Goal: Task Accomplishment & Management: Manage account settings

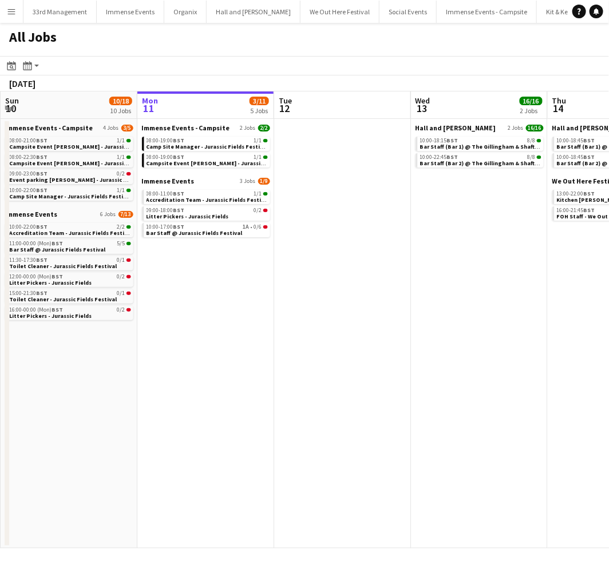
drag, startPoint x: 307, startPoint y: 265, endPoint x: 231, endPoint y: 267, distance: 76.1
click at [231, 267] on app-calendar-viewport "Fri 8 9/21 12 Jobs Sat 9 24/32 14 Jobs Sun 10 10/18 10 Jobs Mon 11 3/11 5 Jobs …" at bounding box center [304, 320] width 609 height 457
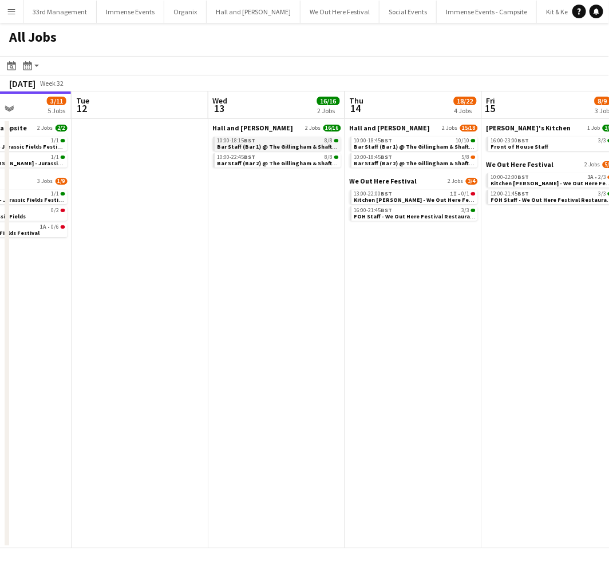
click at [265, 141] on div "10:00-18:15 BST 8/8" at bounding box center [277, 141] width 121 height 6
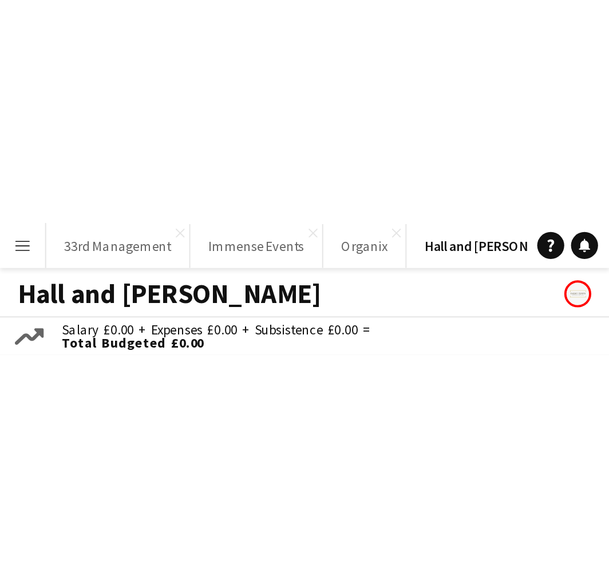
scroll to position [0, 393]
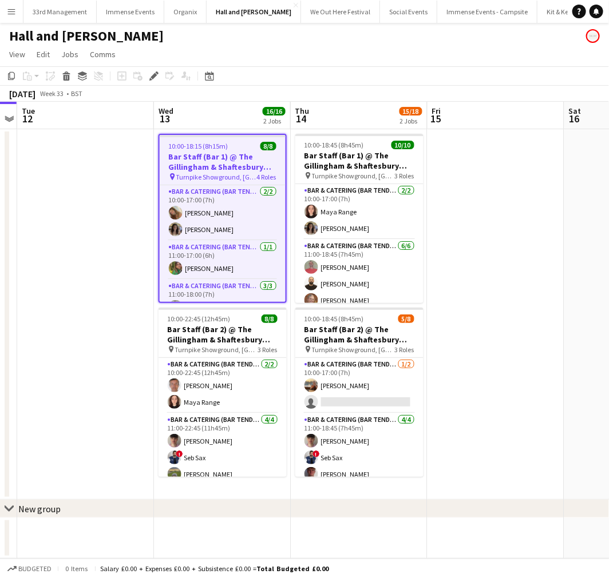
click at [471, 54] on app-page-menu "View Day view expanded Day view collapsed Month view Date picker Jump to [DATE]…" at bounding box center [304, 56] width 609 height 22
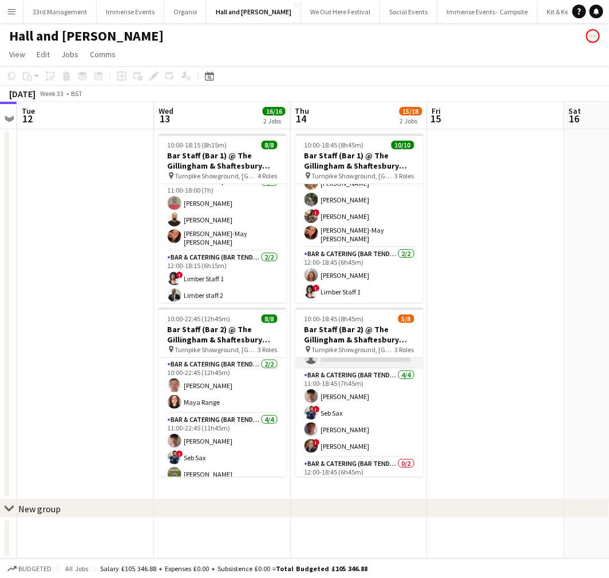
scroll to position [81, 0]
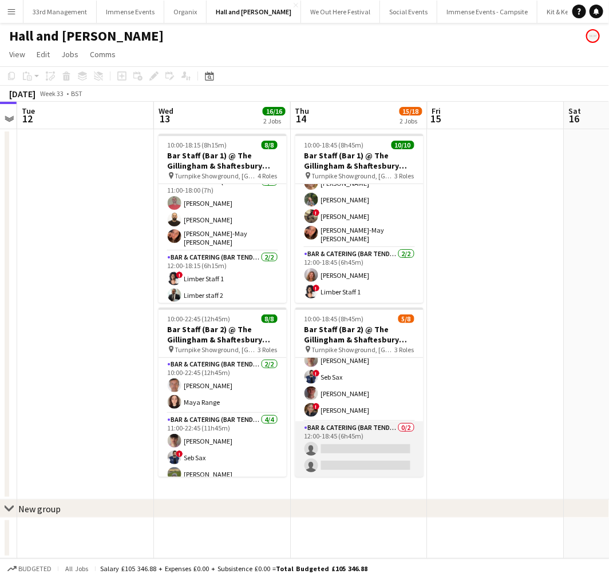
click at [328, 462] on app-card-role "Bar & Catering (Bar Tender) 0/2 12:00-18:45 (6h45m) single-neutral-actions sing…" at bounding box center [359, 449] width 128 height 55
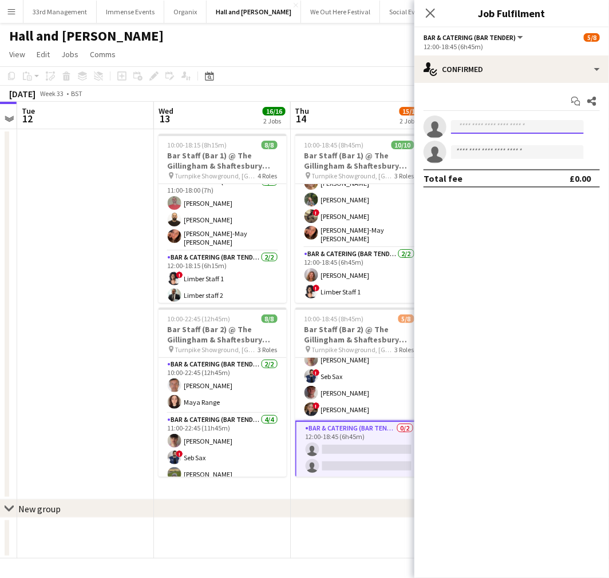
click at [462, 132] on input at bounding box center [517, 127] width 133 height 14
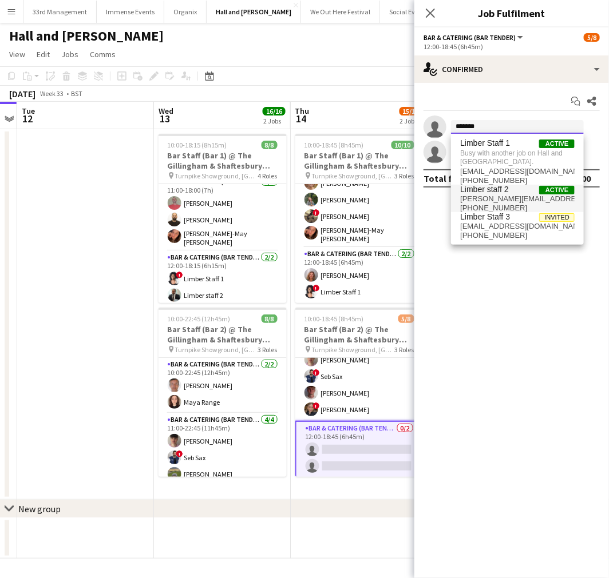
type input "******"
click at [506, 199] on span "[PERSON_NAME][EMAIL_ADDRESS][DOMAIN_NAME]" at bounding box center [517, 199] width 114 height 9
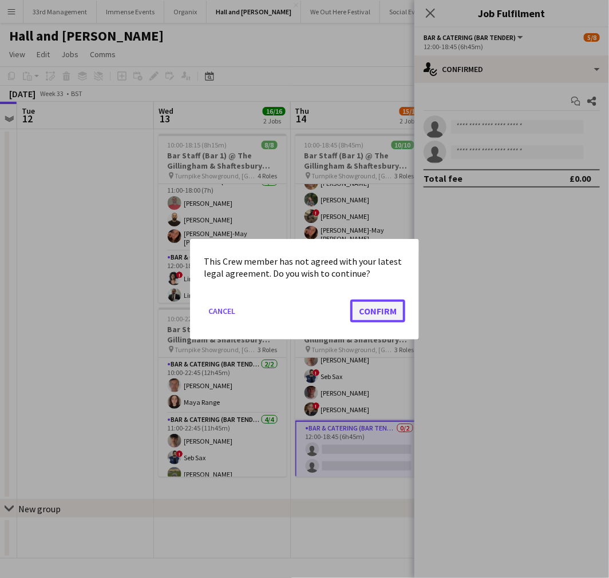
click at [376, 315] on button "Confirm" at bounding box center [377, 310] width 55 height 23
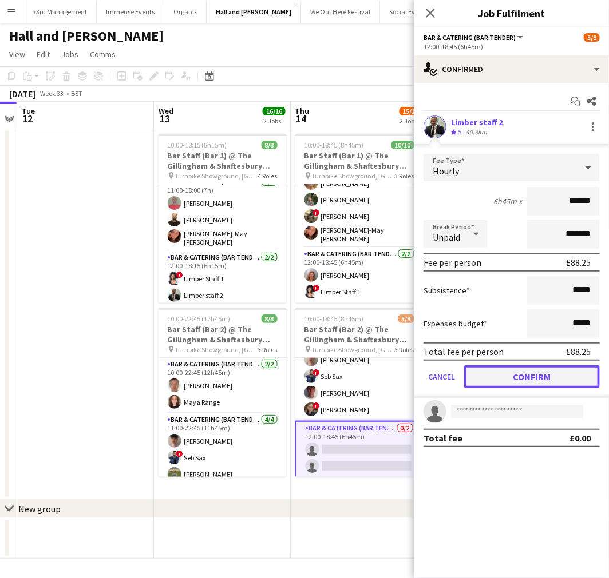
click at [506, 375] on button "Confirm" at bounding box center [532, 377] width 136 height 23
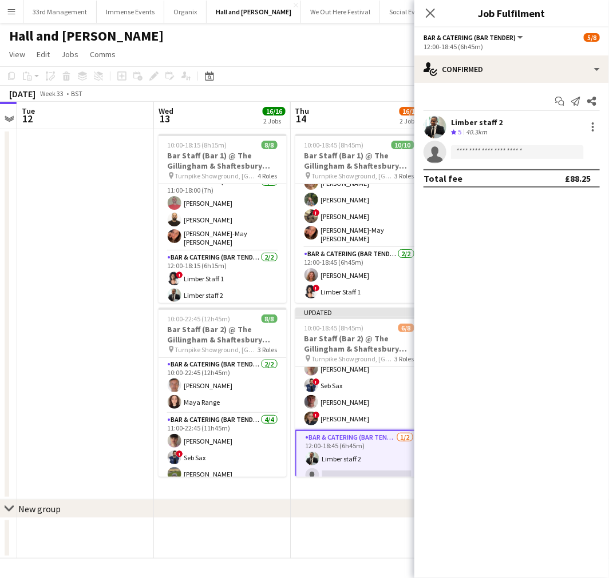
click at [329, 75] on app-toolbar "Copy Paste Paste Ctrl+V Paste with crew Ctrl+Shift+V Paste linked Job [GEOGRAPH…" at bounding box center [304, 75] width 609 height 19
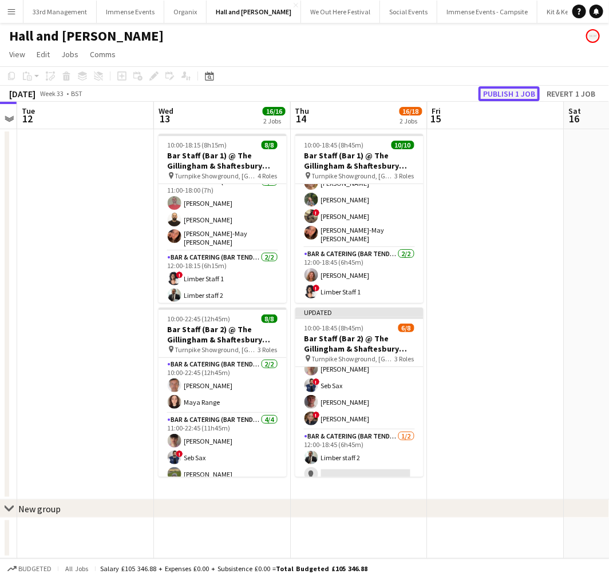
click at [511, 94] on button "Publish 1 job" at bounding box center [508, 93] width 61 height 15
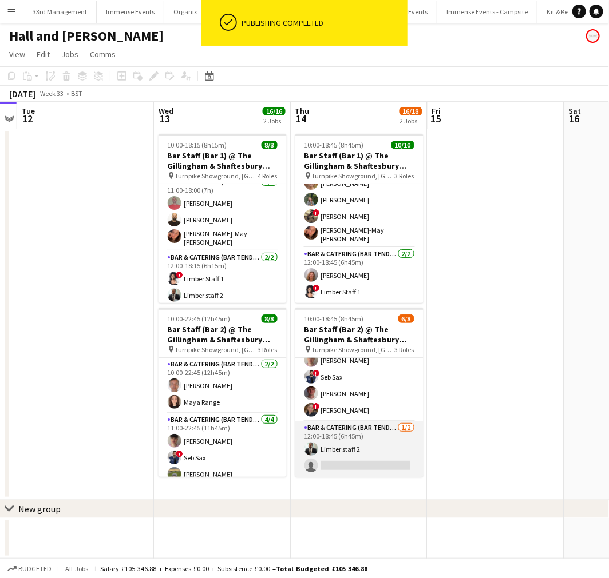
click at [346, 475] on app-card-role "Bar & Catering (Bar Tender) [DATE] 12:00-18:45 (6h45m) Limber staff 2 single-ne…" at bounding box center [359, 449] width 128 height 55
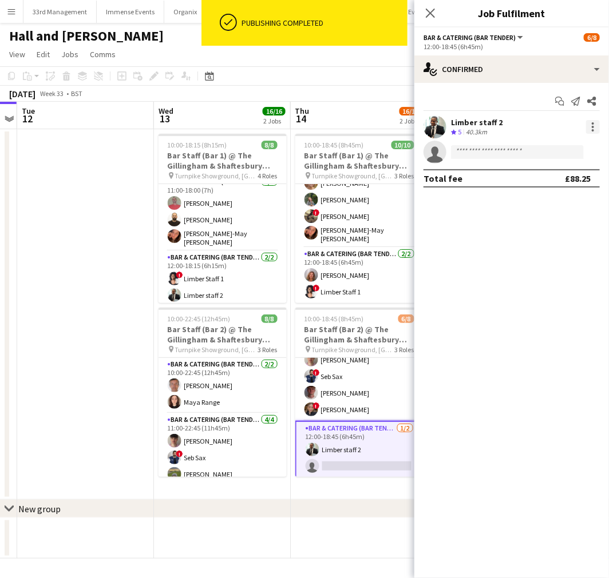
click at [594, 127] on div at bounding box center [593, 127] width 14 height 14
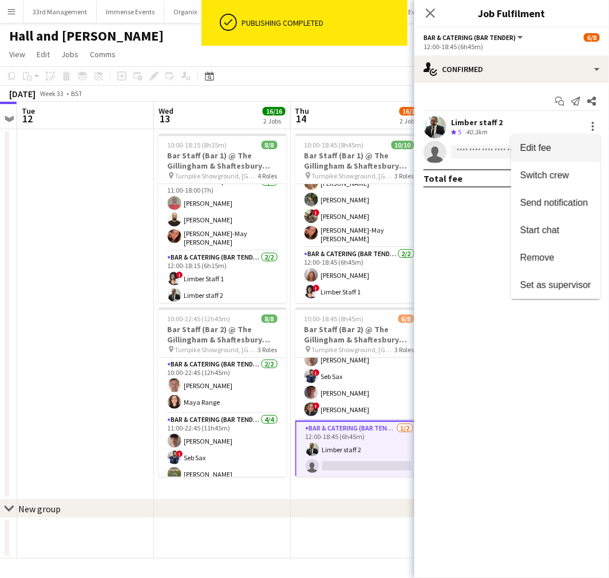
click at [552, 154] on button "Edit fee" at bounding box center [555, 147] width 89 height 27
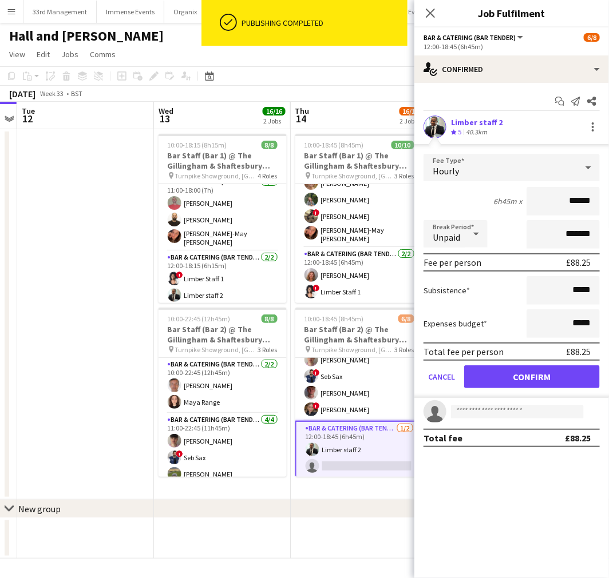
drag, startPoint x: 593, startPoint y: 202, endPoint x: 528, endPoint y: 201, distance: 65.2
click at [528, 201] on input "******" at bounding box center [562, 201] width 73 height 29
type input "*****"
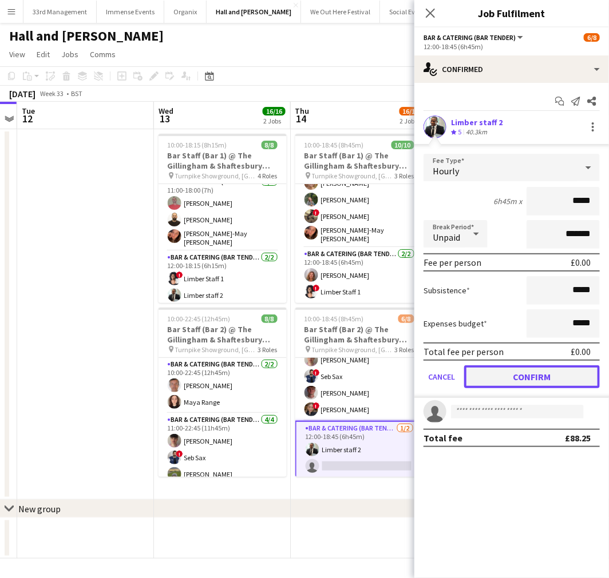
click at [534, 370] on button "Confirm" at bounding box center [532, 377] width 136 height 23
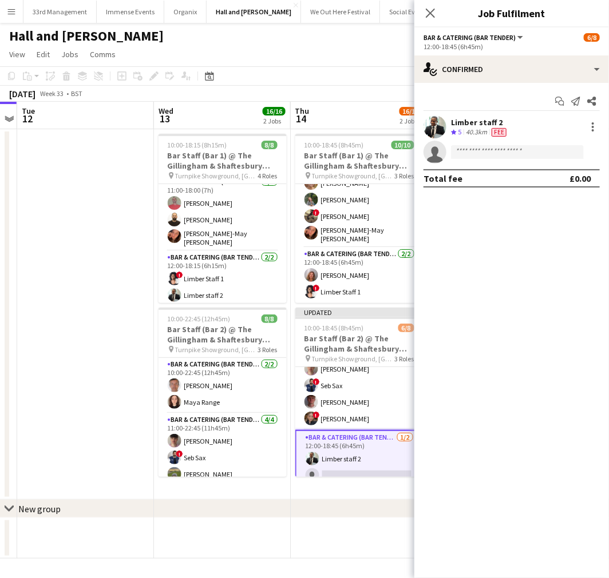
click at [369, 59] on app-page-menu "View Day view expanded Day view collapsed Month view Date picker Jump to [DATE]…" at bounding box center [304, 56] width 609 height 22
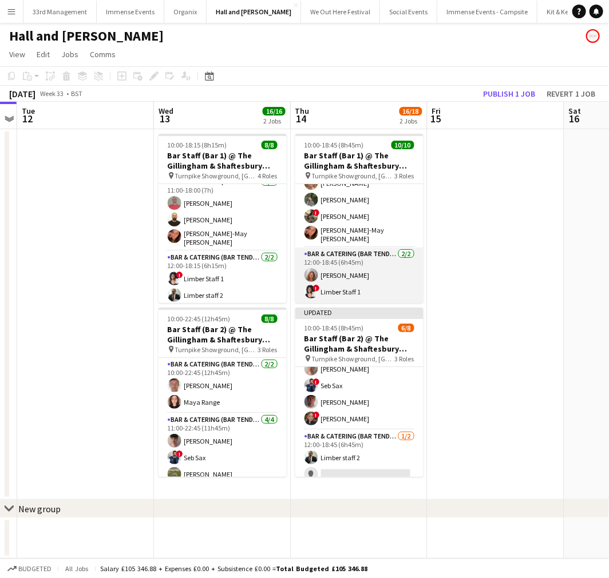
click at [356, 275] on app-card-role "Bar & Catering (Bar Tender) [DATE] 12:00-18:45 (6h45m) [PERSON_NAME] ! Limber S…" at bounding box center [359, 275] width 128 height 55
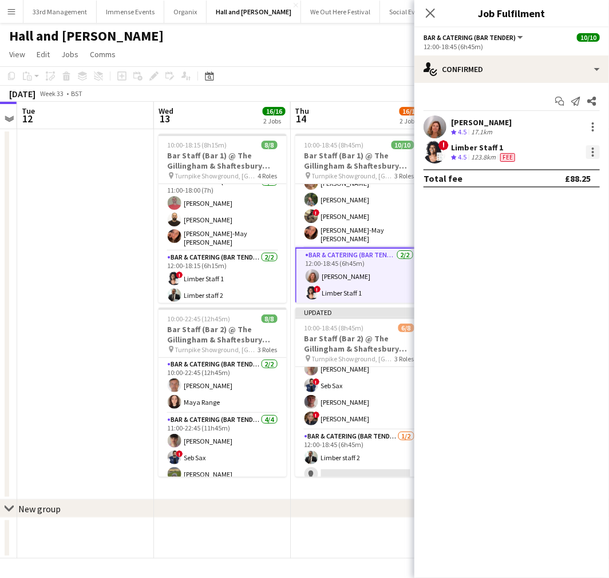
click at [586, 149] on div at bounding box center [593, 152] width 14 height 14
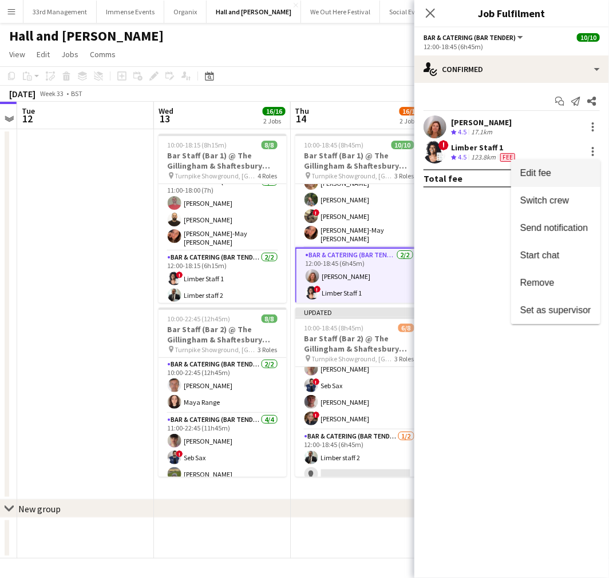
click at [560, 173] on span "Edit fee" at bounding box center [555, 173] width 71 height 10
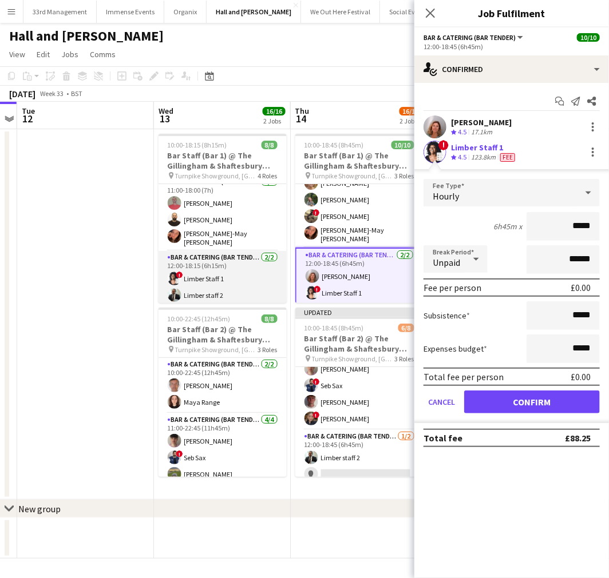
click at [196, 296] on app-card-role "Bar & Catering (Bar Tender) [DATE] 12:00-18:15 (6h15m) ! Limber Staff 1 Limber …" at bounding box center [222, 278] width 128 height 55
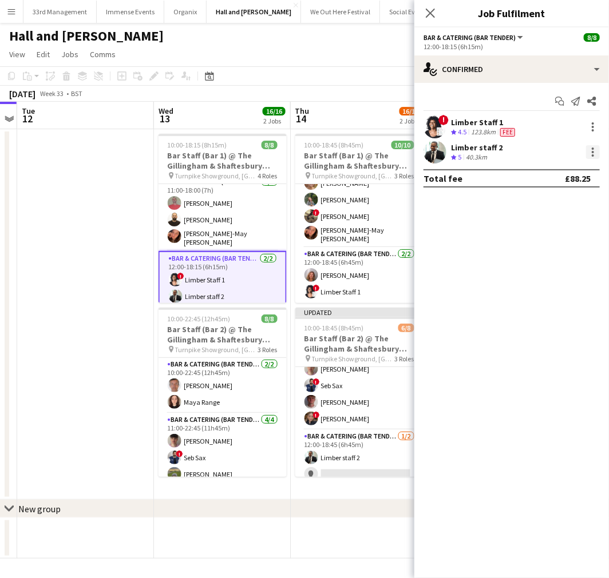
click at [597, 153] on div at bounding box center [593, 152] width 14 height 14
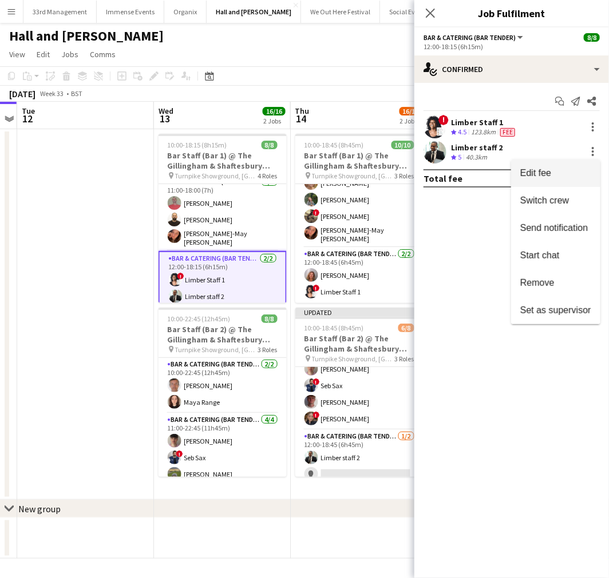
click at [563, 173] on span "Edit fee" at bounding box center [555, 173] width 71 height 10
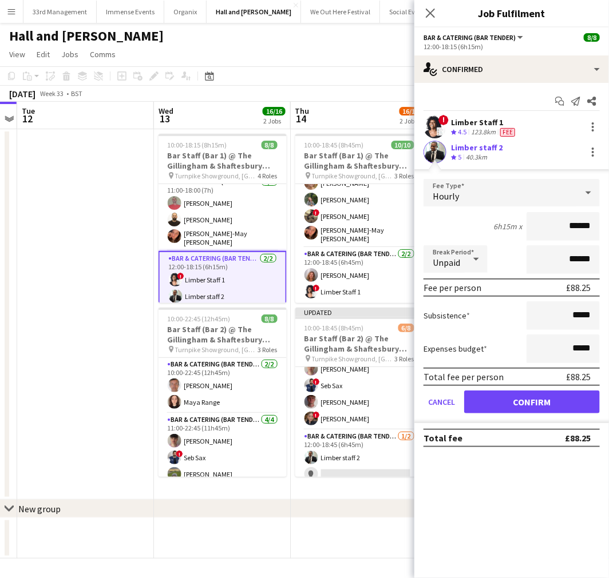
drag, startPoint x: 571, startPoint y: 225, endPoint x: 645, endPoint y: 225, distance: 73.8
click at [608, 225] on html "Menu Boards Boards Boards All jobs Status Workforce Workforce My Workforce Recr…" at bounding box center [304, 289] width 609 height 578
type input "*****"
click at [548, 375] on div "Total fee per person £0.00" at bounding box center [511, 377] width 176 height 18
click at [542, 393] on button "Confirm" at bounding box center [532, 402] width 136 height 23
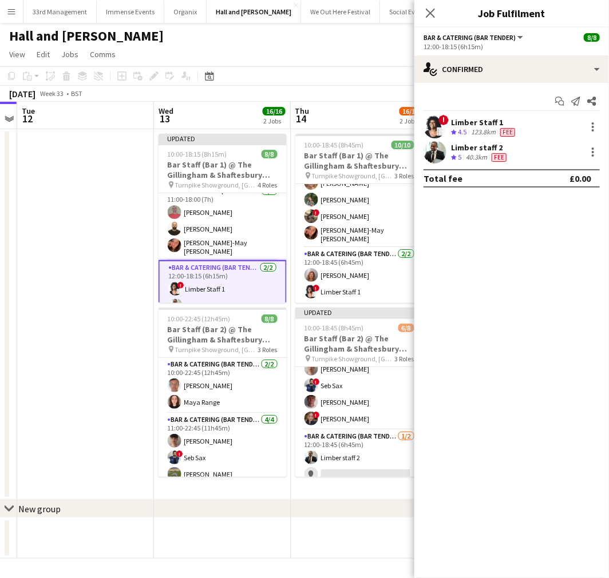
click at [372, 60] on app-page-menu "View Day view expanded Day view collapsed Month view Date picker Jump to [DATE]…" at bounding box center [304, 56] width 609 height 22
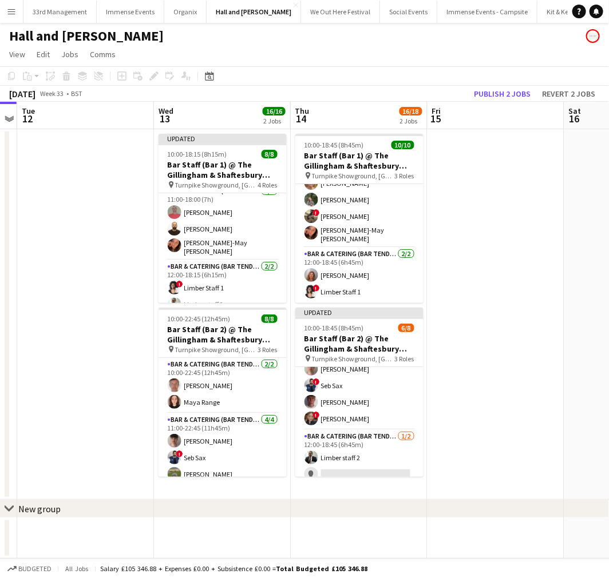
click at [490, 84] on app-toolbar "Copy Paste Paste Ctrl+V Paste with crew Ctrl+Shift+V Paste linked Job [GEOGRAPH…" at bounding box center [304, 75] width 609 height 19
click at [493, 96] on button "Publish 2 jobs" at bounding box center [502, 93] width 66 height 15
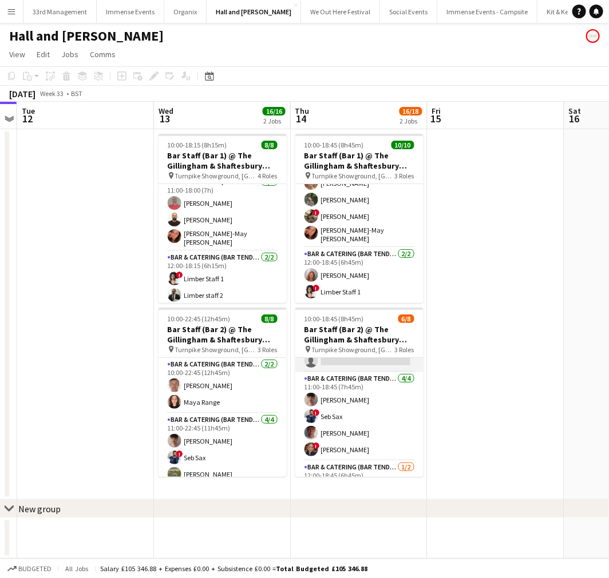
scroll to position [0, 0]
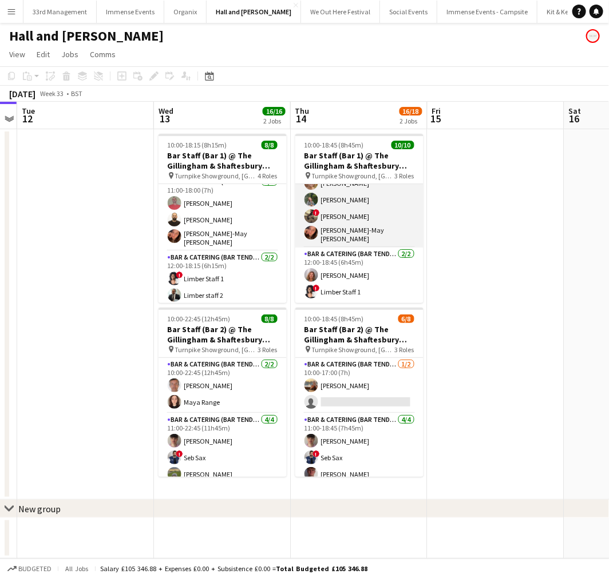
drag, startPoint x: 336, startPoint y: 222, endPoint x: 324, endPoint y: 229, distance: 13.3
click at [336, 222] on app-card-role "Bar & Catering (Bar Tender) [DATE] 11:00-18:45 (7h45m) [PERSON_NAME] [PERSON_NA…" at bounding box center [359, 184] width 128 height 125
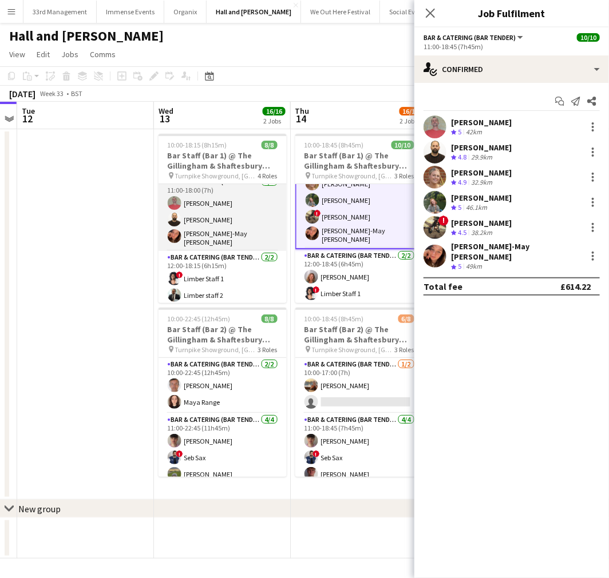
click at [189, 220] on app-card-role "Bar & Catering (Bar Tender) [DATE] 11:00-18:00 (7h) [PERSON_NAME] [PERSON_NAME]…" at bounding box center [222, 214] width 128 height 76
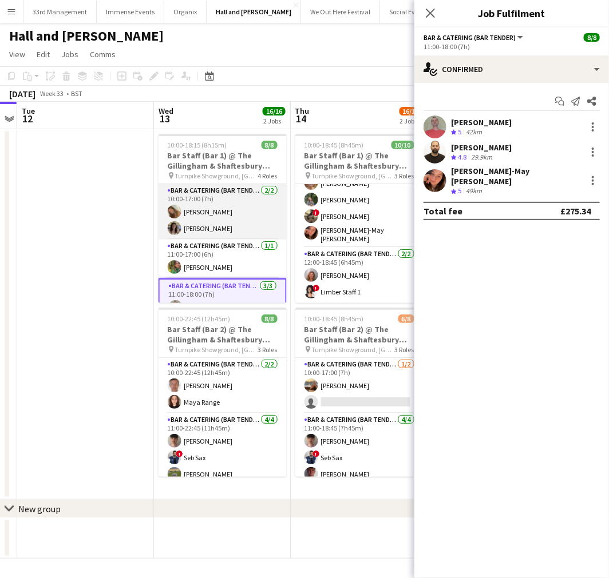
click at [226, 214] on app-card-role "Bar & Catering (Bar Tender) [DATE] 10:00-17:00 (7h) [PERSON_NAME] [PERSON_NAME]" at bounding box center [222, 211] width 128 height 55
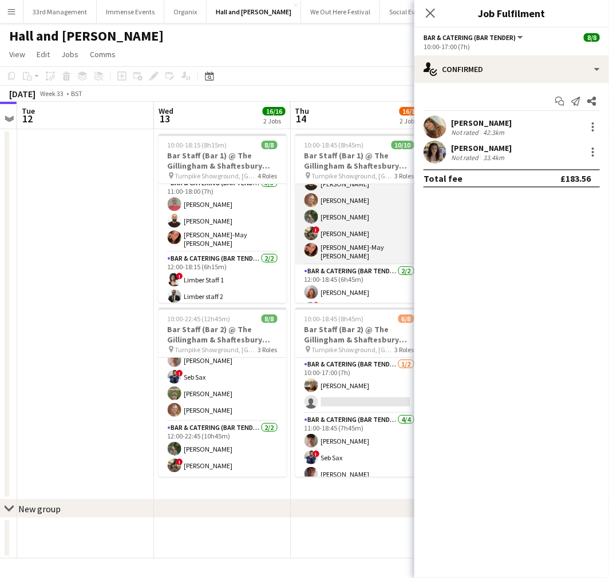
scroll to position [117, 0]
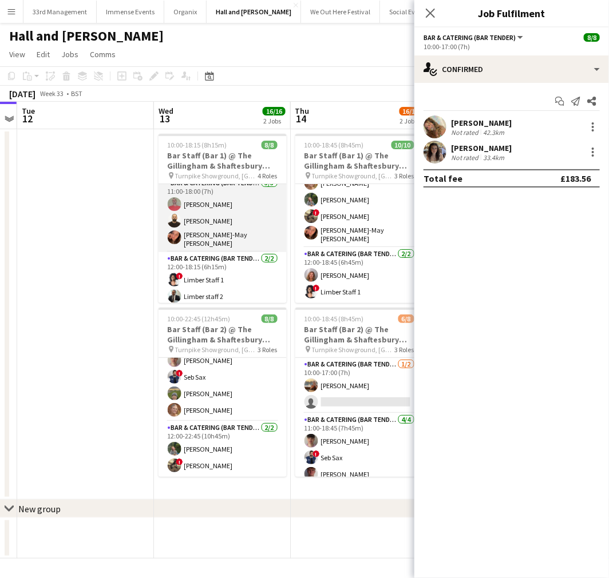
click at [242, 213] on app-card-role "Bar & Catering (Bar Tender) [DATE] 11:00-18:00 (7h) [PERSON_NAME] [PERSON_NAME]…" at bounding box center [222, 215] width 128 height 76
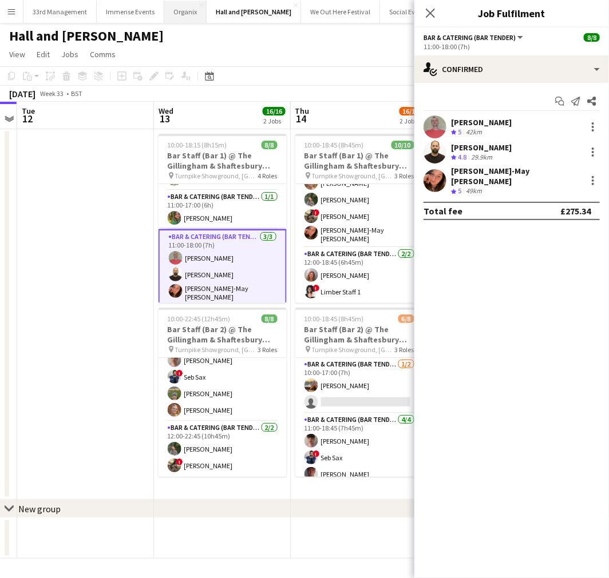
scroll to position [0, 0]
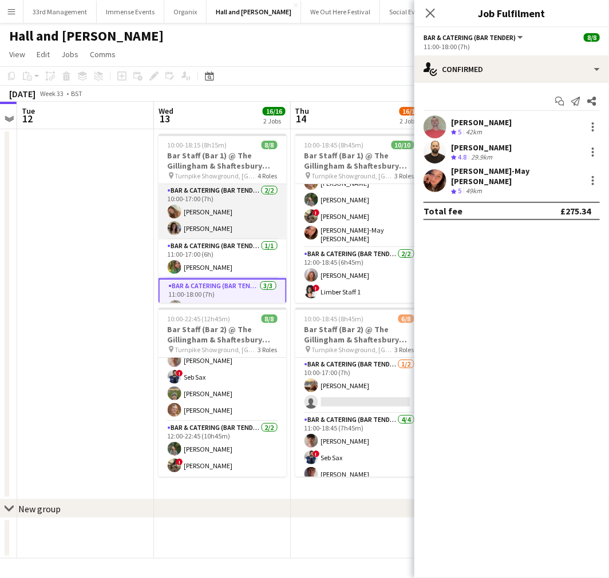
click at [208, 230] on app-card-role "Bar & Catering (Bar Tender) [DATE] 10:00-17:00 (7h) [PERSON_NAME] [PERSON_NAME]" at bounding box center [222, 211] width 128 height 55
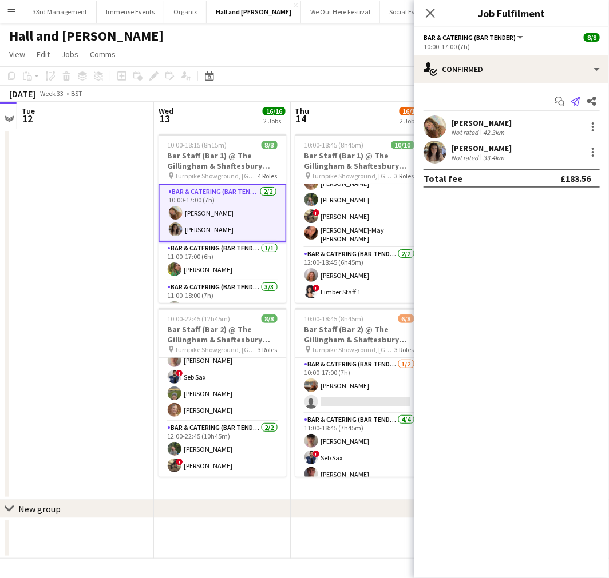
click at [580, 107] on app-icon "Send notification" at bounding box center [576, 101] width 16 height 16
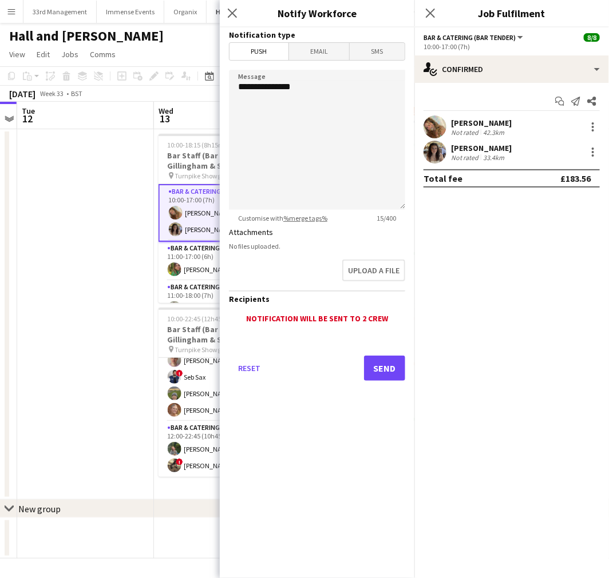
click at [333, 50] on span "Email" at bounding box center [319, 51] width 61 height 17
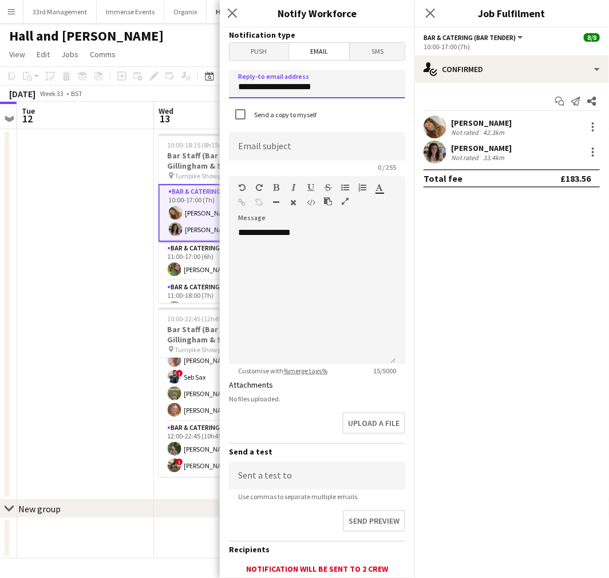
drag, startPoint x: 327, startPoint y: 89, endPoint x: 134, endPoint y: 89, distance: 192.8
click at [136, 89] on body "Menu Boards Boards Boards All jobs Status Workforce Workforce My Workforce Recr…" at bounding box center [304, 289] width 609 height 578
click at [257, 144] on input at bounding box center [317, 146] width 176 height 29
drag, startPoint x: 260, startPoint y: 86, endPoint x: 124, endPoint y: 88, distance: 136.2
click at [124, 88] on body "Menu Boards Boards Boards All jobs Status Workforce Workforce My Workforce Recr…" at bounding box center [304, 289] width 609 height 578
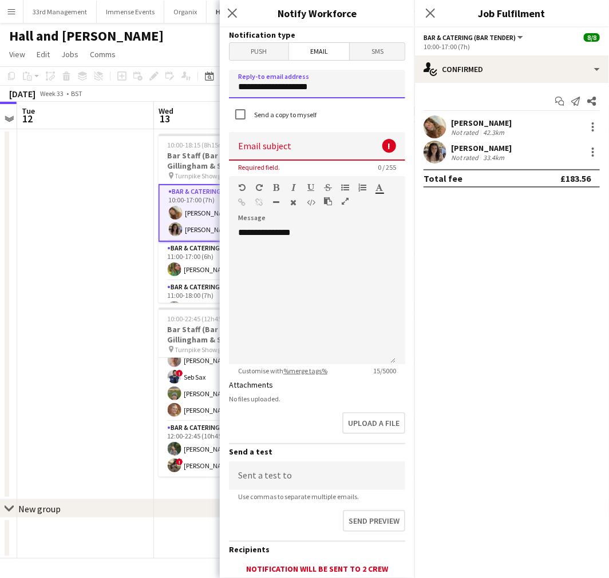
type input "**********"
drag, startPoint x: 243, startPoint y: 159, endPoint x: 249, endPoint y: 147, distance: 13.6
click at [243, 159] on input at bounding box center [317, 146] width 176 height 29
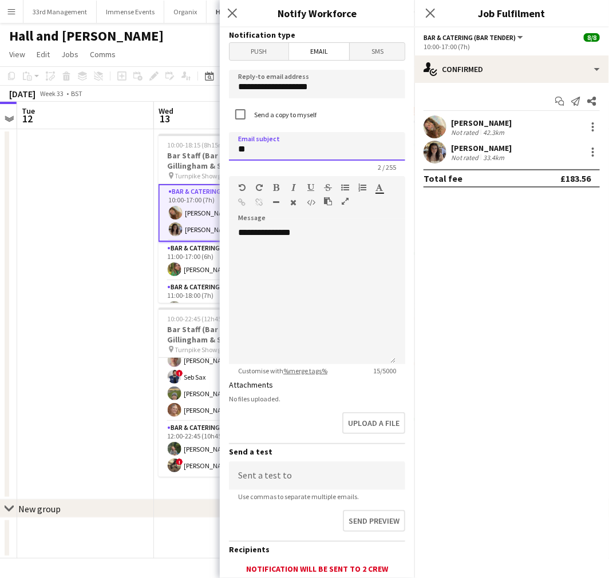
type input "*"
type input "**********"
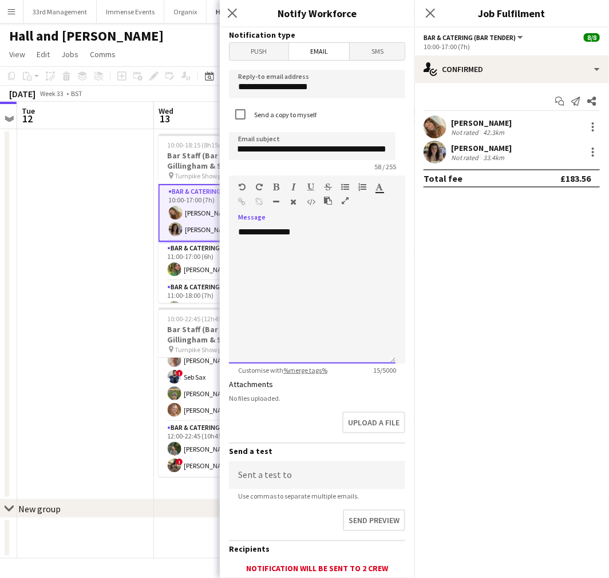
click at [340, 237] on div "**********" at bounding box center [312, 295] width 166 height 137
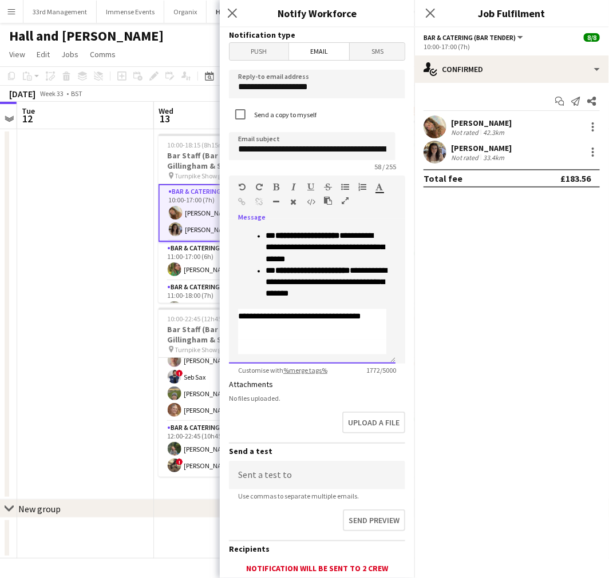
scroll to position [728, 0]
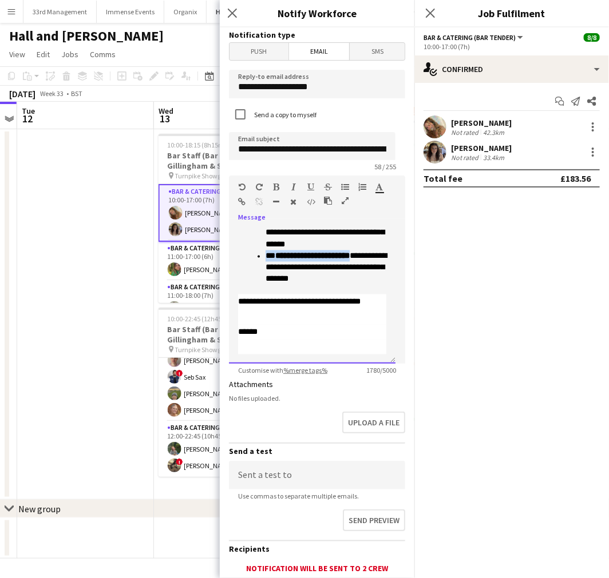
drag, startPoint x: 363, startPoint y: 277, endPoint x: 193, endPoint y: 176, distance: 198.1
click at [213, 277] on body "Menu Boards Boards Boards All jobs Status Workforce Workforce My Workforce Recr…" at bounding box center [304, 289] width 609 height 578
click at [271, 185] on div at bounding box center [255, 190] width 34 height 14
click at [275, 185] on icon "button" at bounding box center [276, 187] width 6 height 8
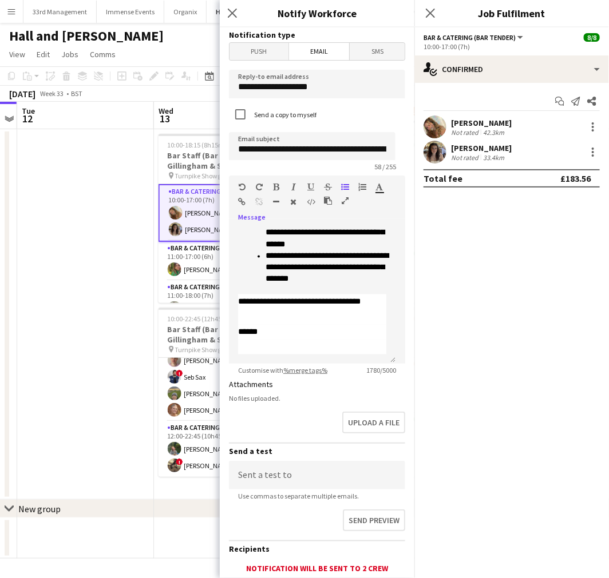
click at [275, 185] on icon "button" at bounding box center [276, 187] width 6 height 8
click at [344, 247] on span "**********" at bounding box center [324, 232] width 119 height 31
click at [342, 246] on span "**********" at bounding box center [324, 232] width 119 height 31
click at [342, 246] on p "**********" at bounding box center [325, 233] width 121 height 35
click at [339, 225] on span "**********" at bounding box center [307, 221] width 64 height 8
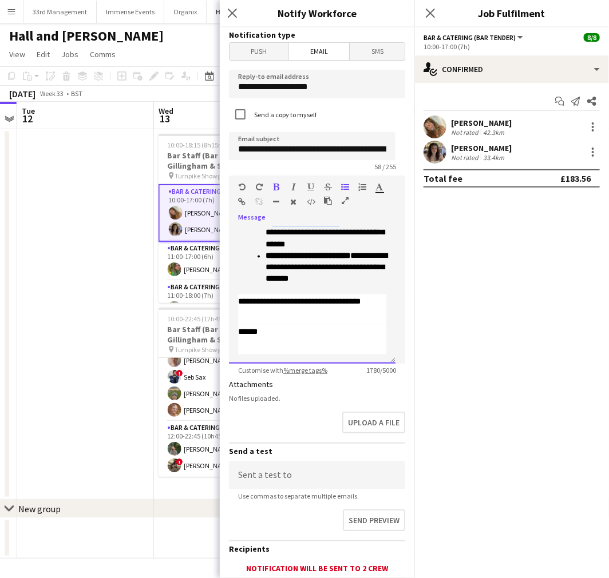
drag, startPoint x: 332, startPoint y: 247, endPoint x: 275, endPoint y: 242, distance: 57.4
click at [275, 242] on p "**********" at bounding box center [325, 233] width 121 height 35
click at [269, 186] on div at bounding box center [255, 190] width 34 height 14
click at [273, 187] on button "button" at bounding box center [276, 187] width 8 height 9
click at [273, 187] on icon "button" at bounding box center [276, 187] width 6 height 8
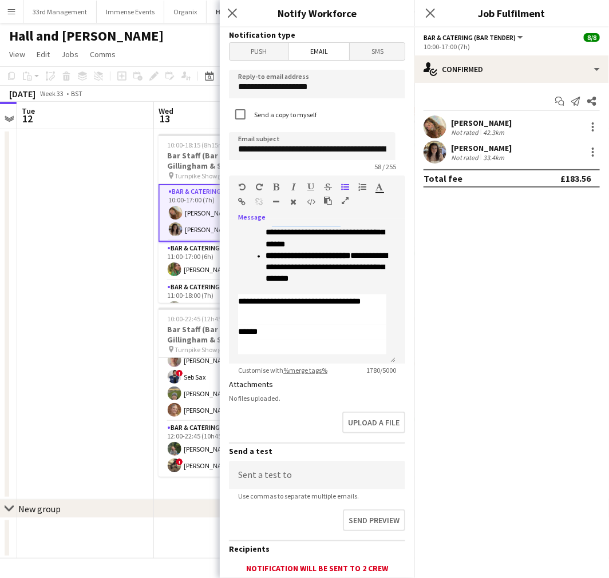
click at [276, 187] on icon "button" at bounding box center [276, 187] width 6 height 8
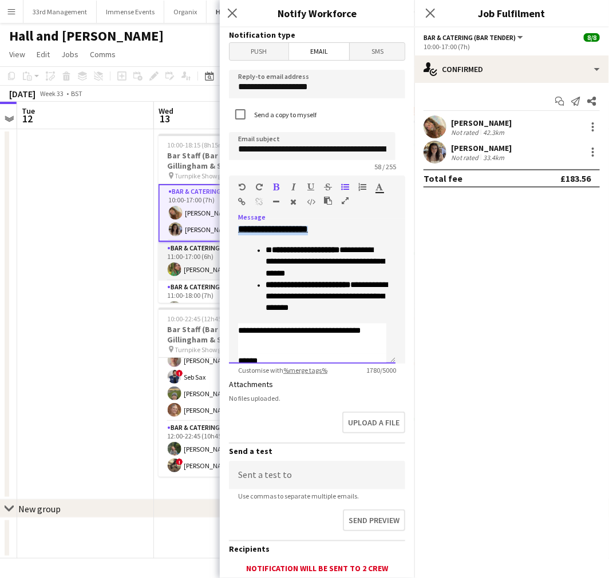
drag, startPoint x: 332, startPoint y: 288, endPoint x: 201, endPoint y: 255, distance: 134.7
click at [199, 288] on body "Menu Boards Boards Boards All jobs Status Workforce Workforce My Workforce Recr…" at bounding box center [304, 289] width 609 height 578
click at [279, 187] on icon "button" at bounding box center [276, 187] width 6 height 8
click at [275, 210] on span "**********" at bounding box center [312, 199] width 149 height 21
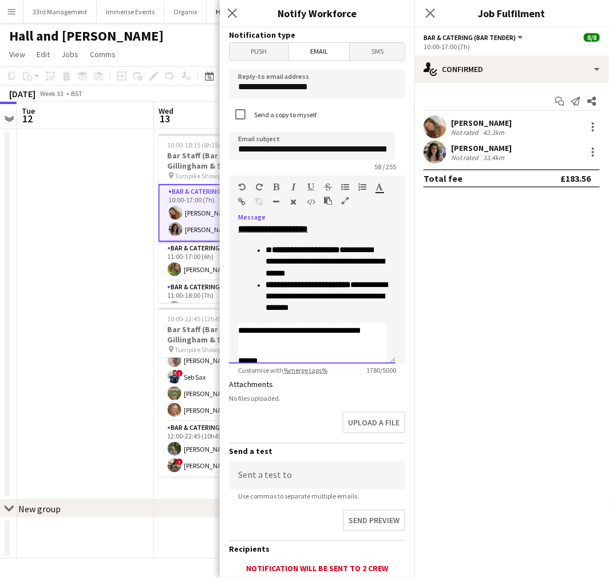
drag, startPoint x: 271, startPoint y: 265, endPoint x: 247, endPoint y: 253, distance: 26.9
click at [247, 212] on p "**********" at bounding box center [312, 199] width 148 height 25
click at [278, 184] on icon "button" at bounding box center [276, 187] width 6 height 8
click at [275, 185] on icon "button" at bounding box center [276, 187] width 6 height 8
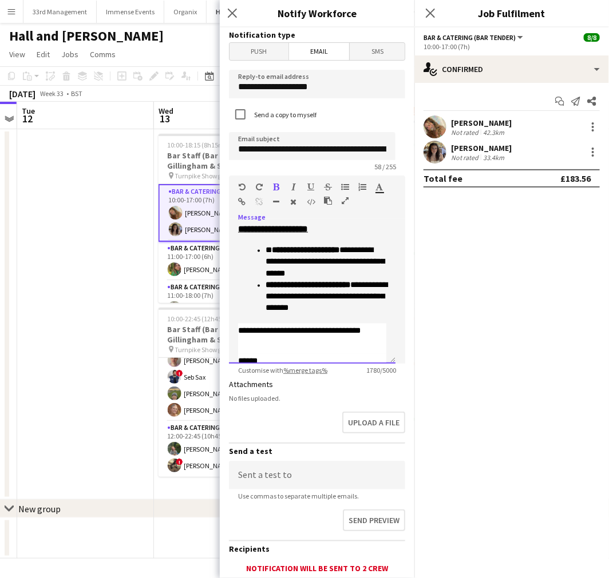
scroll to position [601, 0]
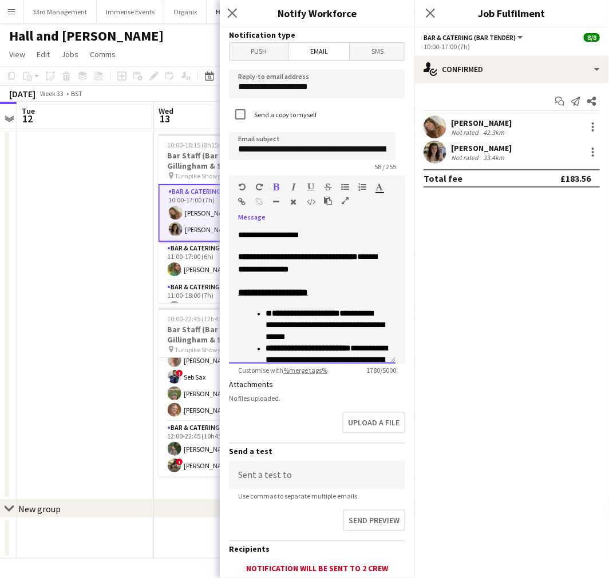
drag, startPoint x: 301, startPoint y: 258, endPoint x: 225, endPoint y: 258, distance: 76.1
click at [225, 258] on form "**********" at bounding box center [317, 345] width 195 height 636
click at [281, 185] on div at bounding box center [306, 190] width 69 height 14
click at [277, 184] on icon "button" at bounding box center [276, 187] width 6 height 8
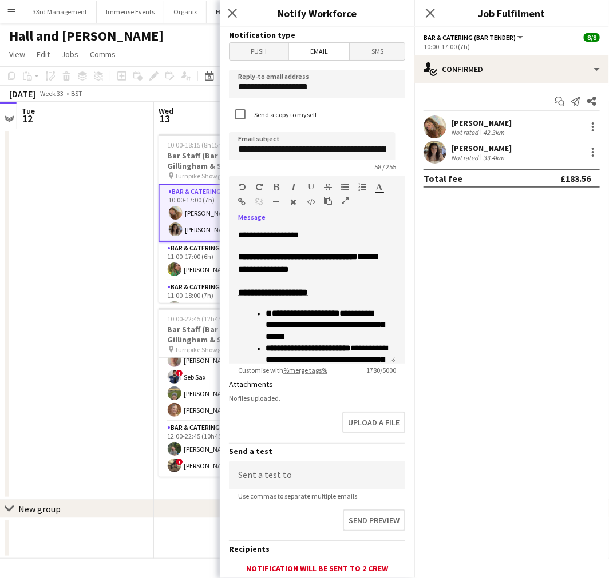
click at [277, 184] on icon "button" at bounding box center [276, 187] width 6 height 8
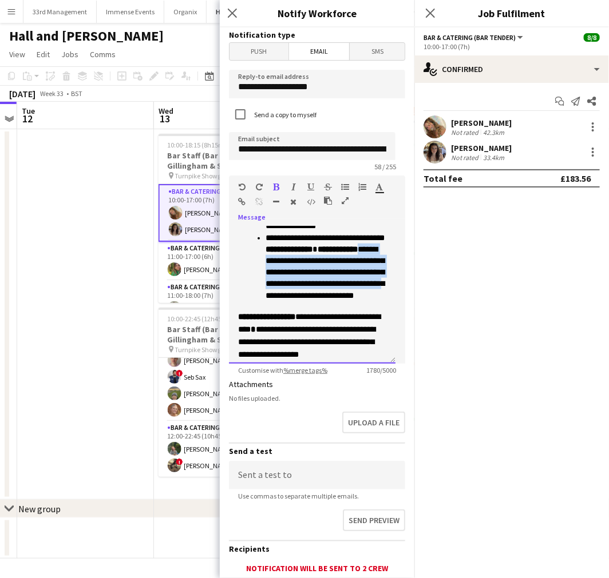
scroll to position [530, 0]
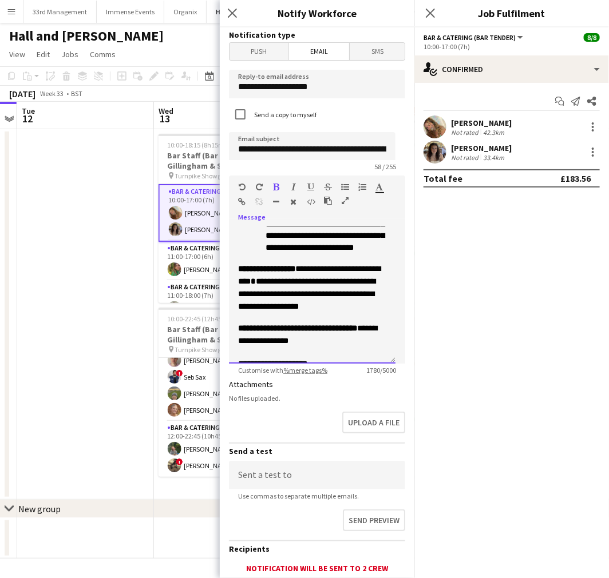
drag, startPoint x: 315, startPoint y: 244, endPoint x: 281, endPoint y: 239, distance: 34.2
click at [281, 239] on p "**********" at bounding box center [325, 218] width 121 height 69
click at [277, 187] on icon "button" at bounding box center [276, 187] width 6 height 8
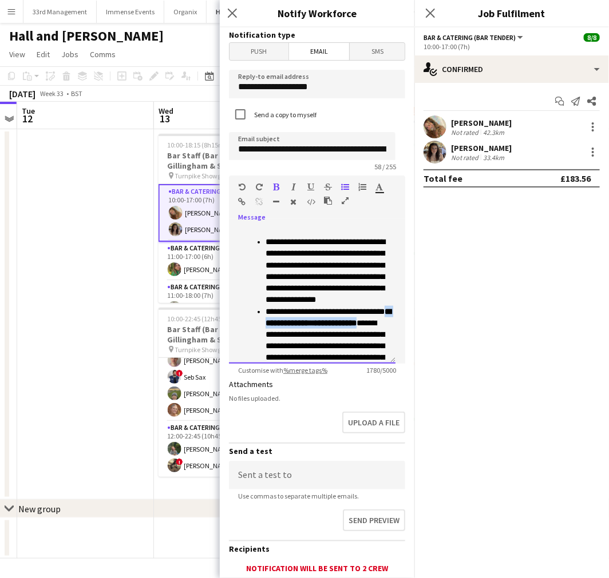
scroll to position [339, 0]
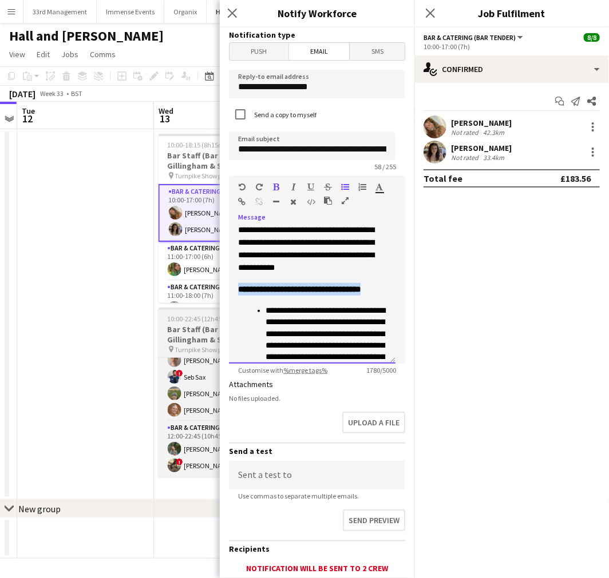
drag, startPoint x: 355, startPoint y: 316, endPoint x: 210, endPoint y: 316, distance: 144.8
click at [210, 316] on body "Menu Boards Boards Boards All jobs Status Workforce Workforce My Workforce Recr…" at bounding box center [304, 289] width 609 height 578
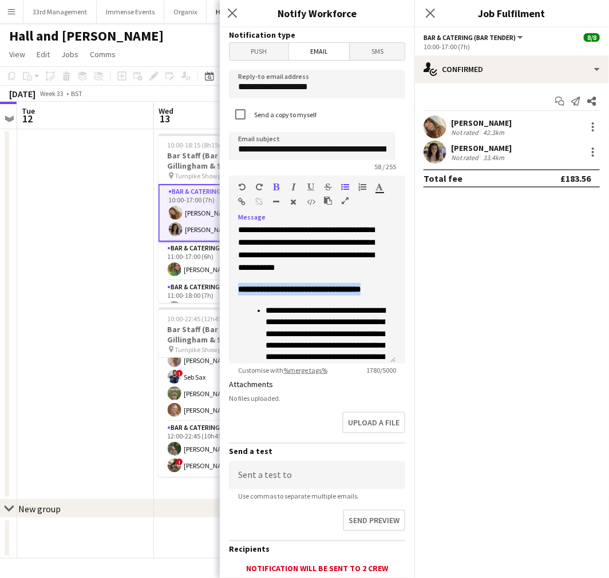
click at [276, 183] on icon "button" at bounding box center [276, 187] width 6 height 8
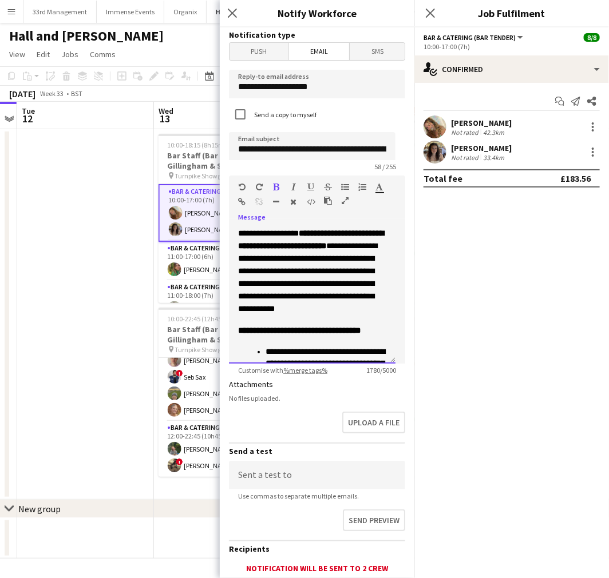
scroll to position [276, 0]
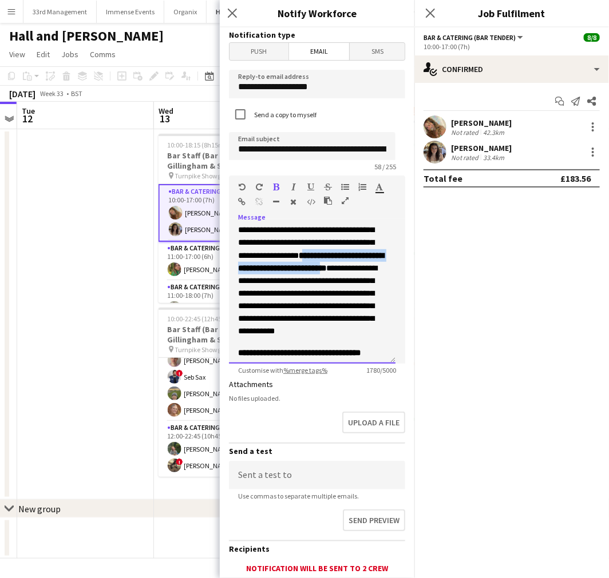
drag, startPoint x: 267, startPoint y: 292, endPoint x: 330, endPoint y: 269, distance: 67.2
click at [330, 269] on span "**********" at bounding box center [311, 262] width 146 height 21
click at [277, 184] on icon "button" at bounding box center [276, 187] width 6 height 8
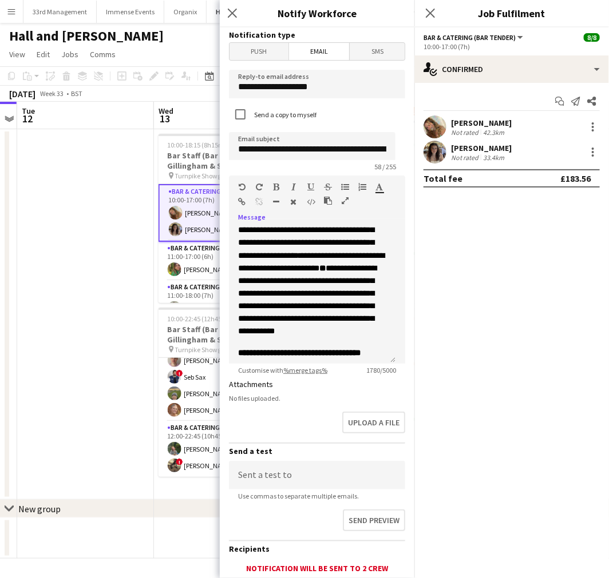
click at [278, 184] on icon "button" at bounding box center [276, 187] width 6 height 8
click at [284, 229] on span "**********" at bounding box center [311, 236] width 146 height 46
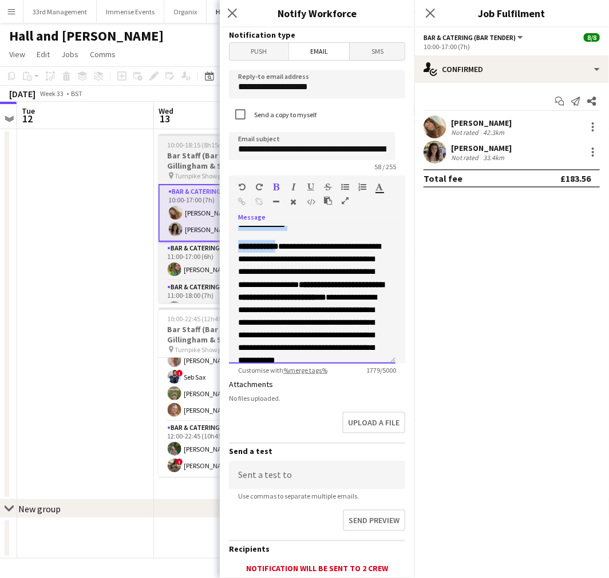
drag, startPoint x: 283, startPoint y: 237, endPoint x: 216, endPoint y: 235, distance: 67.0
click at [216, 235] on body "Menu Boards Boards Boards All jobs Status Workforce Workforce My Workforce Recr…" at bounding box center [304, 289] width 609 height 578
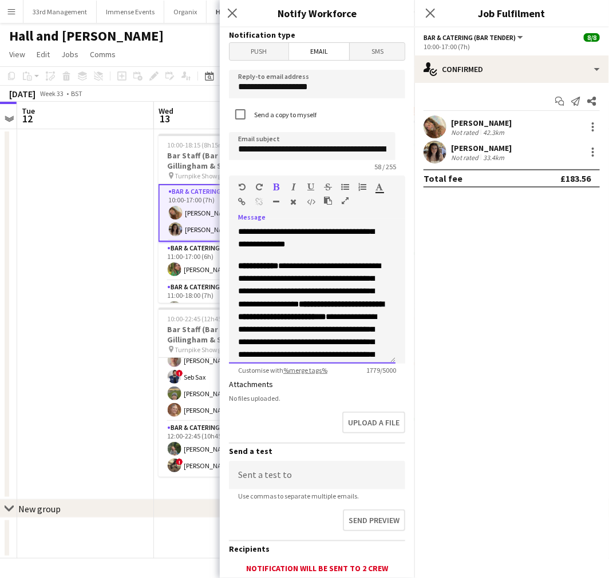
click at [290, 286] on span "**********" at bounding box center [309, 285] width 142 height 46
drag, startPoint x: 283, startPoint y: 276, endPoint x: 229, endPoint y: 271, distance: 53.5
click at [231, 272] on div "**********" at bounding box center [312, 295] width 166 height 137
click at [275, 187] on icon "button" at bounding box center [276, 187] width 6 height 8
click at [276, 187] on icon "button" at bounding box center [276, 187] width 6 height 8
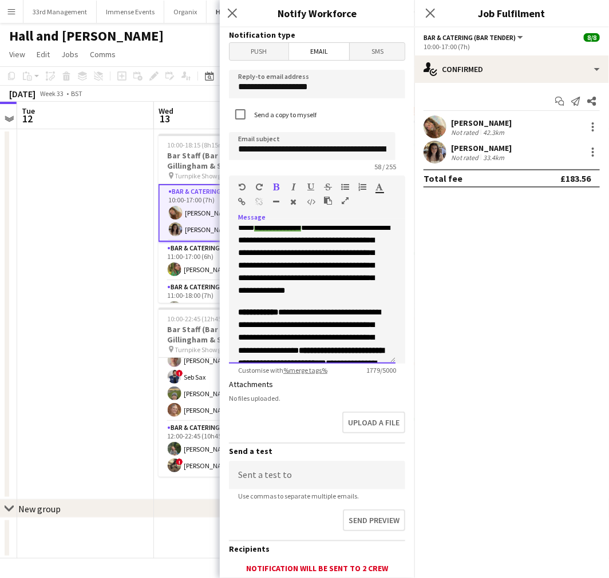
scroll to position [164, 0]
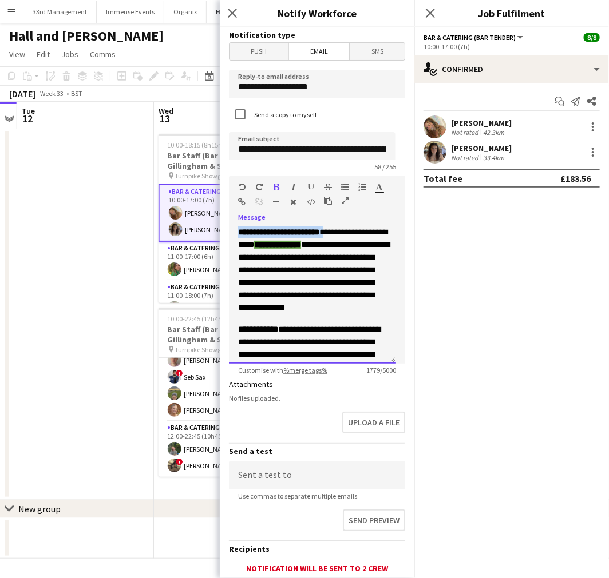
drag, startPoint x: 324, startPoint y: 244, endPoint x: 255, endPoint y: 207, distance: 78.6
click at [225, 248] on form "**********" at bounding box center [317, 345] width 195 height 636
click at [276, 185] on icon "button" at bounding box center [276, 187] width 6 height 8
click at [276, 186] on icon "button" at bounding box center [276, 187] width 6 height 8
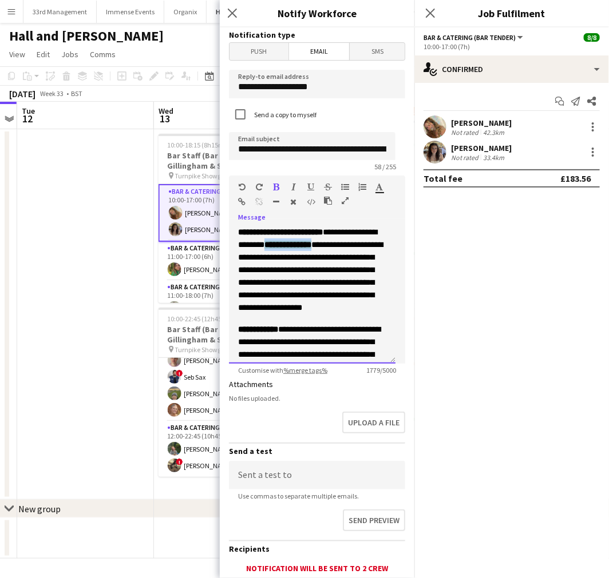
drag, startPoint x: 325, startPoint y: 255, endPoint x: 267, endPoint y: 259, distance: 57.9
click at [267, 259] on p "**********" at bounding box center [312, 270] width 148 height 89
click at [276, 185] on icon "button" at bounding box center [276, 187] width 6 height 8
click at [275, 185] on icon "button" at bounding box center [276, 187] width 6 height 8
click at [383, 185] on button "button" at bounding box center [379, 187] width 8 height 9
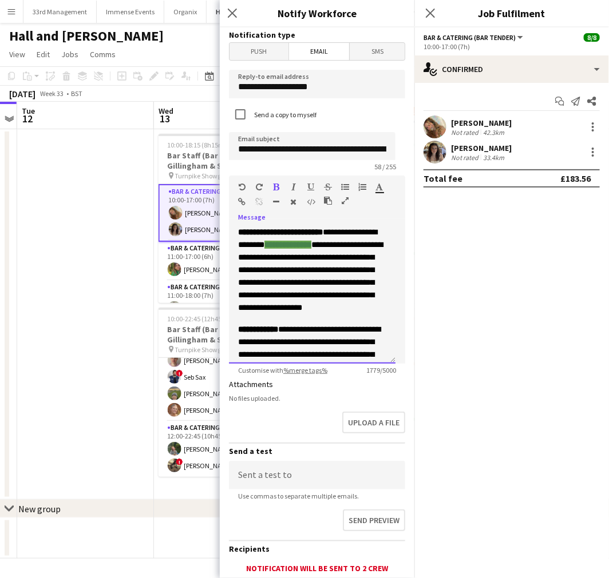
click at [338, 261] on span "**********" at bounding box center [310, 276] width 145 height 71
drag, startPoint x: 324, startPoint y: 258, endPoint x: 268, endPoint y: 258, distance: 56.1
click at [268, 249] on font "**********" at bounding box center [287, 244] width 47 height 9
click at [380, 187] on icon "button" at bounding box center [379, 187] width 7 height 8
click at [325, 254] on span "**********" at bounding box center [310, 276] width 145 height 71
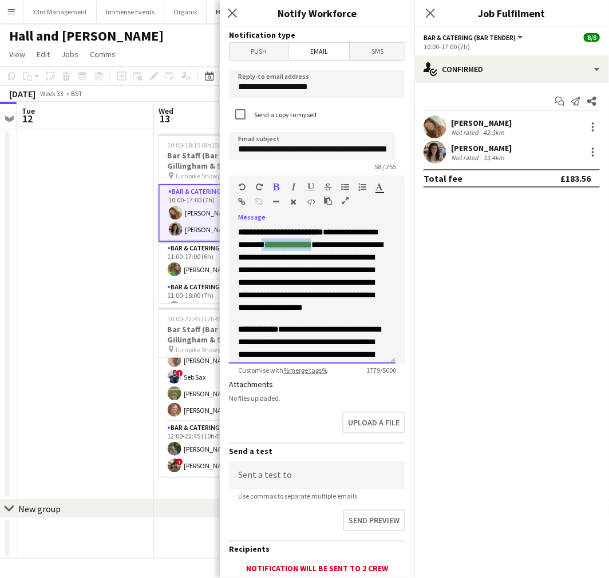
drag, startPoint x: 324, startPoint y: 255, endPoint x: 265, endPoint y: 258, distance: 59.0
click at [265, 258] on p "**********" at bounding box center [312, 270] width 148 height 89
click at [384, 185] on div "******* *******" at bounding box center [383, 190] width 17 height 14
click at [382, 188] on icon "button" at bounding box center [379, 187] width 7 height 8
type input "*******"
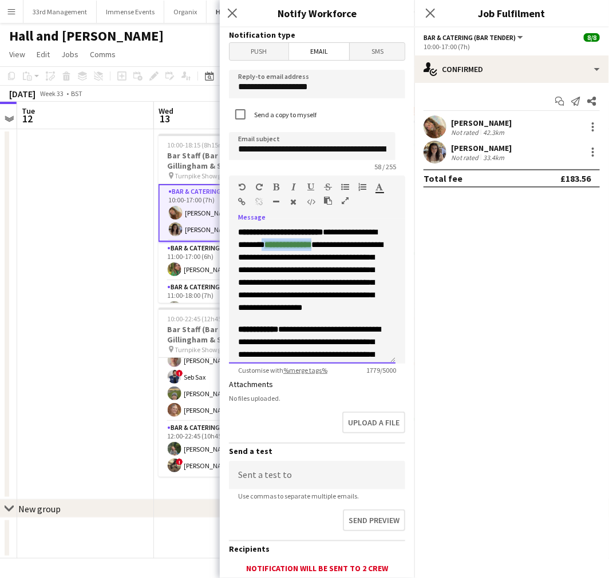
click at [331, 252] on span "**********" at bounding box center [310, 276] width 145 height 71
click at [357, 260] on span "**********" at bounding box center [308, 276] width 141 height 71
drag, startPoint x: 327, startPoint y: 245, endPoint x: 225, endPoint y: 228, distance: 103.3
click at [219, 246] on body "Menu Boards Boards Boards All jobs Status Workforce Workforce My Workforce Recr…" at bounding box center [304, 289] width 609 height 578
click at [273, 188] on icon "button" at bounding box center [276, 187] width 6 height 8
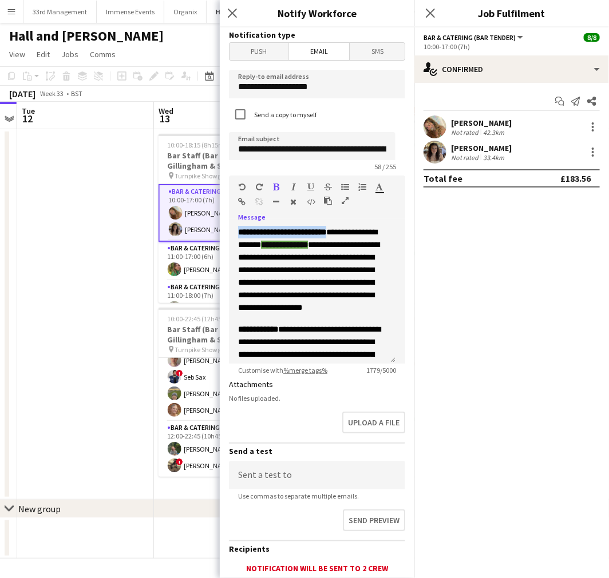
click at [275, 187] on icon "button" at bounding box center [276, 187] width 6 height 8
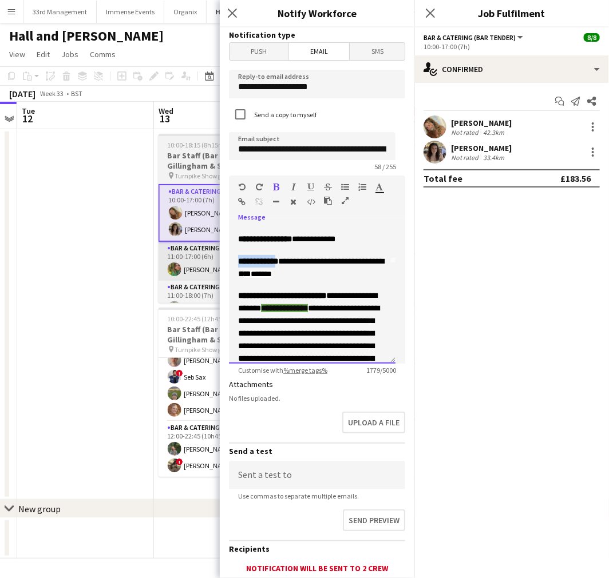
drag, startPoint x: 282, startPoint y: 272, endPoint x: 214, endPoint y: 259, distance: 69.3
click at [208, 272] on body "Menu Boards Boards Boards All jobs Status Workforce Workforce My Workforce Recr…" at bounding box center [304, 289] width 609 height 578
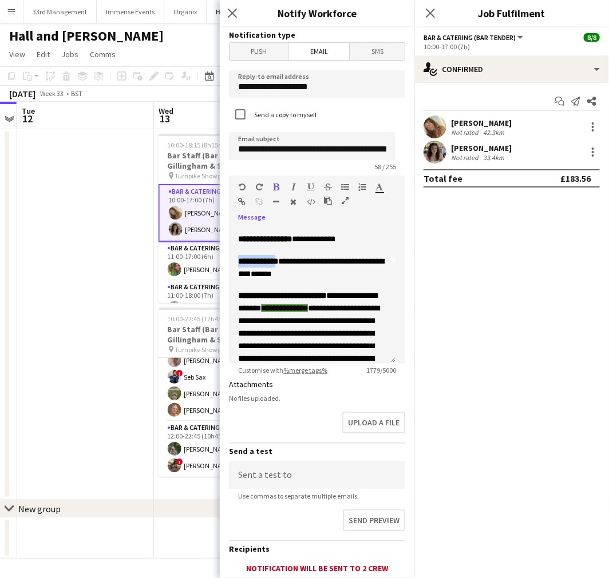
click at [276, 185] on icon "button" at bounding box center [276, 187] width 6 height 8
click at [276, 184] on icon "button" at bounding box center [276, 187] width 6 height 8
drag, startPoint x: 296, startPoint y: 253, endPoint x: 267, endPoint y: 200, distance: 60.5
click at [235, 253] on div "**********" at bounding box center [312, 295] width 166 height 137
click at [277, 186] on icon "button" at bounding box center [276, 187] width 6 height 8
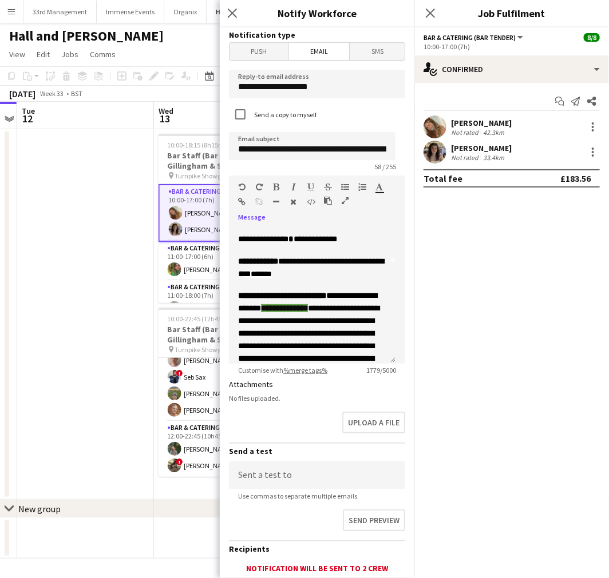
click at [277, 186] on icon "button" at bounding box center [276, 187] width 6 height 8
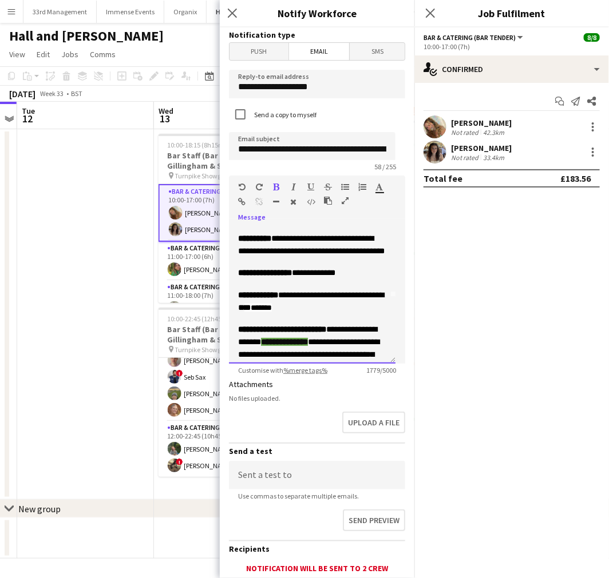
scroll to position [37, 0]
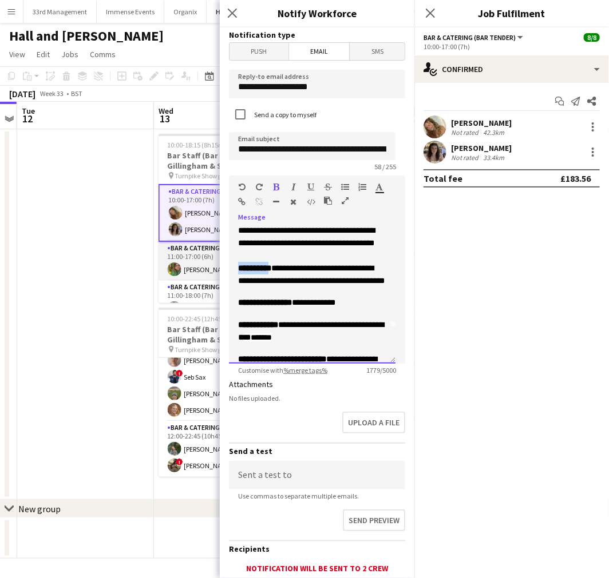
drag, startPoint x: 270, startPoint y: 271, endPoint x: 192, endPoint y: 272, distance: 77.8
click at [192, 272] on body "Menu Boards Boards Boards All jobs Status Workforce Workforce My Workforce Recr…" at bounding box center [304, 289] width 609 height 578
click at [275, 187] on icon "button" at bounding box center [276, 187] width 6 height 8
click at [273, 187] on icon "button" at bounding box center [276, 187] width 6 height 8
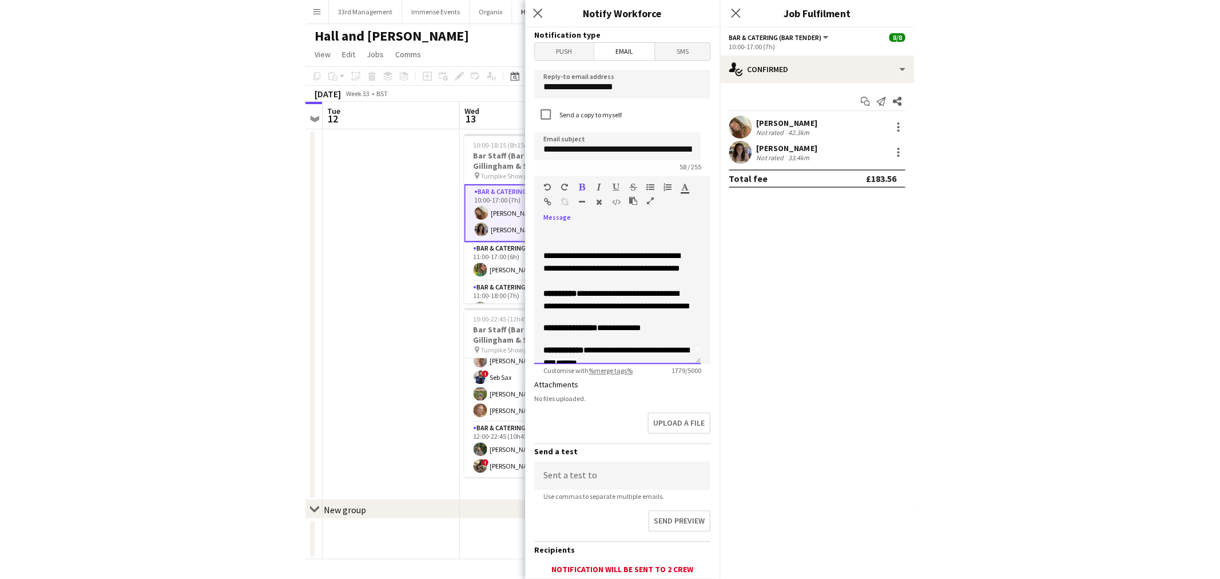
scroll to position [0, 0]
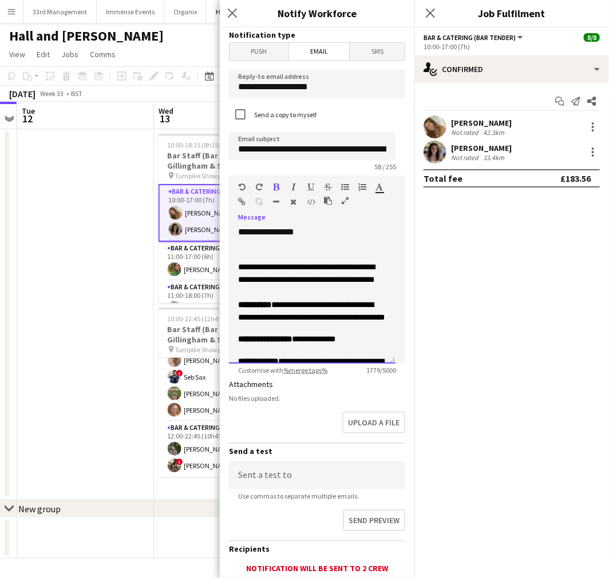
click at [301, 263] on span "**********" at bounding box center [306, 273] width 137 height 21
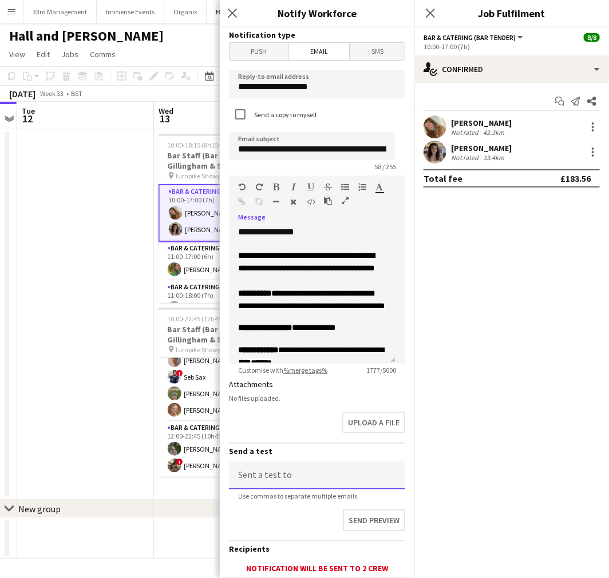
click at [268, 473] on input at bounding box center [317, 475] width 176 height 29
type input "*****"
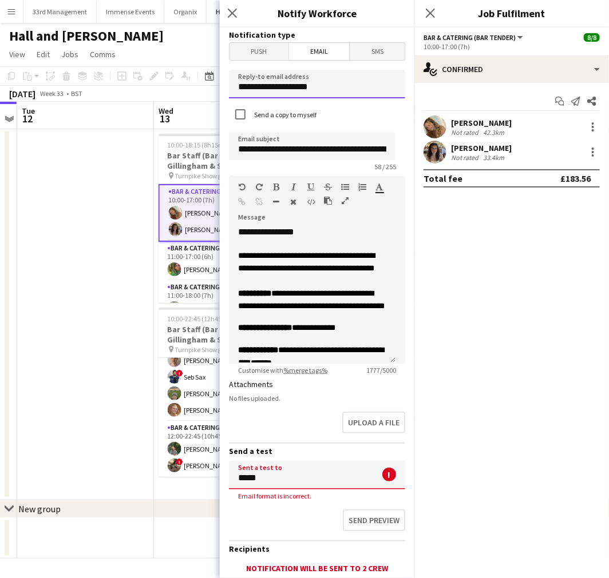
click at [245, 87] on input "**********" at bounding box center [317, 84] width 176 height 29
type input "**********"
click at [287, 484] on input "*****" at bounding box center [317, 475] width 176 height 29
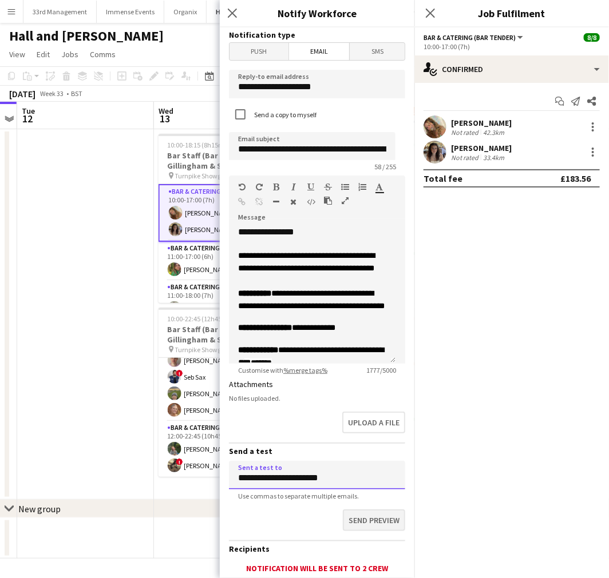
type input "**********"
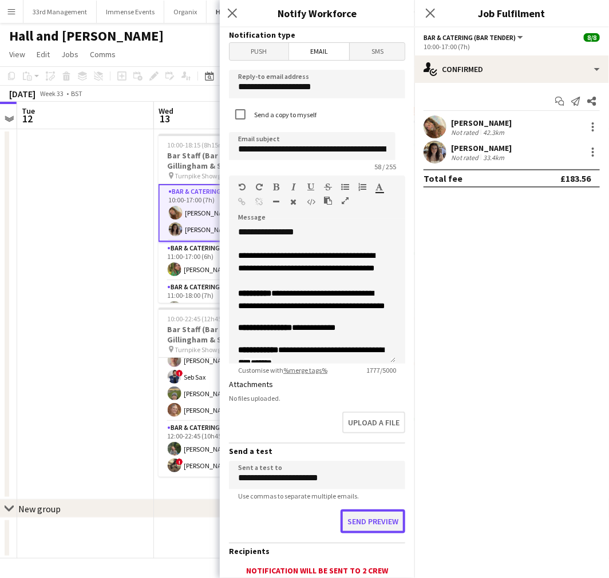
click at [367, 517] on button "Send preview" at bounding box center [372, 522] width 65 height 24
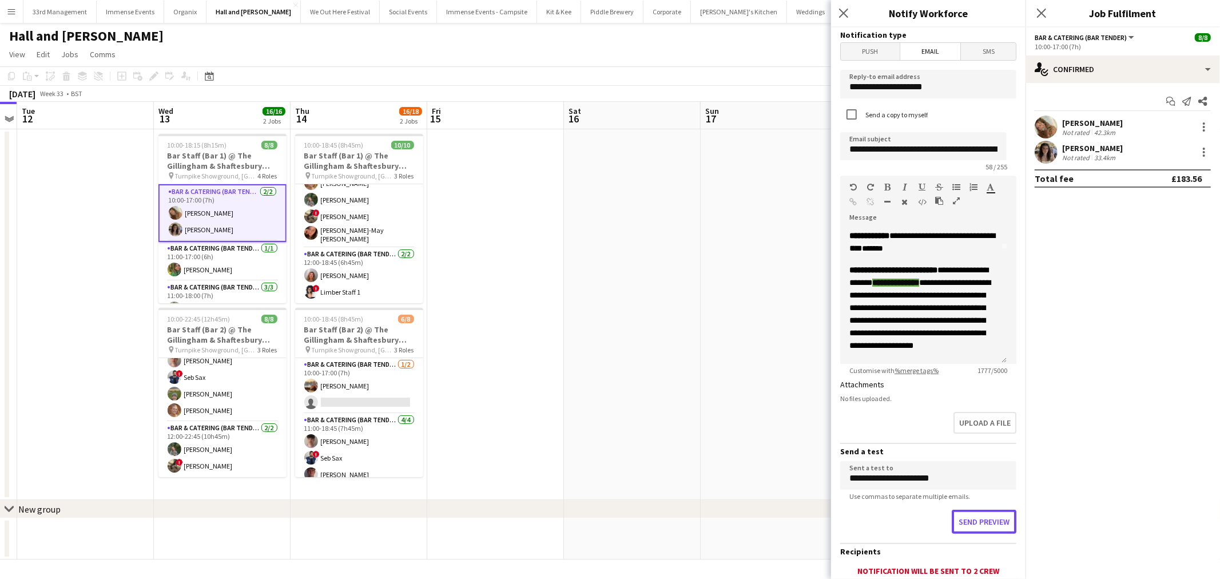
scroll to position [127, 0]
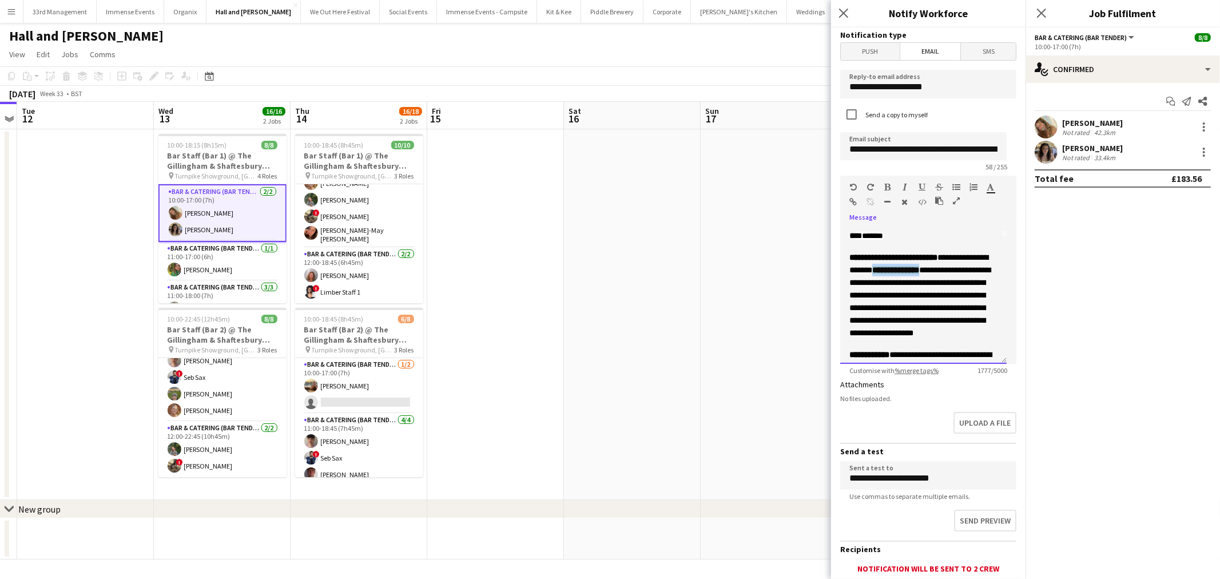
drag, startPoint x: 933, startPoint y: 281, endPoint x: 878, endPoint y: 284, distance: 55.5
click at [608, 274] on font "**********" at bounding box center [896, 270] width 47 height 8
click at [608, 187] on div "******* *******" at bounding box center [995, 190] width 17 height 14
click at [608, 187] on icon "button" at bounding box center [991, 187] width 7 height 8
click at [608, 256] on span "**********" at bounding box center [924, 516] width 148 height 788
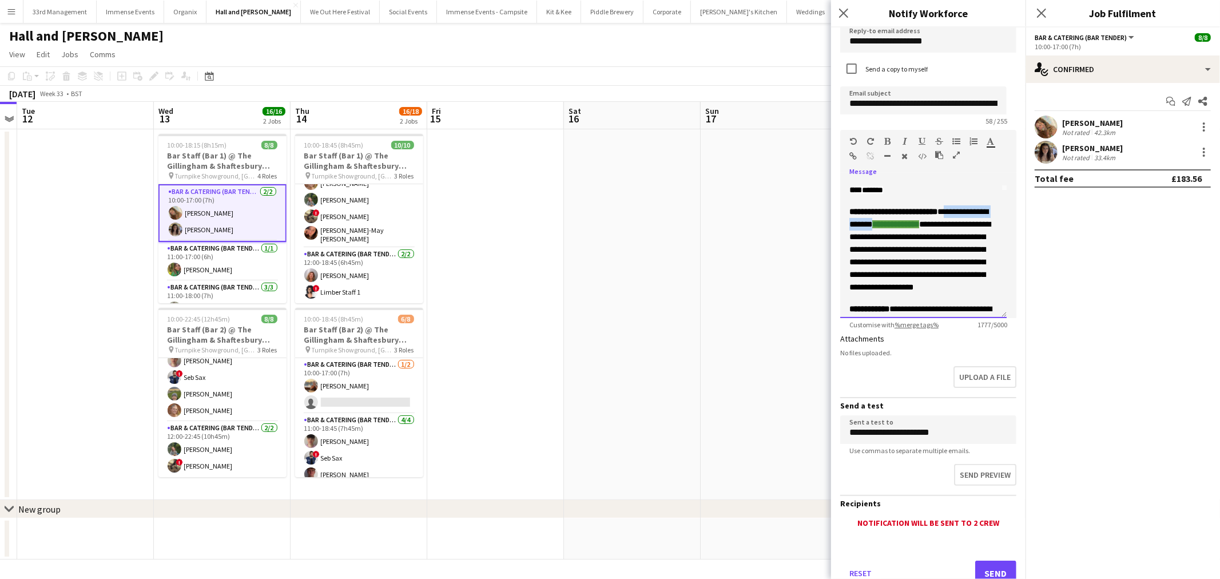
scroll to position [79, 0]
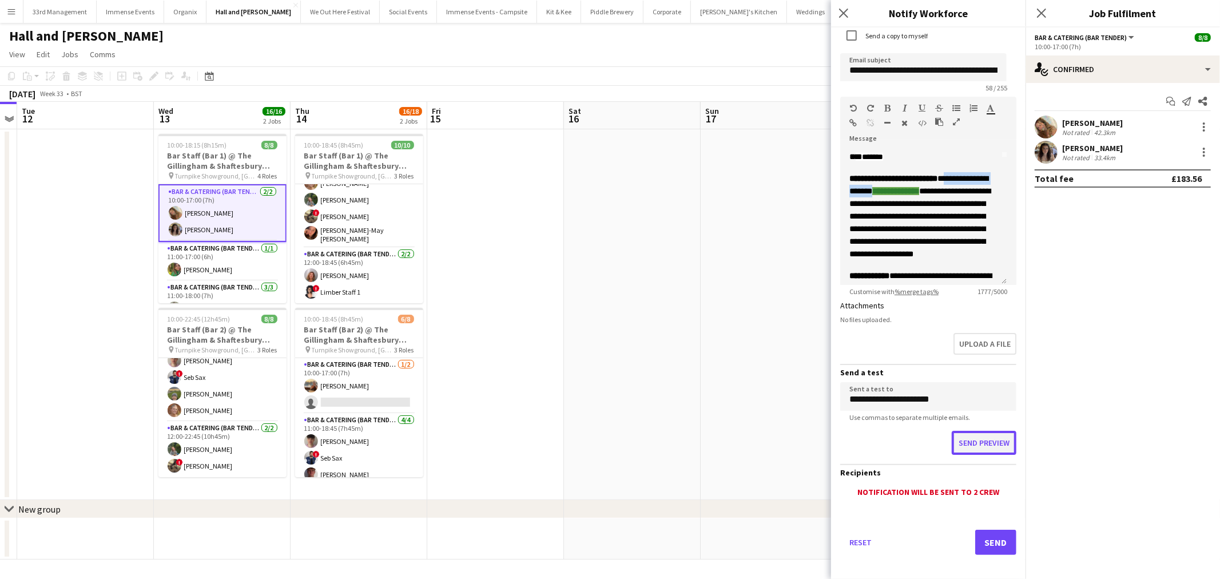
click at [608, 441] on button "Send preview" at bounding box center [984, 443] width 65 height 24
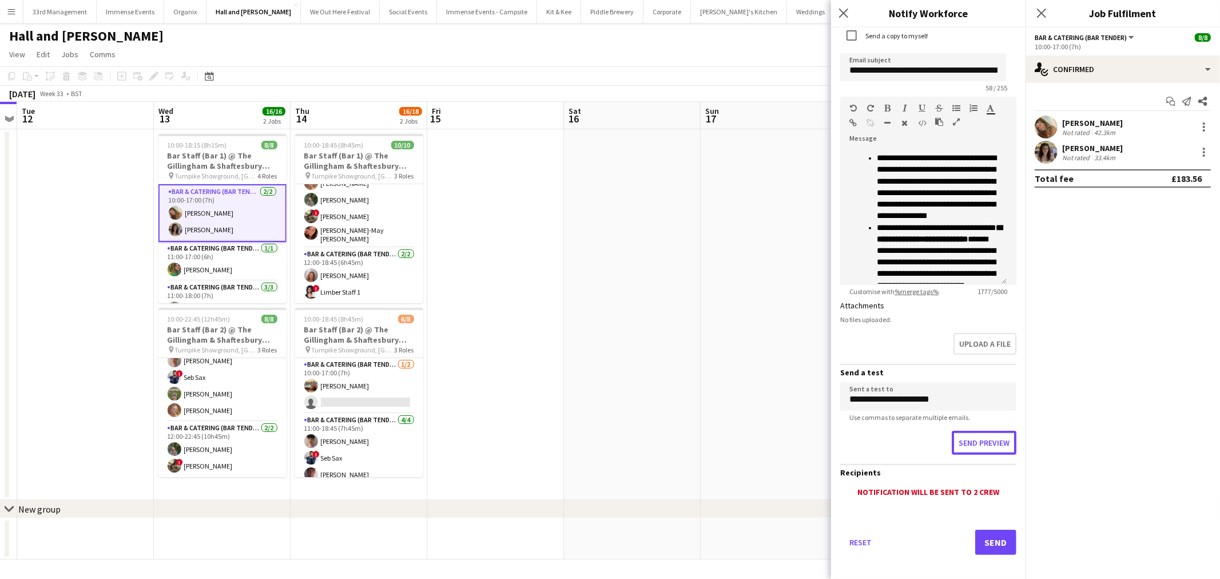
scroll to position [381, 0]
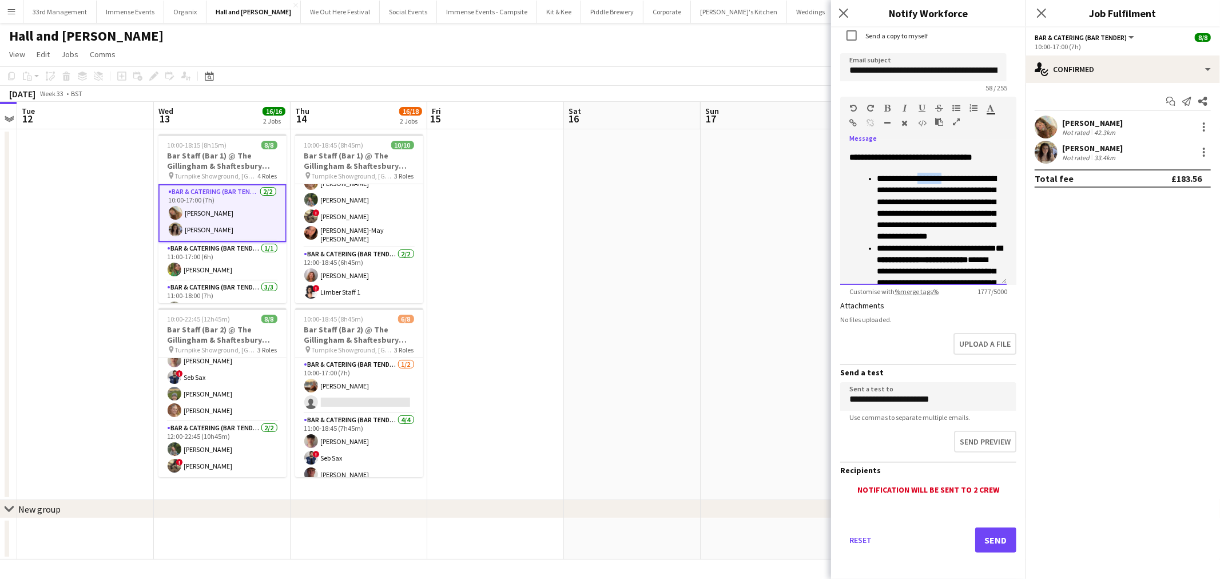
drag, startPoint x: 945, startPoint y: 203, endPoint x: 919, endPoint y: 204, distance: 25.8
click at [608, 204] on span "**********" at bounding box center [937, 208] width 120 height 66
click at [608, 104] on icon "button" at bounding box center [991, 108] width 7 height 8
type input "*******"
click at [608, 240] on span "**********" at bounding box center [937, 208] width 120 height 66
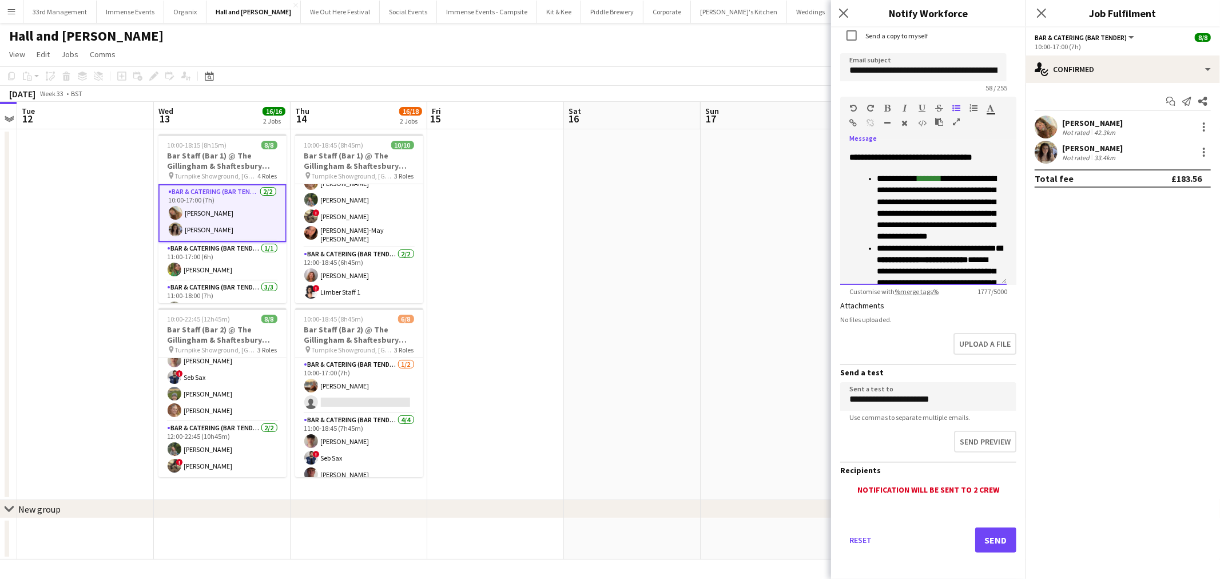
click at [608, 220] on font "**********" at bounding box center [937, 208] width 120 height 66
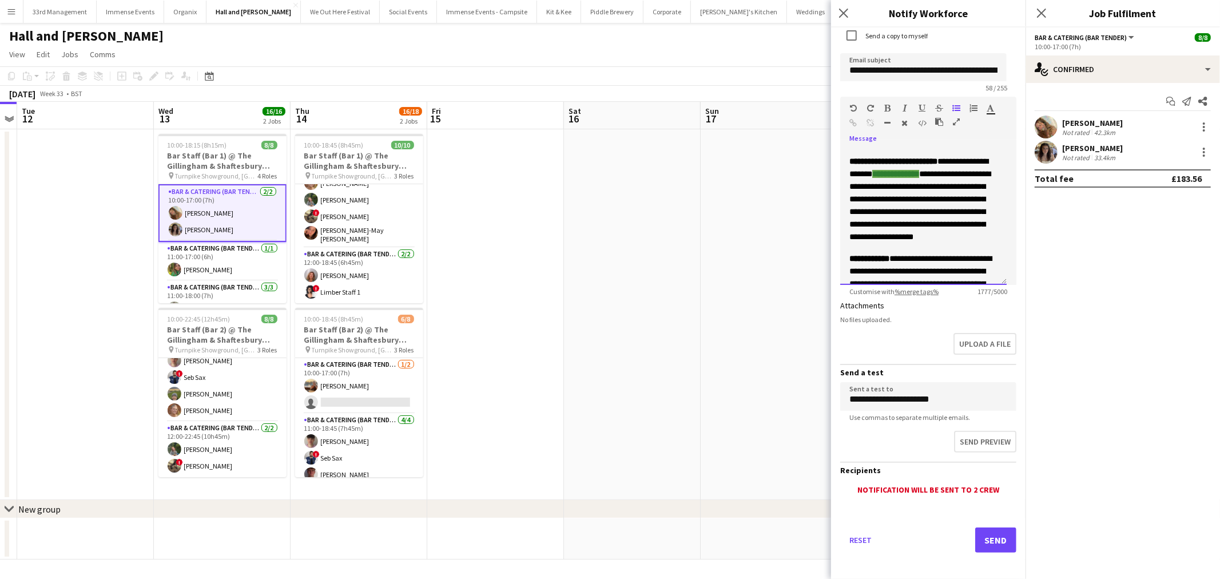
scroll to position [127, 0]
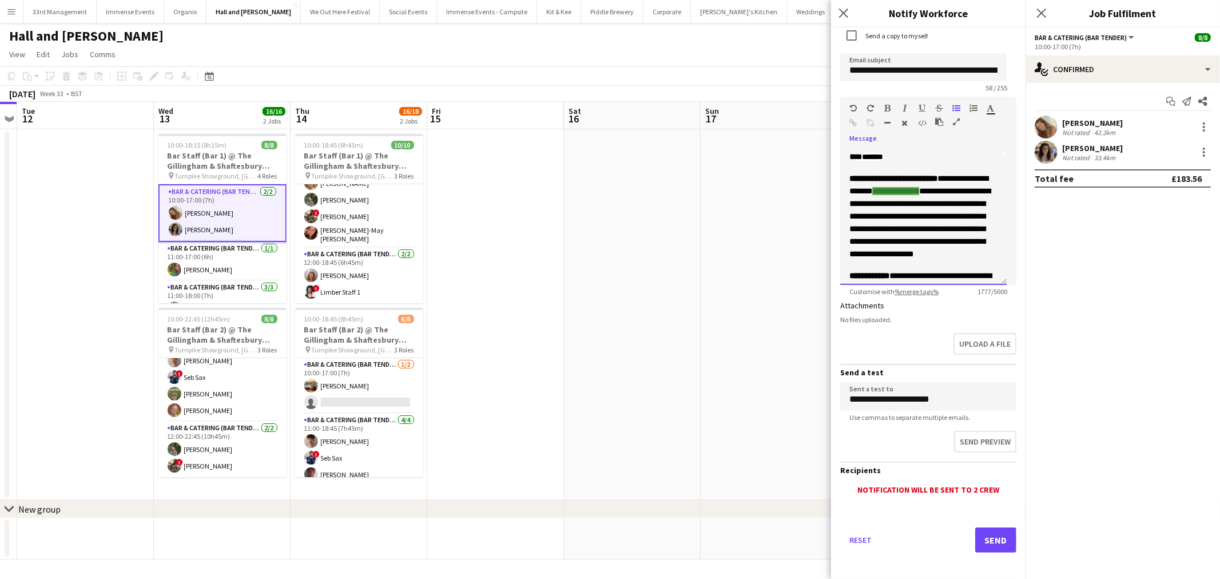
click at [608, 204] on span "**********" at bounding box center [920, 222] width 141 height 71
drag, startPoint x: 935, startPoint y: 203, endPoint x: 873, endPoint y: 203, distance: 62.4
click at [608, 203] on p "**********" at bounding box center [924, 216] width 148 height 89
drag, startPoint x: 903, startPoint y: 201, endPoint x: 913, endPoint y: 200, distance: 9.7
click at [608, 195] on font "**********" at bounding box center [896, 191] width 47 height 8
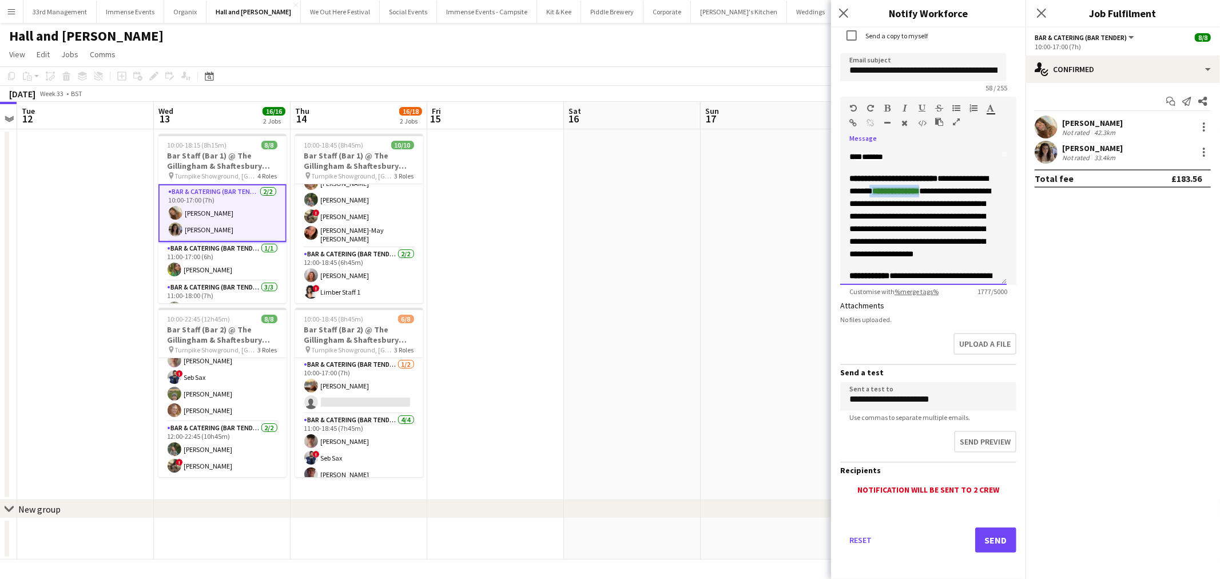
click at [608, 195] on font "**********" at bounding box center [896, 191] width 47 height 8
drag, startPoint x: 929, startPoint y: 205, endPoint x: 877, endPoint y: 200, distance: 51.7
click at [608, 200] on p "**********" at bounding box center [924, 216] width 148 height 89
click at [608, 109] on icon "button" at bounding box center [888, 108] width 6 height 8
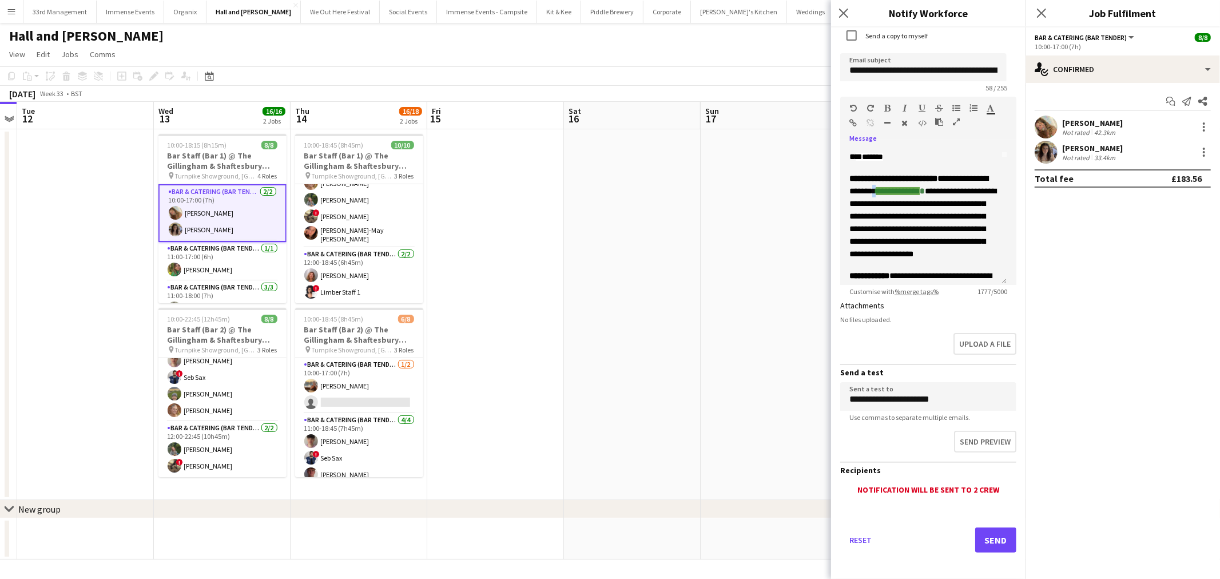
click at [608, 109] on icon "button" at bounding box center [888, 108] width 6 height 8
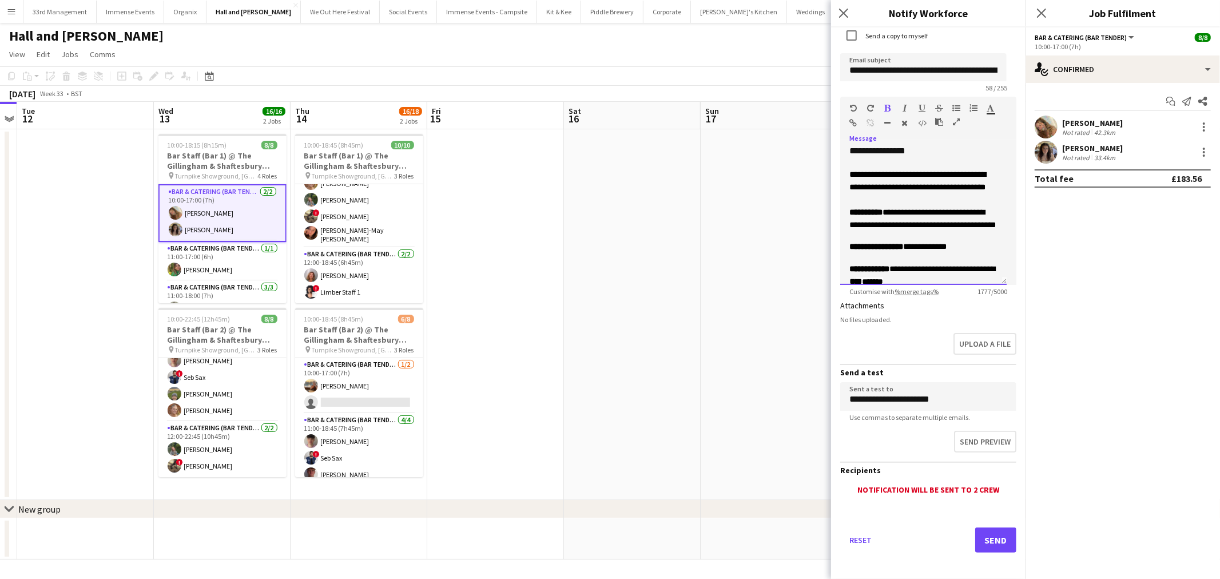
scroll to position [0, 0]
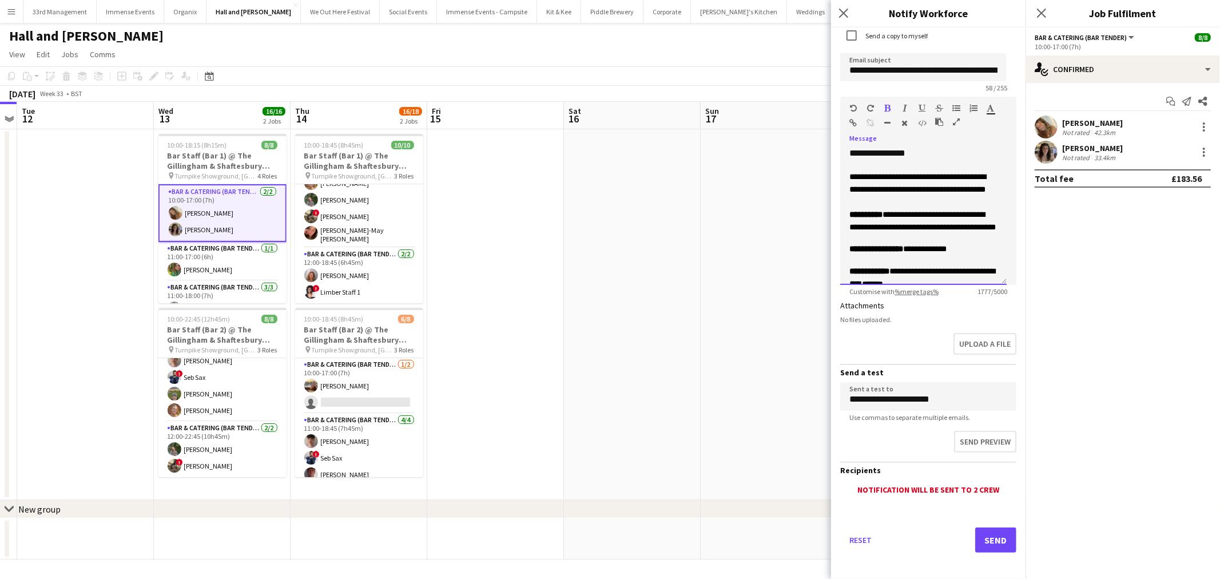
click at [608, 213] on span "**********" at bounding box center [923, 221] width 146 height 21
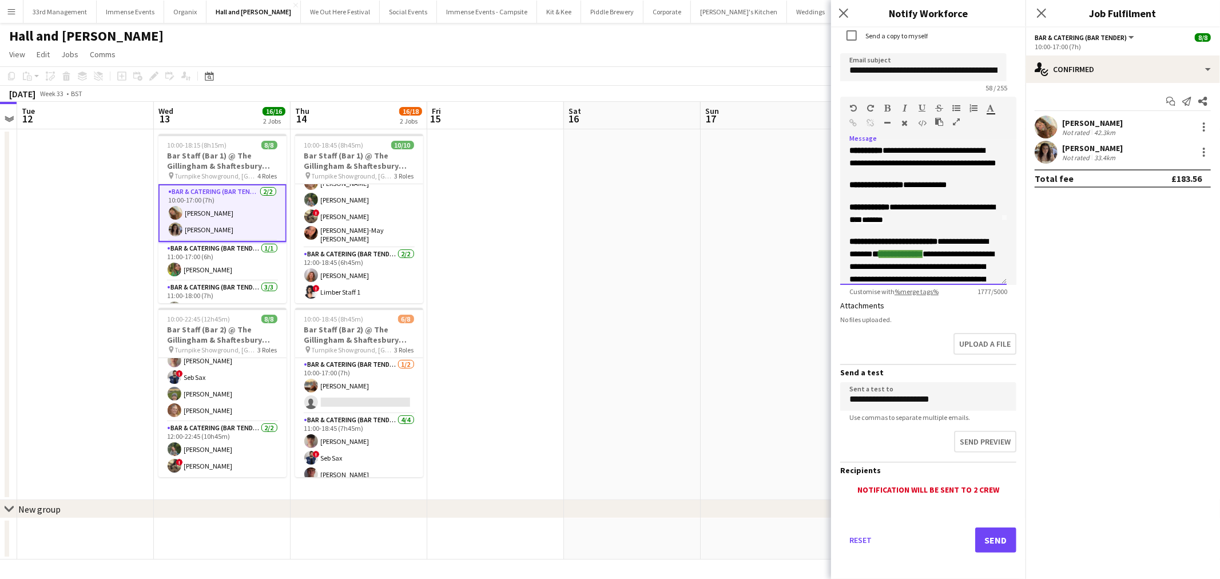
scroll to position [127, 0]
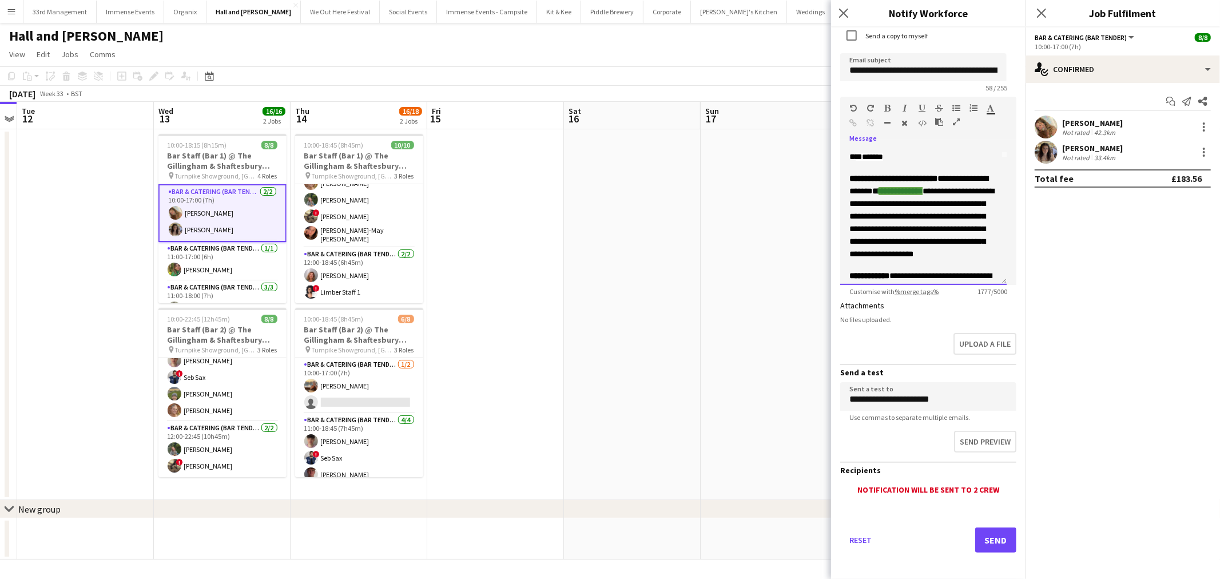
click at [608, 214] on span "**********" at bounding box center [922, 222] width 145 height 71
click at [608, 219] on span "**********" at bounding box center [922, 222] width 145 height 71
click at [608, 209] on p "**********" at bounding box center [924, 216] width 148 height 89
click at [608, 216] on span "**********" at bounding box center [922, 222] width 145 height 71
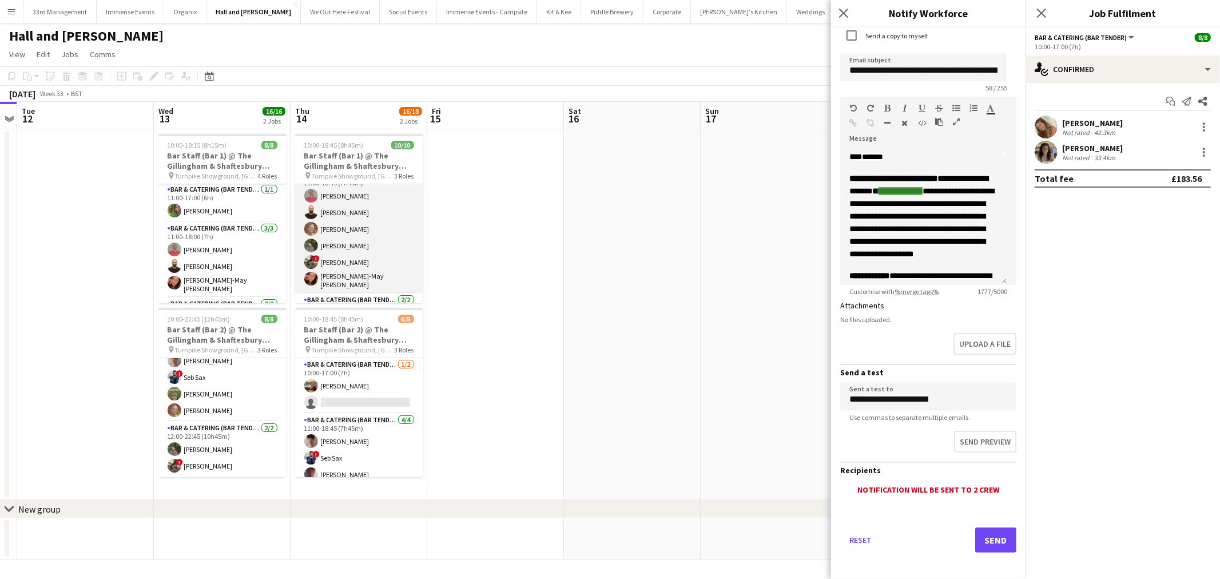
scroll to position [54, 0]
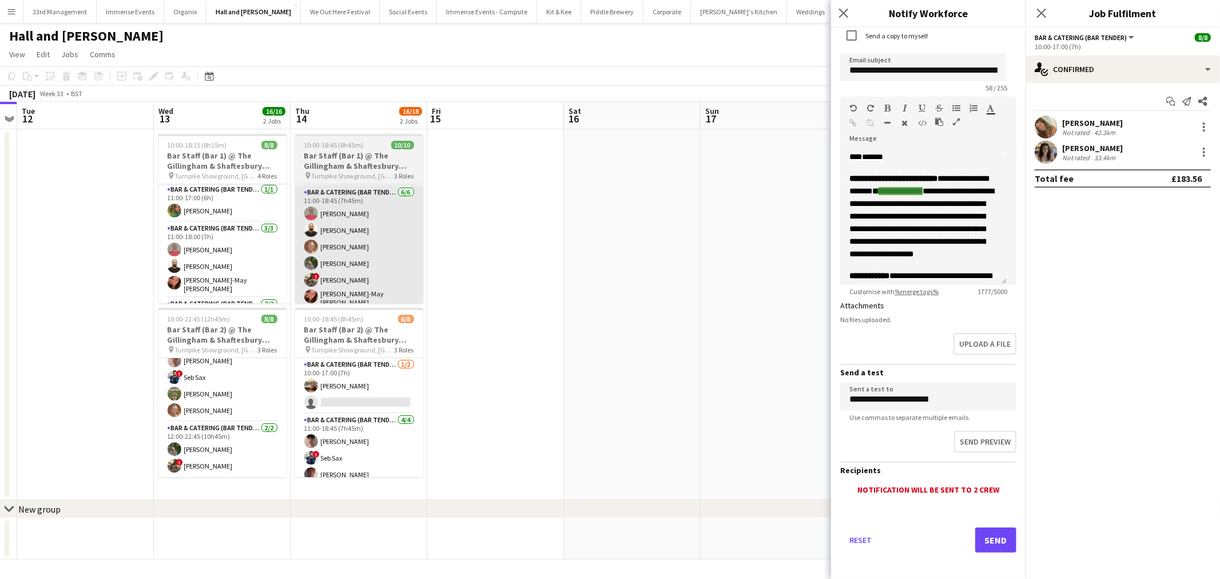
drag, startPoint x: 426, startPoint y: 282, endPoint x: 390, endPoint y: 282, distance: 36.0
click at [427, 282] on app-date-cell at bounding box center [495, 314] width 137 height 371
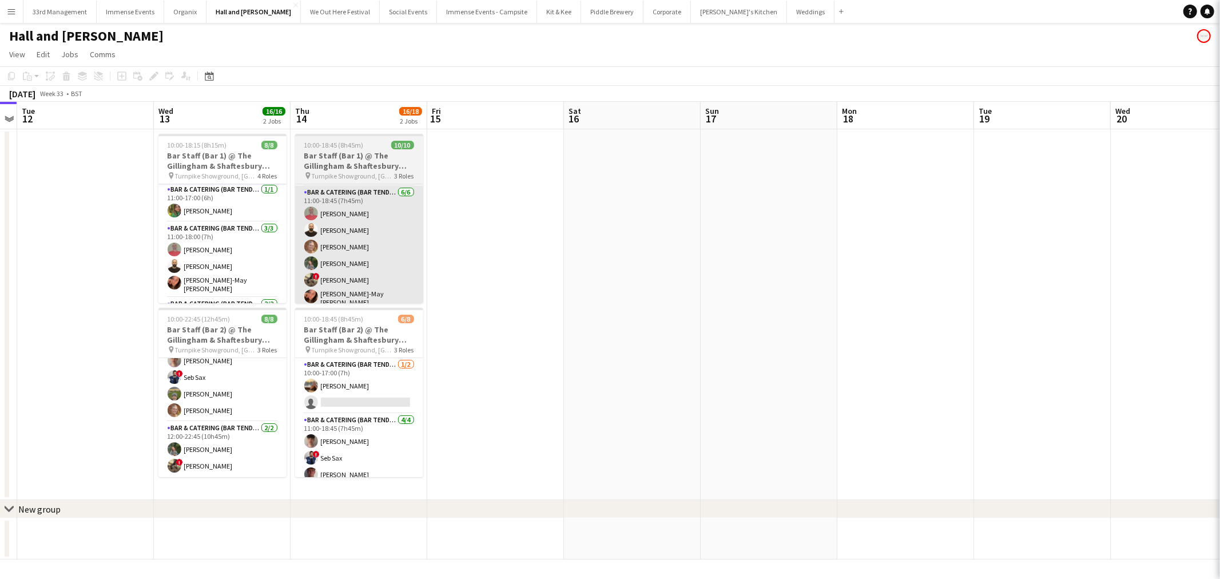
scroll to position [58, 0]
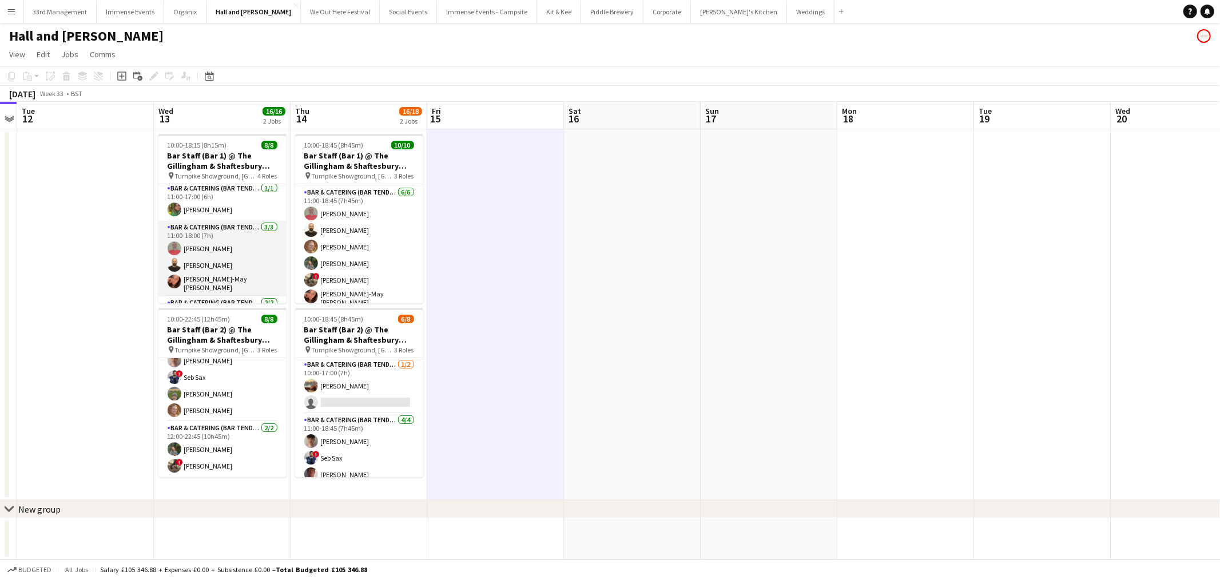
click at [209, 240] on app-card-role "Bar & Catering (Bar Tender) [DATE] 11:00-18:00 (7h) [PERSON_NAME] [PERSON_NAME]…" at bounding box center [222, 259] width 128 height 76
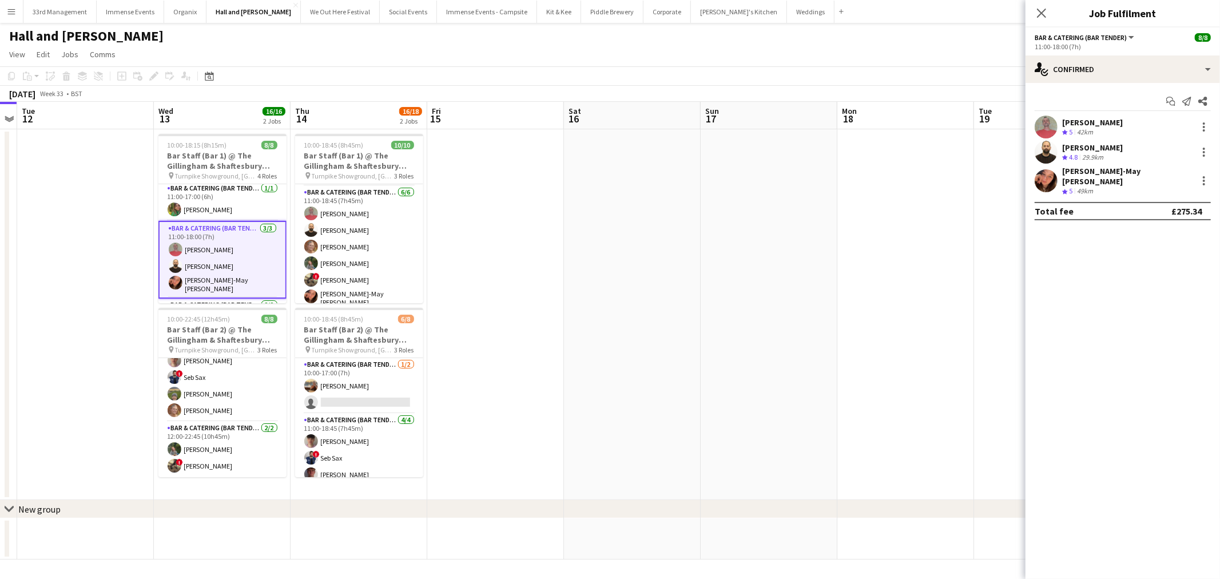
click at [608, 98] on icon "Send notification" at bounding box center [1187, 101] width 9 height 9
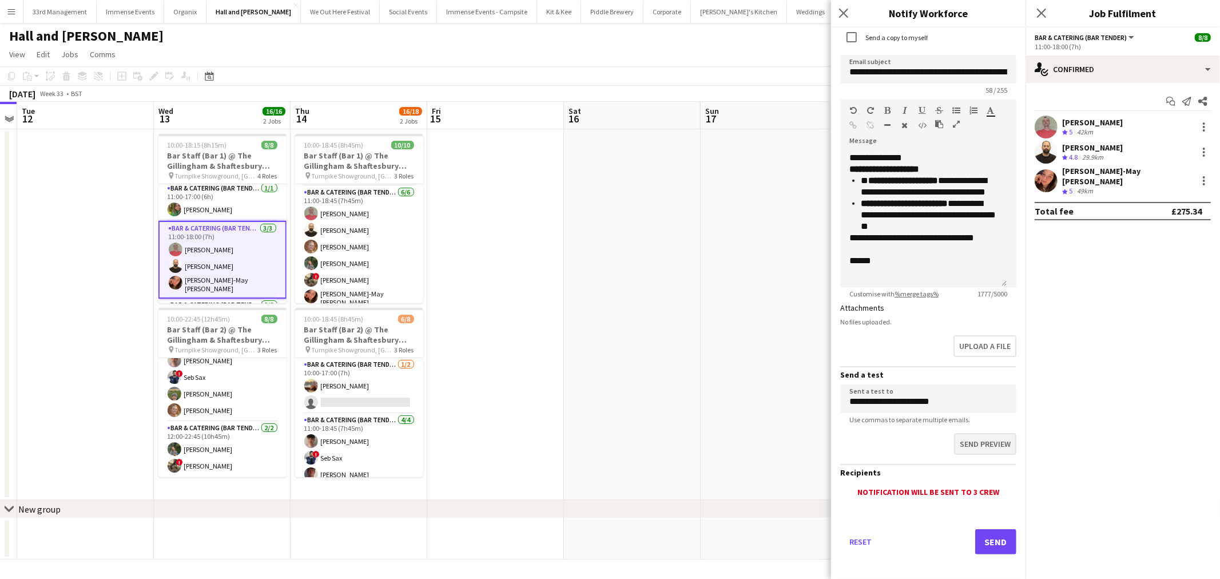
scroll to position [79, 0]
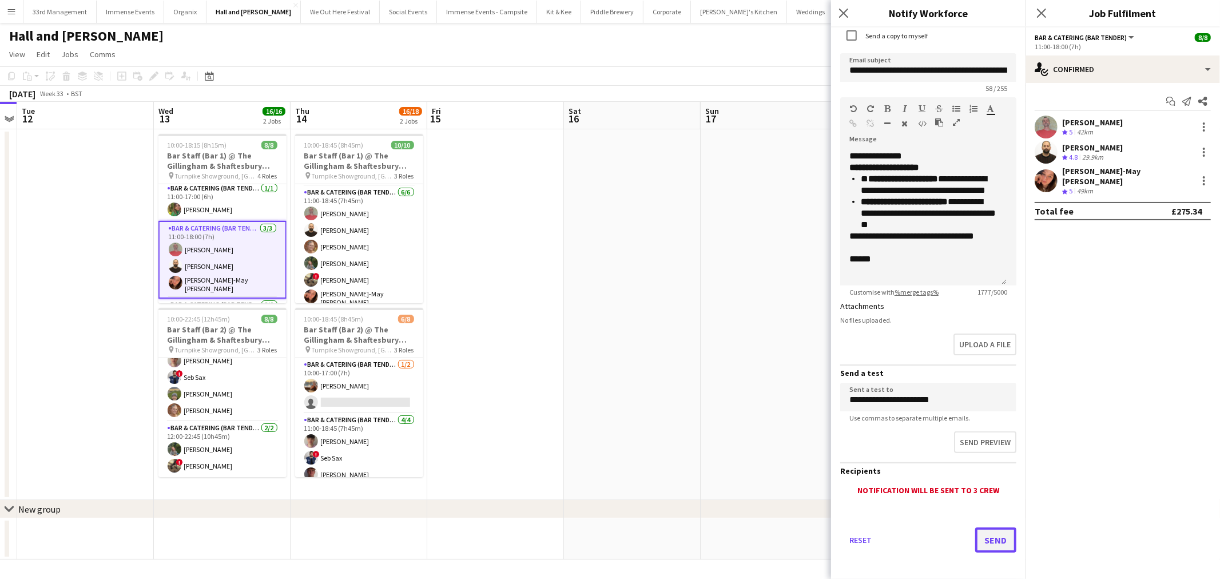
click at [608, 533] on button "Send" at bounding box center [996, 540] width 41 height 25
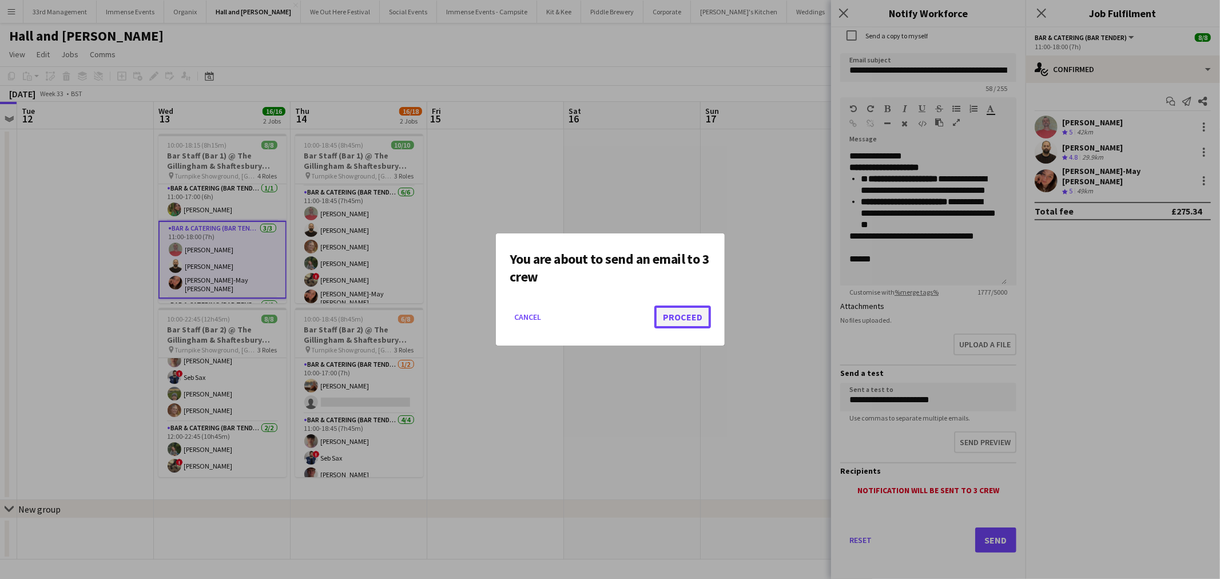
click at [608, 310] on button "Proceed" at bounding box center [683, 317] width 57 height 23
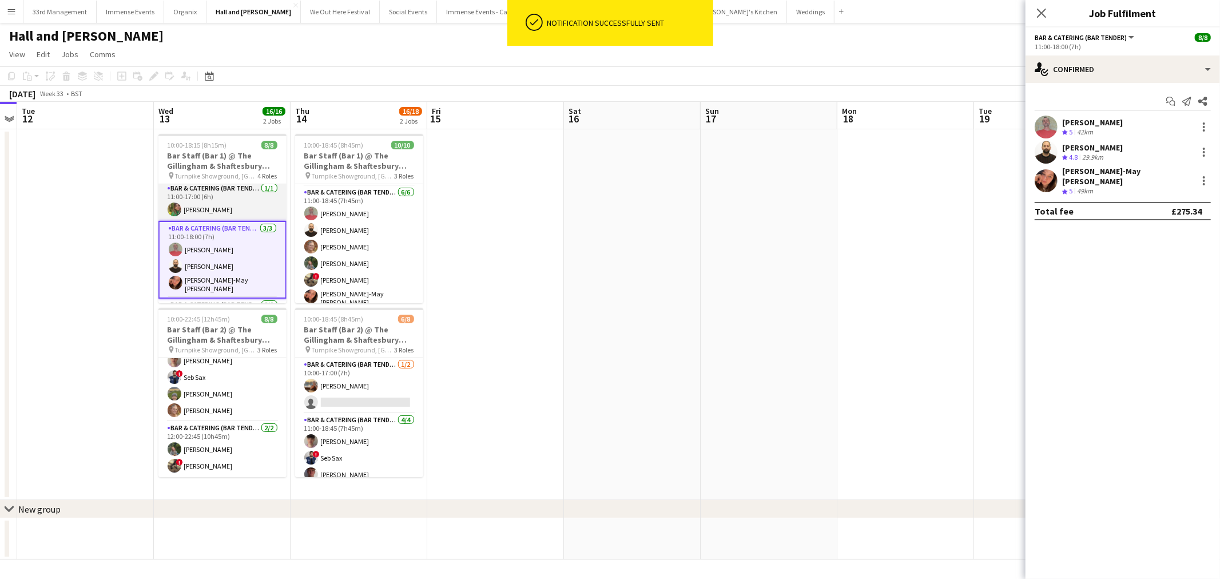
click at [204, 191] on app-card-role "Bar & Catering (Bar Tender) [DATE] 11:00-17:00 (6h) [PERSON_NAME]" at bounding box center [222, 201] width 128 height 39
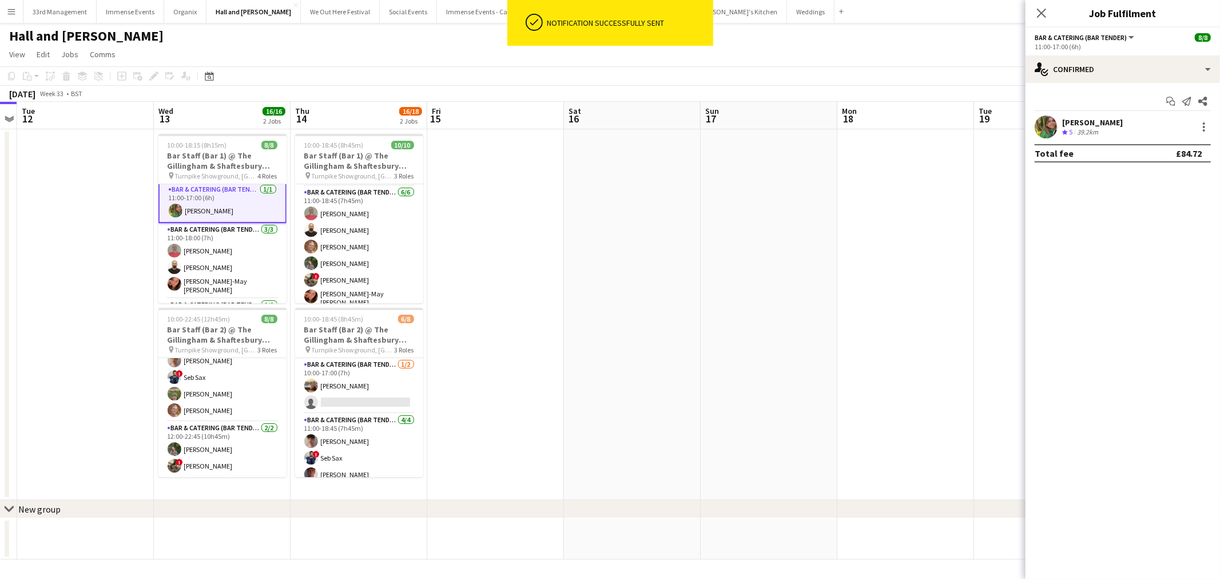
scroll to position [58, 0]
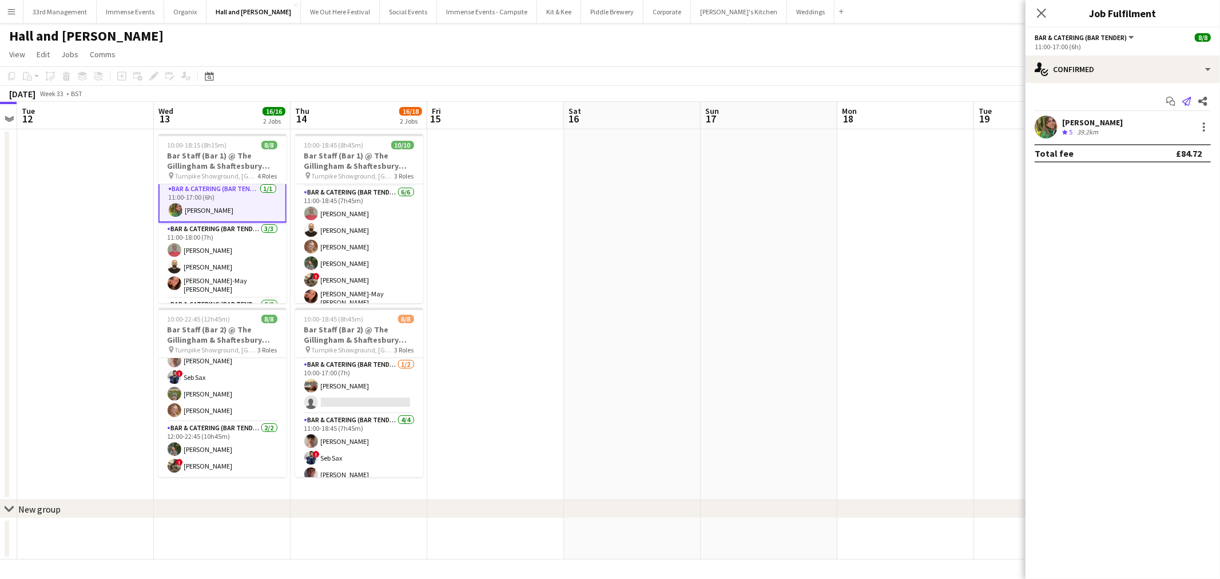
click at [608, 102] on icon "Send notification" at bounding box center [1187, 101] width 9 height 9
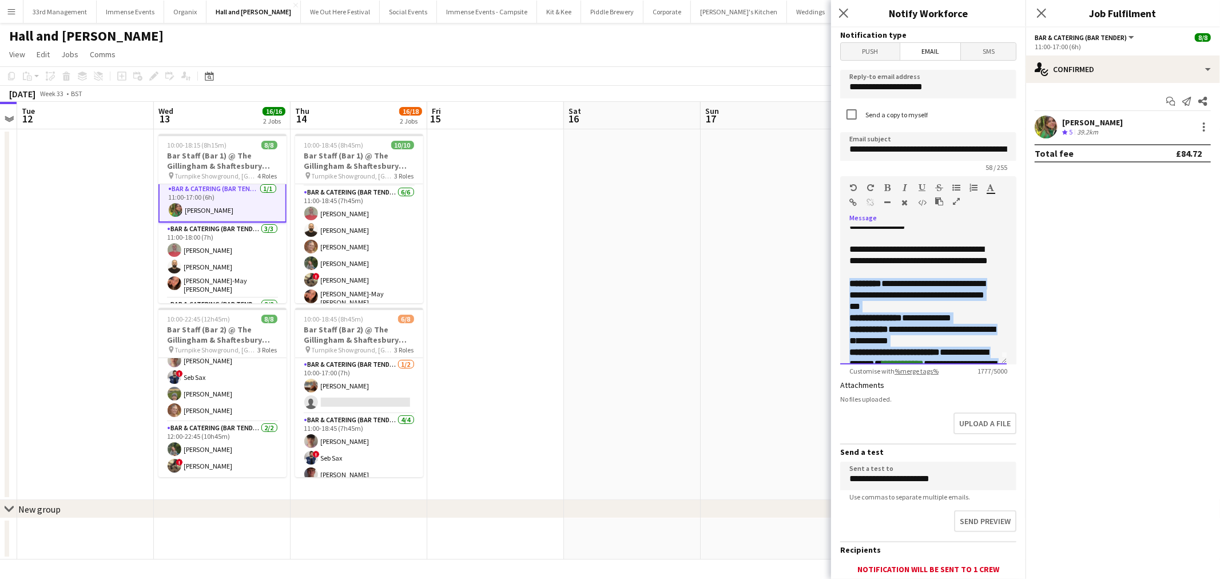
scroll to position [0, 0]
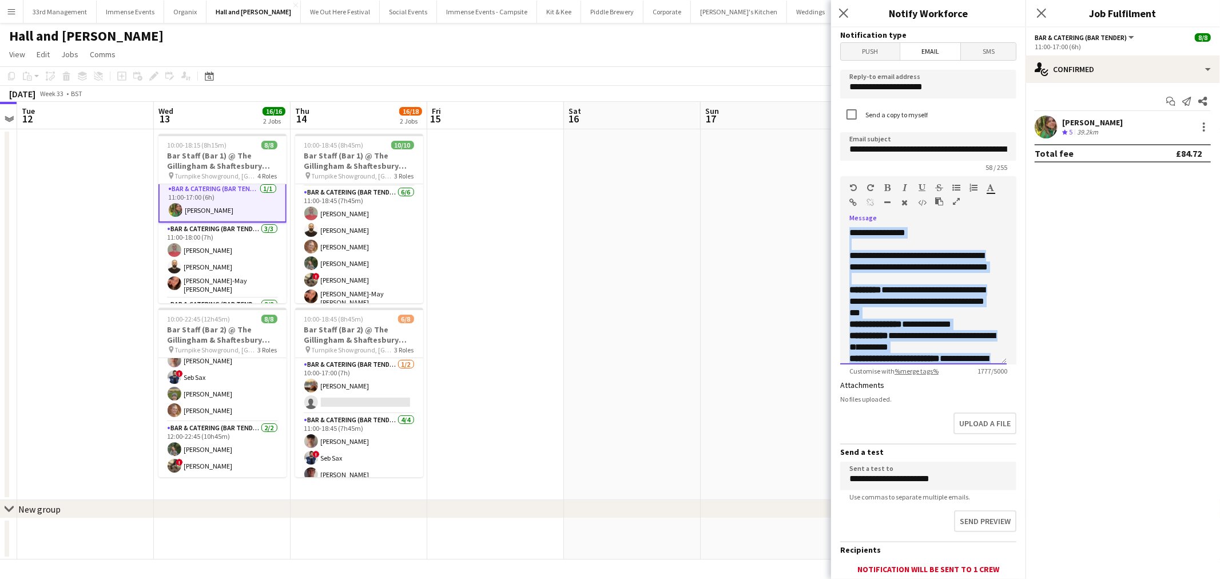
drag, startPoint x: 886, startPoint y: 344, endPoint x: 832, endPoint y: 216, distance: 138.5
click at [608, 216] on form "**********" at bounding box center [928, 345] width 195 height 636
click at [608, 185] on button "button" at bounding box center [991, 187] width 8 height 9
type input "*******"
click at [608, 229] on div "**********" at bounding box center [923, 295] width 166 height 137
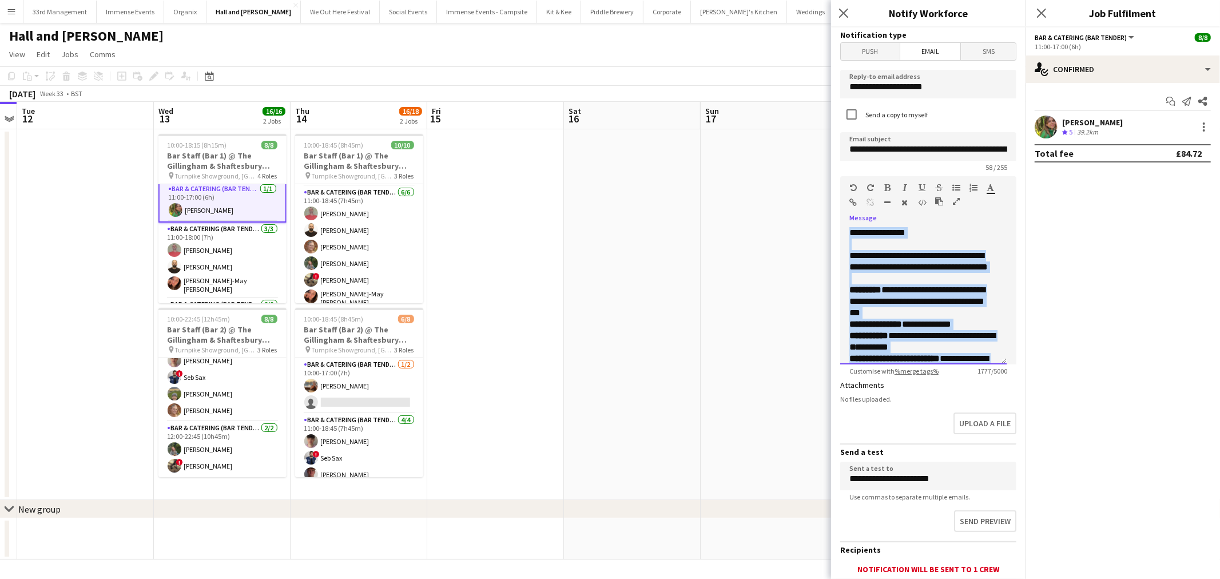
click at [608, 262] on font "**********" at bounding box center [919, 261] width 138 height 20
click at [608, 265] on font "**********" at bounding box center [919, 261] width 138 height 20
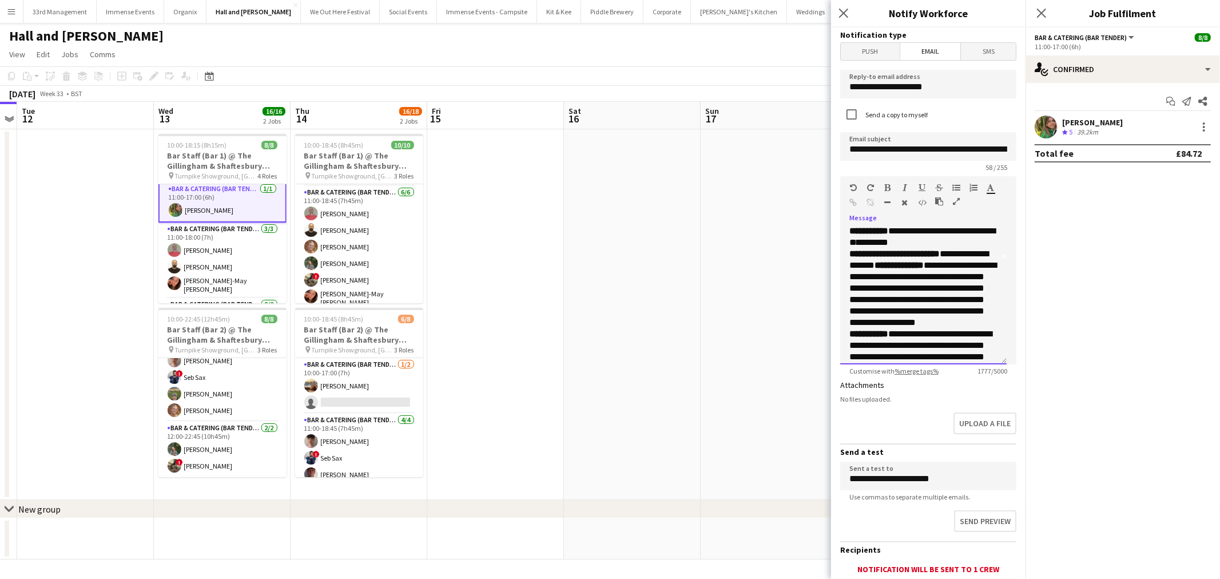
scroll to position [127, 0]
drag, startPoint x: 972, startPoint y: 252, endPoint x: 908, endPoint y: 254, distance: 63.5
click at [608, 254] on font "**********" at bounding box center [923, 265] width 147 height 77
click at [608, 184] on icon "button" at bounding box center [991, 188] width 7 height 8
click at [608, 221] on div "**********" at bounding box center [928, 291] width 176 height 145
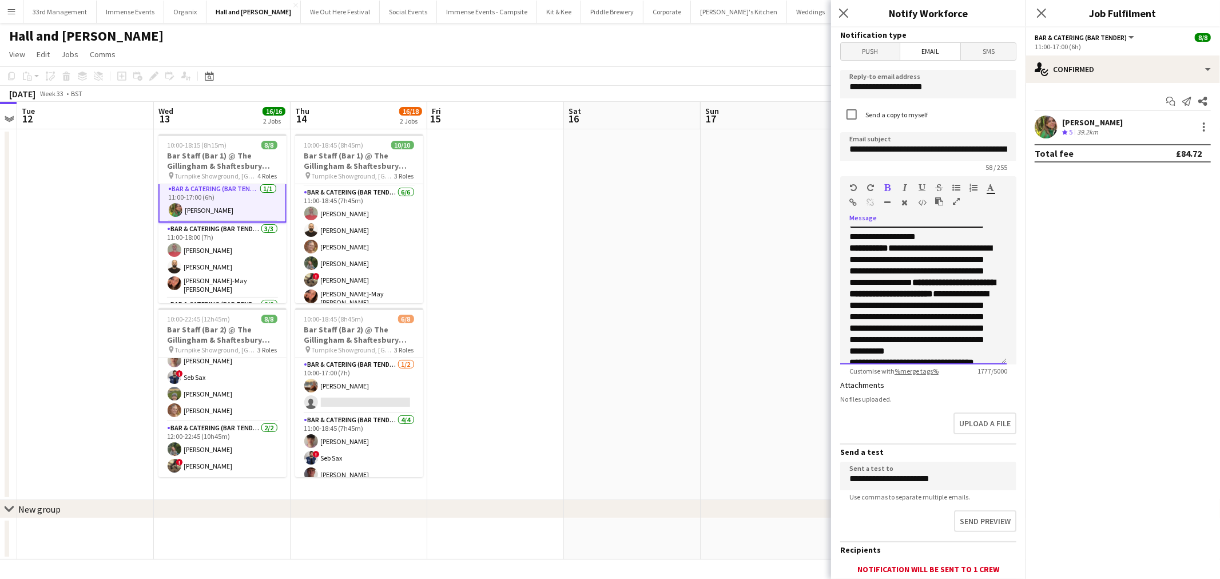
click at [608, 287] on span "**********" at bounding box center [921, 265] width 142 height 43
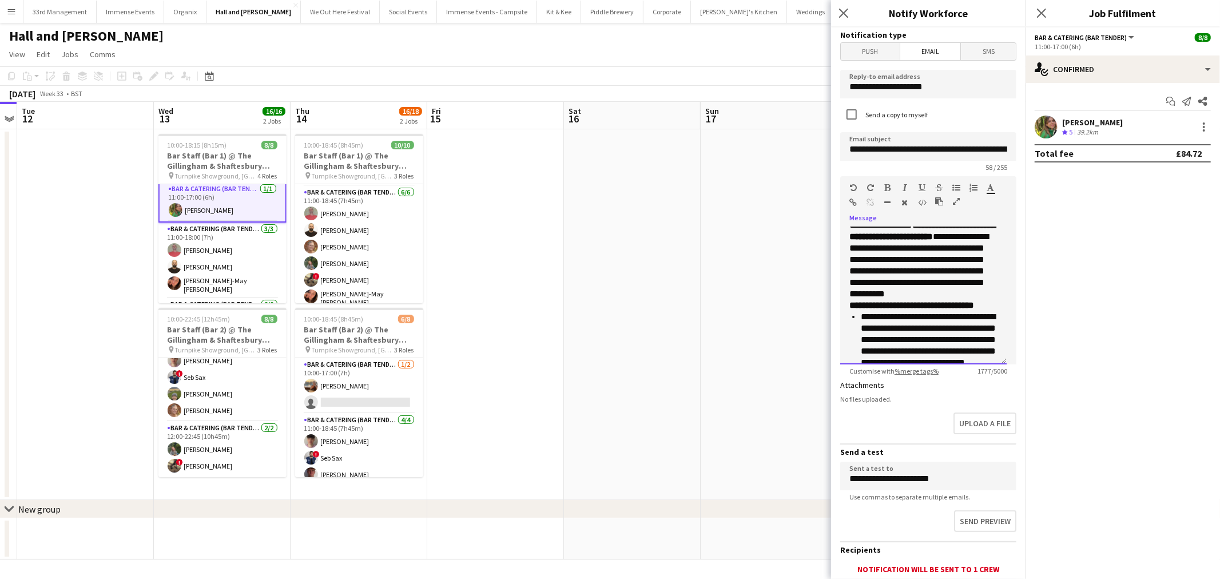
scroll to position [318, 0]
drag, startPoint x: 937, startPoint y: 312, endPoint x: 906, endPoint y: 316, distance: 31.7
click at [608, 297] on font "**********" at bounding box center [928, 270] width 135 height 54
click at [608, 185] on icon "button" at bounding box center [991, 188] width 7 height 8
type input "*******"
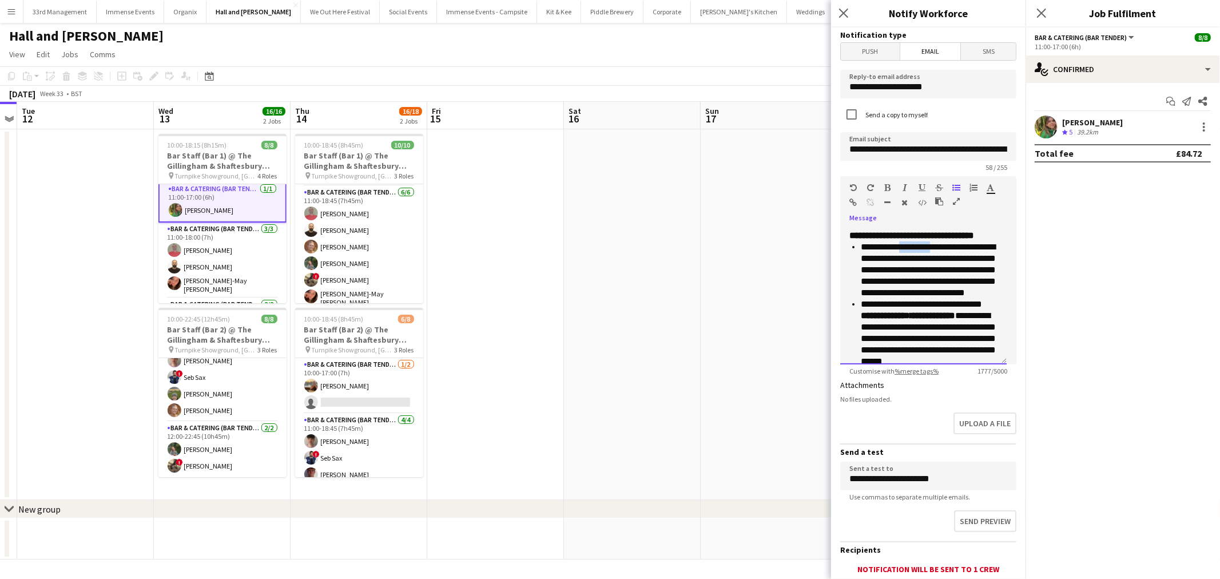
click at [608, 228] on span "**********" at bounding box center [919, 195] width 139 height 66
click at [608, 241] on p "**********" at bounding box center [924, 235] width 148 height 11
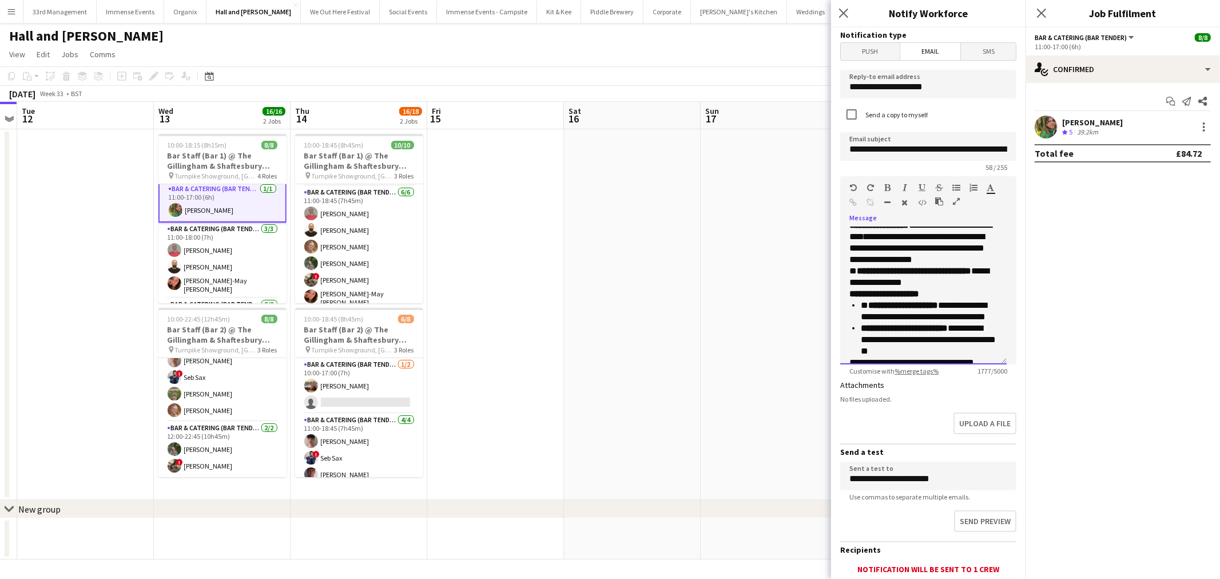
scroll to position [459, 0]
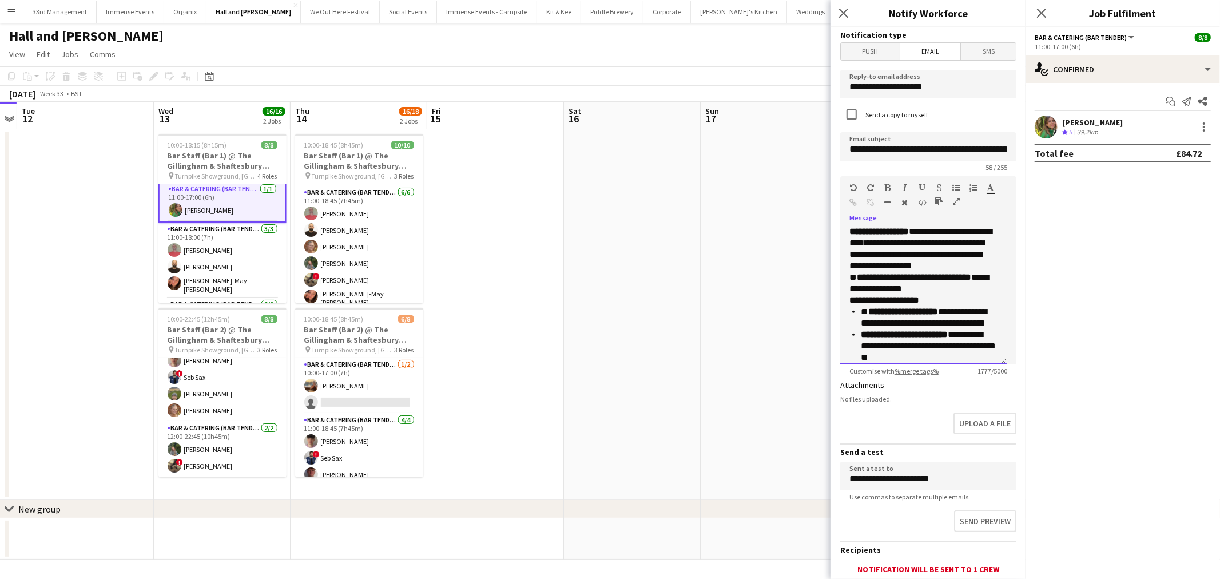
click at [608, 224] on span "**********" at bounding box center [928, 197] width 135 height 54
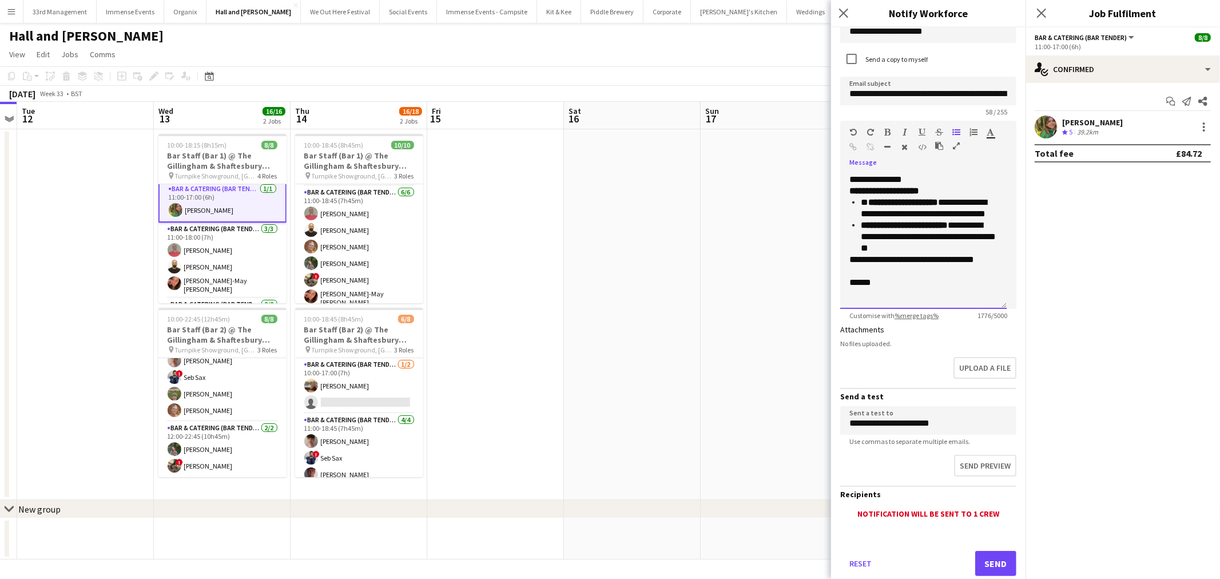
scroll to position [79, 0]
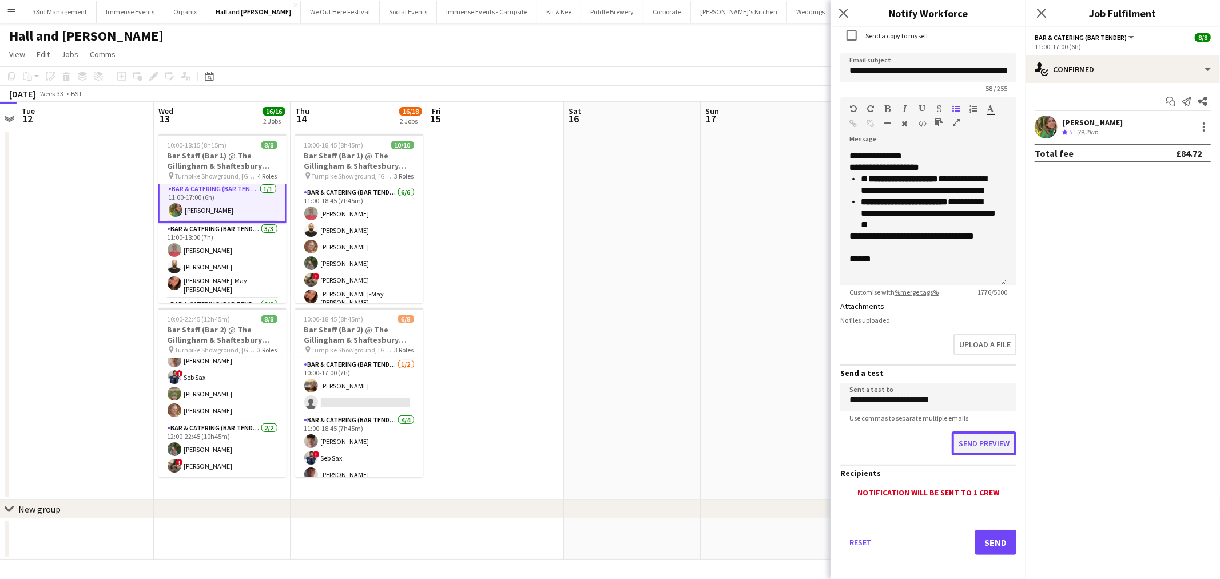
click at [608, 434] on button "Send preview" at bounding box center [984, 443] width 65 height 24
click at [608, 137] on span "**********" at bounding box center [917, 121] width 135 height 31
click at [608, 139] on p "**********" at bounding box center [924, 116] width 148 height 46
click at [608, 137] on span "**********" at bounding box center [917, 121] width 135 height 31
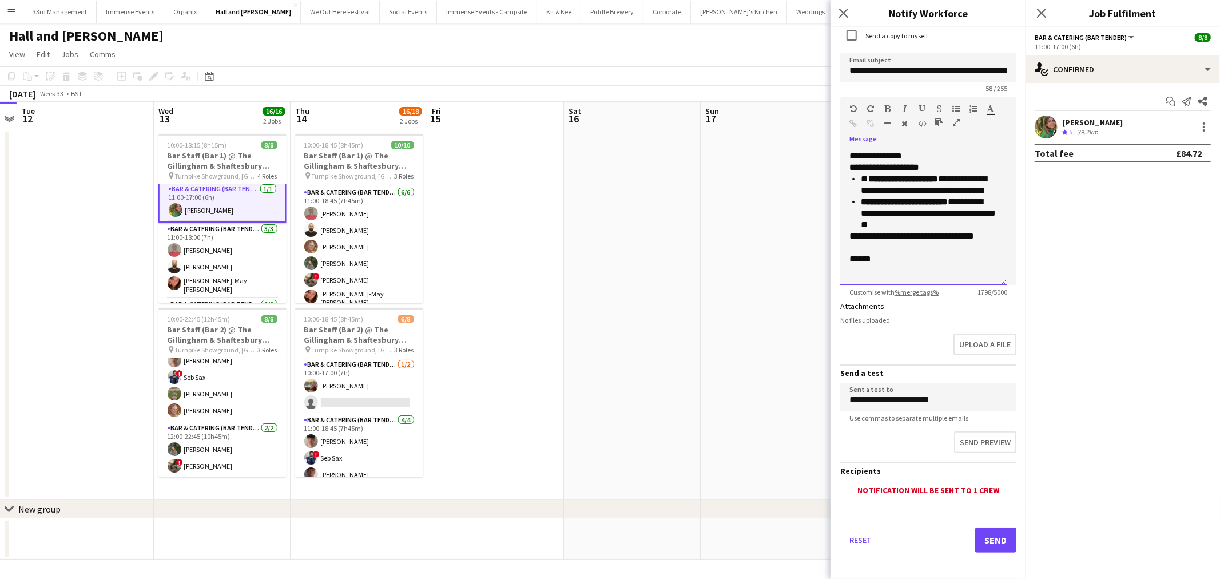
click at [608, 137] on span "**********" at bounding box center [919, 121] width 138 height 31
click at [608, 139] on p "**********" at bounding box center [924, 116] width 148 height 46
click at [608, 530] on button "Send" at bounding box center [996, 540] width 41 height 25
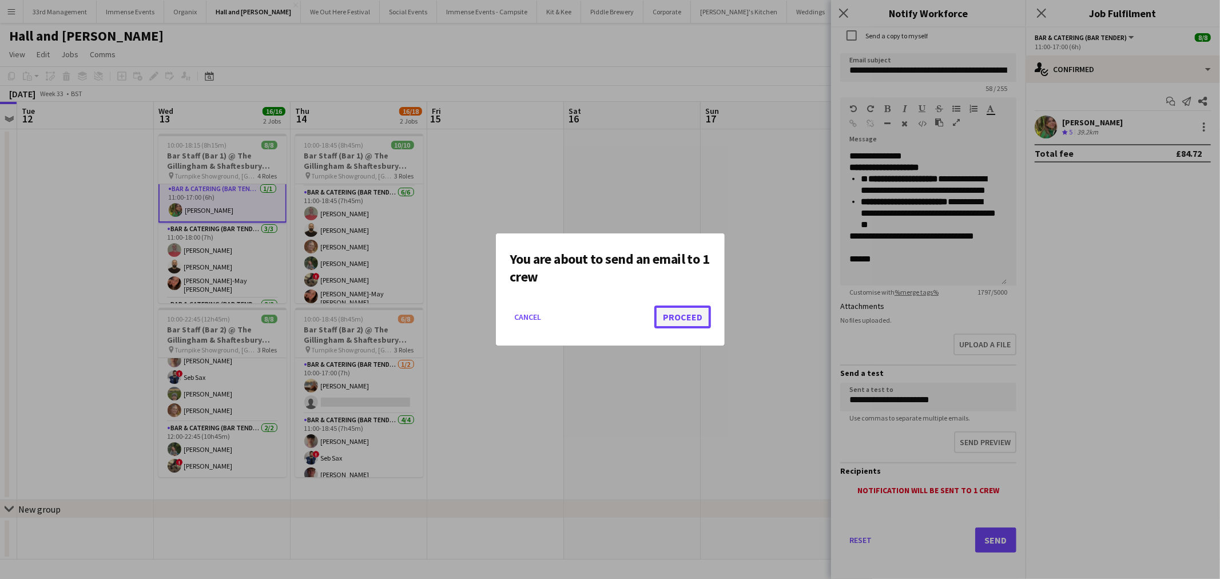
click at [608, 306] on button "Proceed" at bounding box center [683, 317] width 57 height 23
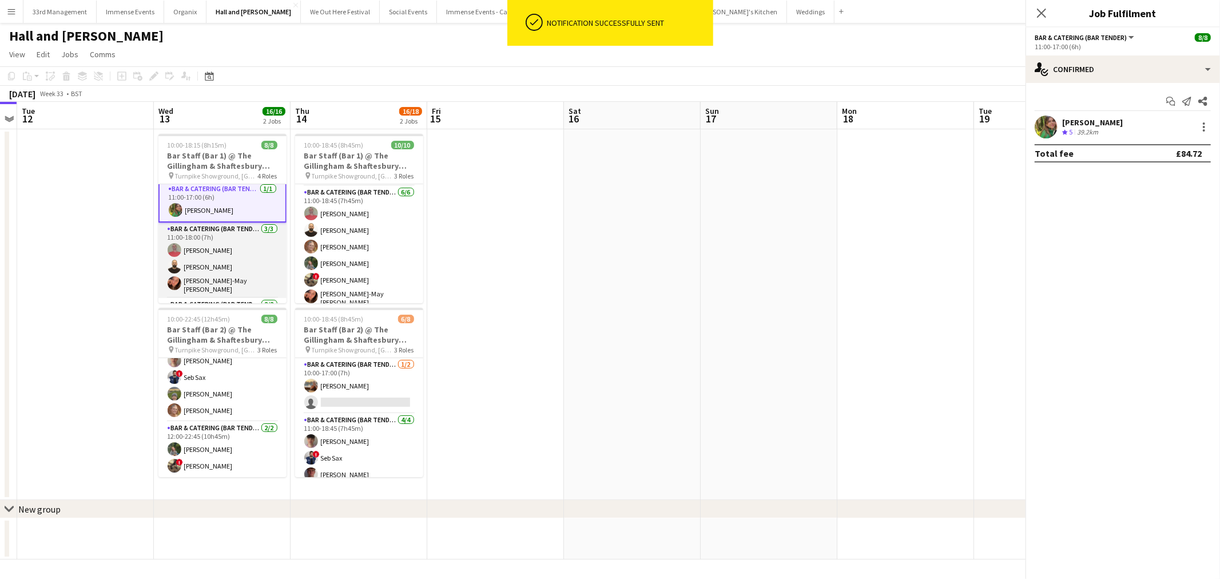
click at [200, 258] on app-card-role "Bar & Catering (Bar Tender) [DATE] 11:00-18:00 (7h) [PERSON_NAME] [PERSON_NAME]…" at bounding box center [222, 261] width 128 height 76
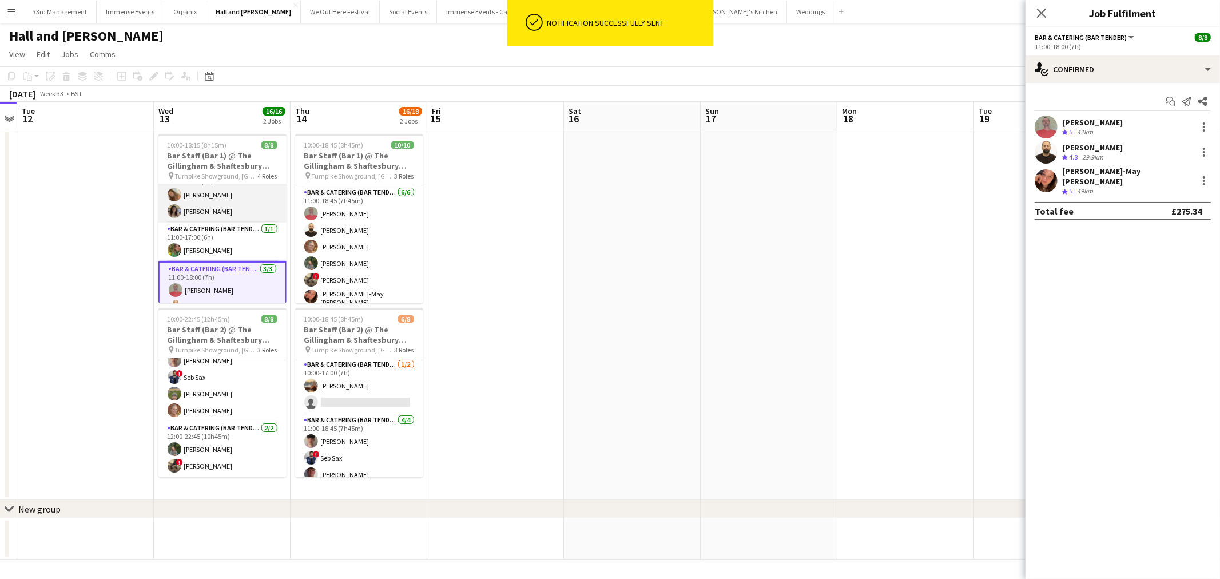
scroll to position [0, 0]
click at [214, 214] on app-card-role "Bar & Catering (Bar Tender) [DATE] 10:00-17:00 (7h) [PERSON_NAME] [PERSON_NAME]" at bounding box center [222, 211] width 128 height 55
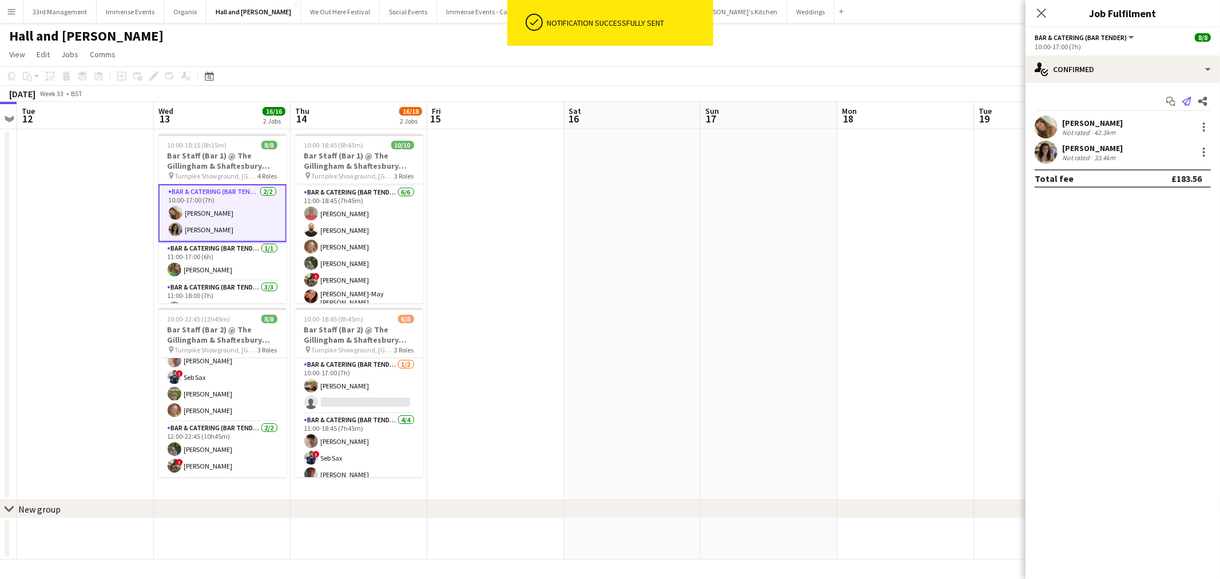
click at [608, 104] on app-icon "Send notification" at bounding box center [1187, 101] width 16 height 16
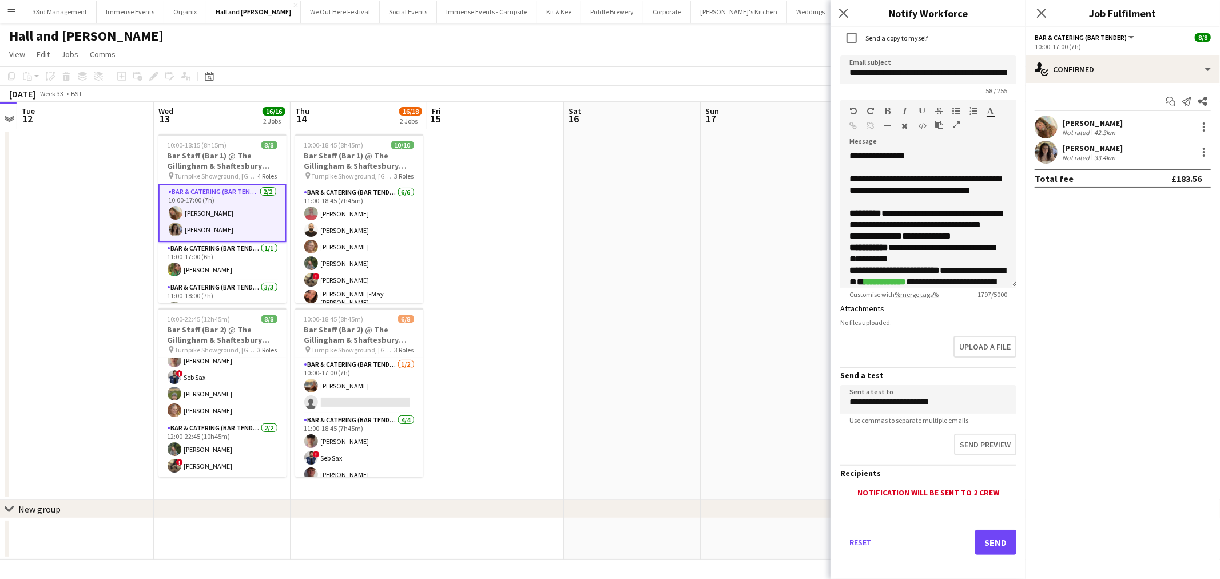
scroll to position [79, 0]
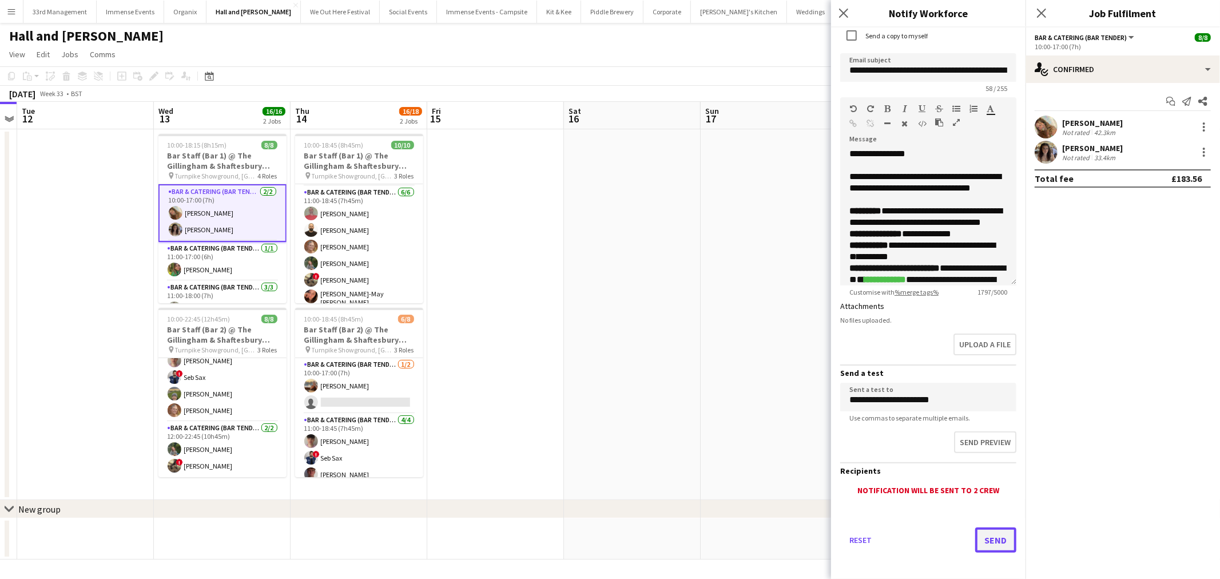
click at [608, 533] on button "Send" at bounding box center [996, 540] width 41 height 25
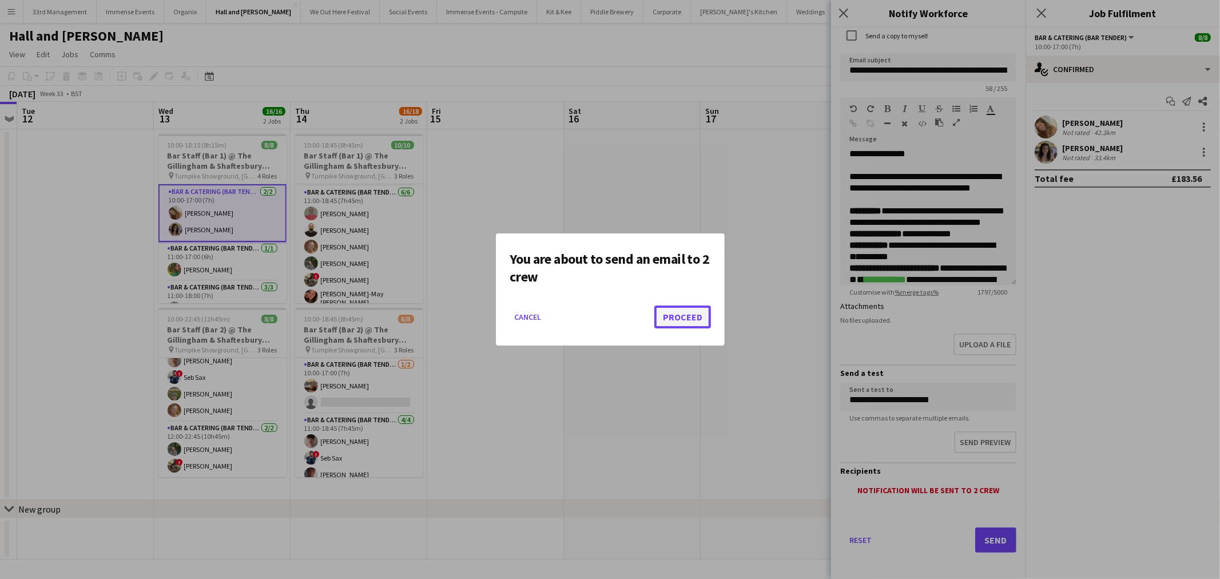
click at [608, 319] on button "Proceed" at bounding box center [683, 317] width 57 height 23
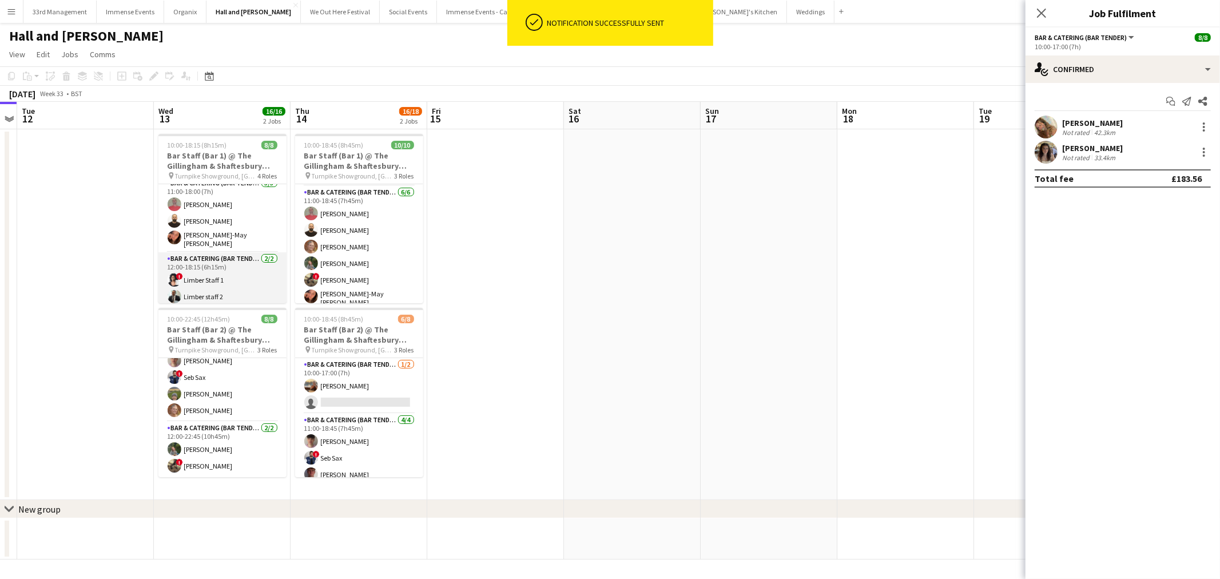
click at [215, 275] on app-card-role "Bar & Catering (Bar Tender) [DATE] 12:00-18:15 (6h15m) ! Limber Staff 1 Limber …" at bounding box center [222, 279] width 128 height 55
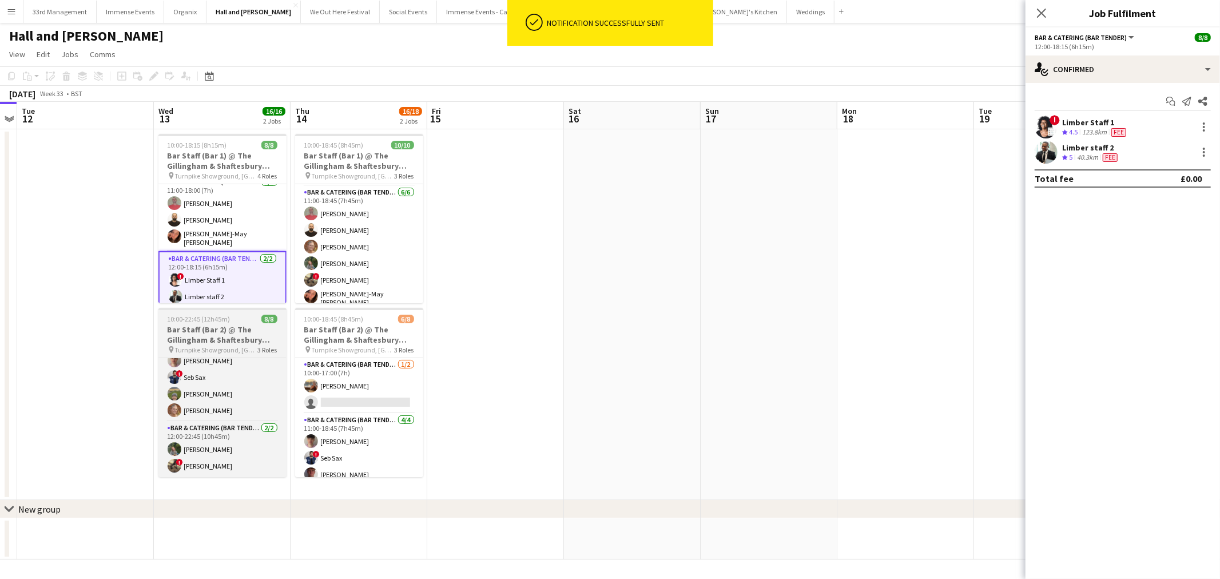
scroll to position [0, 0]
click at [204, 390] on app-card-role "Bar & Catering (Bar Tender) [DATE] 11:00-22:45 (11h45m) [PERSON_NAME] ! Seb Sax…" at bounding box center [222, 377] width 128 height 89
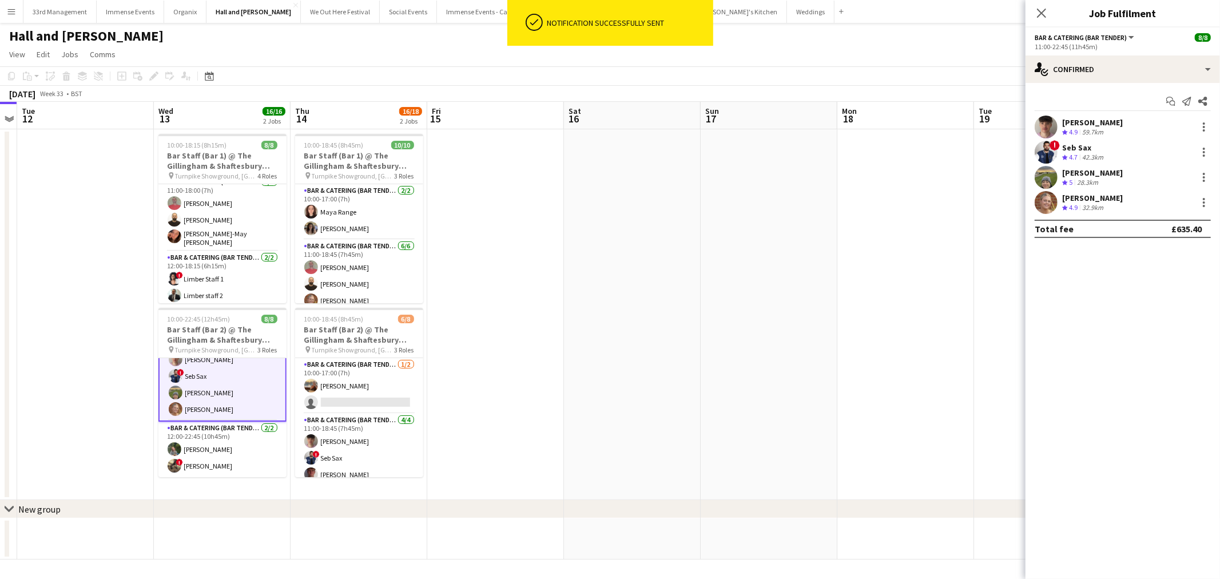
scroll to position [85, 0]
click at [608, 103] on app-icon "Send notification" at bounding box center [1187, 101] width 16 height 16
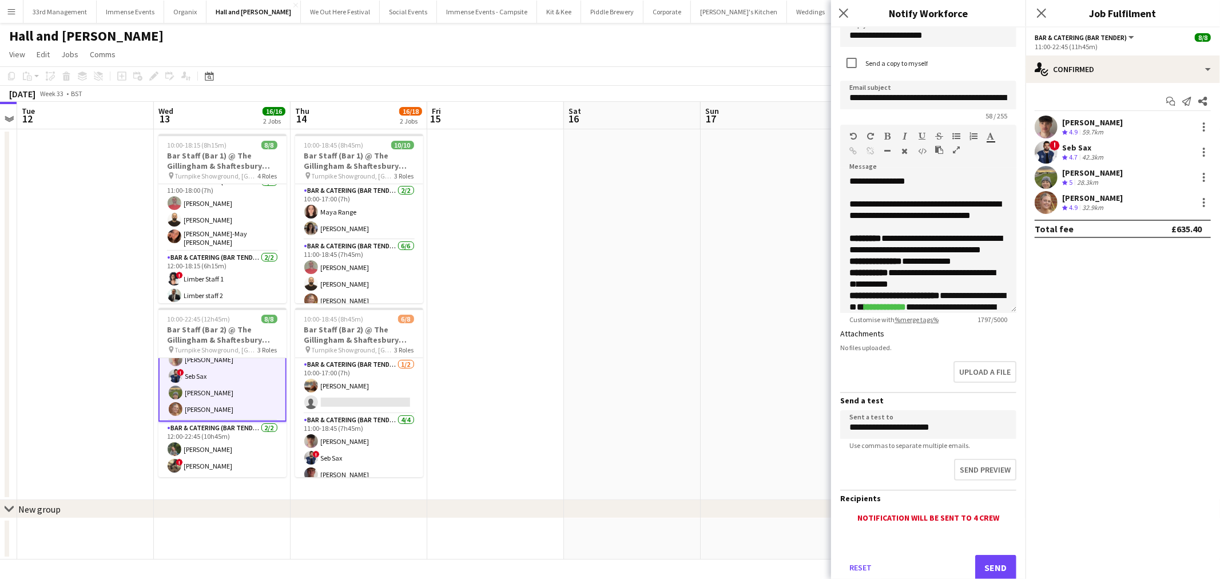
scroll to position [79, 0]
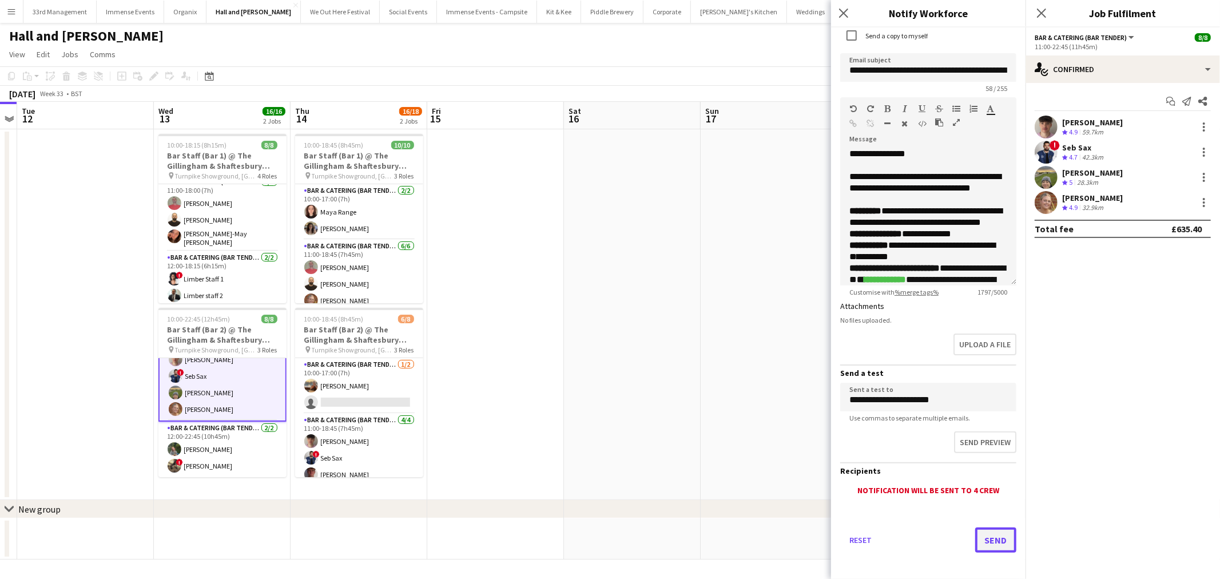
click at [608, 528] on button "Send" at bounding box center [996, 540] width 41 height 25
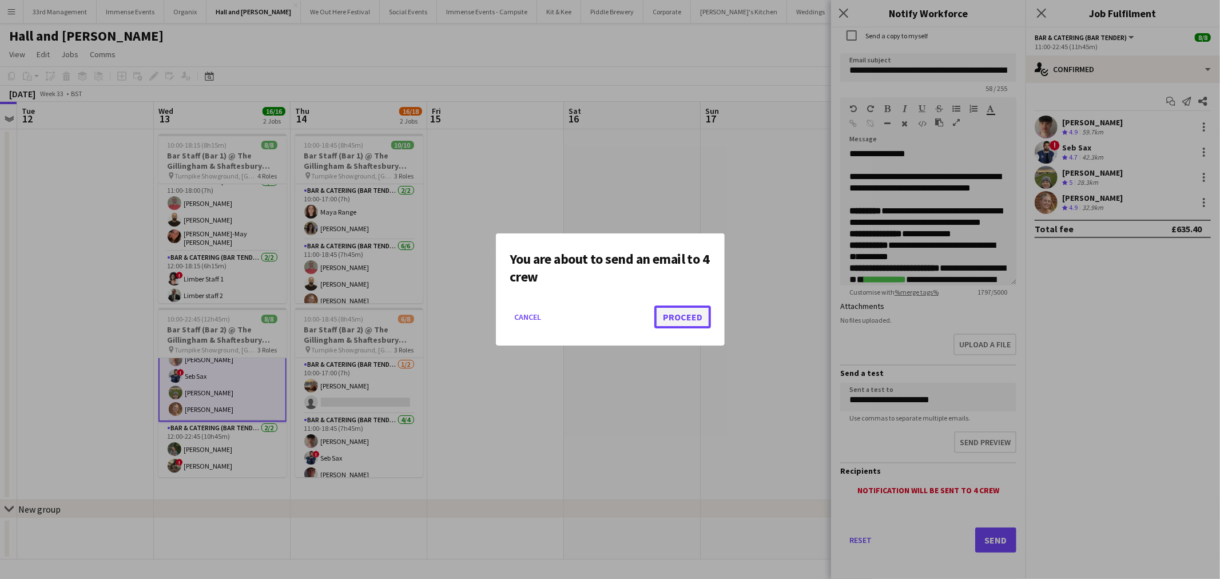
click at [608, 317] on button "Proceed" at bounding box center [683, 317] width 57 height 23
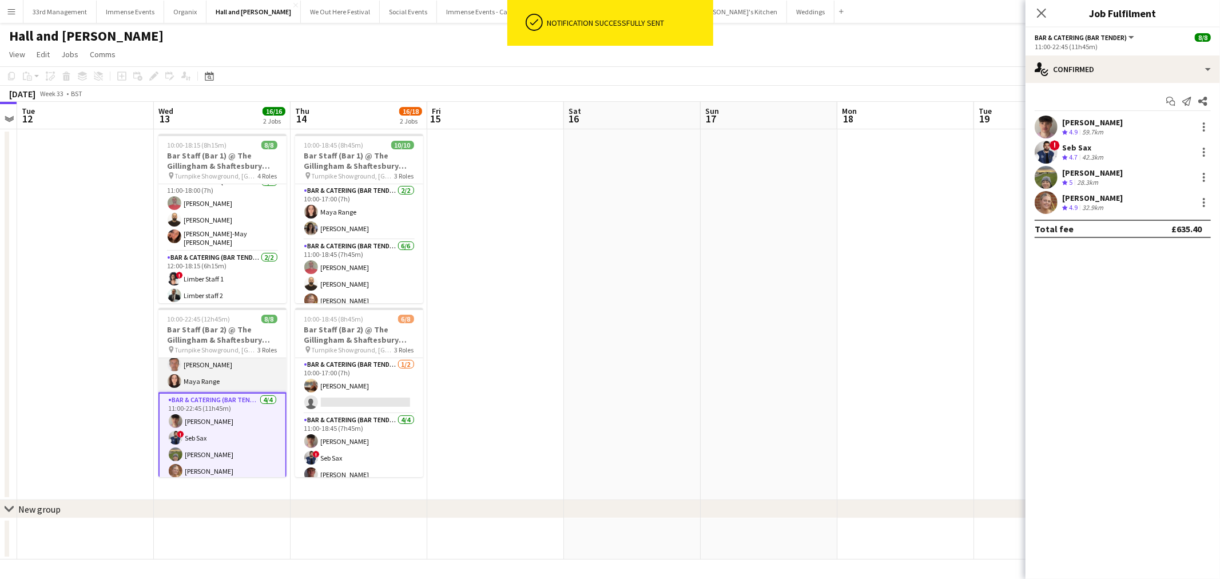
scroll to position [0, 0]
click at [224, 398] on app-card-role "Bar & Catering (Bar Tender) [DATE] 10:00-22:45 (12h45m) [PERSON_NAME] Maya Range" at bounding box center [222, 385] width 128 height 55
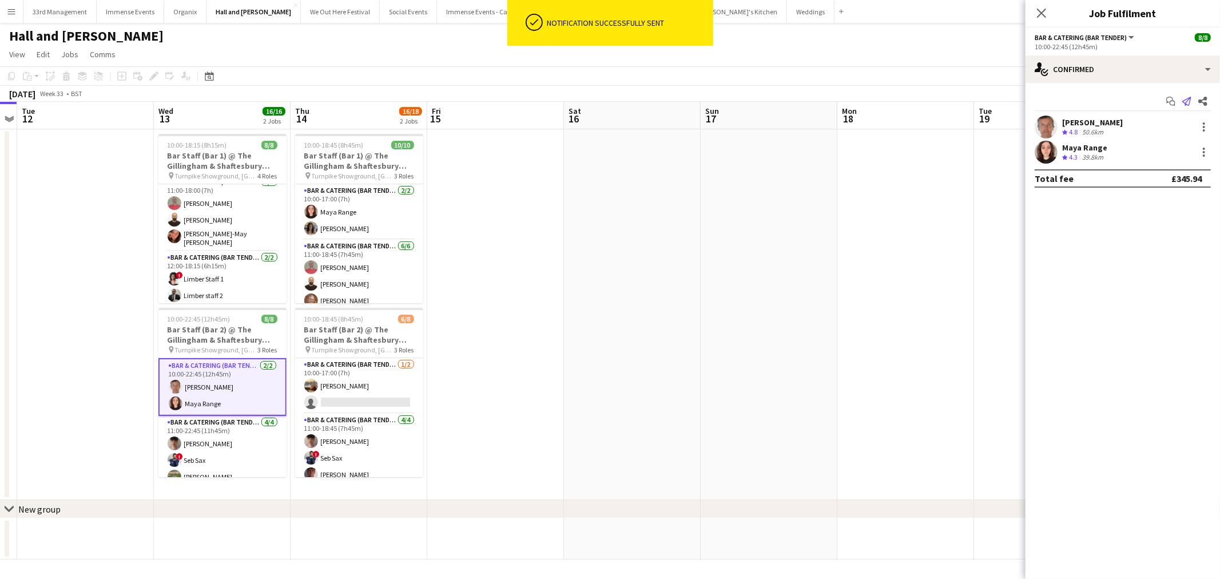
click at [608, 97] on icon at bounding box center [1187, 101] width 9 height 9
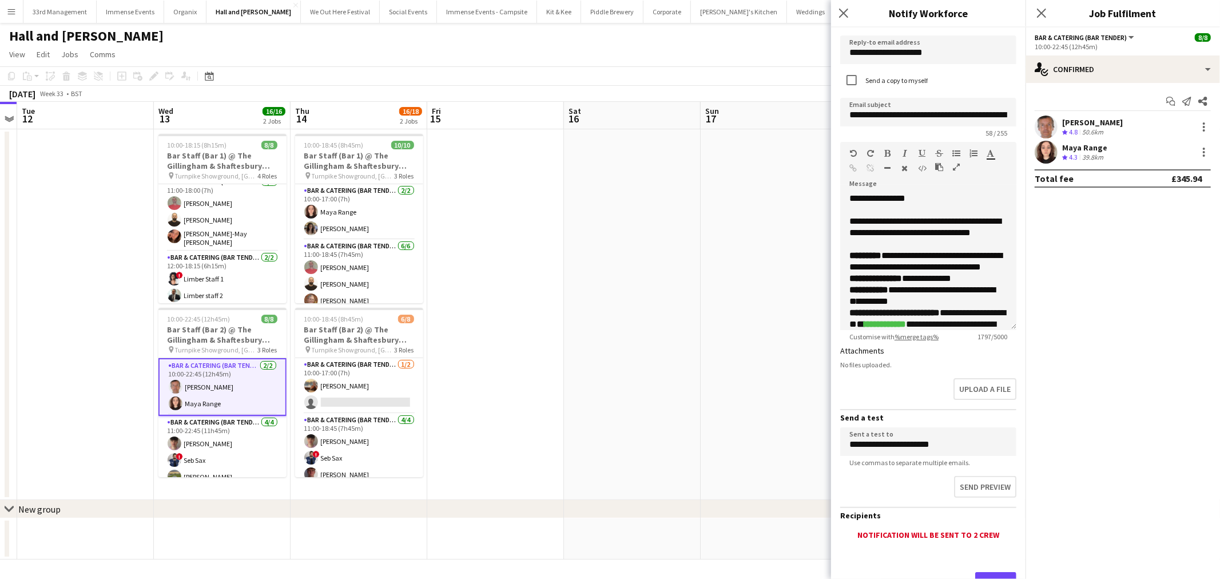
scroll to position [79, 0]
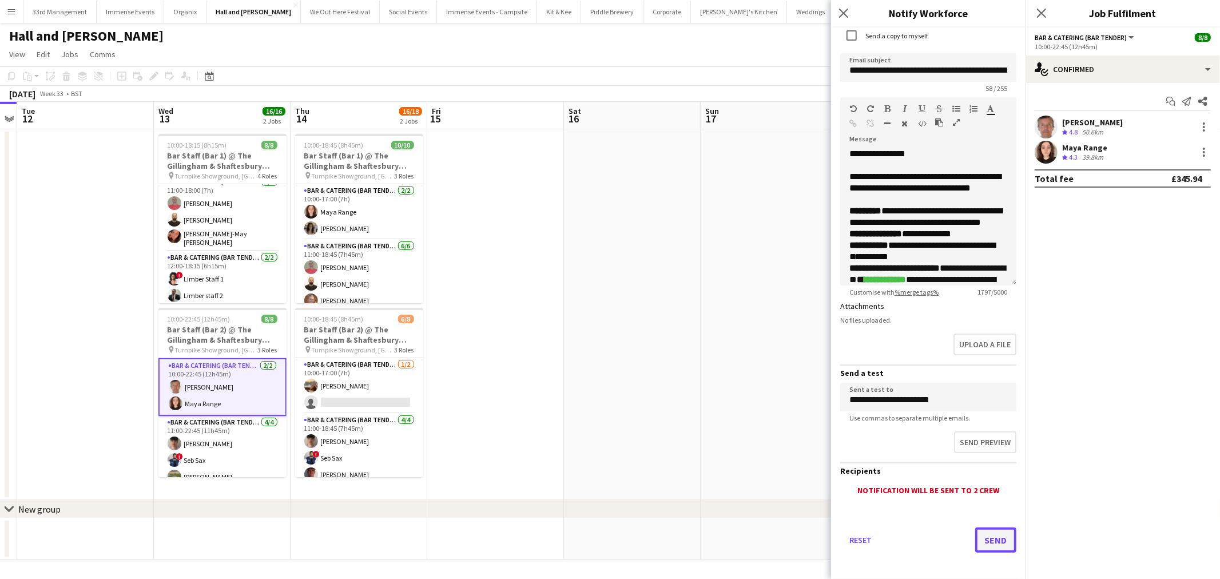
drag, startPoint x: 993, startPoint y: 547, endPoint x: 983, endPoint y: 534, distance: 16.3
click at [608, 547] on div "Reset Send" at bounding box center [928, 545] width 176 height 80
click at [608, 528] on button "Send" at bounding box center [996, 540] width 41 height 25
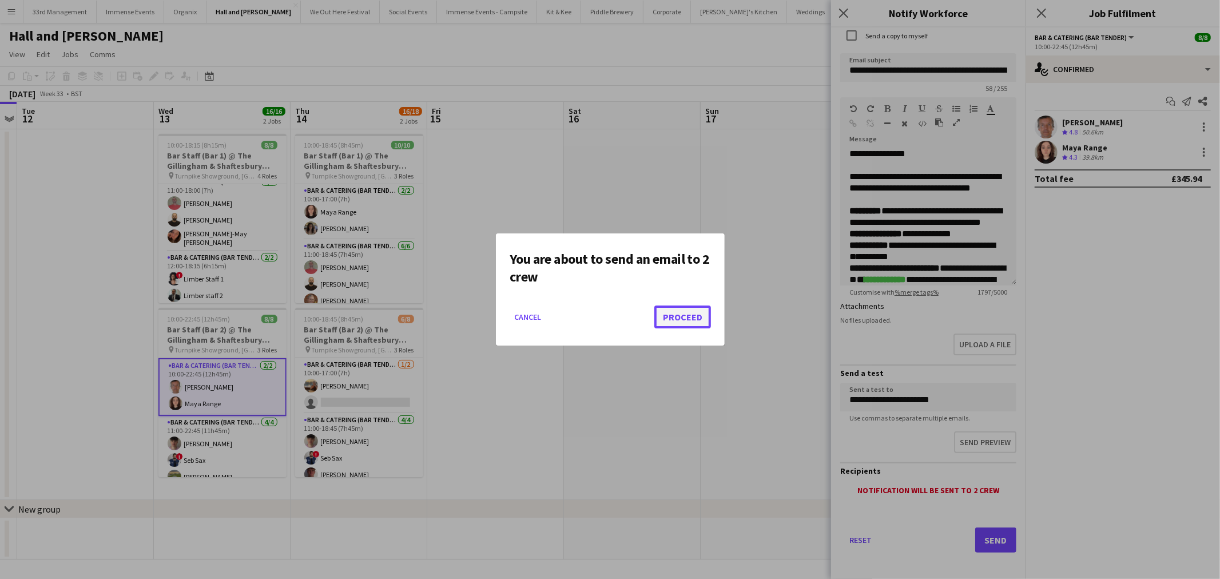
click at [608, 311] on button "Proceed" at bounding box center [683, 317] width 57 height 23
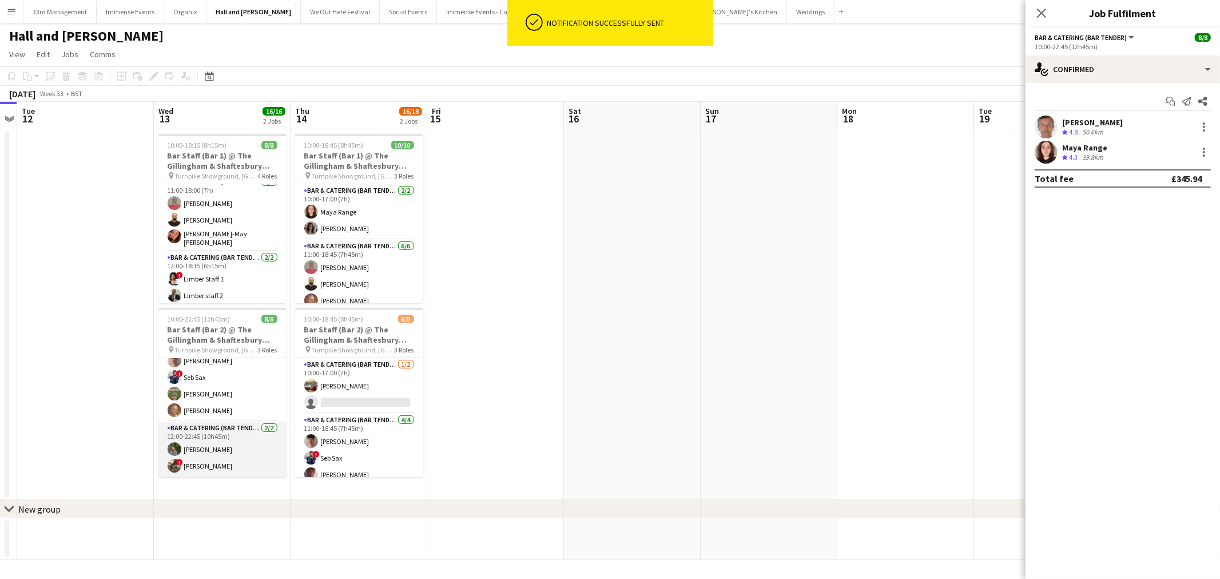
scroll to position [86, 0]
click at [209, 449] on app-card-role "Bar & Catering (Bar Tender) [DATE] 12:00-22:45 (10h45m) [PERSON_NAME] ! [PERSON…" at bounding box center [222, 449] width 128 height 55
click at [608, 103] on app-icon "Send notification" at bounding box center [1187, 101] width 16 height 16
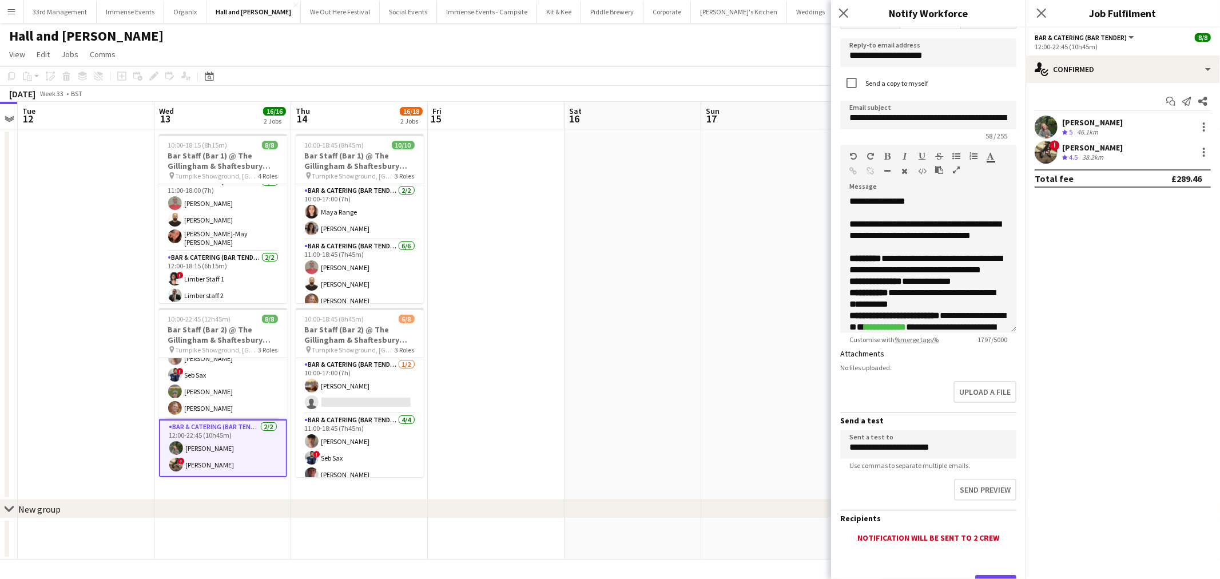
scroll to position [79, 0]
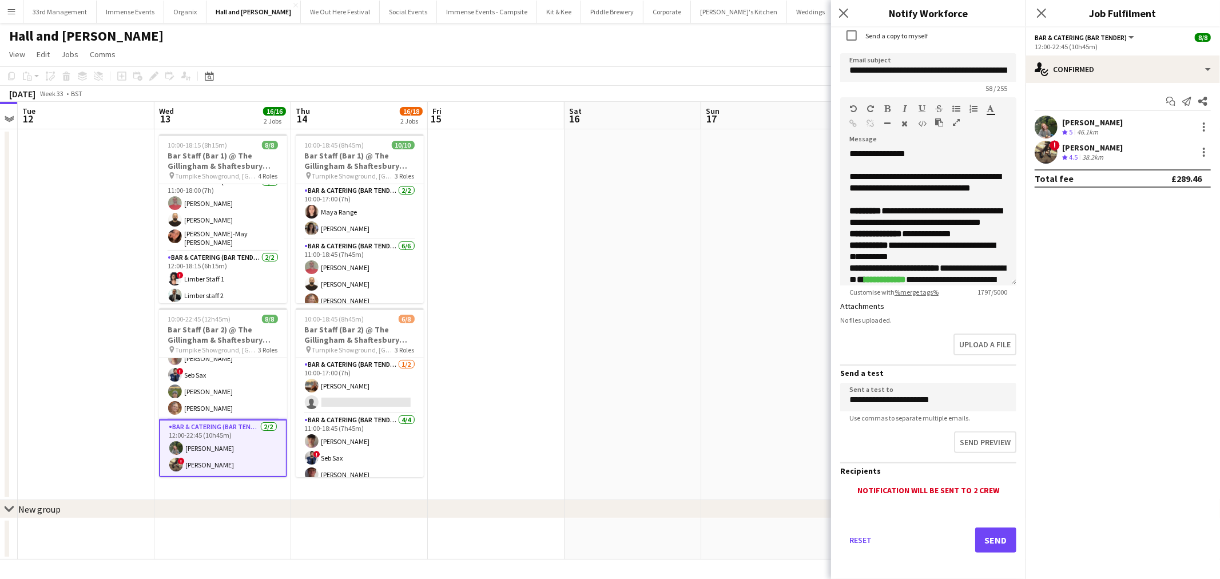
click at [608, 518] on div "Reset Send" at bounding box center [928, 545] width 176 height 80
click at [608, 528] on button "Send" at bounding box center [996, 540] width 41 height 25
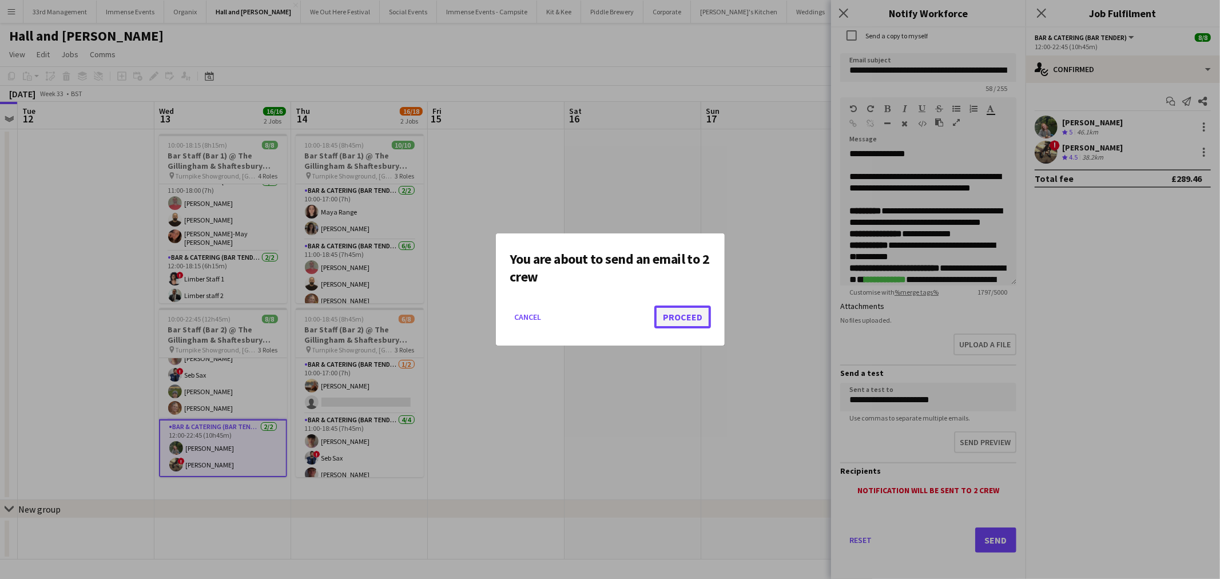
click at [608, 312] on button "Proceed" at bounding box center [683, 317] width 57 height 23
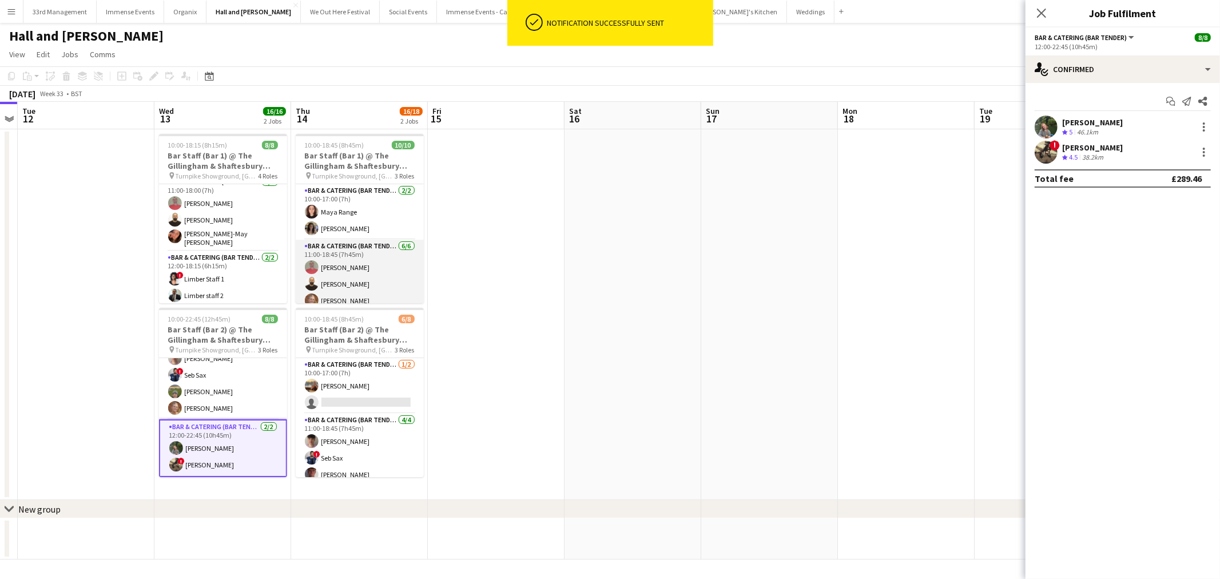
click at [342, 278] on app-card-role "Bar & Catering (Bar Tender) [DATE] 11:00-18:45 (7h45m) [PERSON_NAME] [PERSON_NA…" at bounding box center [360, 302] width 128 height 125
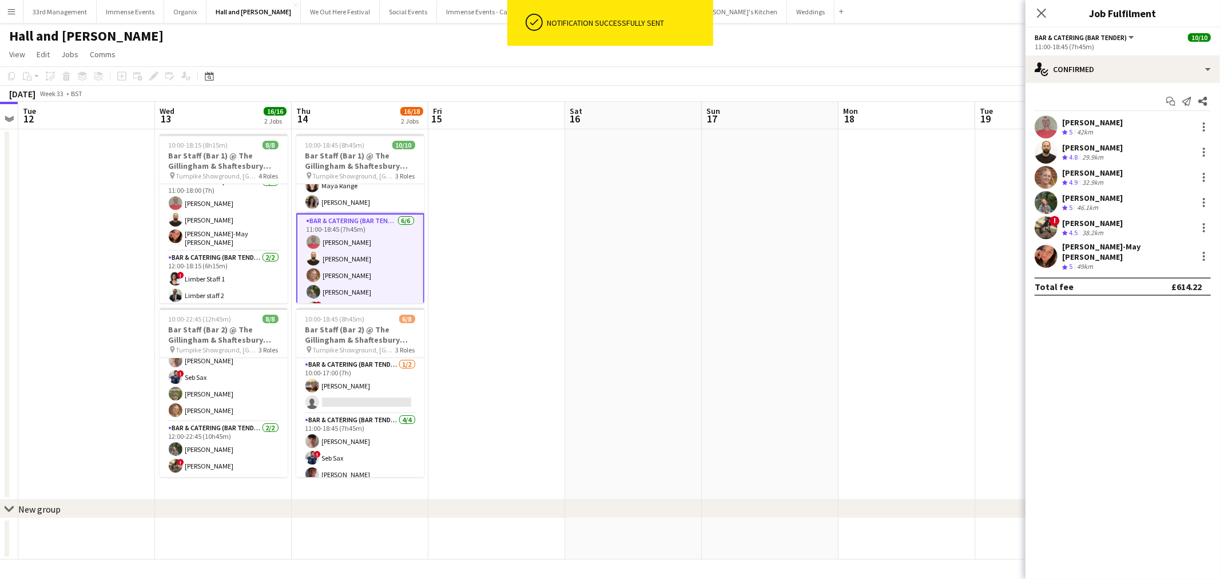
scroll to position [64, 0]
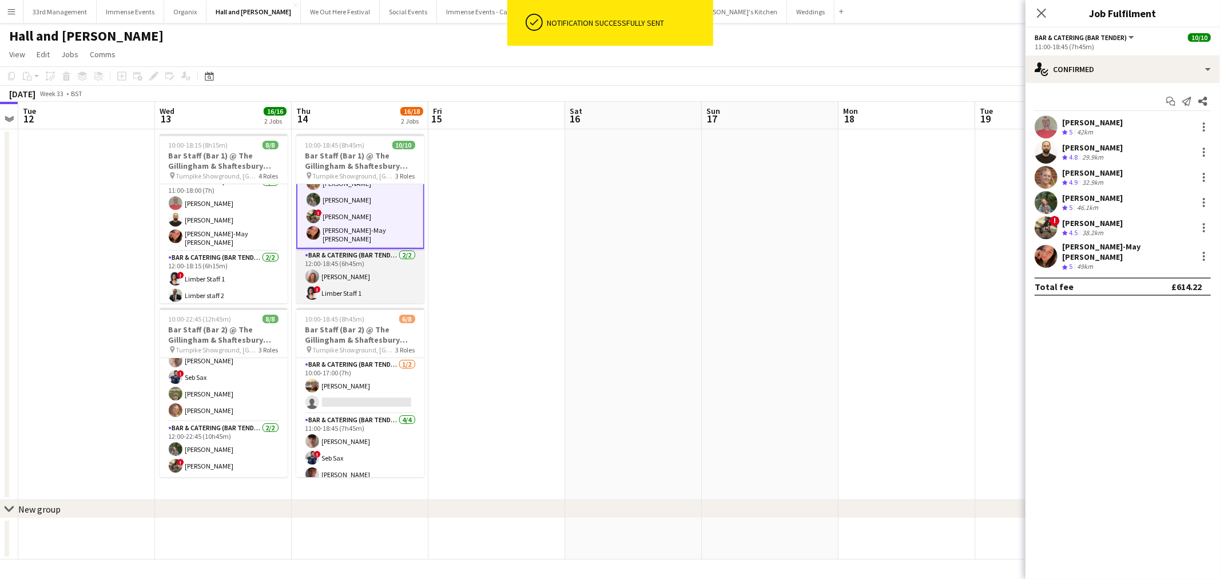
click at [352, 288] on app-card-role "Bar & Catering (Bar Tender) [DATE] 12:00-18:45 (6h45m) [PERSON_NAME] ! Limber S…" at bounding box center [360, 276] width 128 height 55
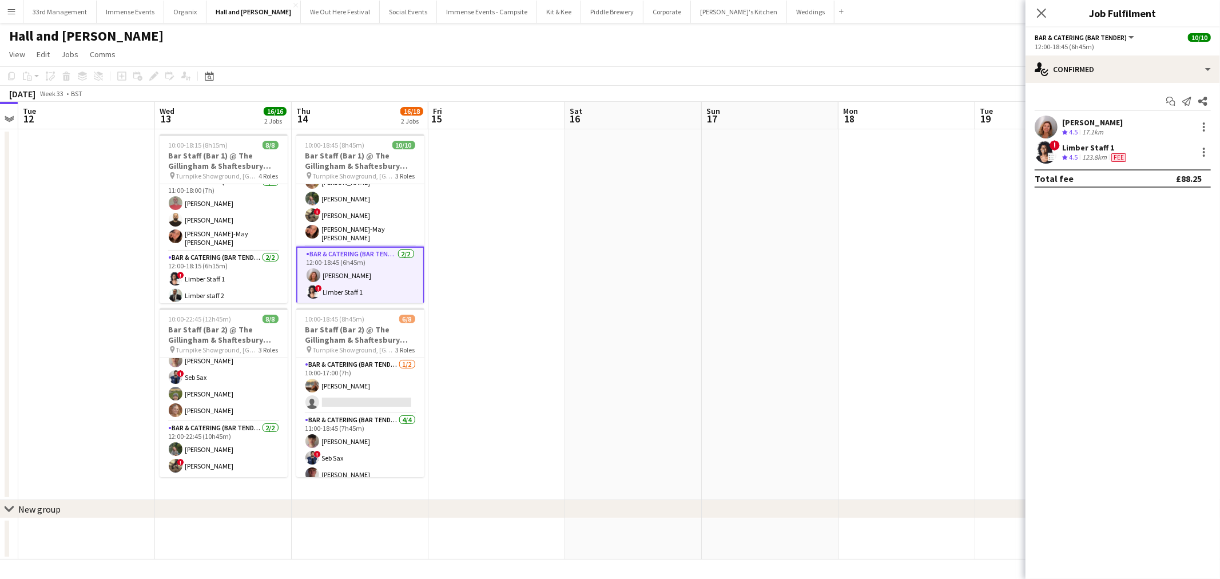
scroll to position [118, 0]
click at [608, 126] on div at bounding box center [1205, 127] width 14 height 14
click at [608, 209] on button "Send notification" at bounding box center [1167, 202] width 89 height 27
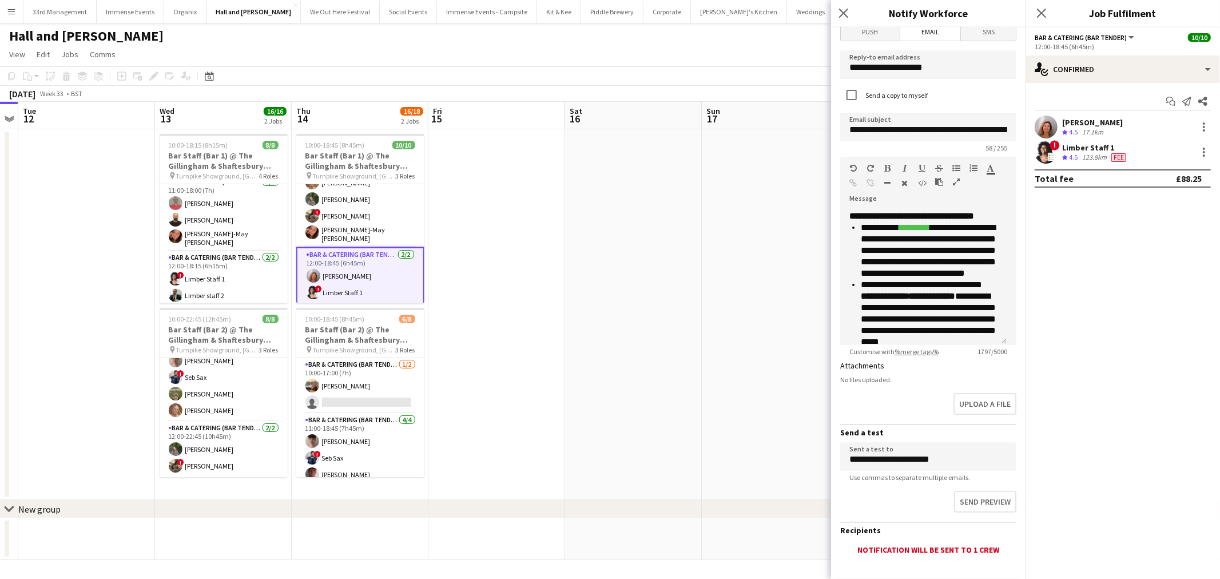
scroll to position [79, 0]
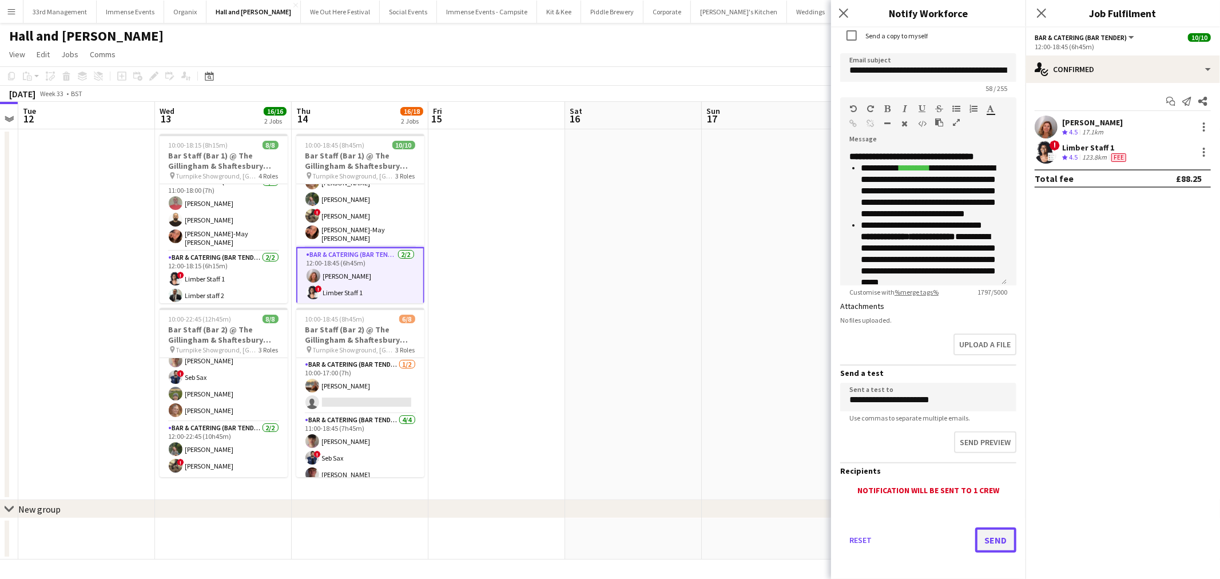
click at [608, 545] on button "Send" at bounding box center [996, 540] width 41 height 25
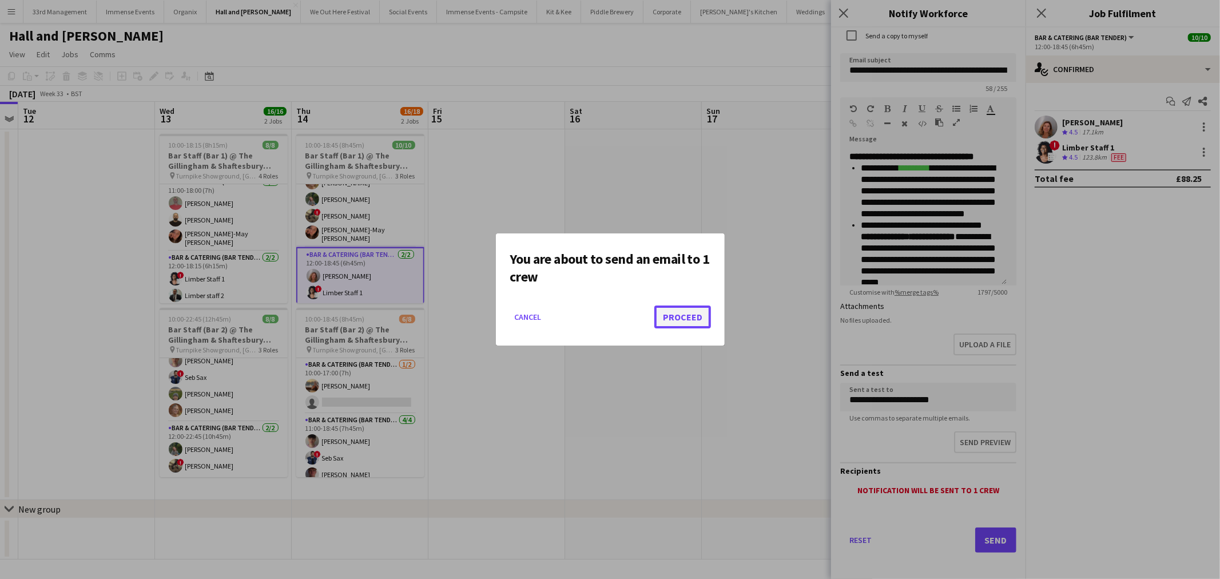
click at [608, 315] on button "Proceed" at bounding box center [683, 317] width 57 height 23
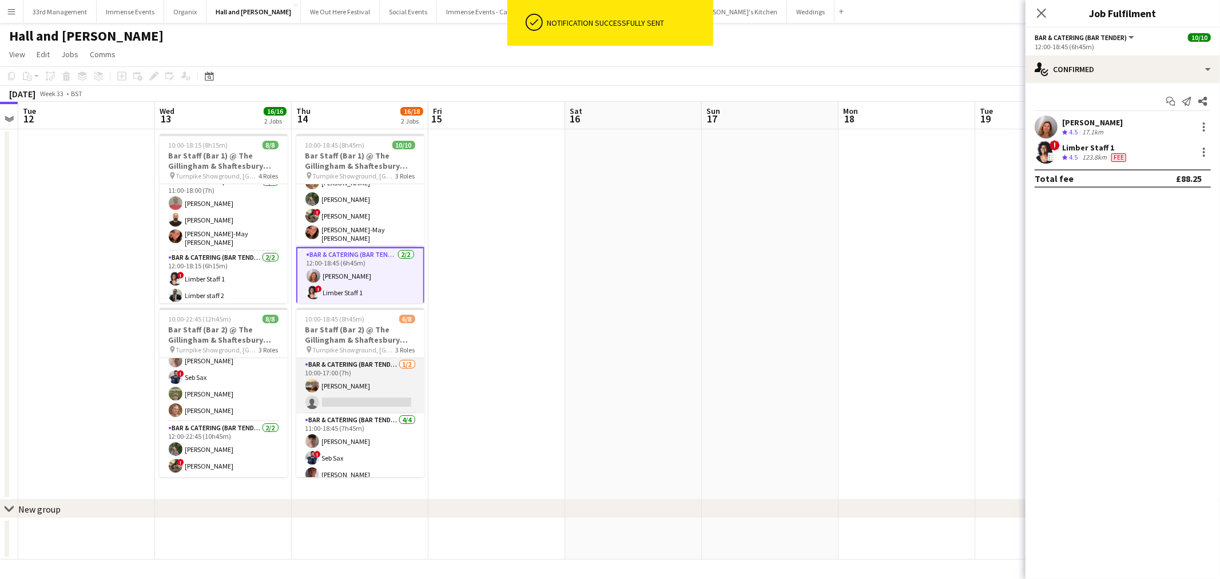
click at [342, 373] on app-card-role "Bar & Catering (Bar Tender) [DATE] 10:00-17:00 (7h) [PERSON_NAME] single-neutra…" at bounding box center [360, 385] width 128 height 55
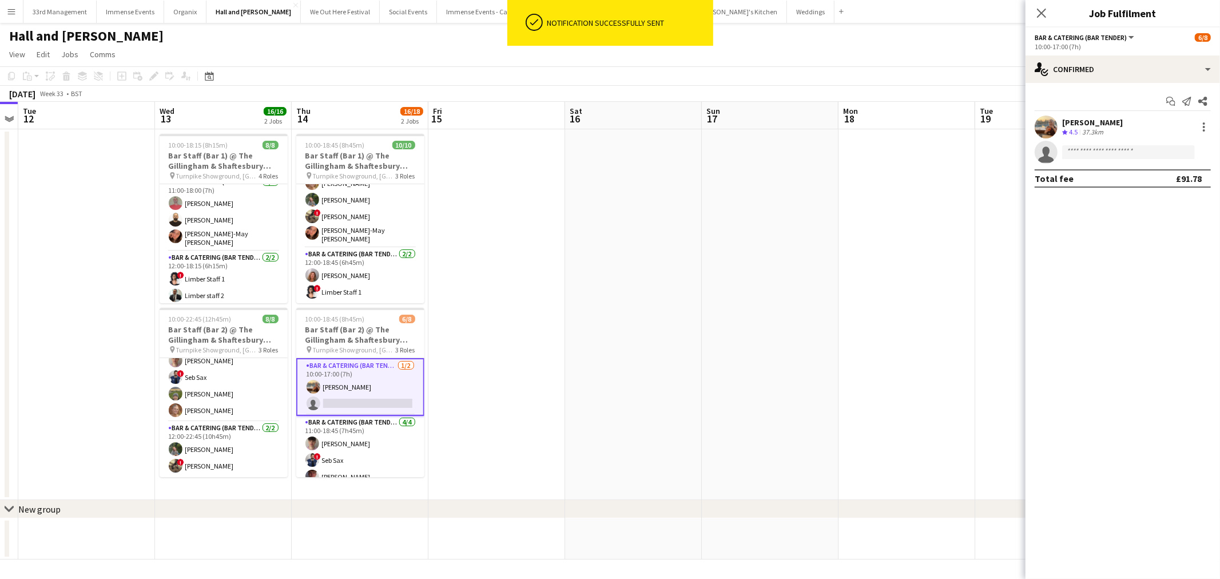
scroll to position [117, 0]
click at [608, 101] on icon "Send notification" at bounding box center [1187, 101] width 9 height 9
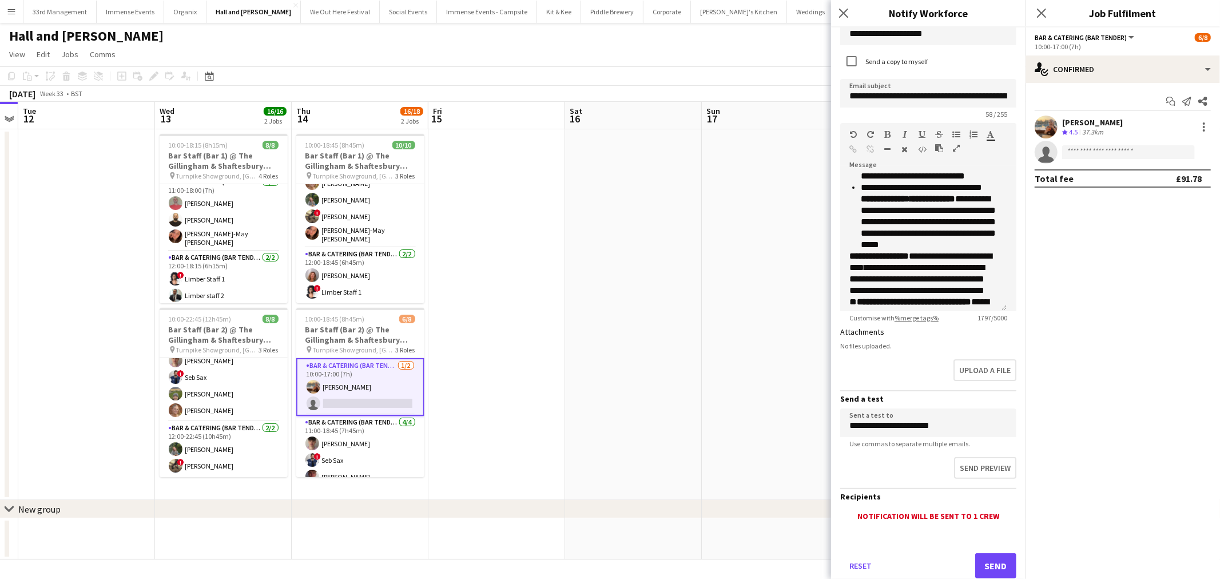
scroll to position [79, 0]
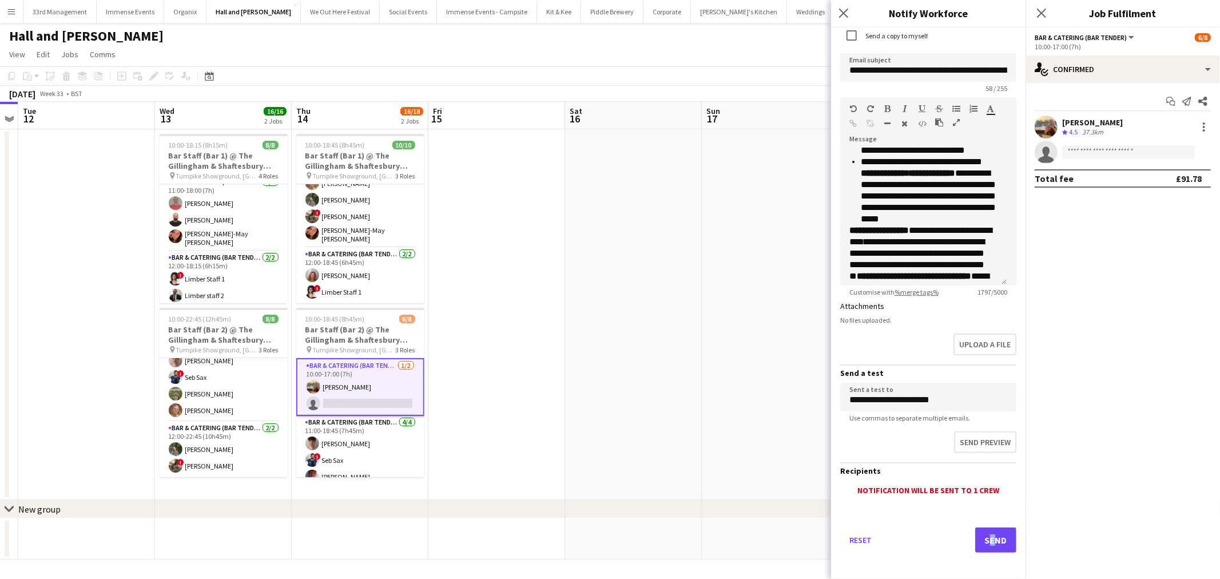
click at [608, 513] on div "Reset Send" at bounding box center [928, 545] width 176 height 80
click at [608, 528] on button "Send" at bounding box center [996, 540] width 41 height 25
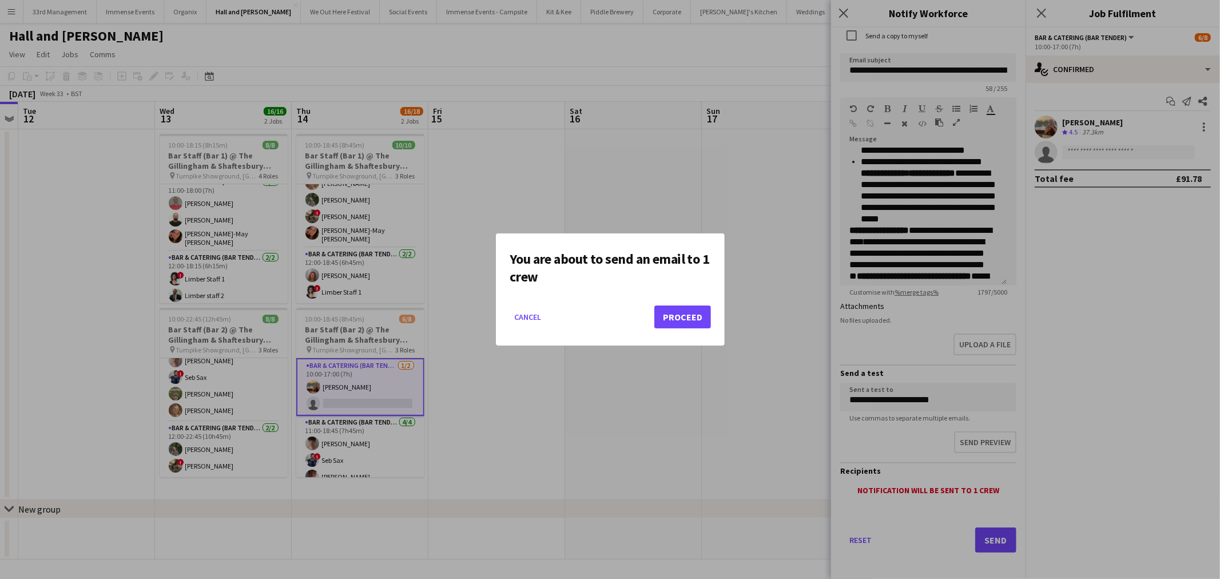
click at [608, 318] on div at bounding box center [610, 289] width 1220 height 579
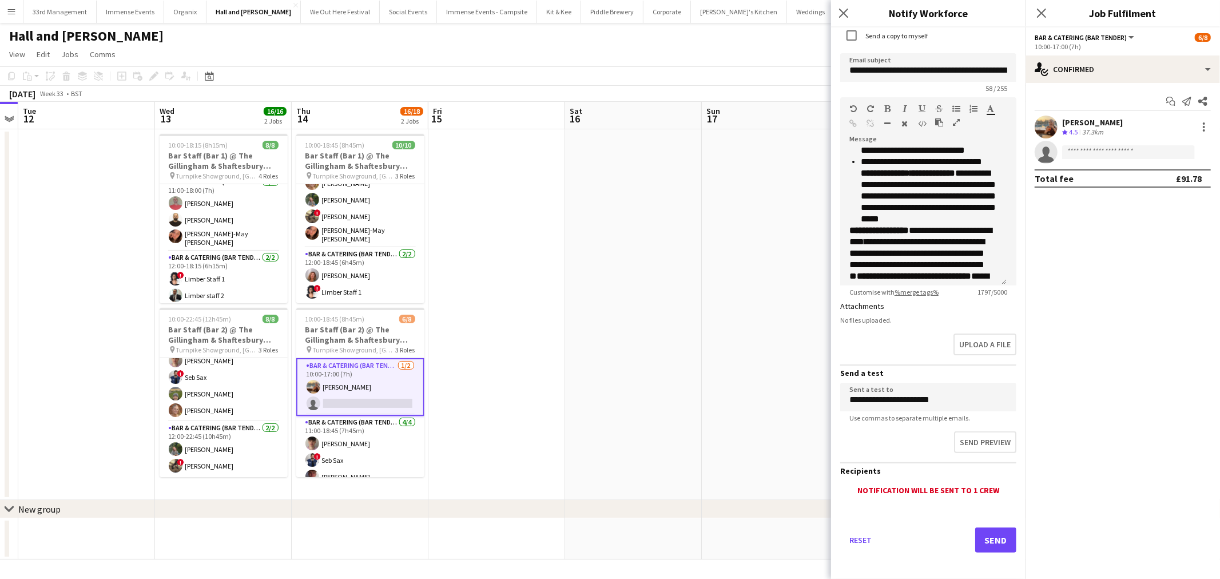
drag, startPoint x: 676, startPoint y: 318, endPoint x: 668, endPoint y: 313, distance: 10.0
click at [608, 317] on app-date-cell at bounding box center [633, 314] width 137 height 371
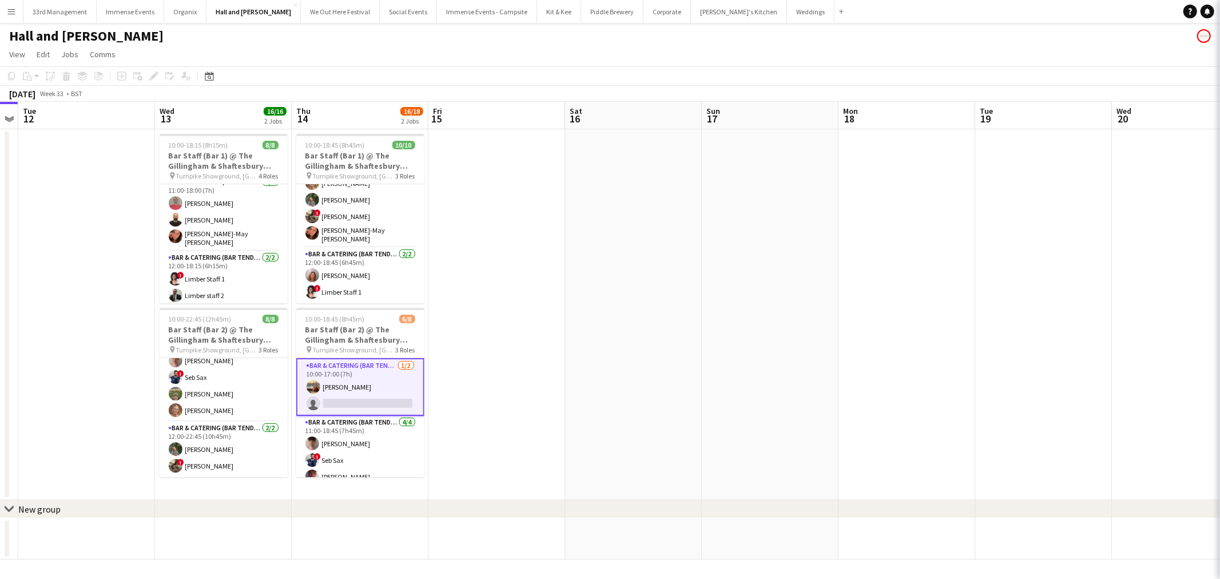
scroll to position [0, 392]
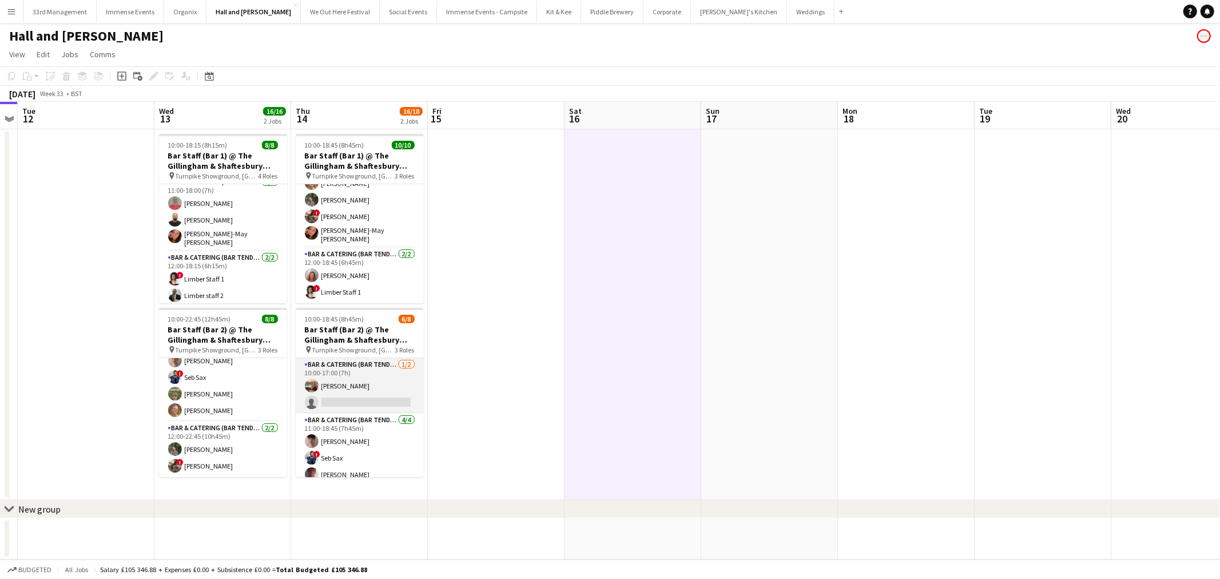
click at [339, 376] on app-card-role "Bar & Catering (Bar Tender) [DATE] 10:00-17:00 (7h) [PERSON_NAME] single-neutra…" at bounding box center [360, 385] width 128 height 55
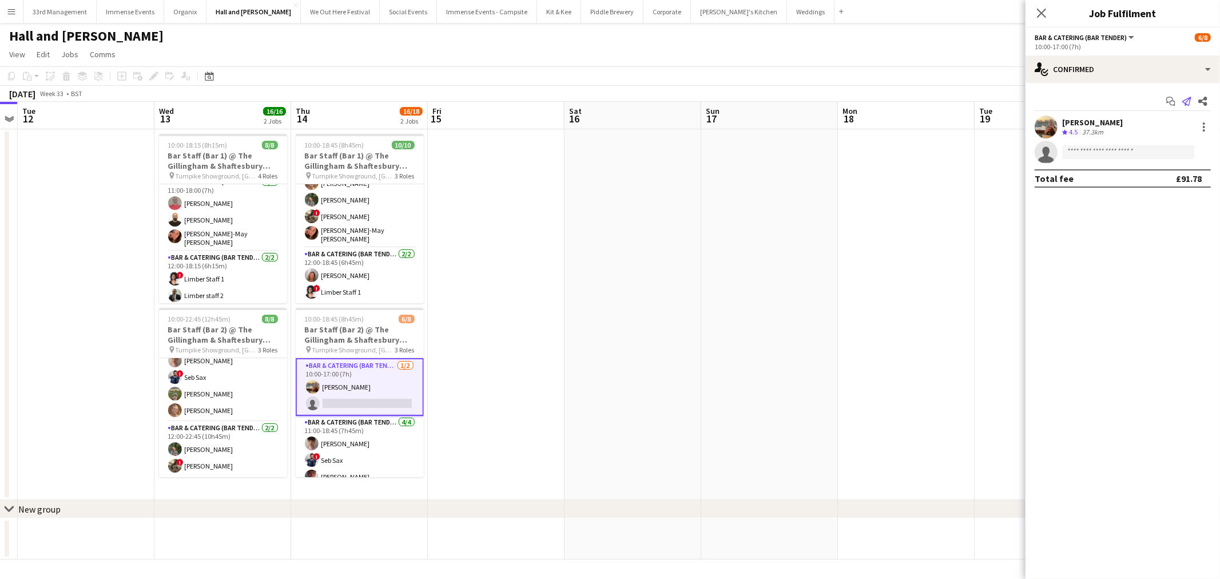
click at [608, 96] on app-icon "Send notification" at bounding box center [1187, 101] width 16 height 16
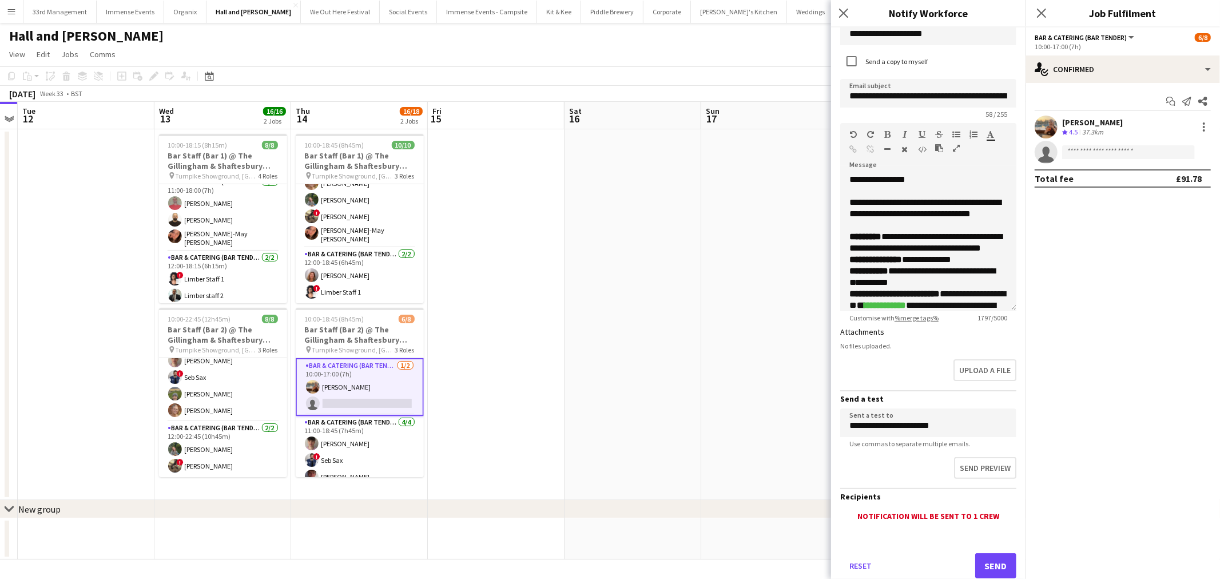
scroll to position [79, 0]
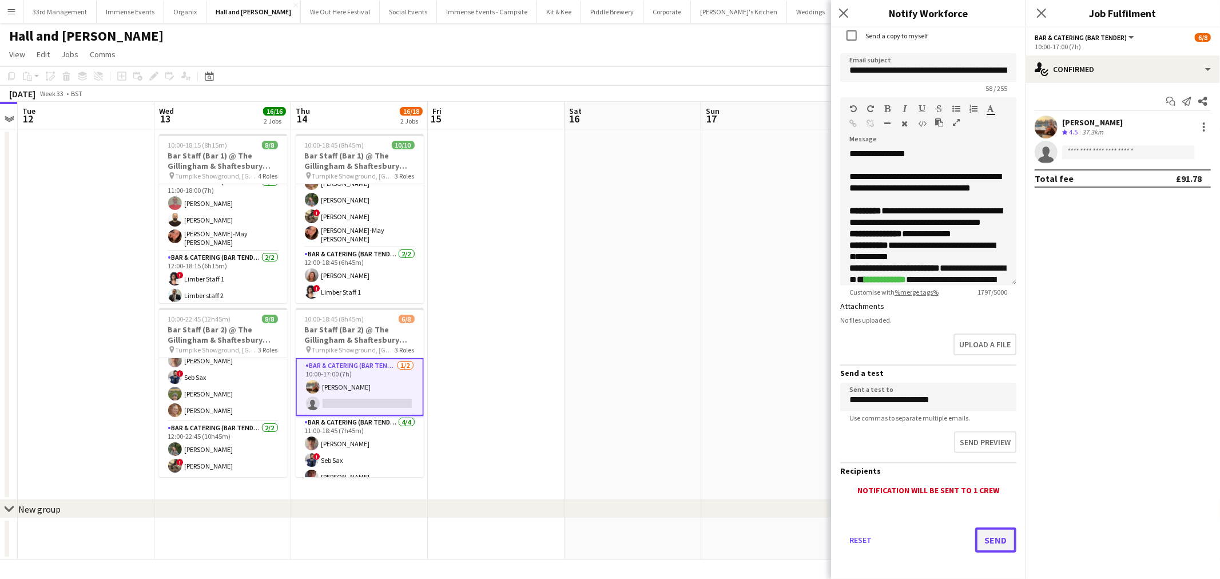
click at [608, 534] on button "Send" at bounding box center [996, 540] width 41 height 25
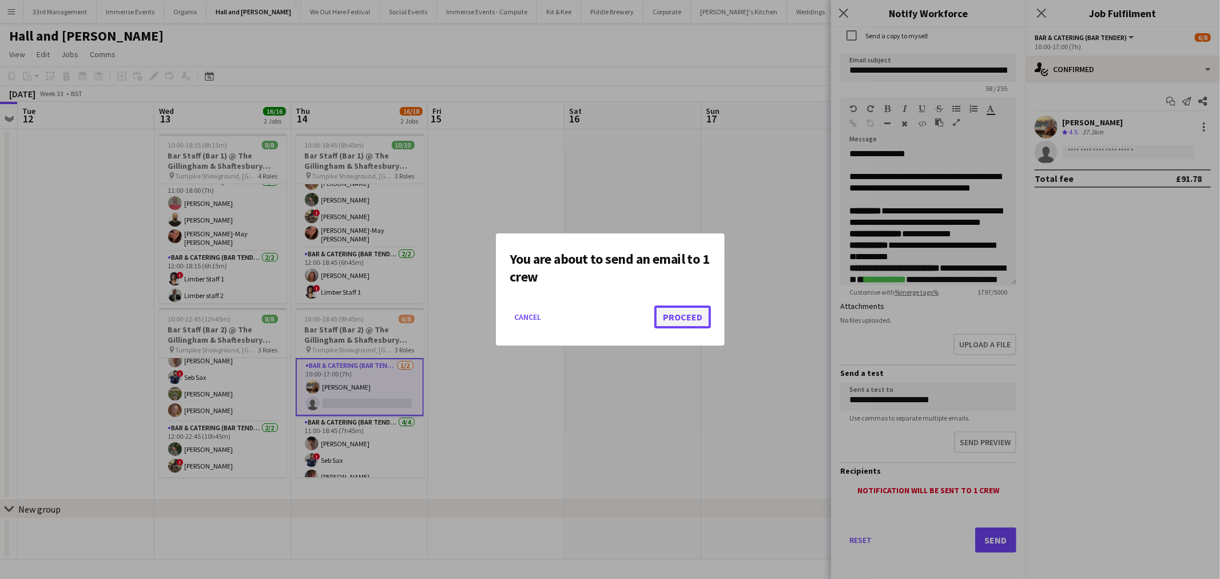
click at [608, 315] on button "Proceed" at bounding box center [683, 317] width 57 height 23
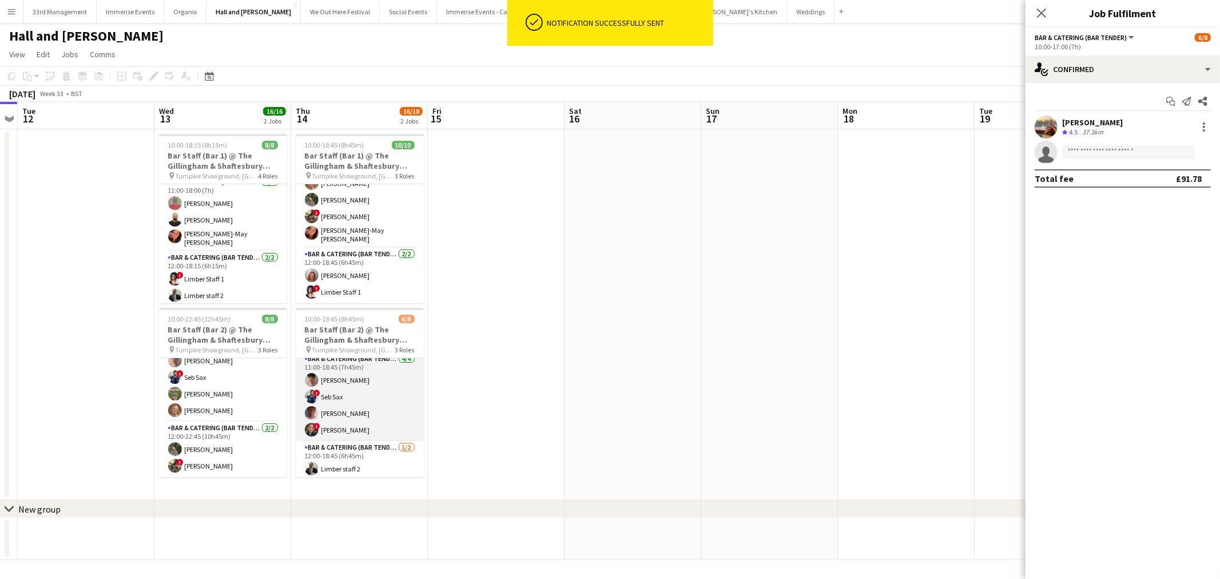
click at [366, 402] on app-card-role "Bar & Catering (Bar Tender) [DATE] 11:00-18:45 (7h45m) [PERSON_NAME] ! Seb Sax …" at bounding box center [360, 396] width 128 height 89
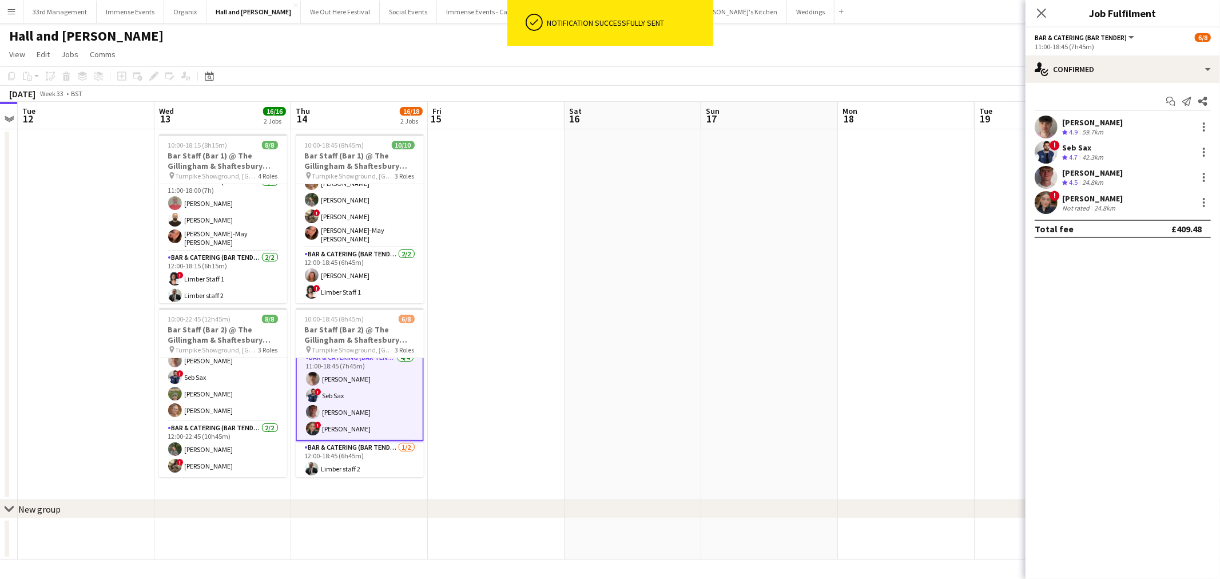
scroll to position [63, 0]
click at [608, 175] on div at bounding box center [1205, 178] width 14 height 14
click at [608, 250] on span "Send notification" at bounding box center [1166, 253] width 68 height 10
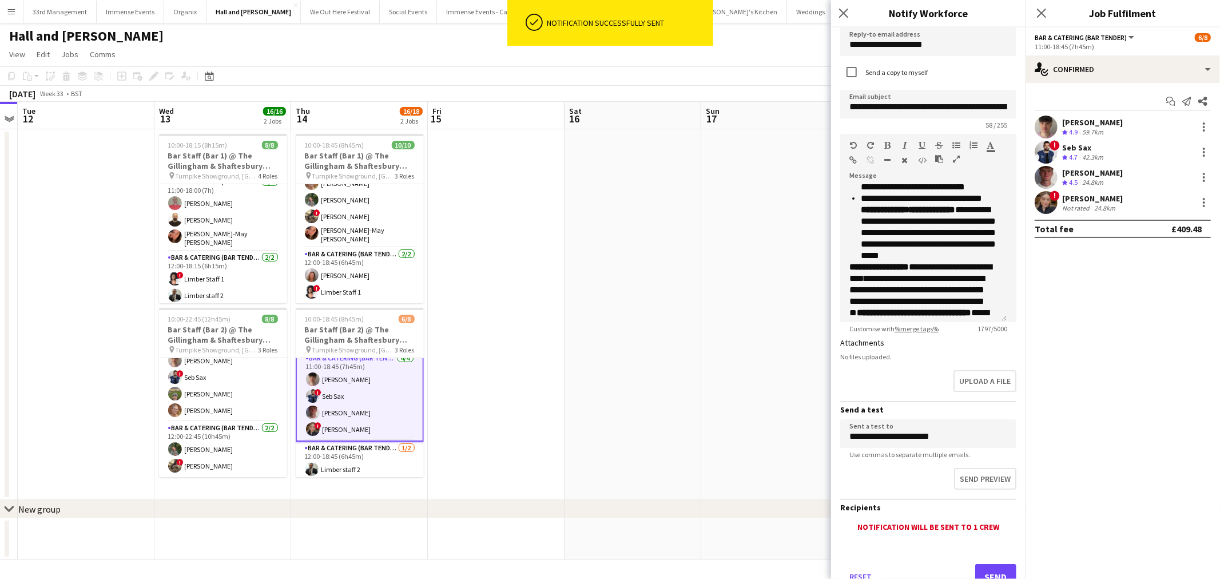
scroll to position [79, 0]
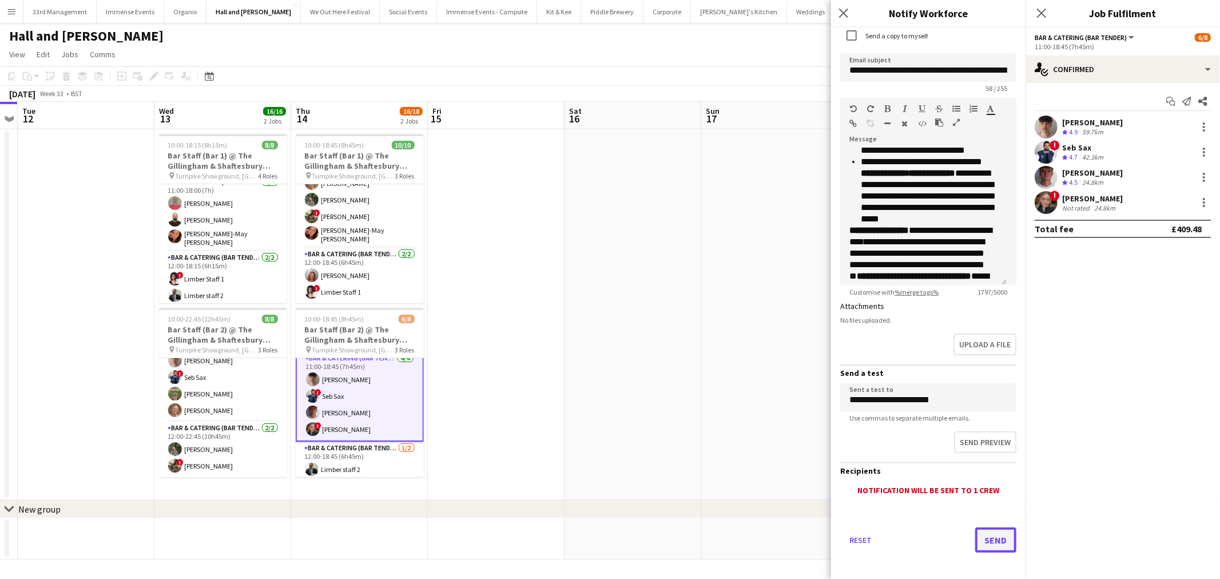
click at [608, 538] on button "Send" at bounding box center [996, 540] width 41 height 25
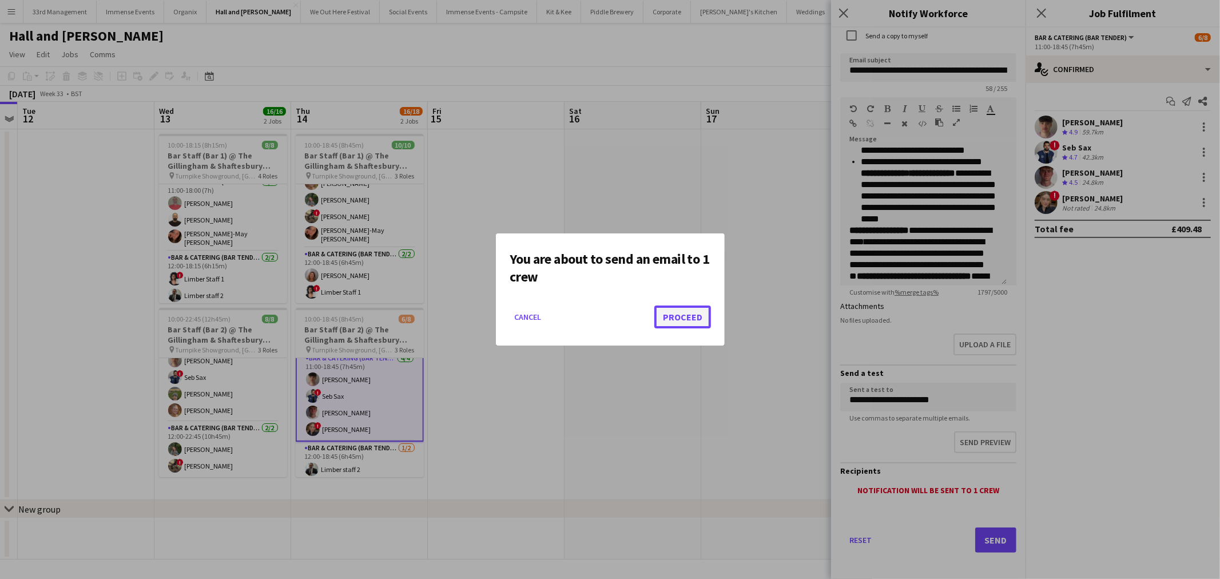
click at [608, 312] on button "Proceed" at bounding box center [683, 317] width 57 height 23
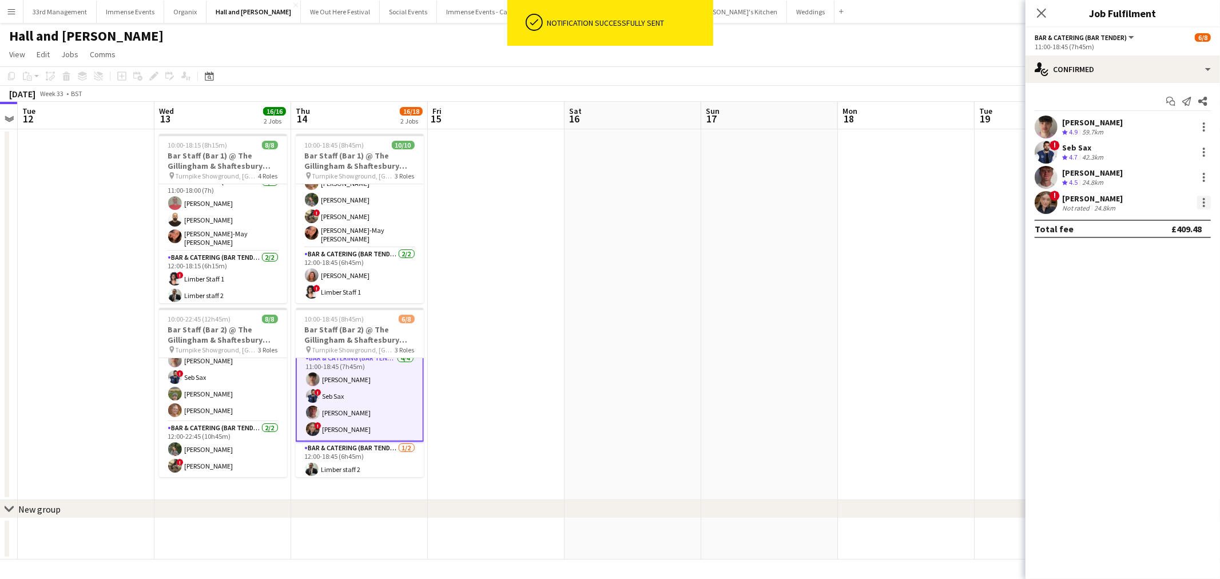
click at [608, 206] on div at bounding box center [1205, 203] width 14 height 14
click at [608, 269] on button "Send notification" at bounding box center [1167, 278] width 89 height 27
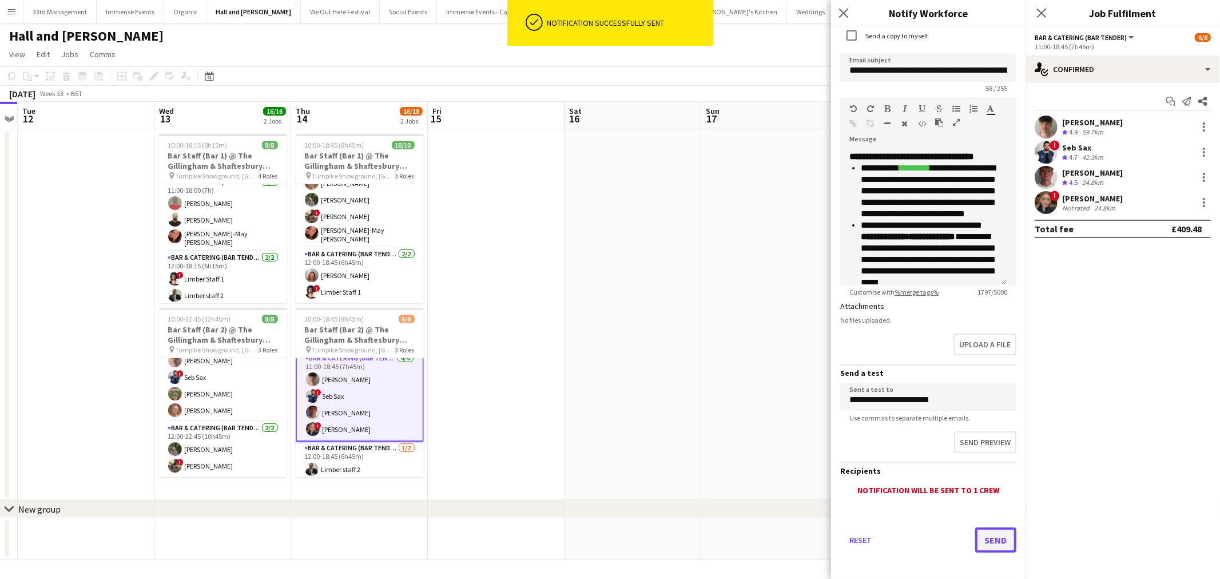
click at [608, 540] on button "Send" at bounding box center [996, 540] width 41 height 25
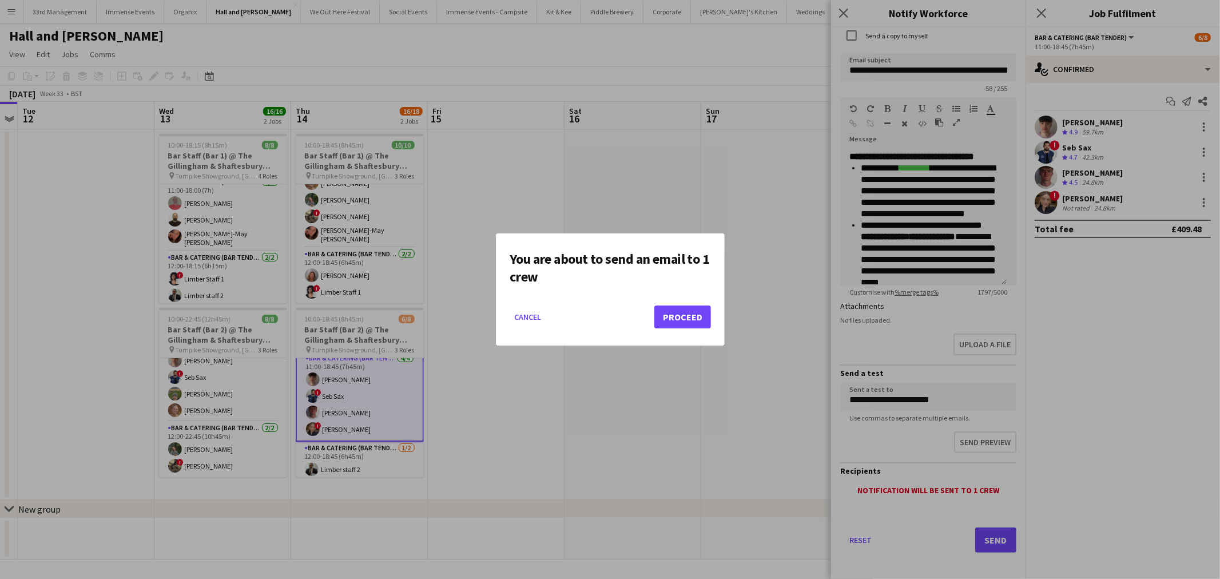
click at [608, 305] on mat-dialog-actions "Cancel Proceed" at bounding box center [610, 321] width 201 height 49
click at [608, 318] on button "Proceed" at bounding box center [683, 317] width 57 height 23
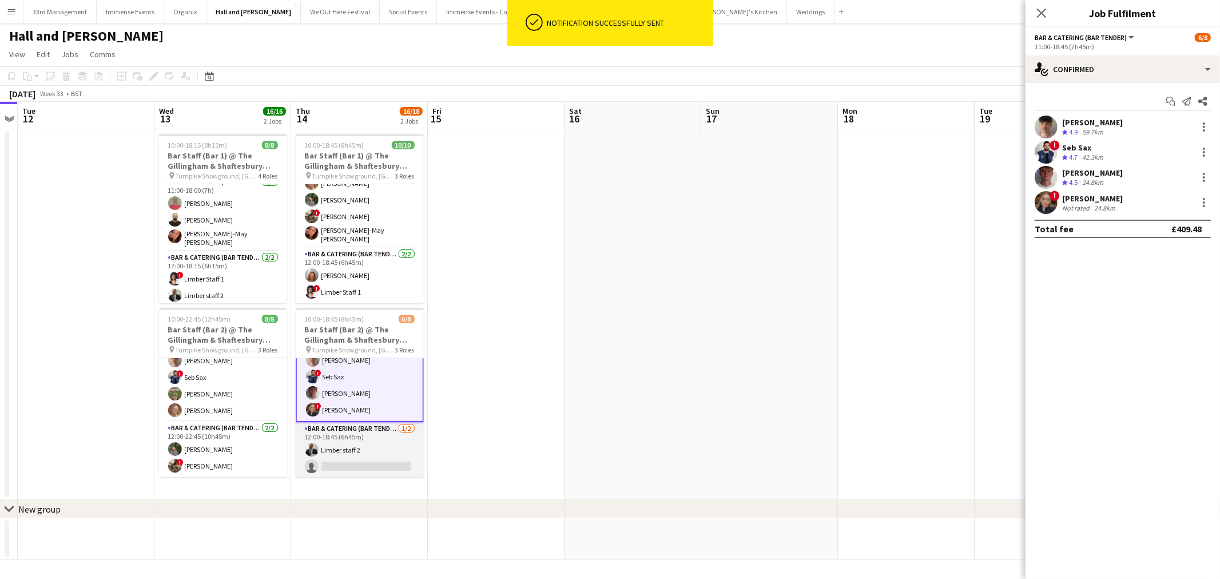
click at [363, 437] on app-card-role "Bar & Catering (Bar Tender) [DATE] 12:00-18:45 (6h45m) Limber staff 2 single-ne…" at bounding box center [360, 449] width 128 height 55
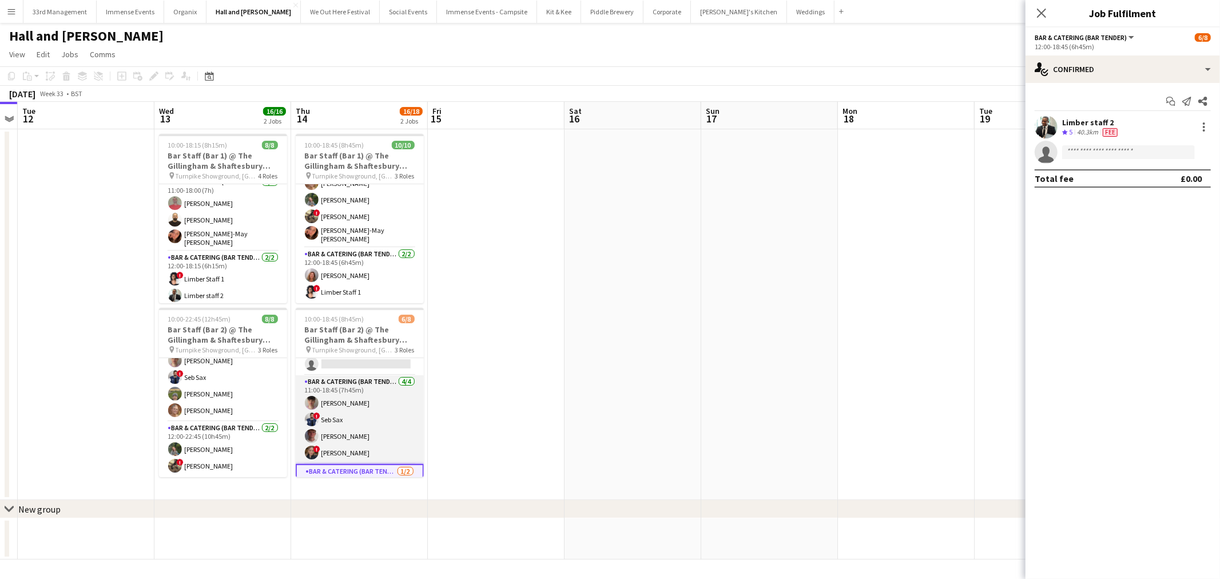
scroll to position [19, 0]
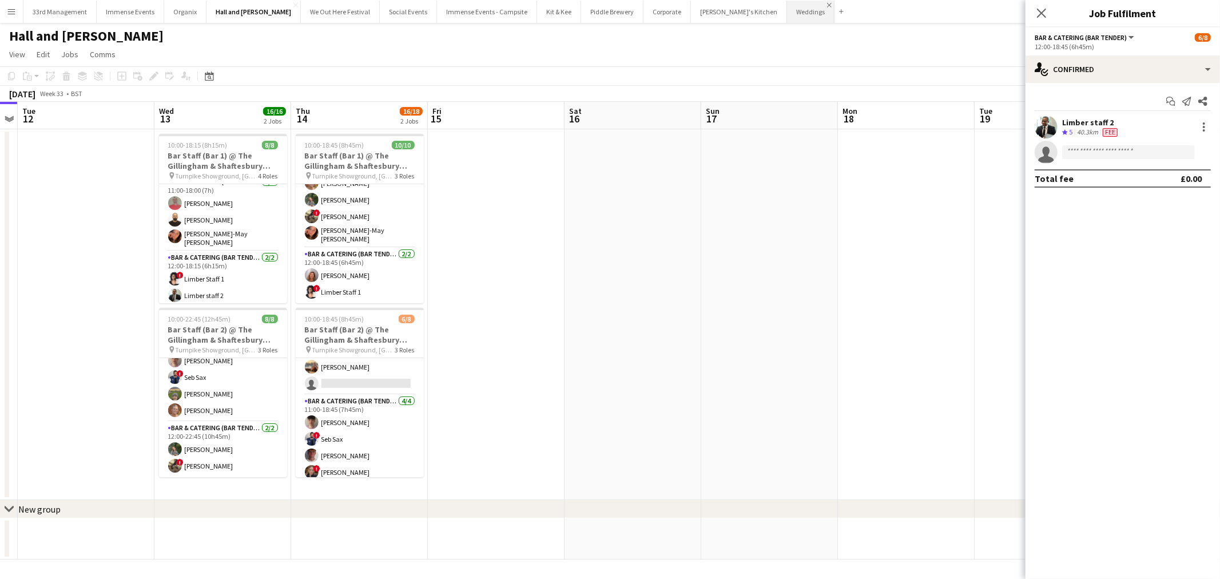
click at [608, 3] on app-icon "Close" at bounding box center [829, 5] width 5 height 5
click at [14, 11] on app-icon "Menu" at bounding box center [11, 11] width 9 height 9
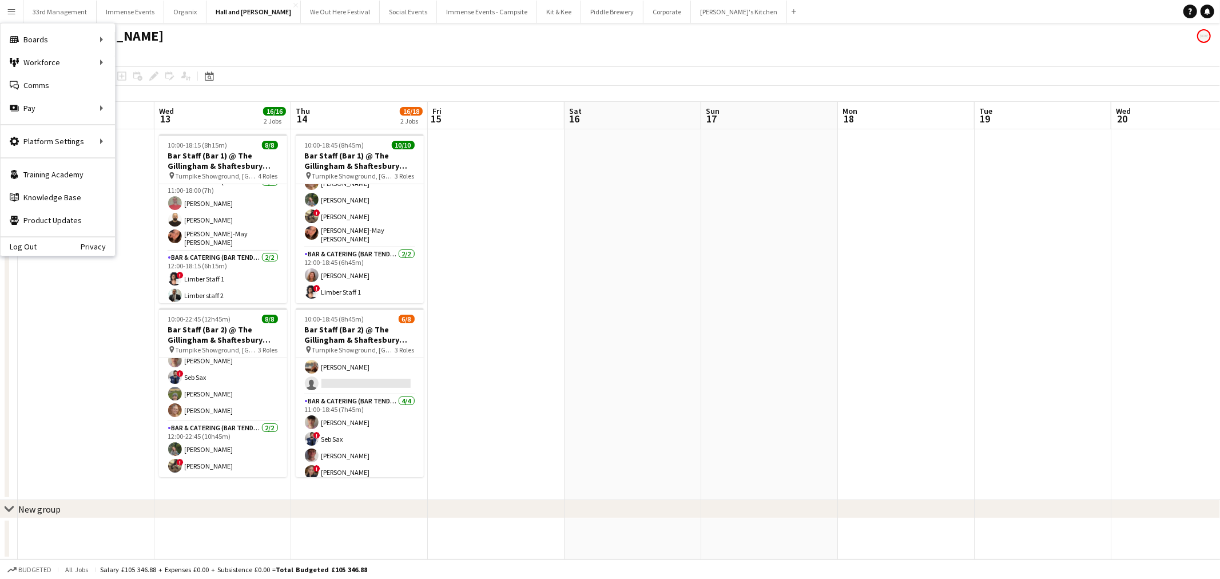
drag, startPoint x: 534, startPoint y: 312, endPoint x: 728, endPoint y: 307, distance: 194.6
click at [533, 312] on app-date-cell at bounding box center [496, 314] width 137 height 371
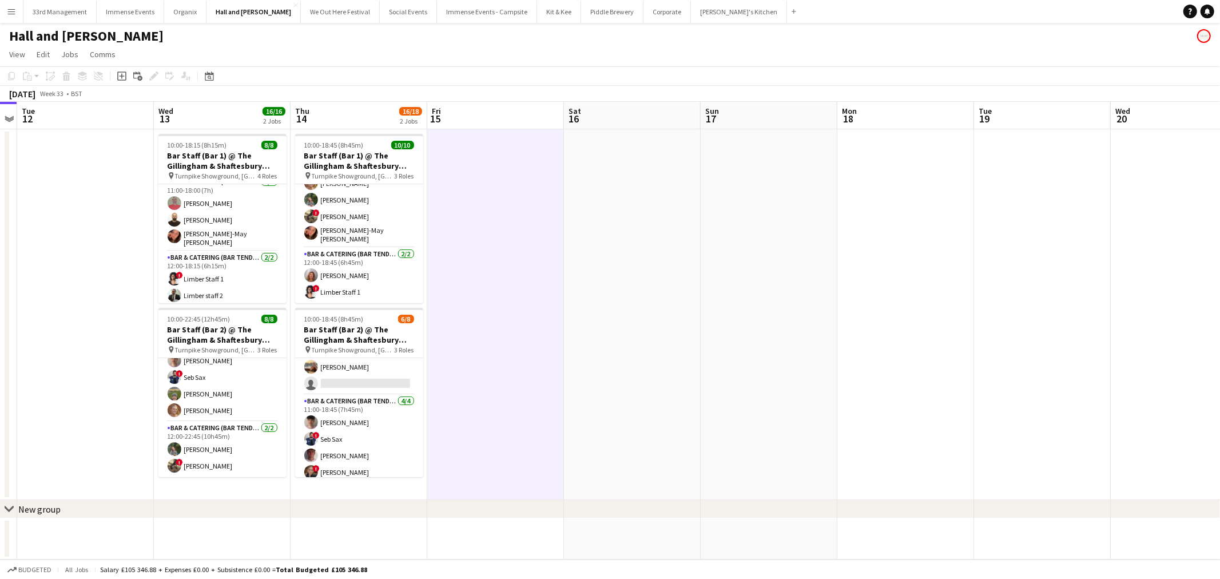
drag, startPoint x: 198, startPoint y: 315, endPoint x: 520, endPoint y: 287, distance: 322.7
click at [199, 314] on app-calendar-viewport "Sat 9 11/11 1 Job Sun 10 Mon 11 Tue 12 Wed 13 16/16 2 Jobs Thu 14 16/18 2 Jobs …" at bounding box center [610, 331] width 1220 height 458
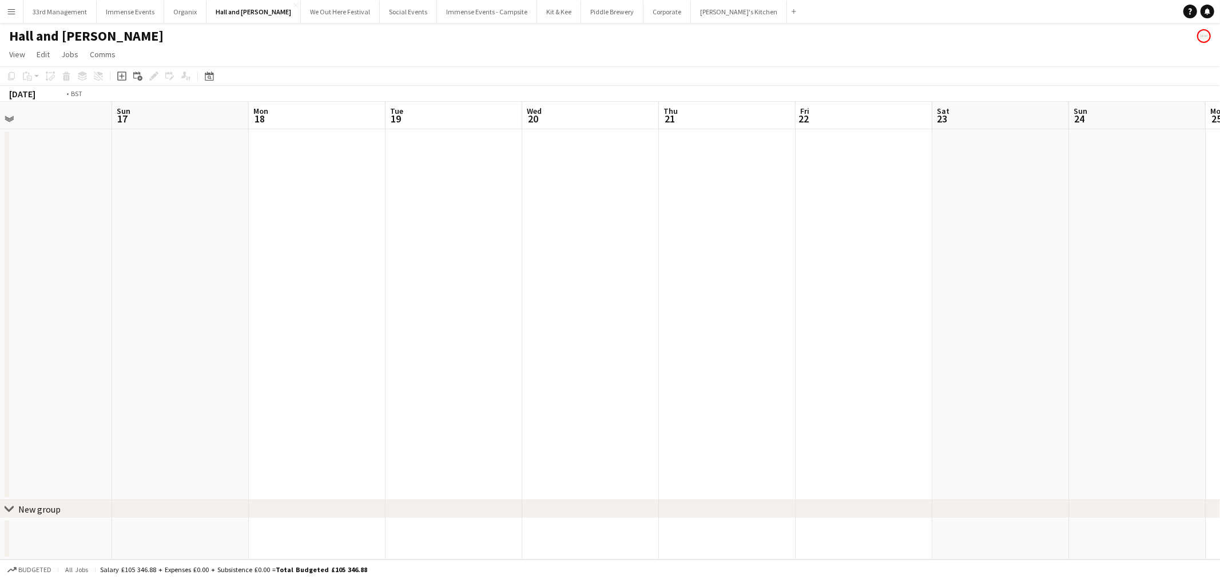
drag, startPoint x: 943, startPoint y: 302, endPoint x: 401, endPoint y: 334, distance: 542.7
click at [265, 363] on app-calendar-viewport "Wed 13 16/16 2 Jobs Thu 14 16/18 2 Jobs Fri 15 Sat 16 Sun 17 Mon 18 Tue 19 Wed …" at bounding box center [610, 331] width 1220 height 458
drag, startPoint x: 367, startPoint y: 303, endPoint x: 449, endPoint y: 255, distance: 94.9
click at [237, 302] on app-calendar-viewport "Mon 18 Tue 19 Wed 20 Thu 21 Fri 22 Sat 23 Sun 24 Mon 25 Tue 26 Wed 27 Thu 28 Fr…" at bounding box center [610, 331] width 1220 height 458
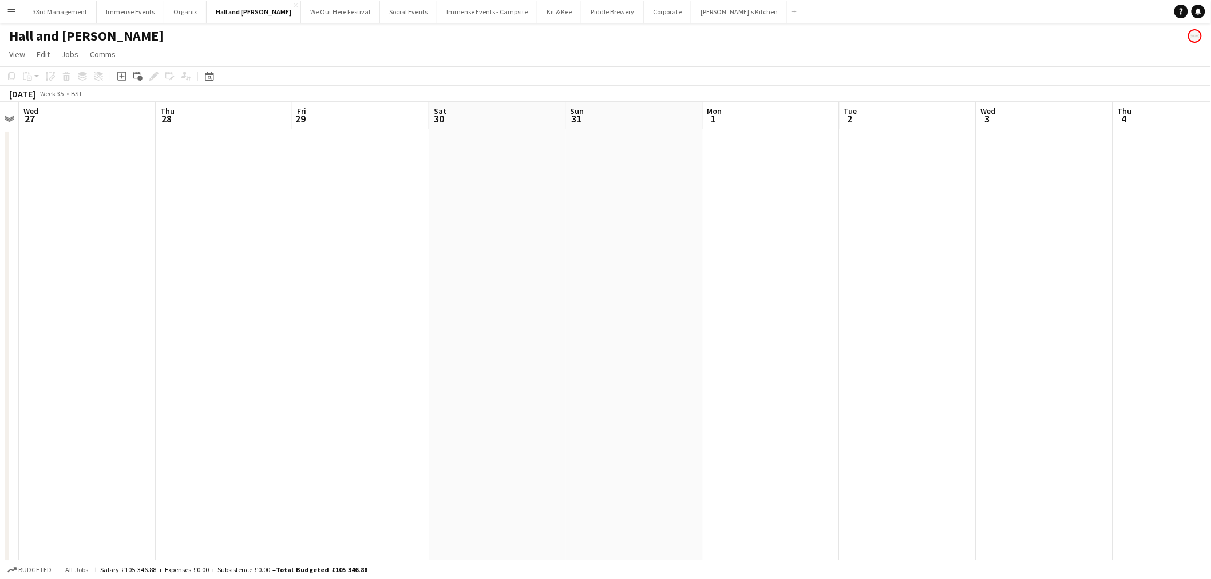
click at [255, 340] on app-calendar-viewport "Sun 24 Mon 25 Tue 26 Wed 27 Thu 28 Fri 29 Sat 30 Sun 31 Mon 1 Tue 2 Wed 3 Thu 4…" at bounding box center [605, 414] width 1211 height 625
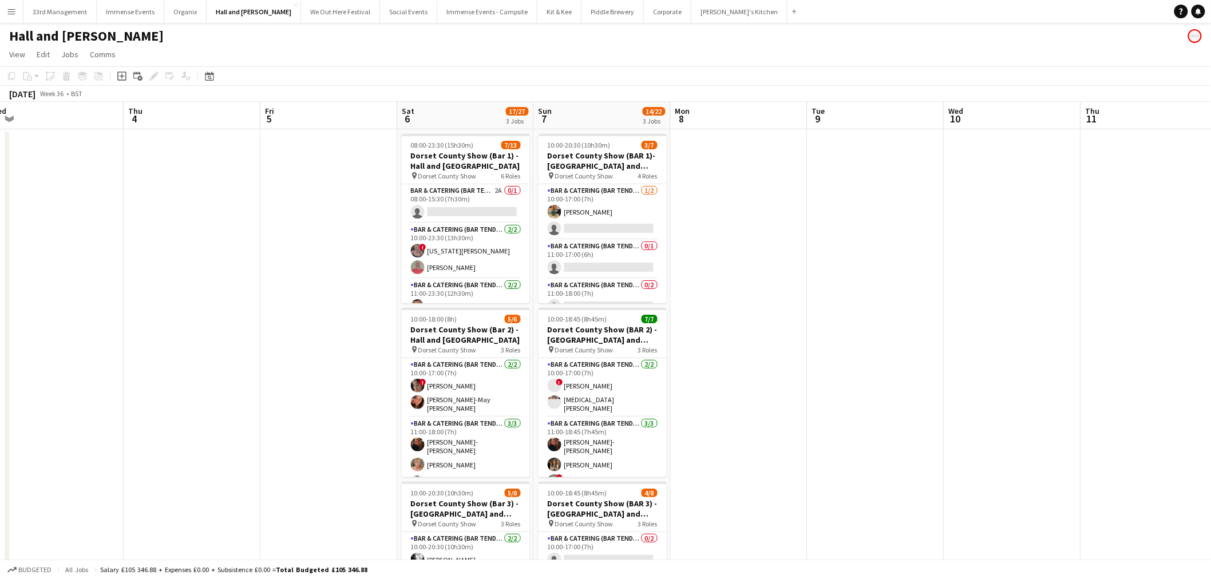
scroll to position [0, 384]
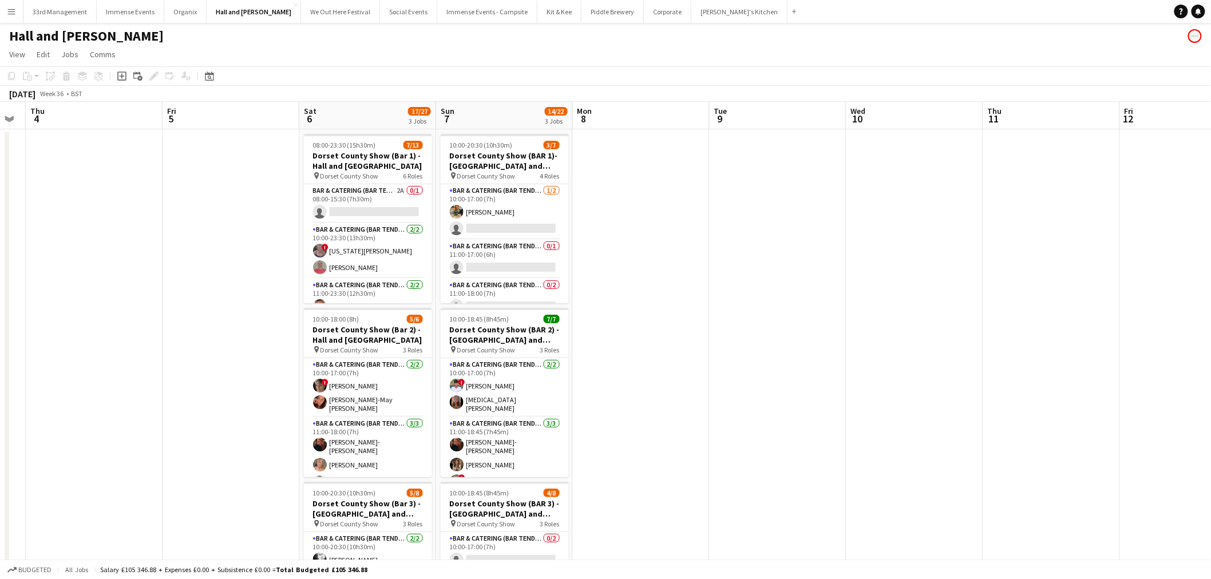
drag, startPoint x: 935, startPoint y: 289, endPoint x: 625, endPoint y: 292, distance: 310.1
click at [608, 292] on app-calendar-viewport "Mon 1 Tue 2 Wed 3 Thu 4 Fri 5 Sat 6 17/27 3 Jobs Sun 7 14/22 3 Jobs Mon 8 Tue 9…" at bounding box center [605, 414] width 1211 height 625
click at [388, 208] on app-card-role "Bar & Catering (Bar Tender) 2A 0/1 08:00-15:30 (7h30m) single-neutral-actions" at bounding box center [368, 203] width 128 height 39
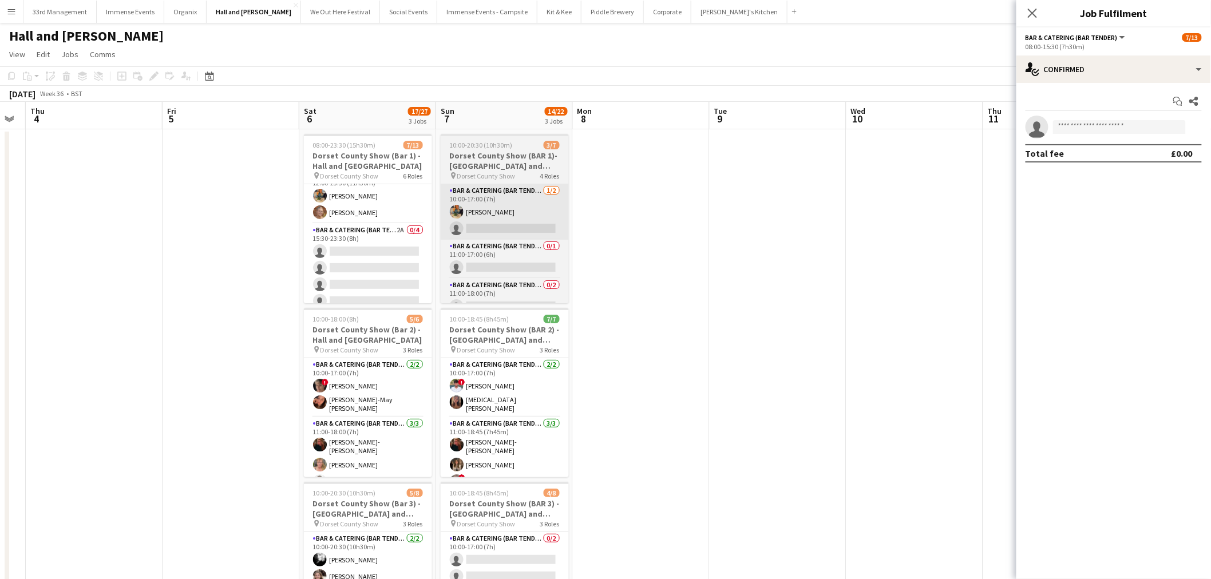
click at [368, 271] on app-card-role "Bar & Catering (Bar Tender) 2A 0/4 15:30-23:30 (8h) single-neutral-actions sing…" at bounding box center [368, 268] width 128 height 89
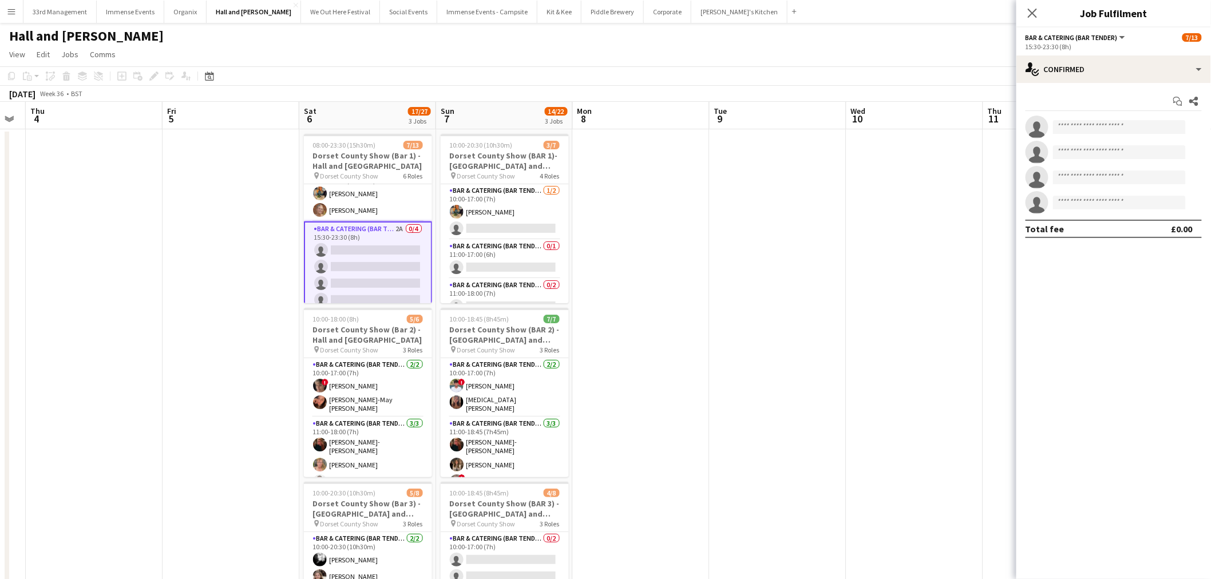
scroll to position [167, 0]
click at [608, 58] on div "single-neutral-actions-check-2 Confirmed" at bounding box center [1113, 68] width 195 height 27
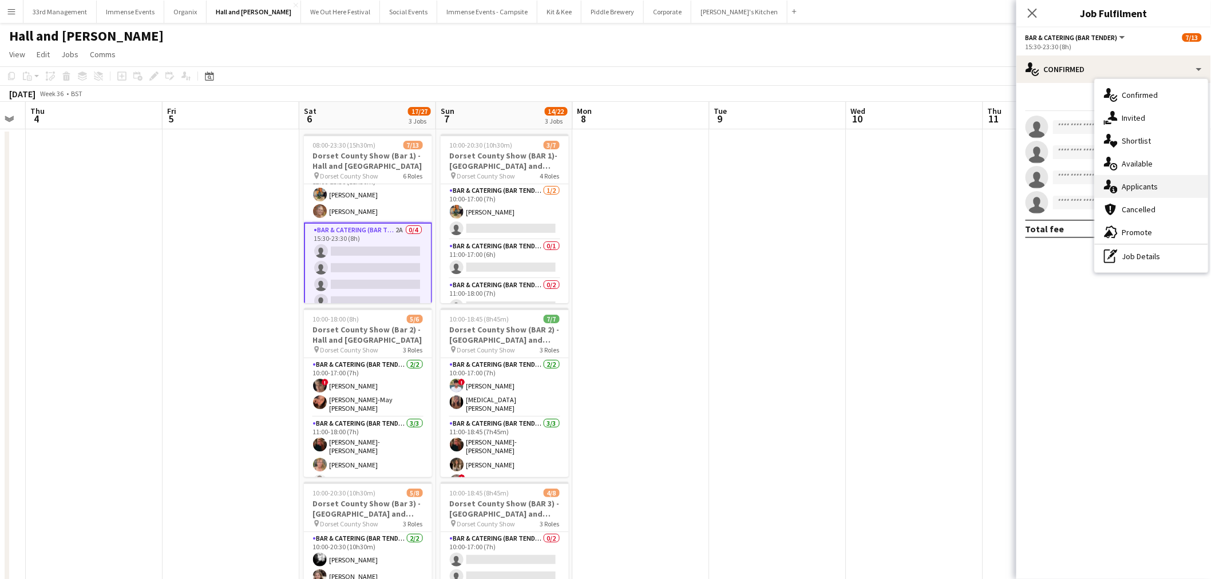
click at [608, 175] on div "single-neutral-actions-information Applicants" at bounding box center [1151, 186] width 113 height 23
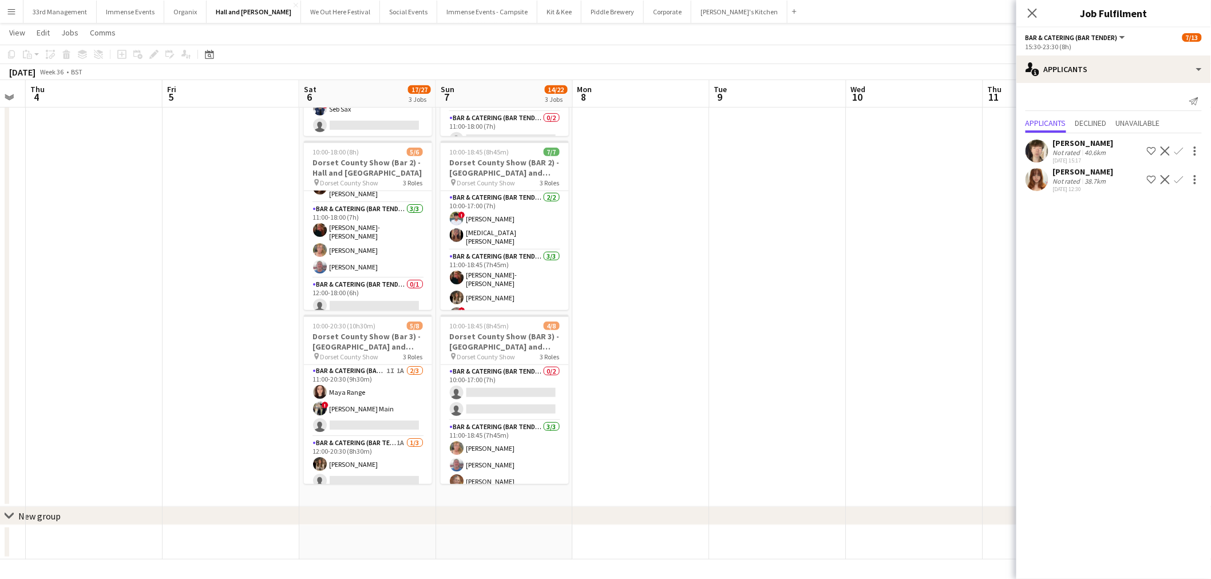
scroll to position [81, 0]
click at [387, 433] on app-card-role "Bar & Catering (Bar Tender) 1A [DATE] 12:00-20:30 (8h30m) [PERSON_NAME] single-…" at bounding box center [368, 448] width 128 height 72
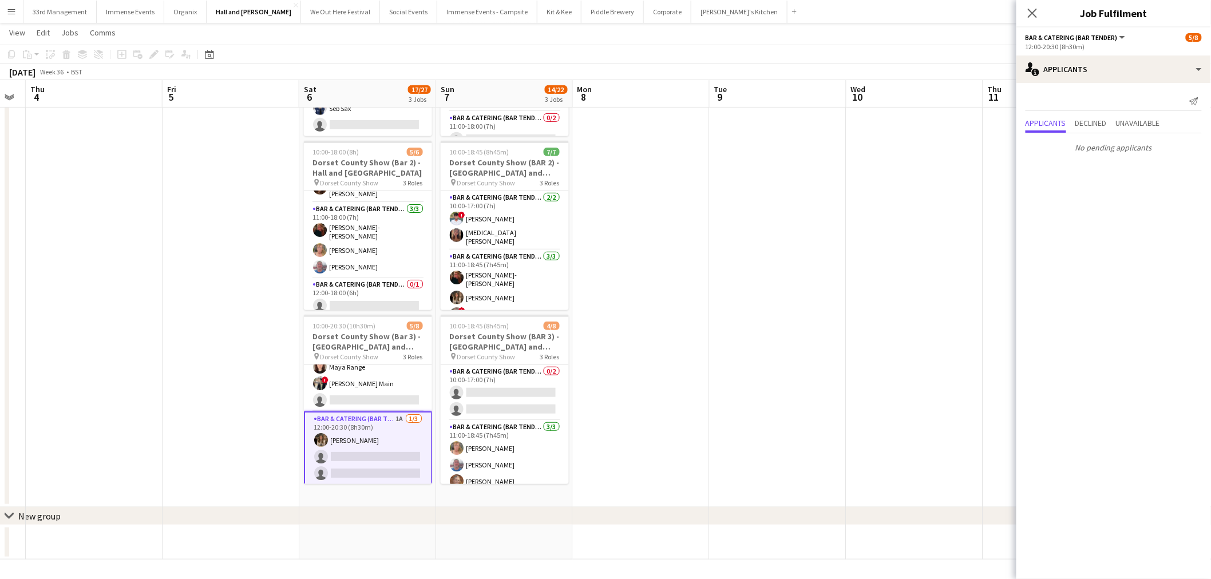
scroll to position [231, 0]
click at [367, 397] on app-card-role "Bar & Catering (Bar Tender) 1I 1A [DATE] 11:00-20:30 (9h30m) Maya Range ! [PERS…" at bounding box center [368, 375] width 128 height 72
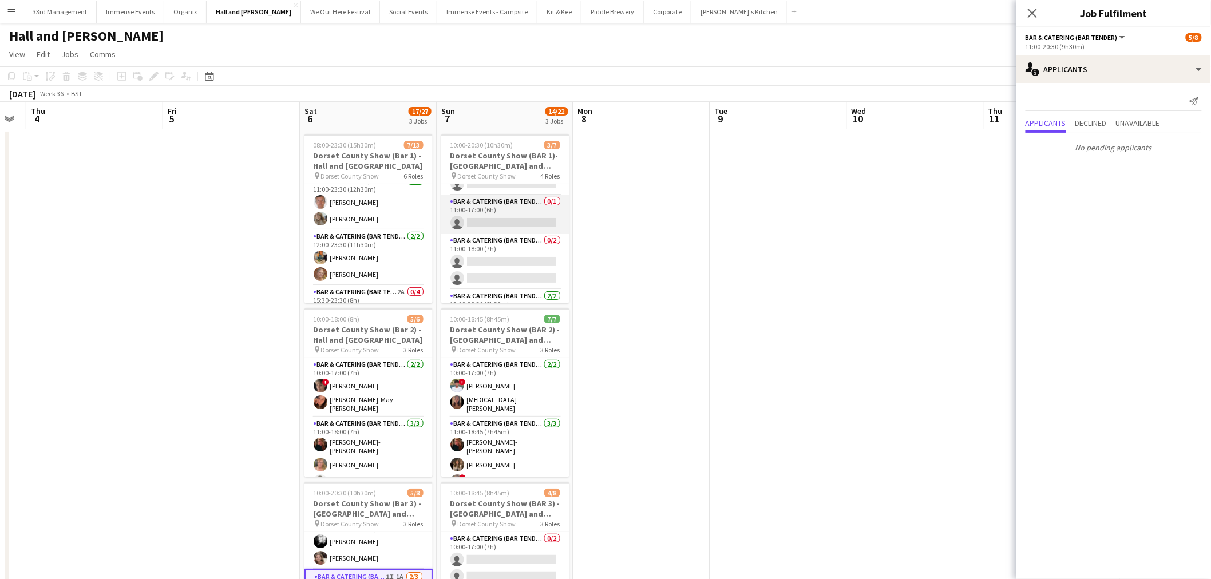
scroll to position [86, 0]
click at [518, 284] on app-card-role "Bar & Catering (Bar Tender) [DATE] 12:00-20:30 (8h30m) Maya Range [PERSON_NAME]" at bounding box center [505, 275] width 128 height 55
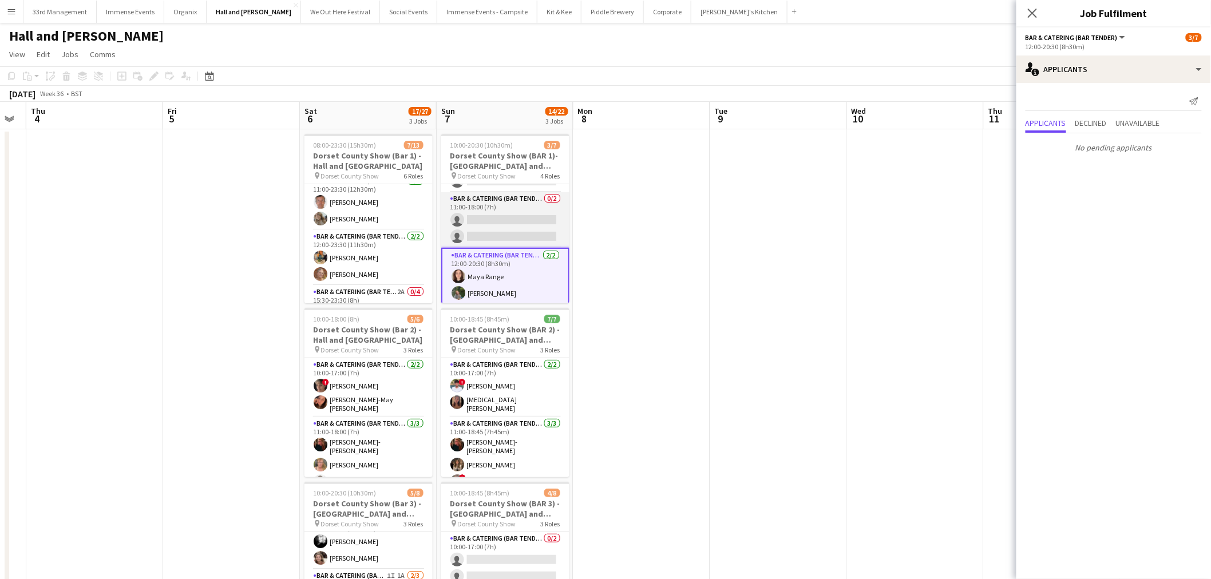
click at [518, 221] on app-card-role "Bar & Catering (Bar Tender) 0/2 11:00-18:00 (7h) single-neutral-actions single-…" at bounding box center [505, 219] width 128 height 55
click at [510, 238] on app-card-role "Bar & Catering (Bar Tender) 0/1 11:00-17:00 (6h) single-neutral-actions" at bounding box center [505, 236] width 128 height 39
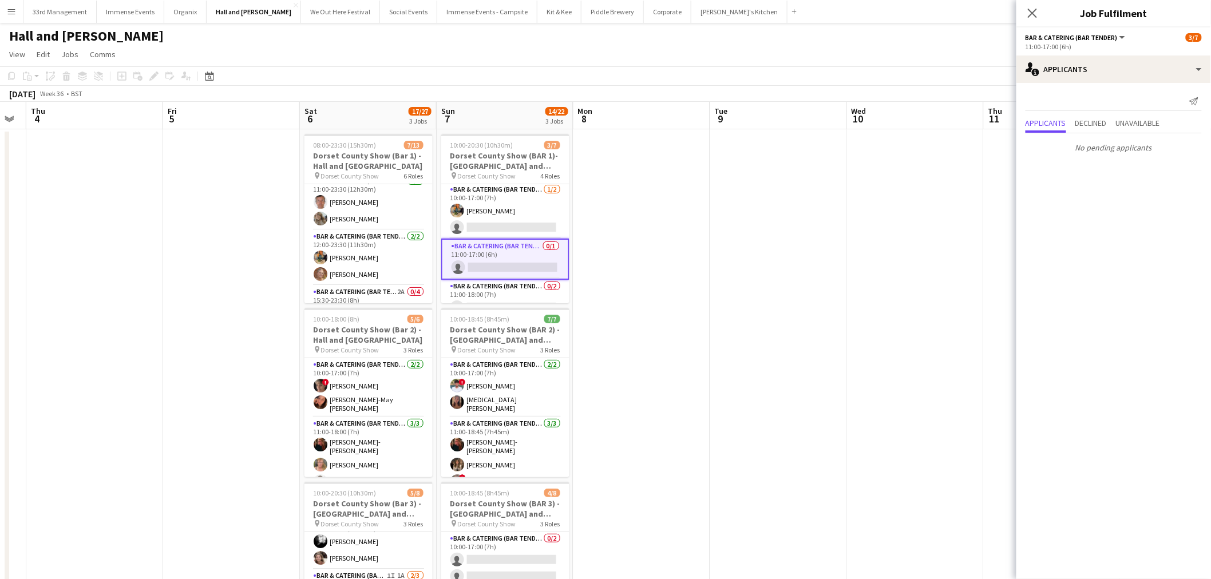
scroll to position [0, 0]
click at [502, 218] on app-card-role "Bar & Catering (Bar Tender) [DATE] 10:00-17:00 (7h) [PERSON_NAME] single-neutra…" at bounding box center [505, 211] width 128 height 55
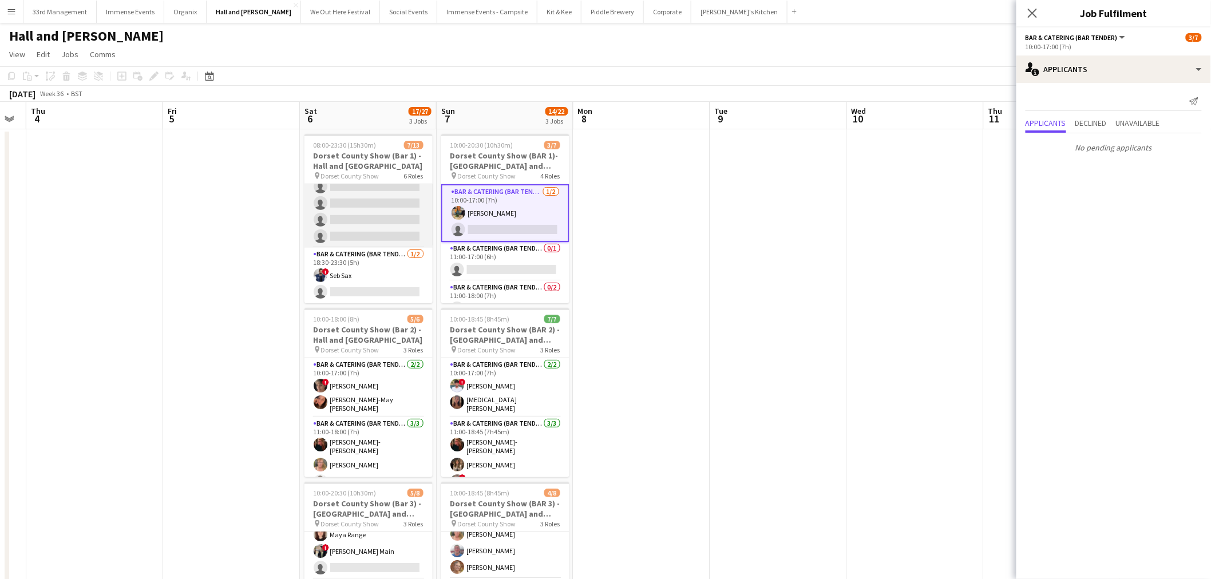
click at [374, 215] on app-card-role "Bar & Catering (Bar Tender) 2A 0/4 15:30-23:30 (8h) single-neutral-actions sing…" at bounding box center [368, 203] width 128 height 89
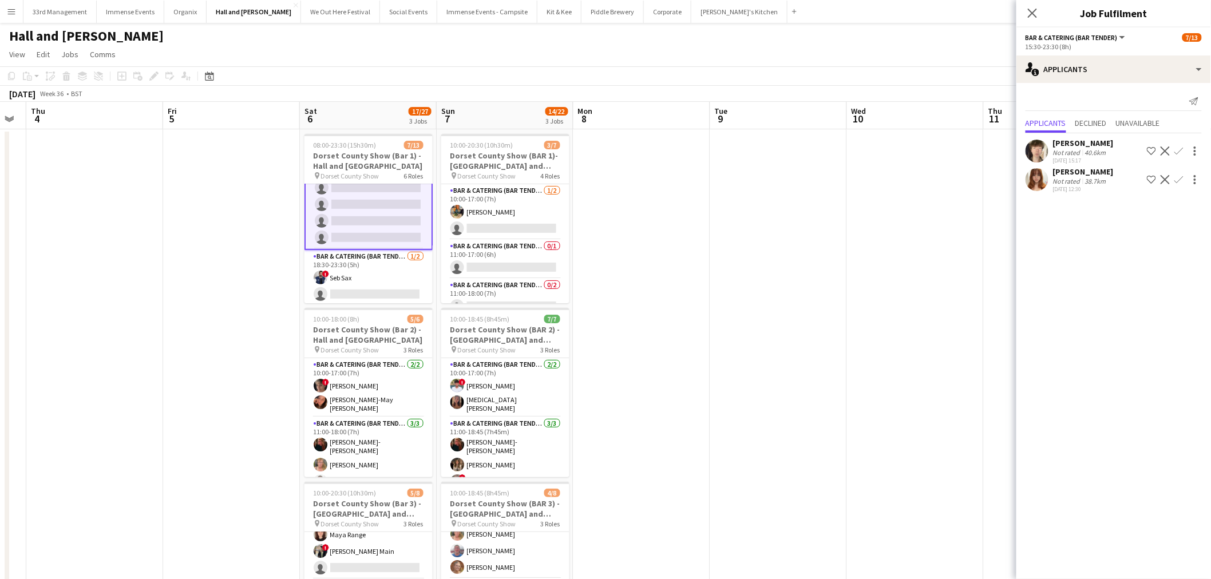
scroll to position [231, 0]
click at [608, 176] on app-icon "Confirm" at bounding box center [1178, 179] width 9 height 9
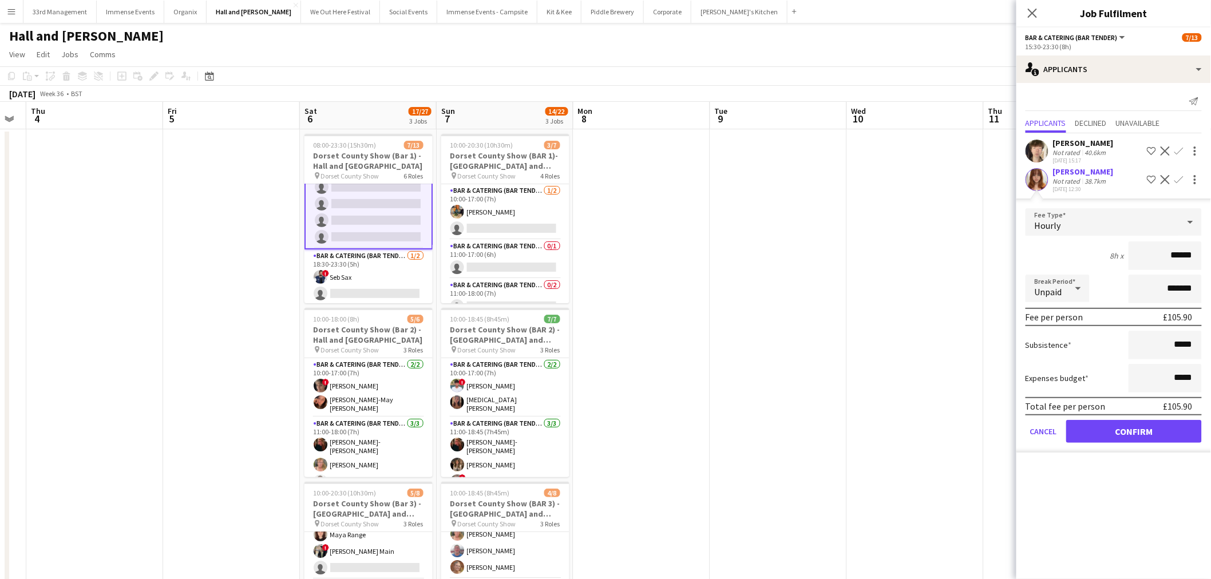
click at [608, 442] on form "Fee Type Hourly 8h x ****** Break Period Unpaid ******* Fee per person £105.90 …" at bounding box center [1113, 330] width 195 height 244
click at [608, 422] on button "Confirm" at bounding box center [1134, 431] width 136 height 23
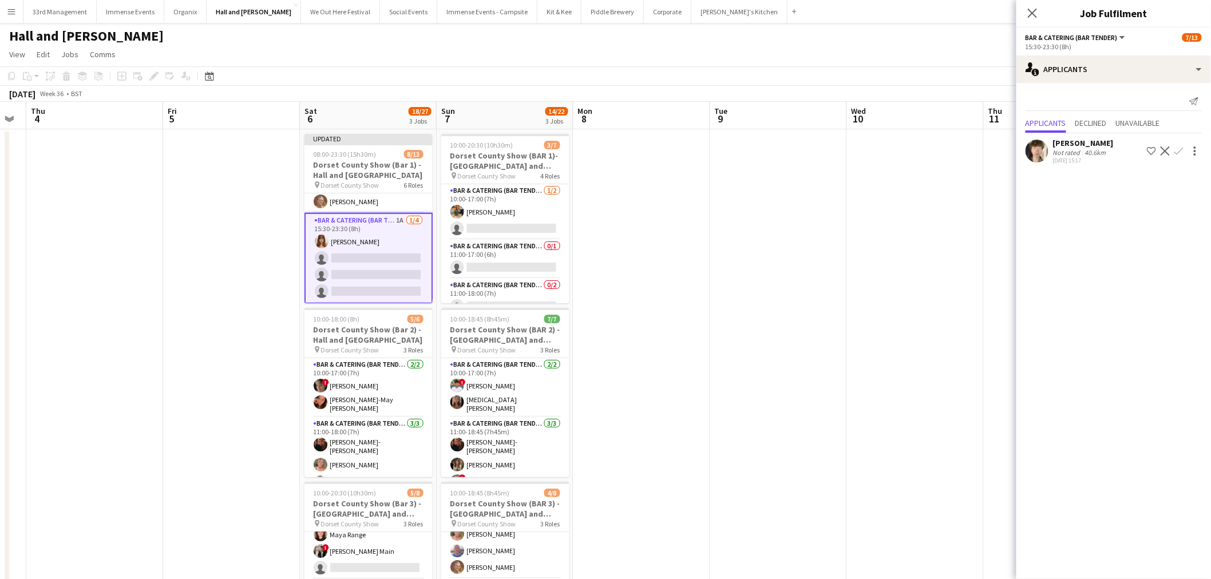
scroll to position [168, 0]
click at [608, 207] on app-date-cell at bounding box center [778, 401] width 137 height 545
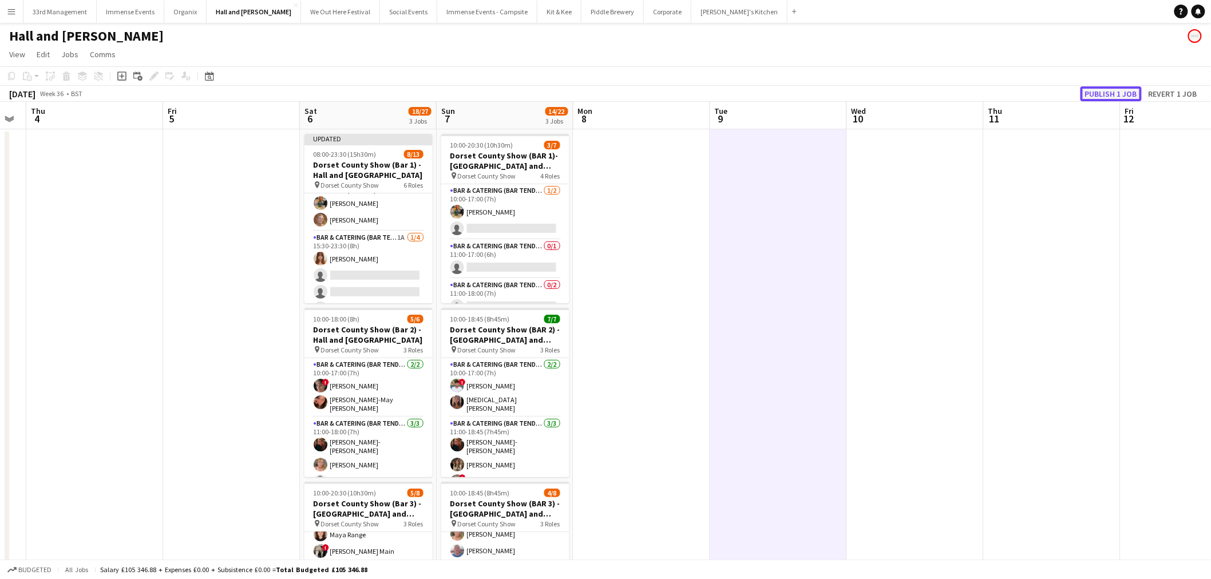
click at [608, 94] on button "Publish 1 job" at bounding box center [1110, 93] width 61 height 15
drag, startPoint x: 376, startPoint y: 286, endPoint x: 584, endPoint y: 144, distance: 251.9
click at [376, 286] on app-card-role "Bar & Catering (Bar Tender) 1A [DATE] 15:30-23:30 (8h) [PERSON_NAME] single-neu…" at bounding box center [368, 266] width 128 height 89
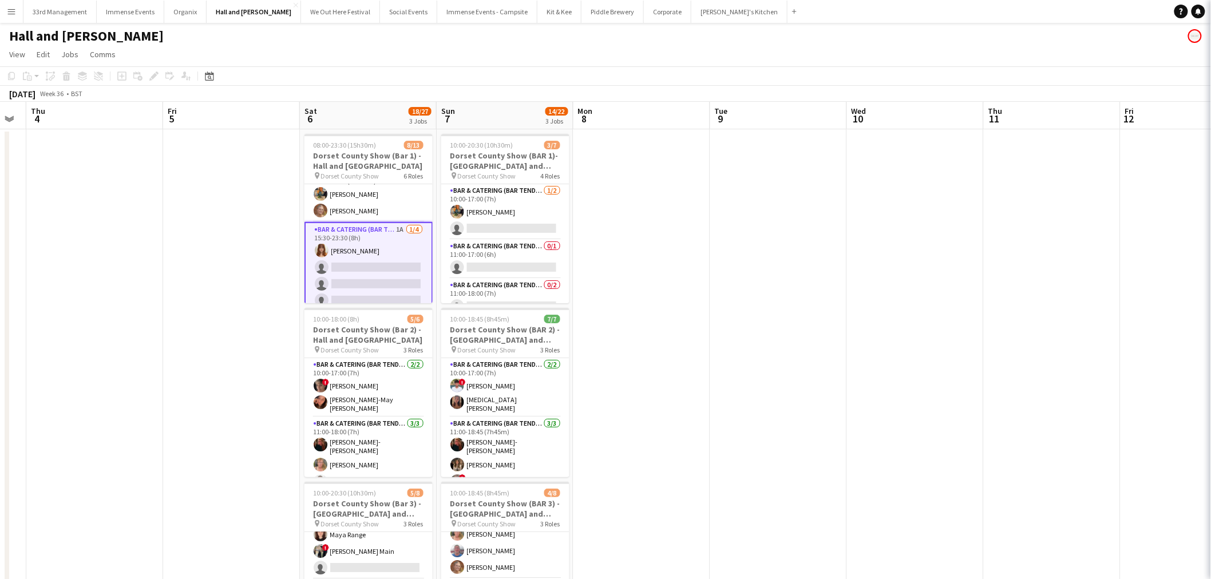
scroll to position [0, 382]
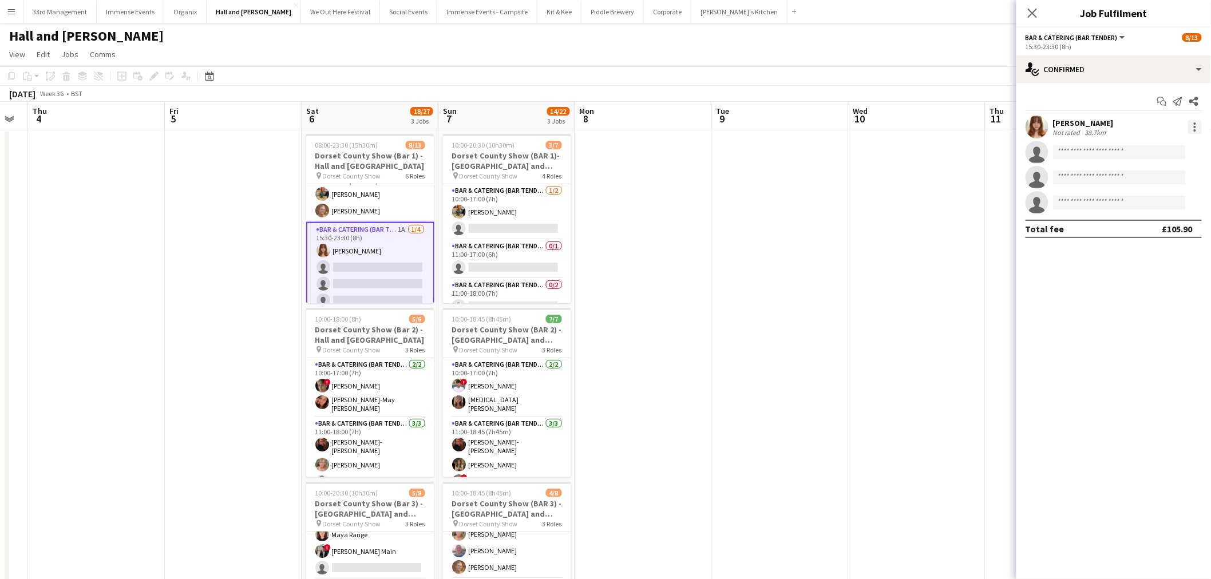
click at [608, 127] on div at bounding box center [1195, 127] width 14 height 14
click at [608, 259] on span "Remove" at bounding box center [1139, 258] width 34 height 10
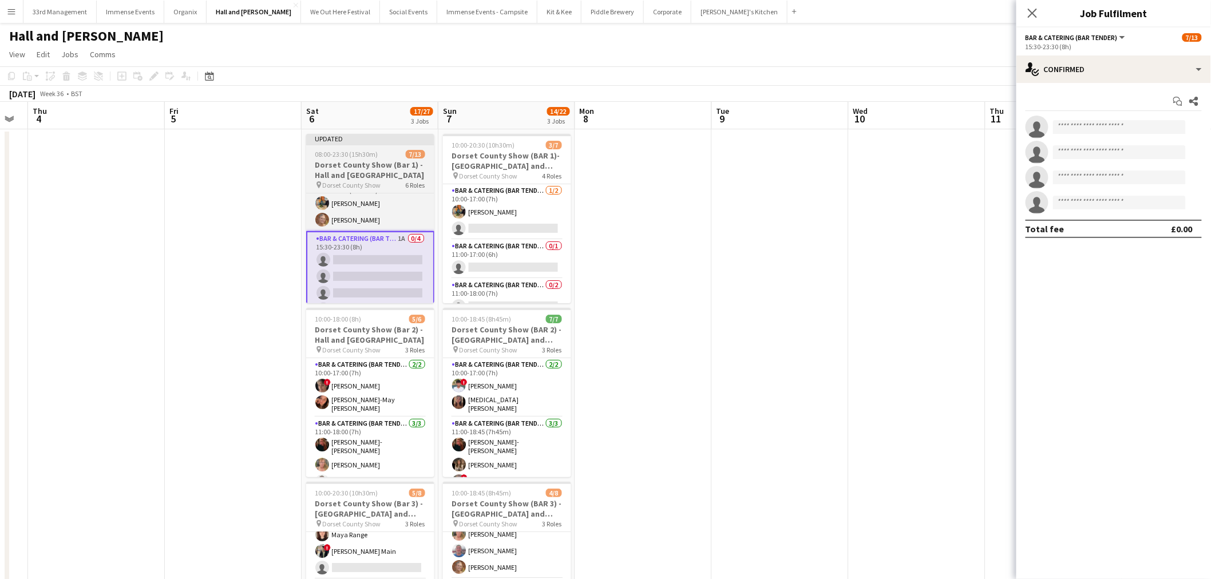
click at [375, 157] on span "08:00-23:30 (15h30m)" at bounding box center [346, 154] width 63 height 9
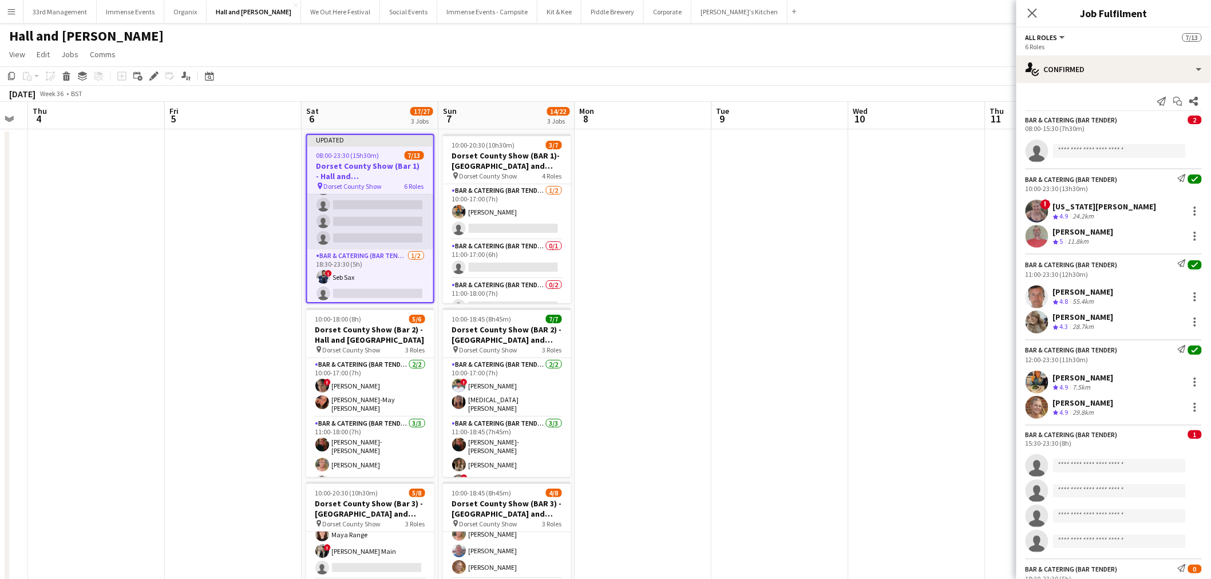
scroll to position [241, 0]
click at [154, 78] on icon "Edit" at bounding box center [153, 76] width 9 height 9
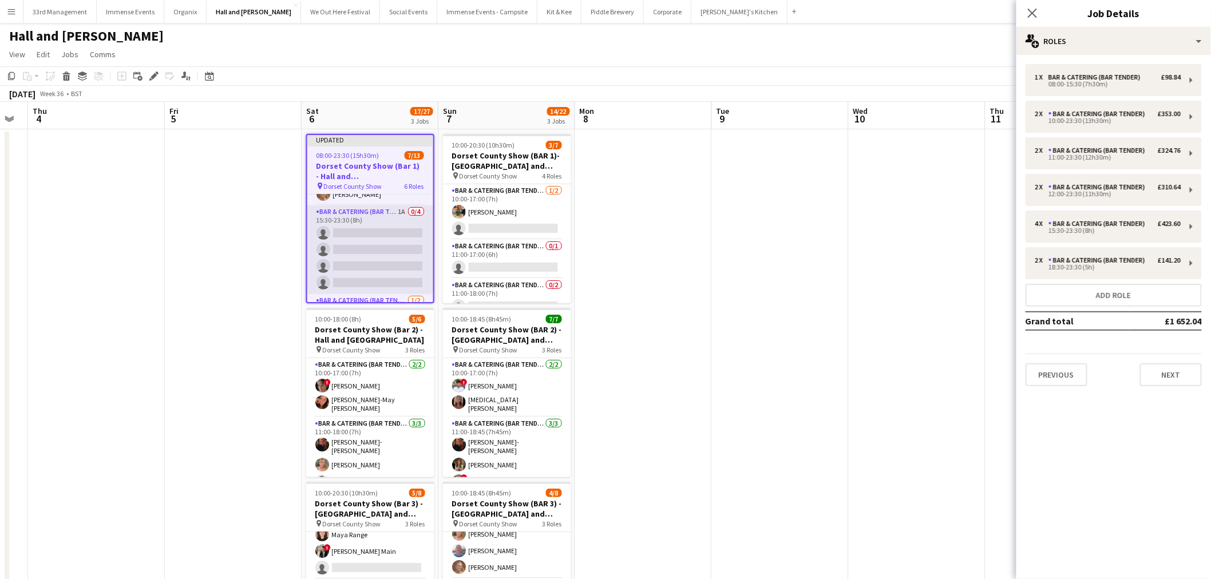
scroll to position [178, 0]
click at [380, 242] on app-card-role "Bar & Catering (Bar Tender) 1A 0/4 15:30-23:30 (8h) single-neutral-actions sing…" at bounding box center [370, 266] width 126 height 89
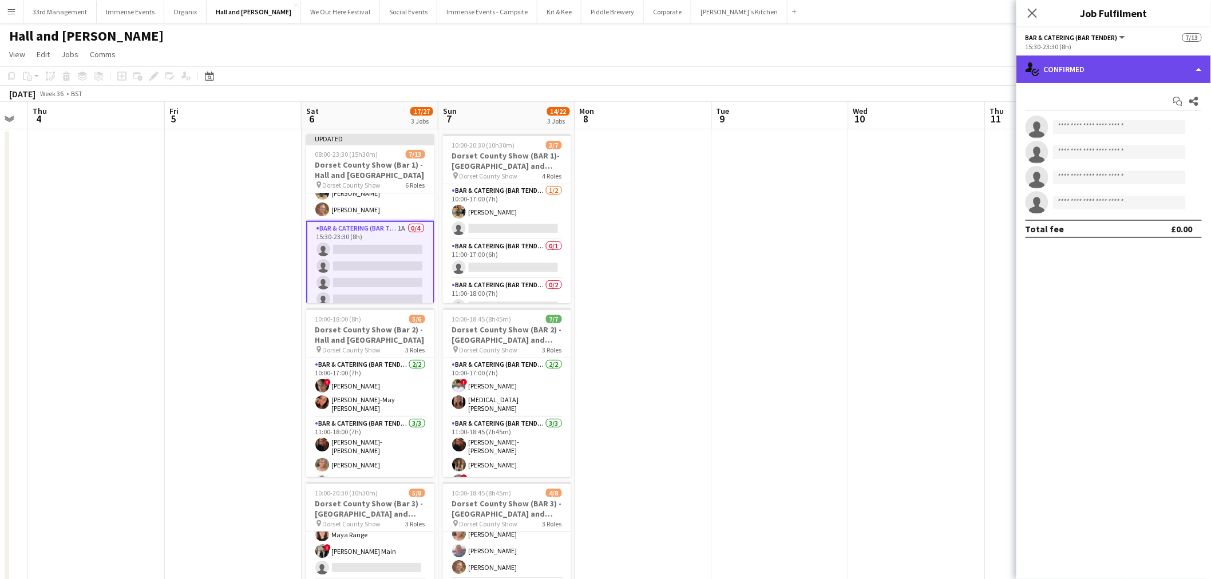
drag, startPoint x: 1039, startPoint y: 67, endPoint x: 1045, endPoint y: 75, distance: 10.2
click at [608, 67] on div "single-neutral-actions-check-2 Confirmed" at bounding box center [1113, 68] width 195 height 27
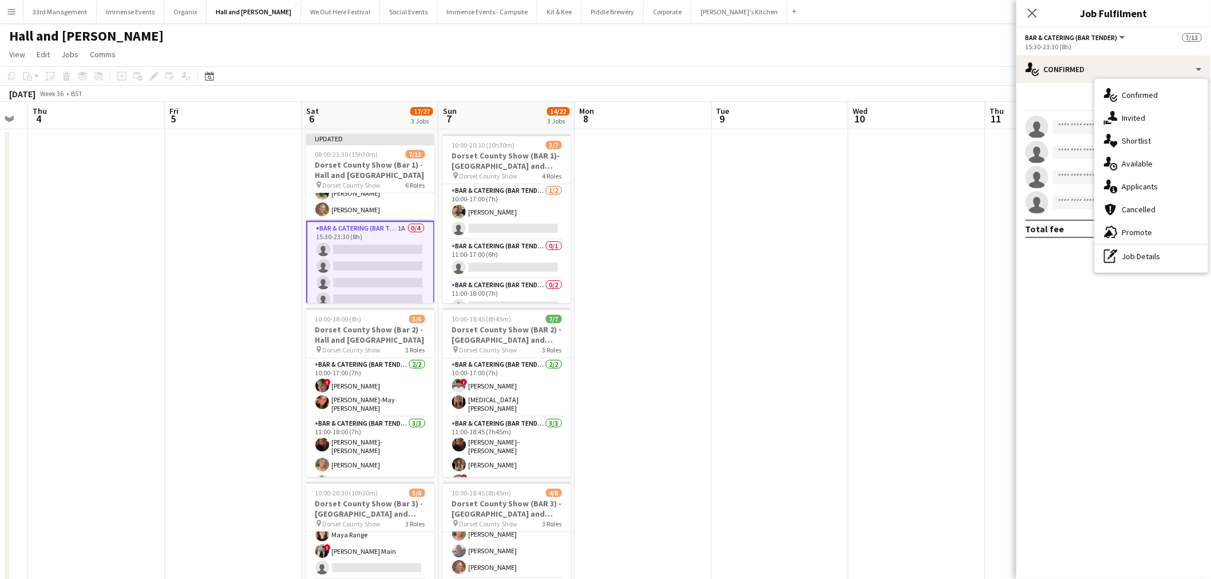
click at [608, 132] on div "single-neutral-actions-heart Shortlist" at bounding box center [1151, 140] width 113 height 23
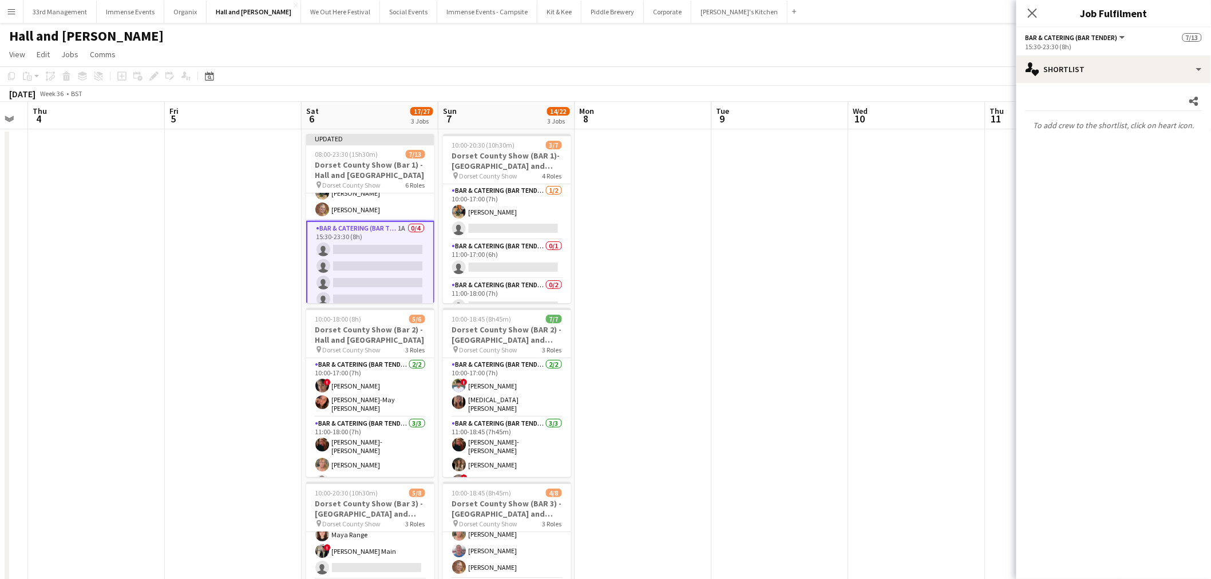
click at [608, 89] on div "Share To add crew to the shortlist, click on heart icon." at bounding box center [1113, 113] width 195 height 61
drag, startPoint x: 1079, startPoint y: 84, endPoint x: 1096, endPoint y: 78, distance: 17.9
click at [608, 83] on div "Share To add crew to the shortlist, click on heart icon." at bounding box center [1113, 113] width 195 height 61
click at [608, 70] on div "single-neutral-actions-heart Shortlist" at bounding box center [1113, 68] width 195 height 27
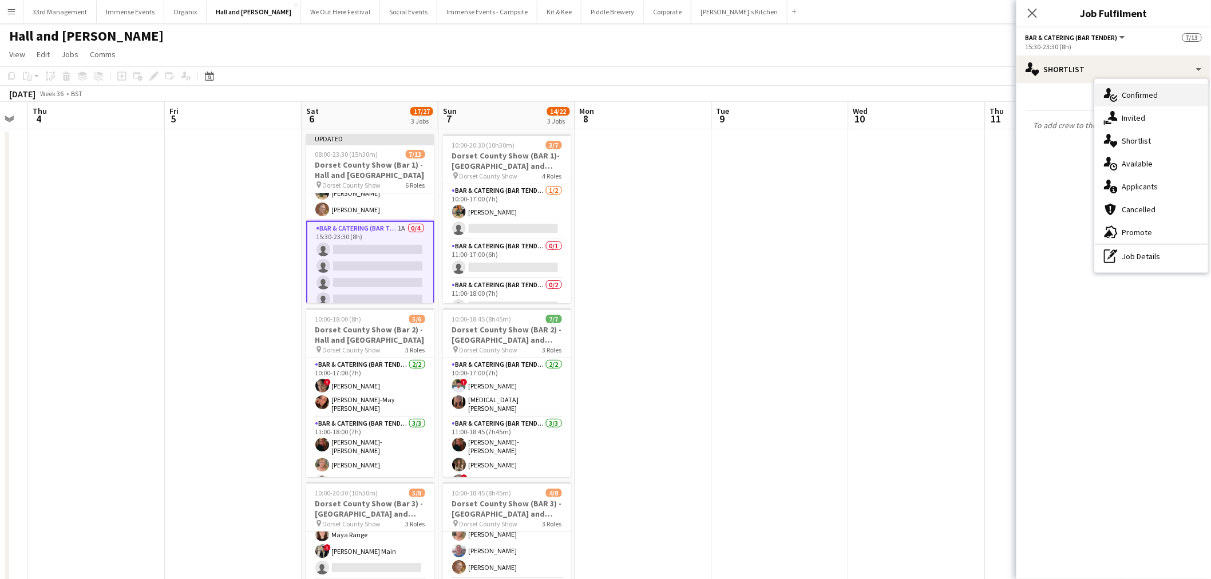
click at [608, 96] on div "single-neutral-actions-check-2 Confirmed" at bounding box center [1151, 95] width 113 height 23
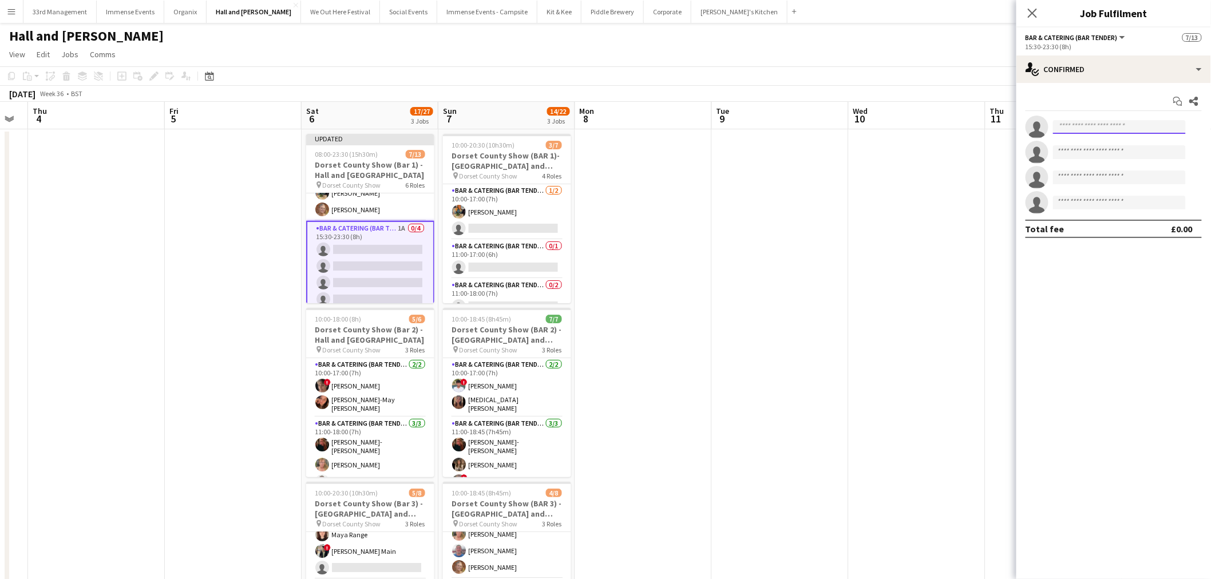
click at [608, 124] on input at bounding box center [1119, 127] width 133 height 14
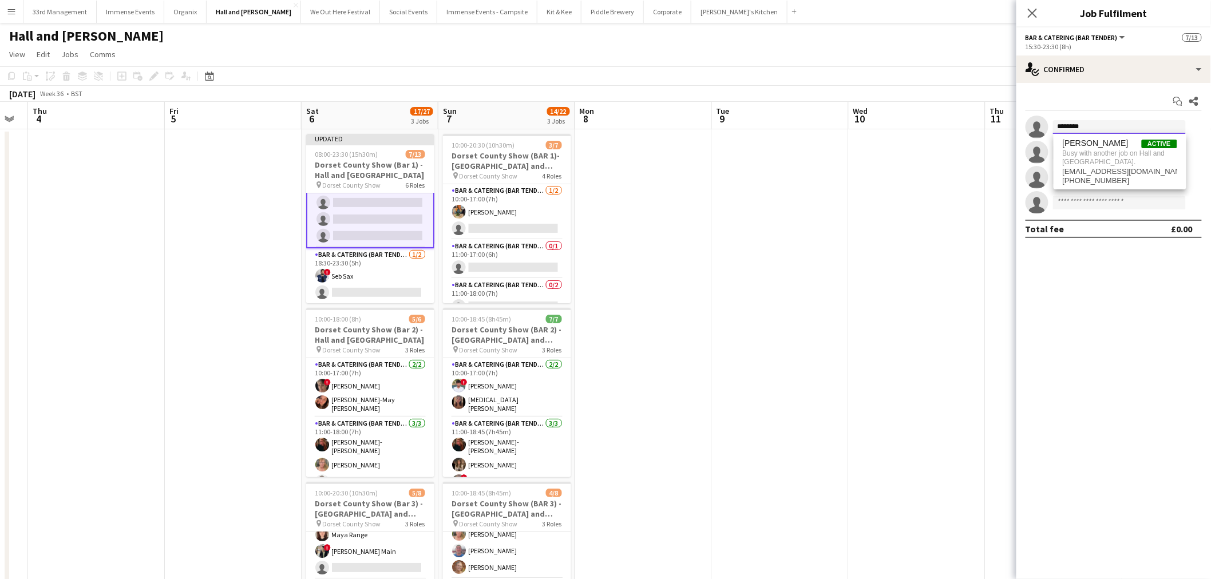
type input "********"
click at [608, 269] on app-date-cell at bounding box center [780, 401] width 137 height 545
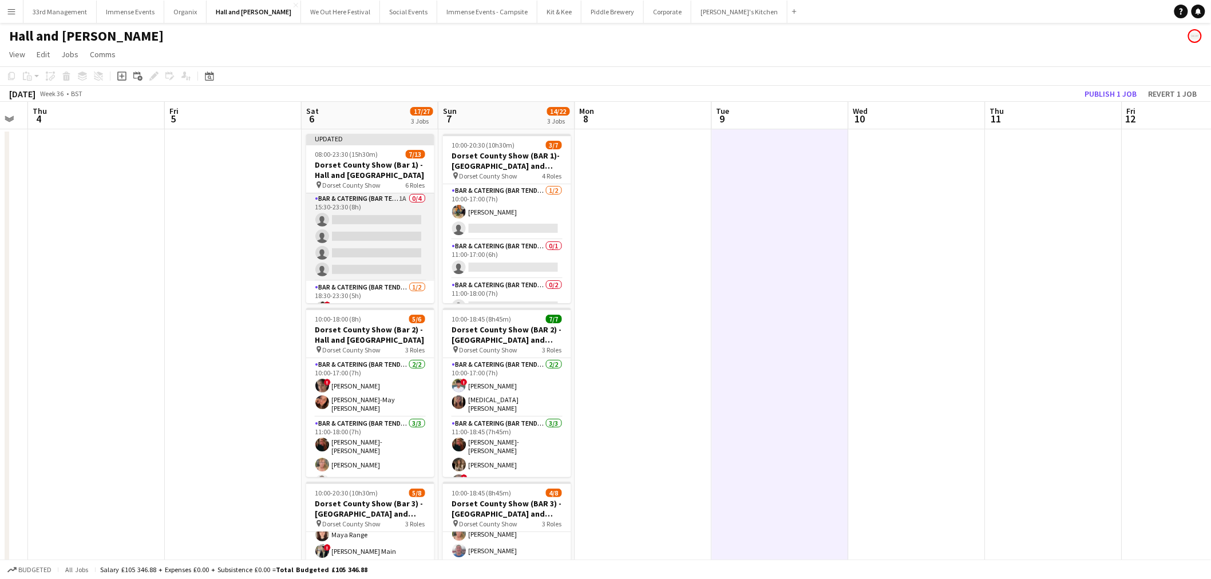
scroll to position [176, 0]
click at [356, 162] on h3 "Dorset County Show (Bar 1) - Hall and [GEOGRAPHIC_DATA]" at bounding box center [370, 170] width 128 height 21
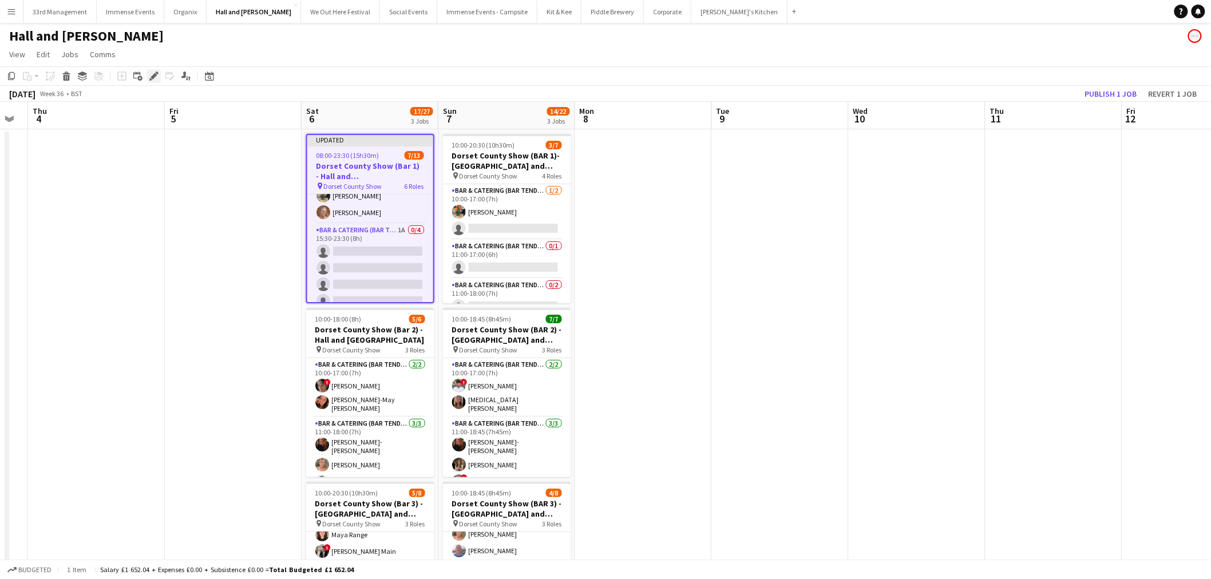
click at [152, 73] on icon "Edit" at bounding box center [153, 76] width 9 height 9
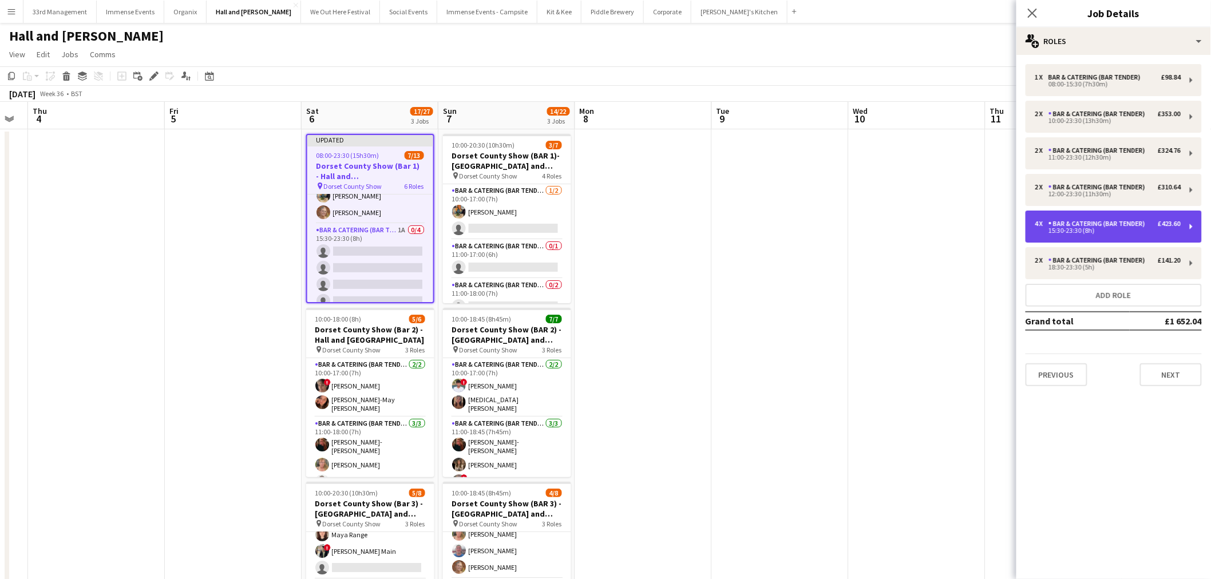
click at [608, 225] on div "Bar & Catering (Bar Tender)" at bounding box center [1098, 224] width 101 height 8
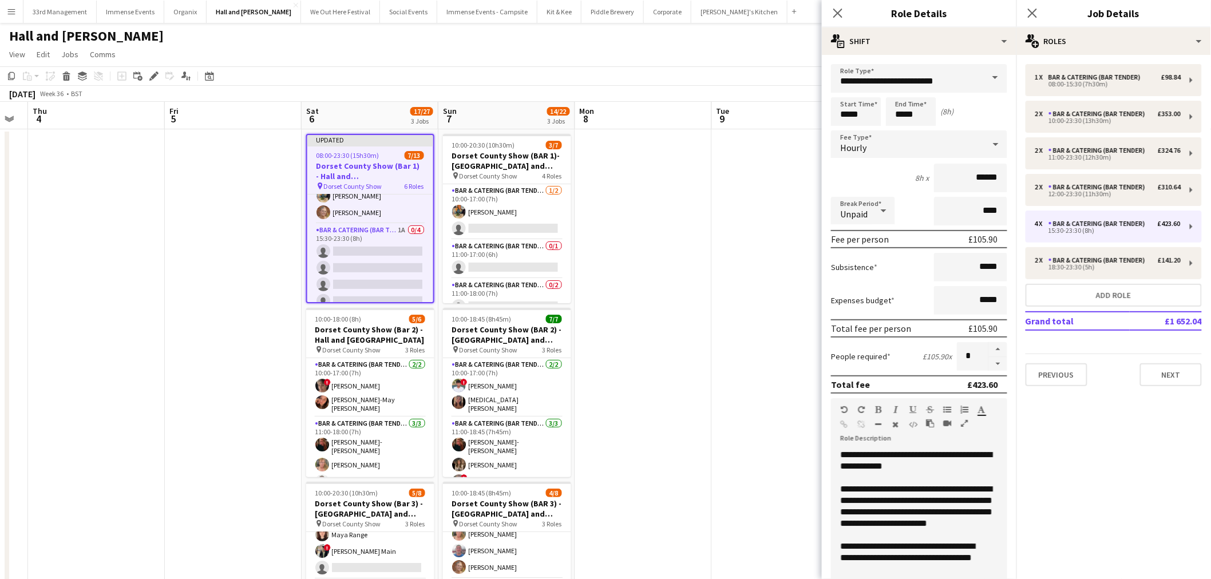
click at [608, 367] on form "**********" at bounding box center [919, 419] width 195 height 711
click at [608, 363] on button "button" at bounding box center [998, 364] width 18 height 14
click at [608, 362] on button "button" at bounding box center [998, 364] width 18 height 14
type input "*"
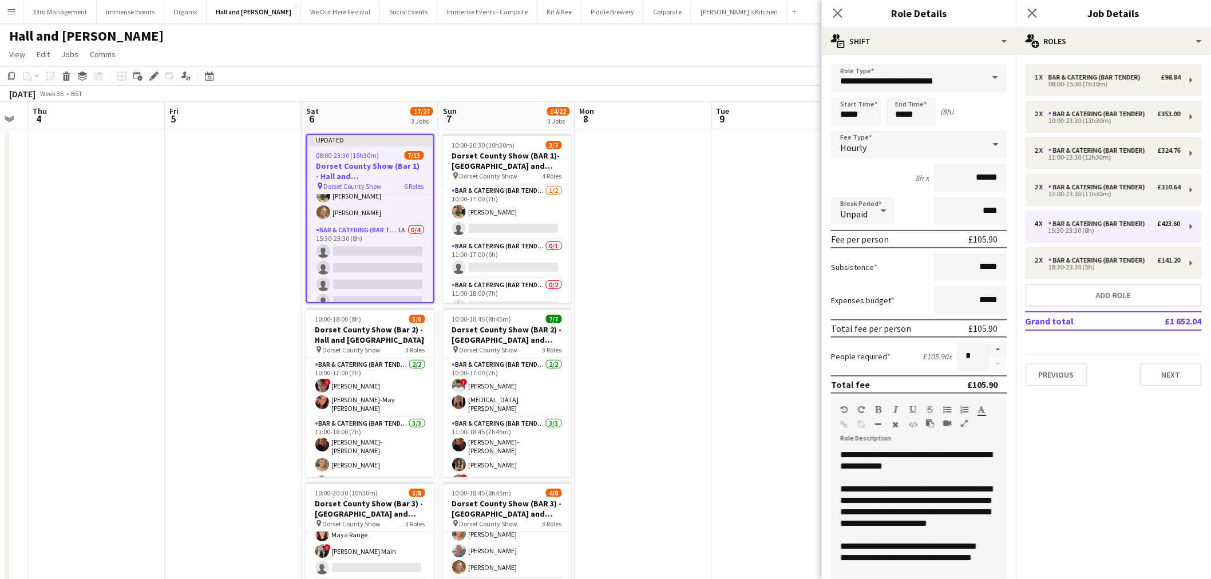
click at [608, 256] on app-date-cell at bounding box center [643, 401] width 137 height 545
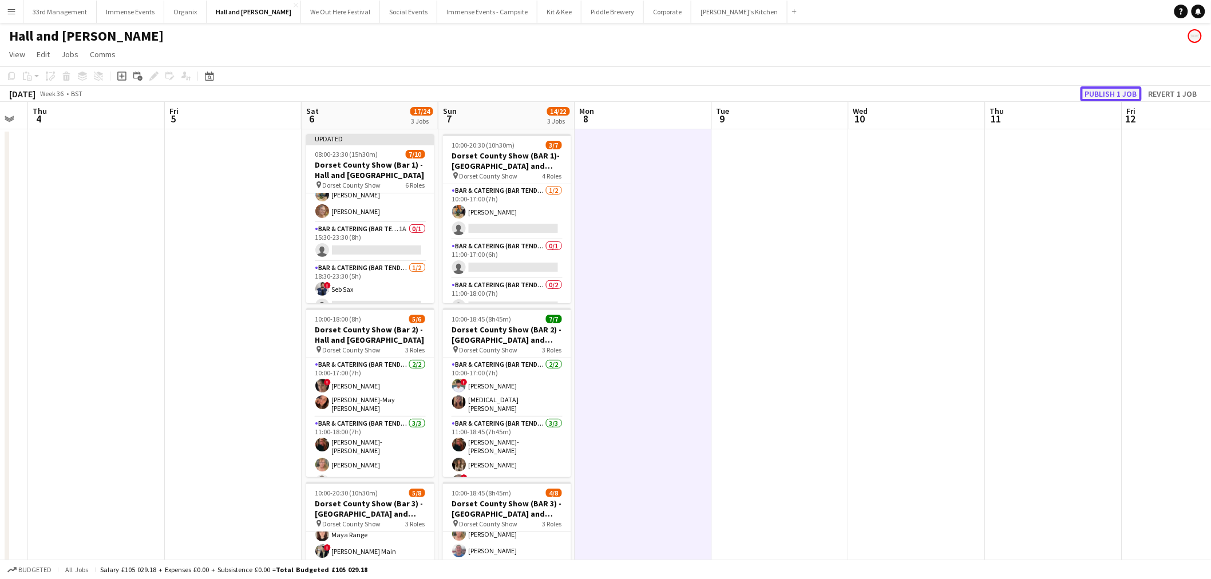
click at [608, 94] on button "Publish 1 job" at bounding box center [1110, 93] width 61 height 15
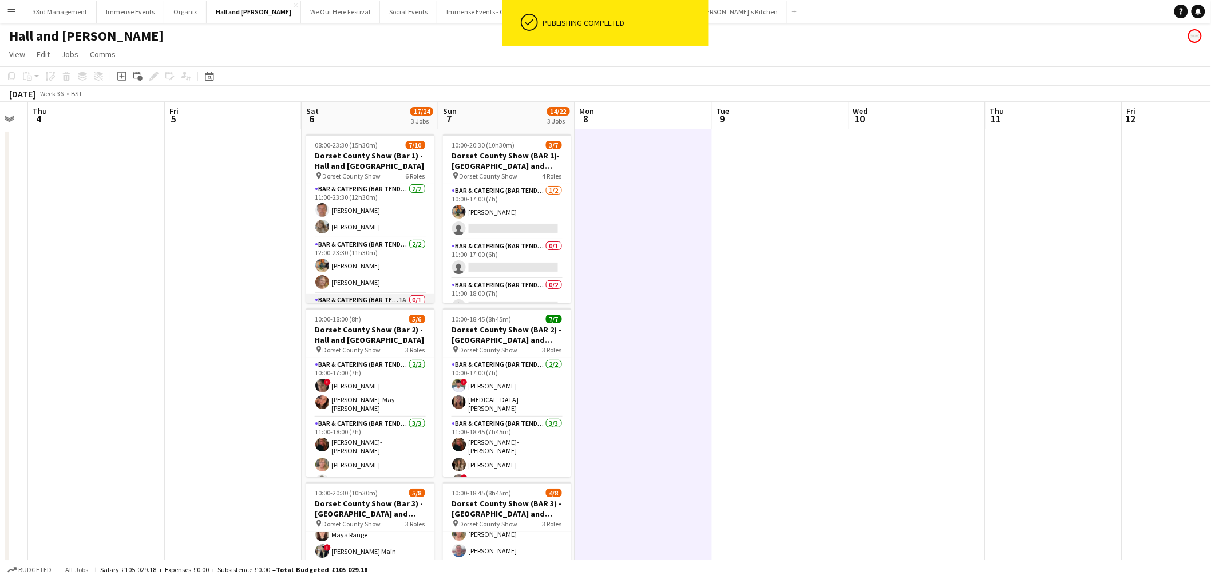
scroll to position [181, 0]
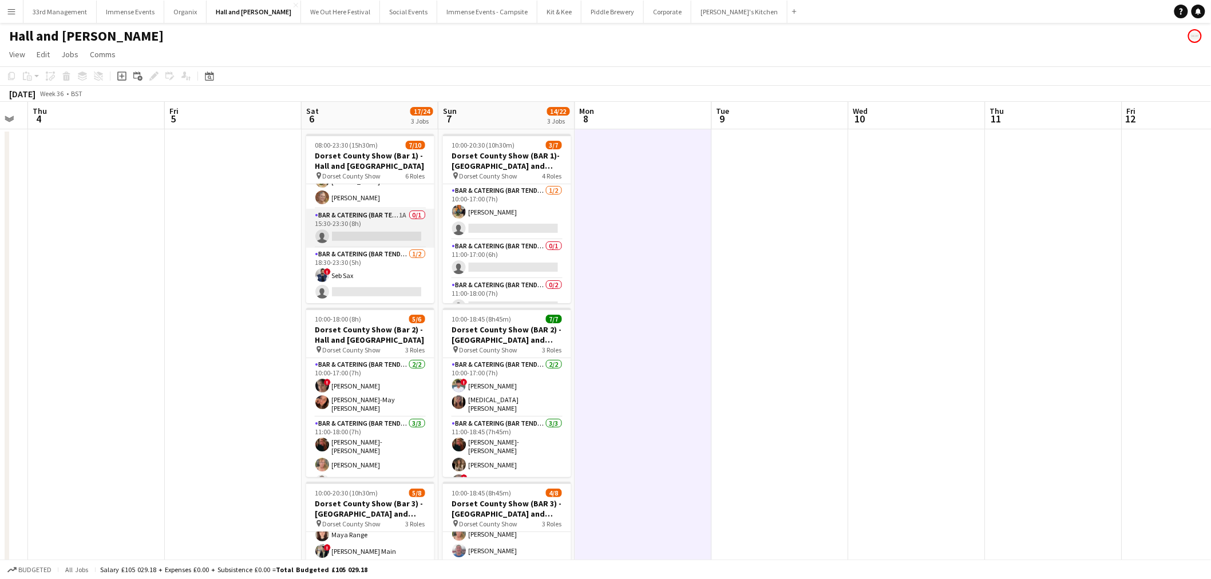
click at [358, 219] on app-card-role "Bar & Catering (Bar Tender) 1A 0/1 15:30-23:30 (8h) single-neutral-actions" at bounding box center [370, 228] width 128 height 39
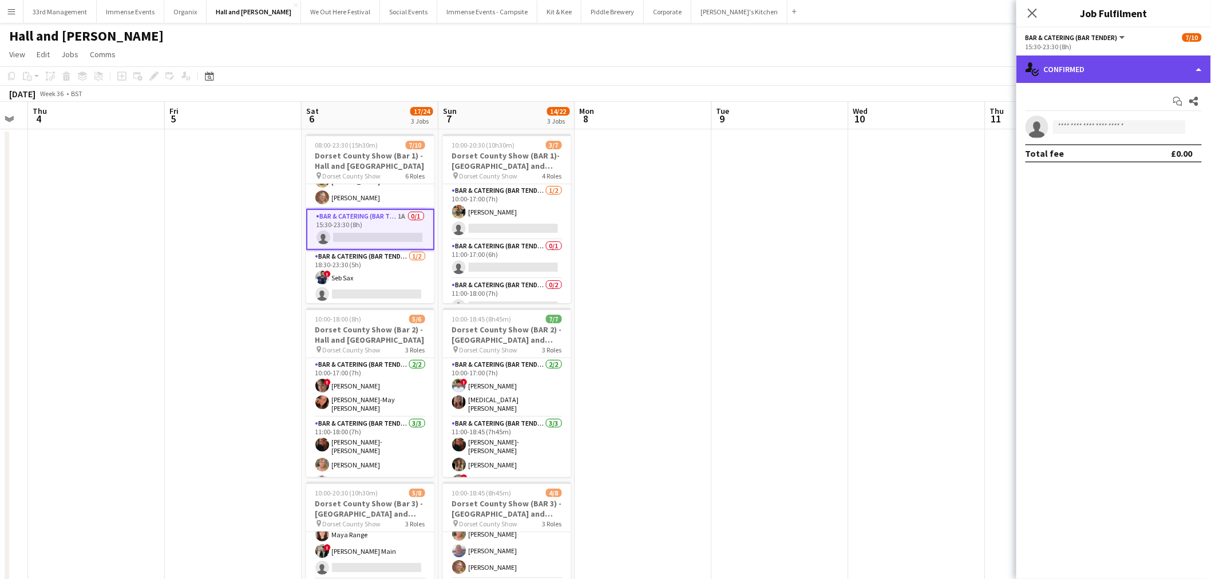
click at [608, 76] on div "single-neutral-actions-check-2 Confirmed" at bounding box center [1113, 68] width 195 height 27
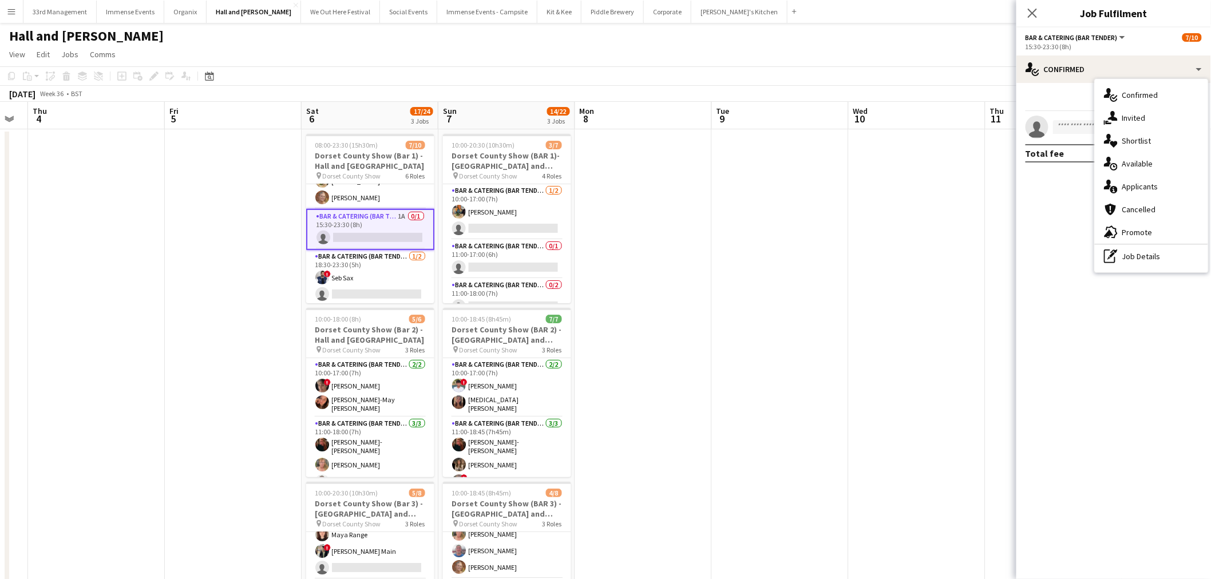
click at [608, 176] on div "single-neutral-actions-information Applicants" at bounding box center [1151, 186] width 113 height 23
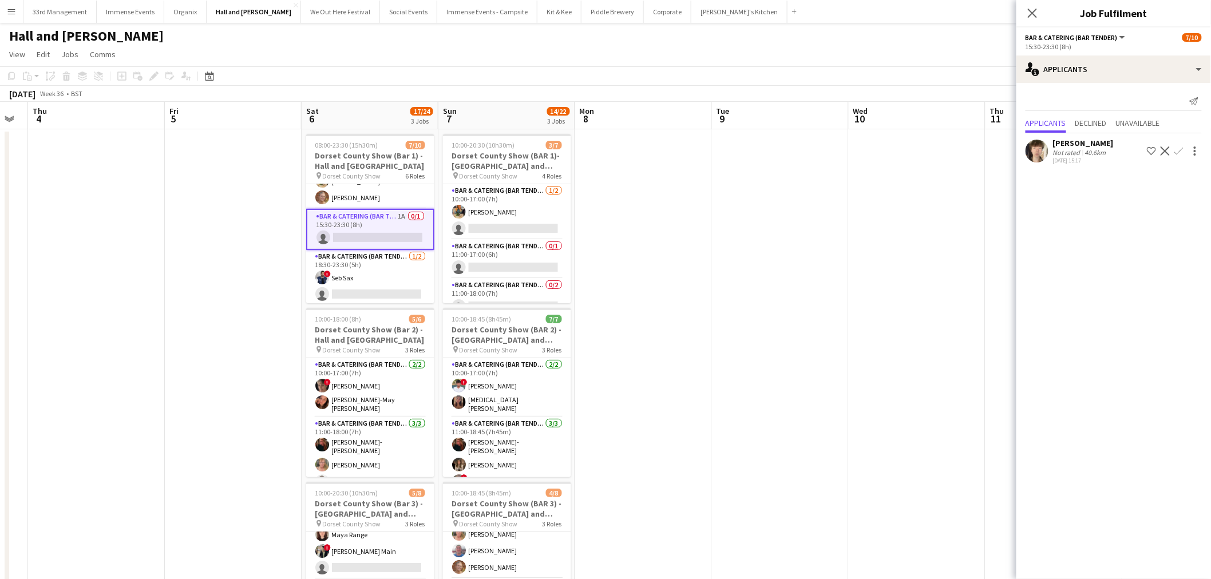
click at [396, 212] on app-card-role "Bar & Catering (Bar Tender) 1A 0/1 15:30-23:30 (8h) single-neutral-actions" at bounding box center [370, 229] width 128 height 41
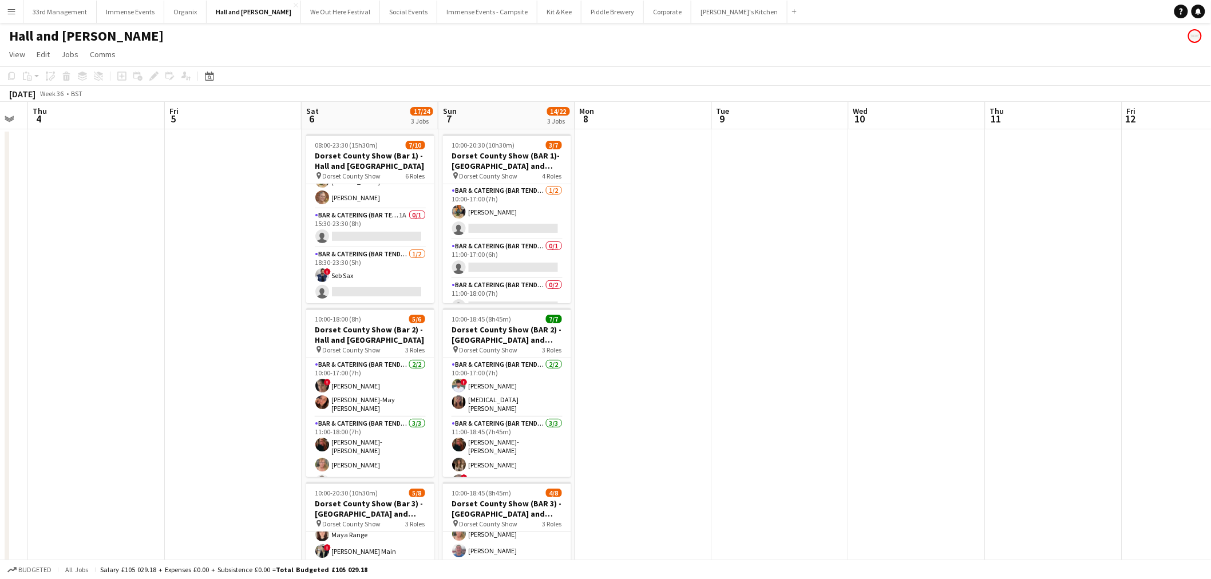
click at [608, 210] on app-date-cell at bounding box center [1053, 401] width 137 height 545
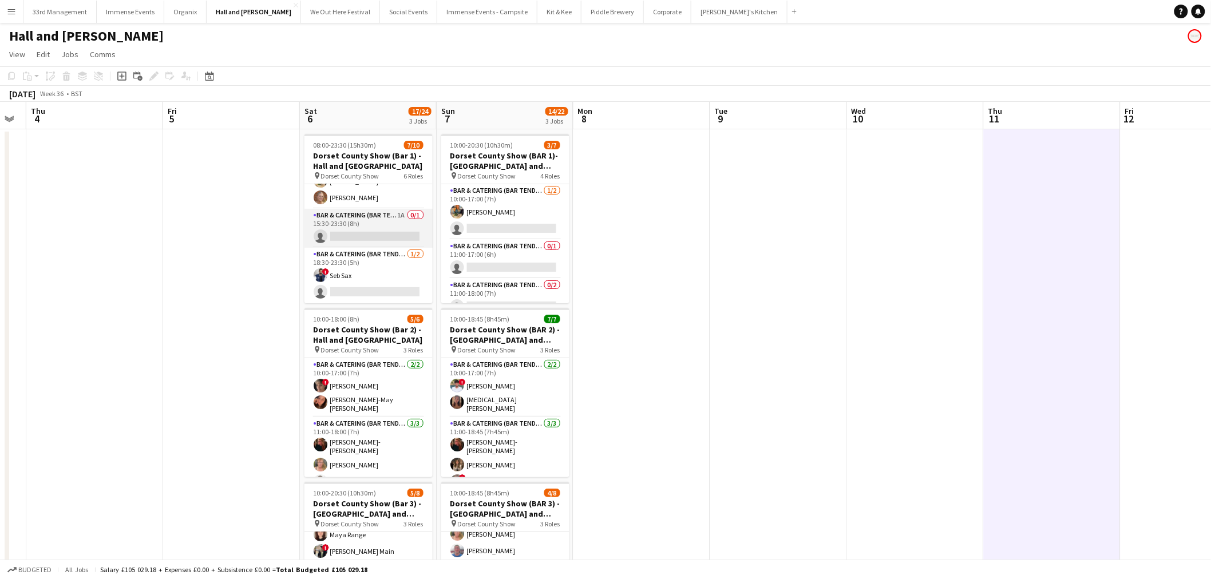
scroll to position [0, 387]
click at [380, 225] on app-calendar-viewport "Mon 1 Tue 2 Wed 3 Thu 4 Fri 5 Sat 6 17/24 3 Jobs Sun 7 14/22 3 Jobs Mon 8 Tue 9…" at bounding box center [605, 414] width 1211 height 625
click at [343, 204] on app-card-role "Bar & Catering (Bar Tender) [DATE] 12:00-23:30 (11h30m) [PERSON_NAME] [PERSON_N…" at bounding box center [366, 180] width 128 height 55
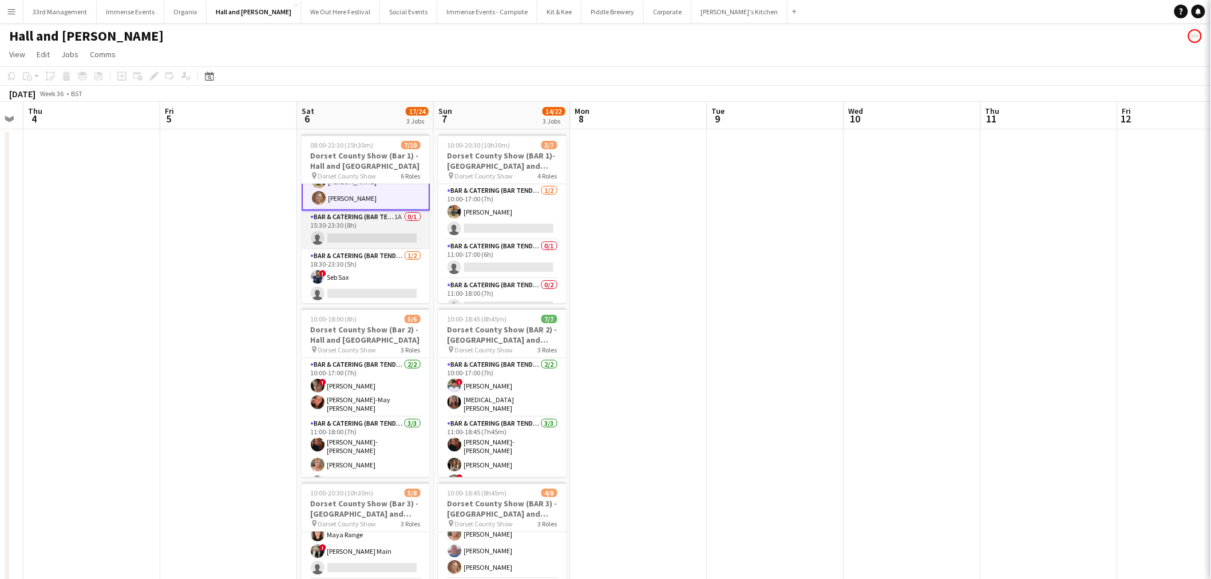
click at [345, 222] on app-card-role "Bar & Catering (Bar Tender) 1A 0/1 15:30-23:30 (8h) single-neutral-actions" at bounding box center [366, 230] width 128 height 39
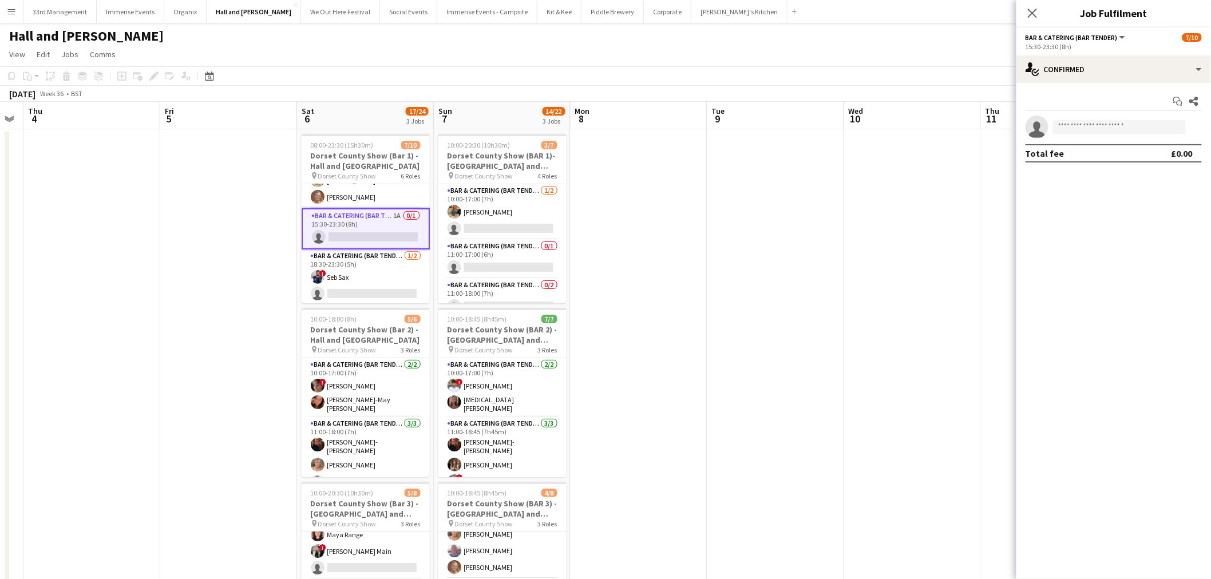
scroll to position [181, 0]
click at [608, 135] on app-invite-slot "single-neutral-actions" at bounding box center [1113, 127] width 195 height 23
click at [608, 127] on input at bounding box center [1119, 127] width 133 height 14
type input "********"
click at [608, 149] on span "[EMAIL_ADDRESS][DOMAIN_NAME]" at bounding box center [1119, 152] width 114 height 9
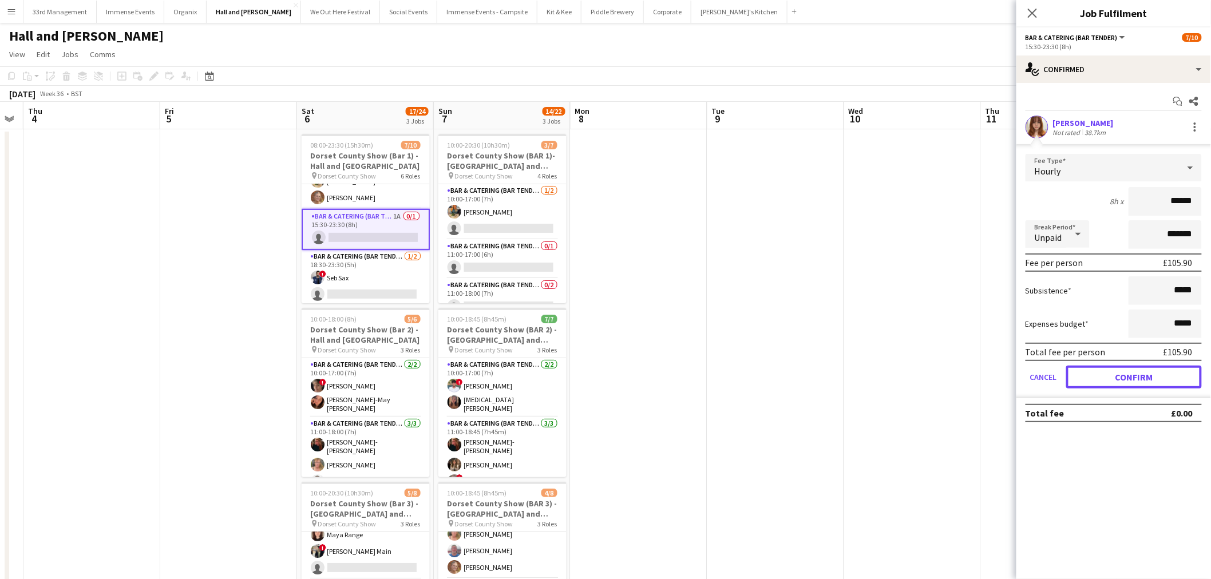
drag, startPoint x: 1088, startPoint y: 366, endPoint x: 1079, endPoint y: 358, distance: 11.7
click at [608, 367] on button "Confirm" at bounding box center [1134, 377] width 136 height 23
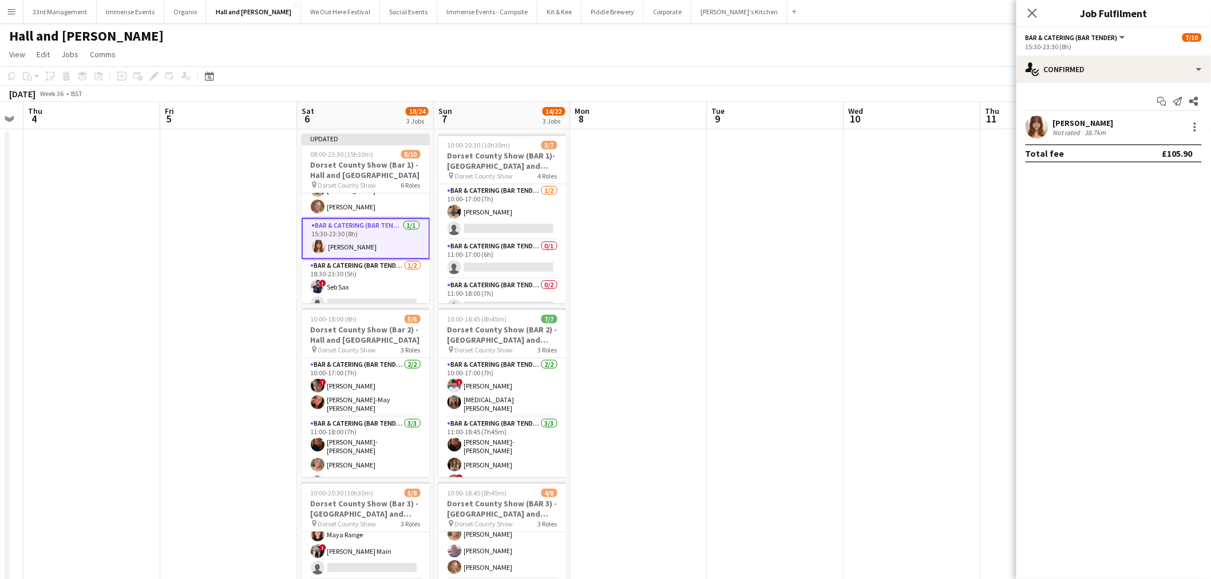
click at [608, 220] on app-date-cell at bounding box center [912, 401] width 137 height 545
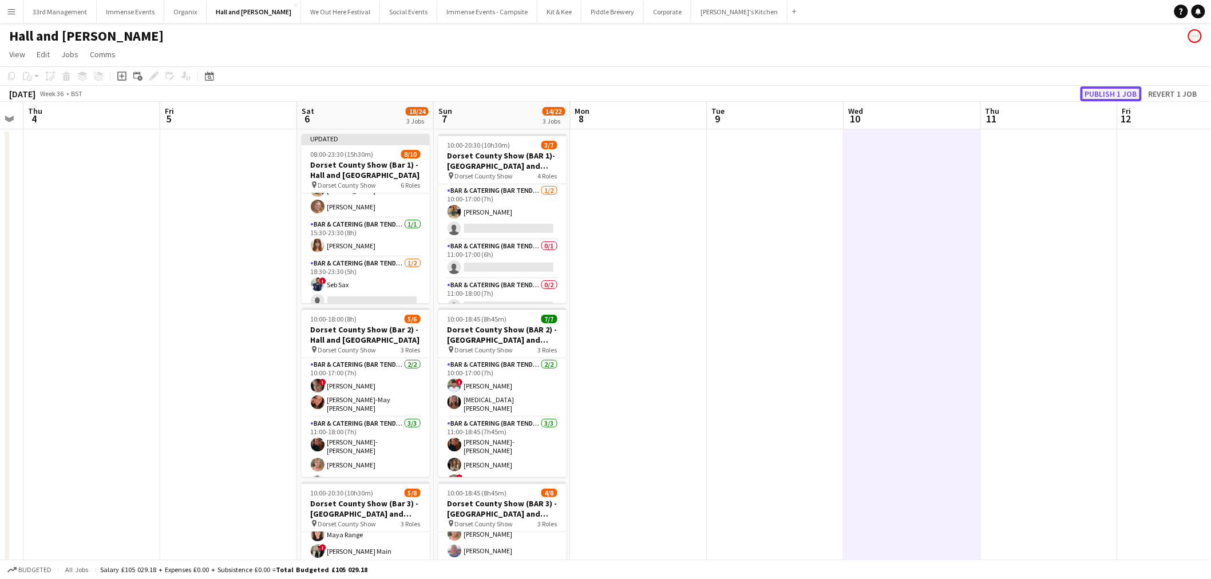
click at [608, 94] on button "Publish 1 job" at bounding box center [1110, 93] width 61 height 15
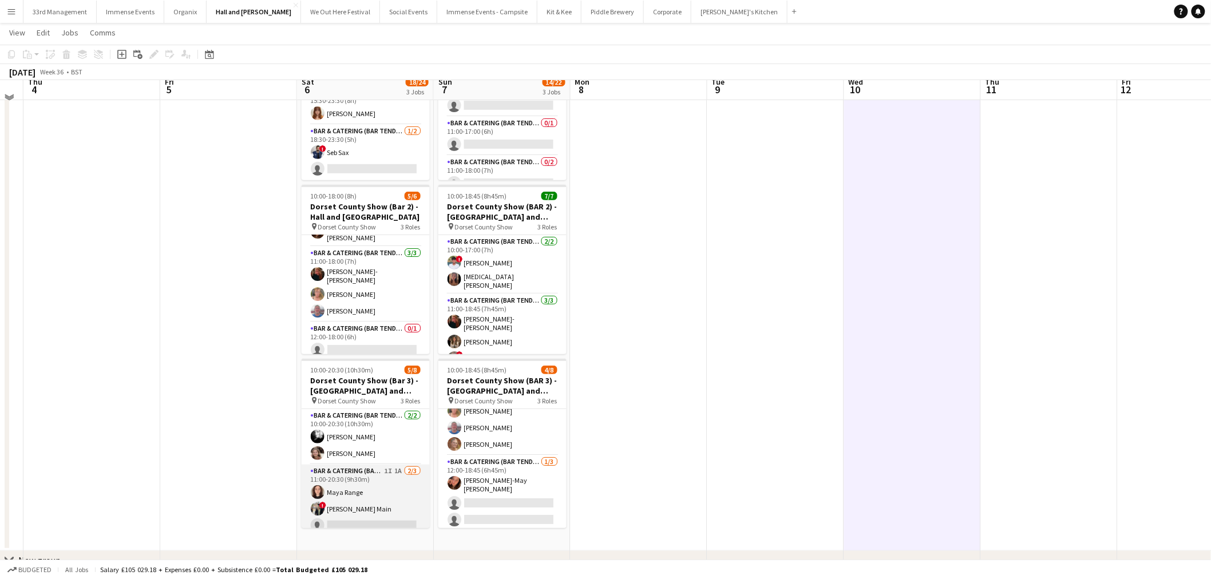
scroll to position [102, 0]
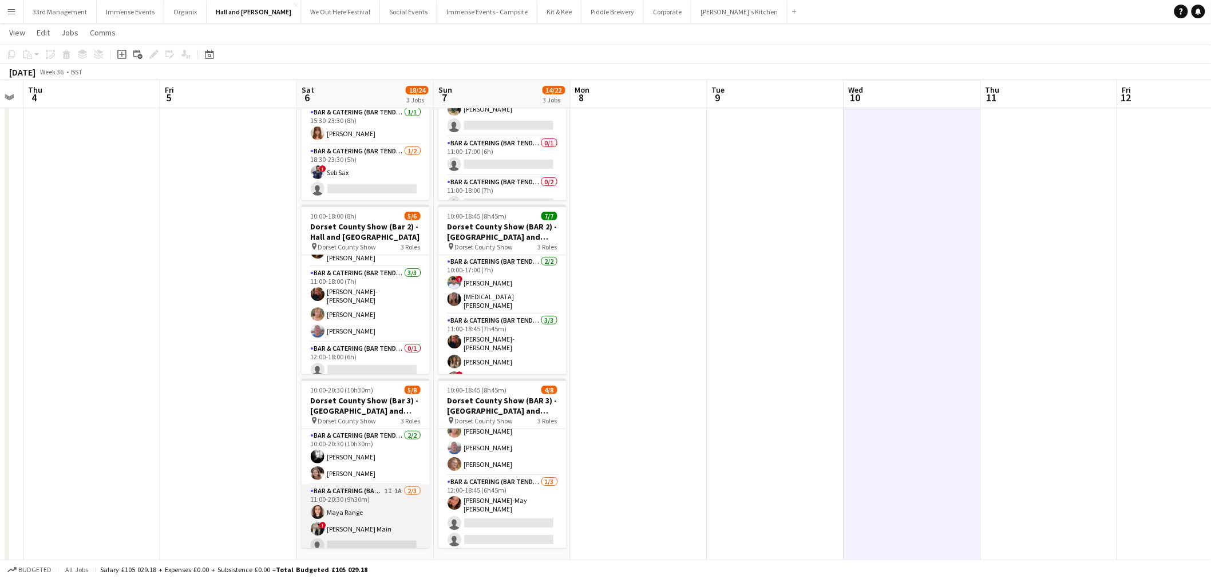
drag, startPoint x: 362, startPoint y: 512, endPoint x: 355, endPoint y: 495, distance: 17.7
click at [362, 512] on app-card-role "Bar & Catering (Bar Tender) 1I 1A [DATE] 11:00-20:30 (9h30m) Maya Range ! [PERS…" at bounding box center [366, 521] width 128 height 72
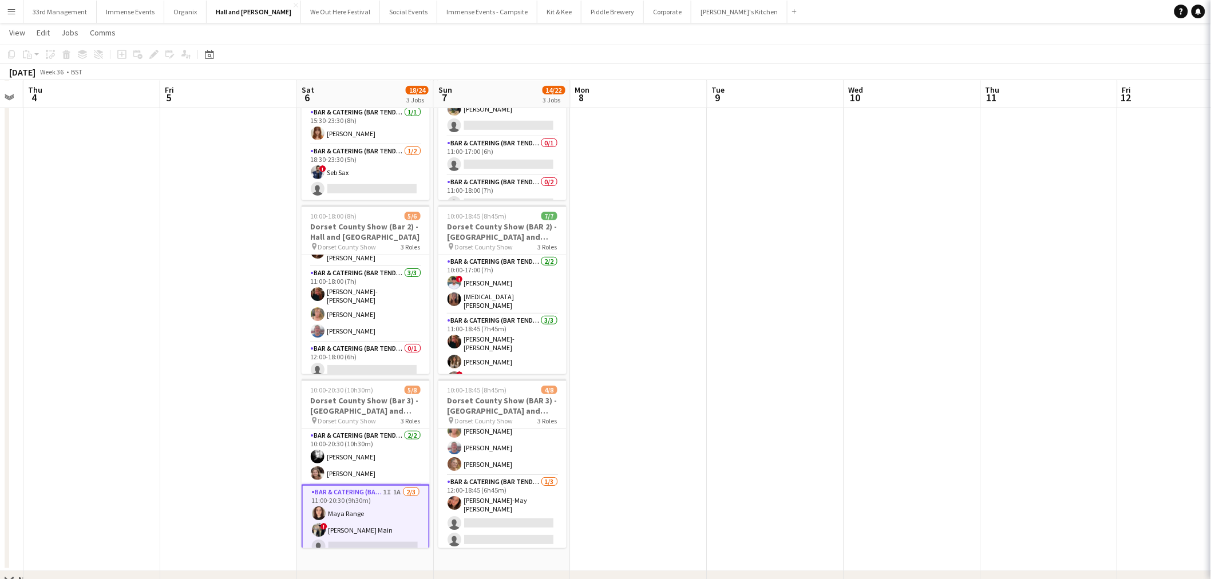
scroll to position [0, 387]
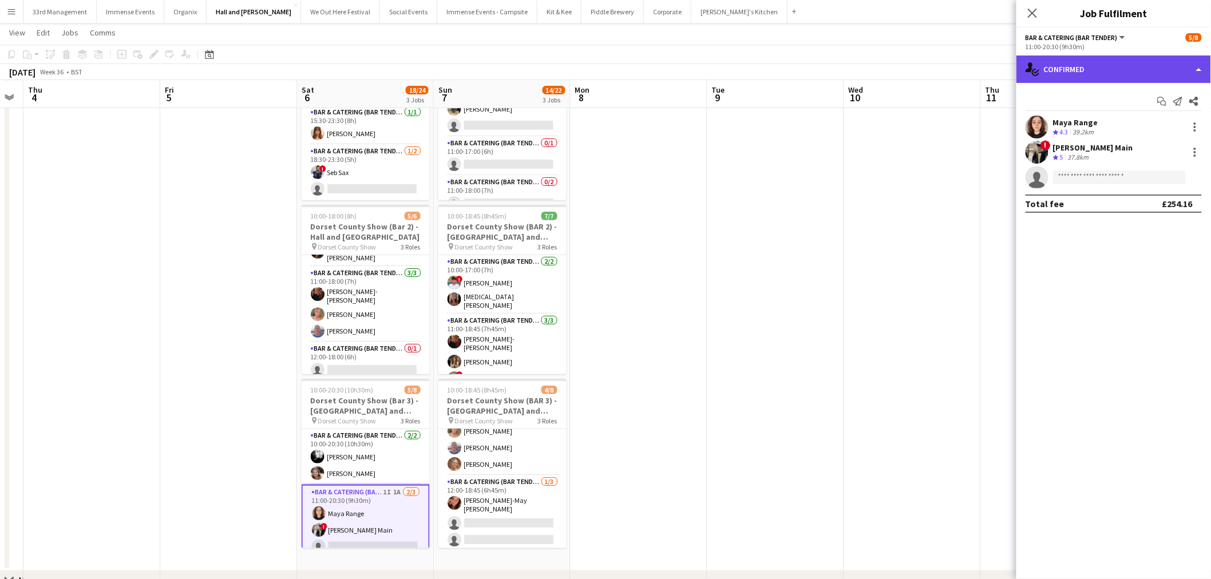
click at [608, 81] on div "single-neutral-actions-check-2 Confirmed" at bounding box center [1113, 68] width 195 height 27
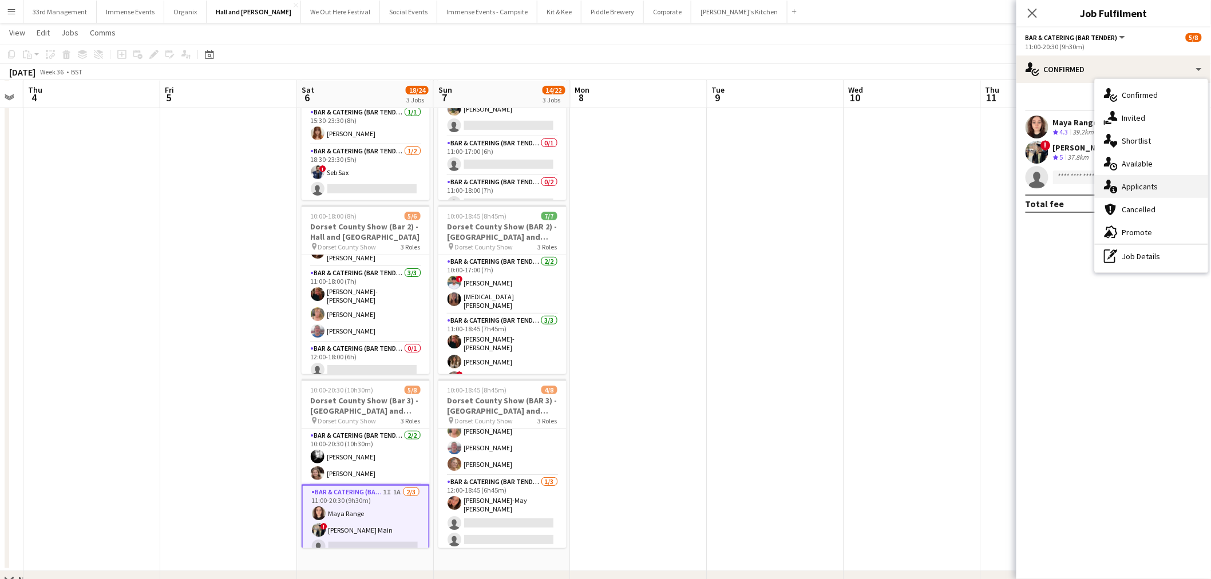
click at [608, 187] on div "single-neutral-actions-information Applicants" at bounding box center [1151, 186] width 113 height 23
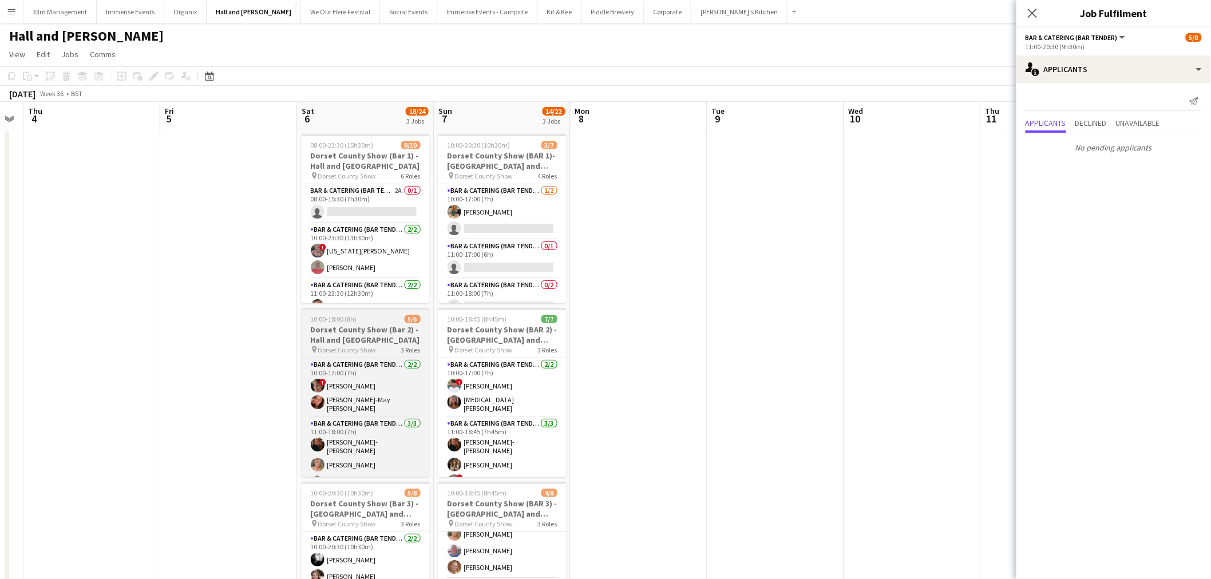
scroll to position [47, 0]
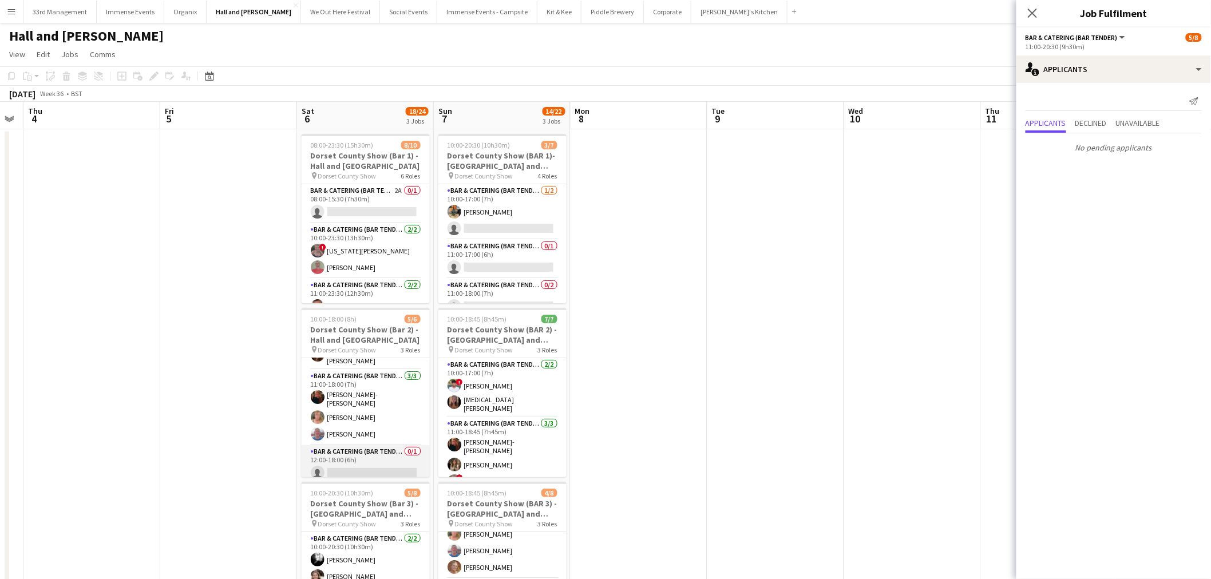
click at [351, 455] on app-card-role "Bar & Catering (Bar Tender) 0/1 12:00-18:00 (6h) single-neutral-actions" at bounding box center [366, 464] width 128 height 39
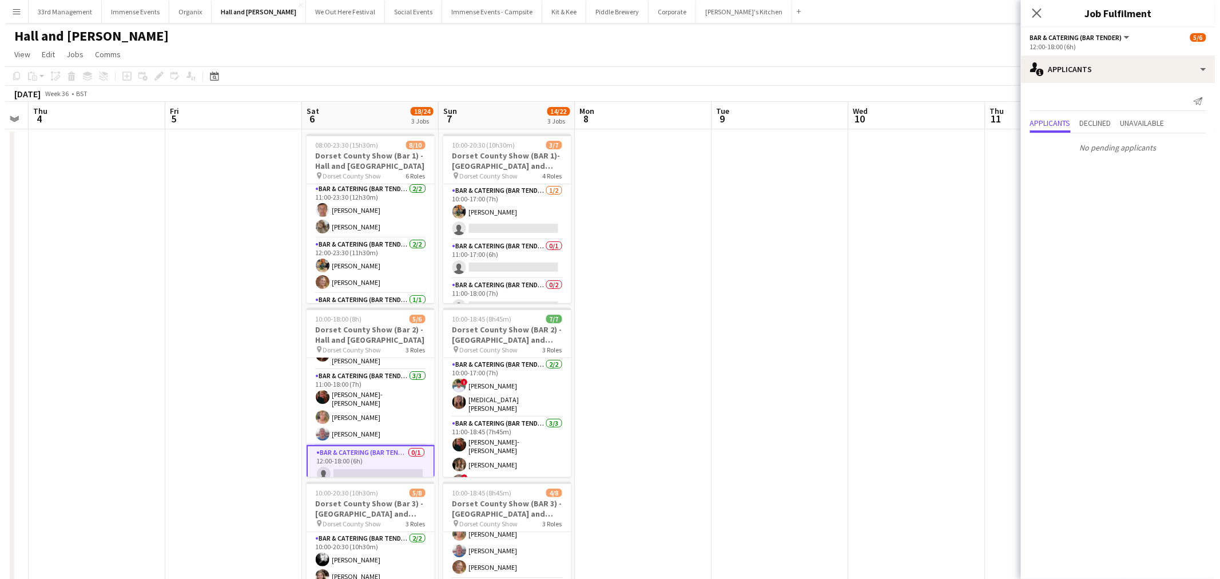
scroll to position [127, 0]
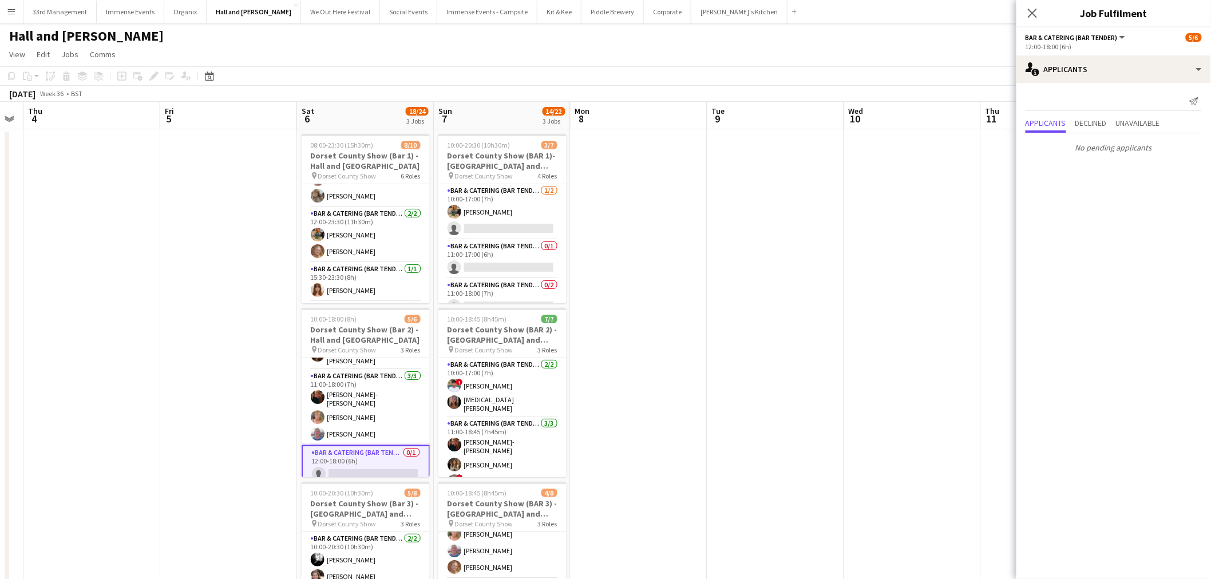
click at [561, 54] on app-page-menu "View Day view expanded Day view collapsed Month view Date picker Jump to [DATE]…" at bounding box center [605, 56] width 1211 height 22
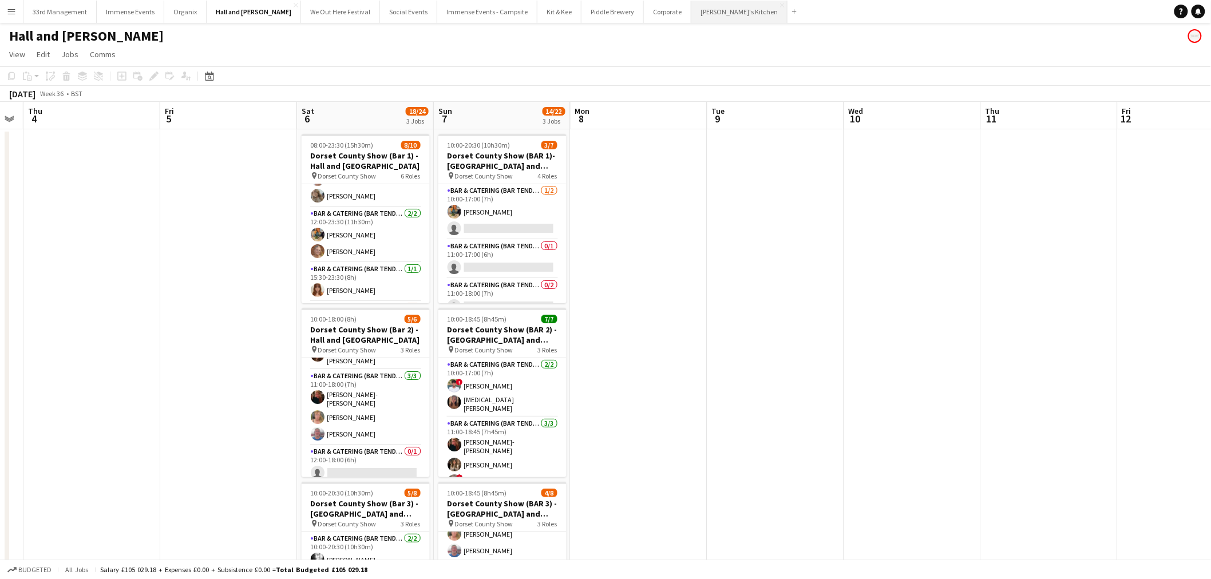
click at [608, 15] on button "[PERSON_NAME]'s Kitchen Close" at bounding box center [739, 12] width 96 height 22
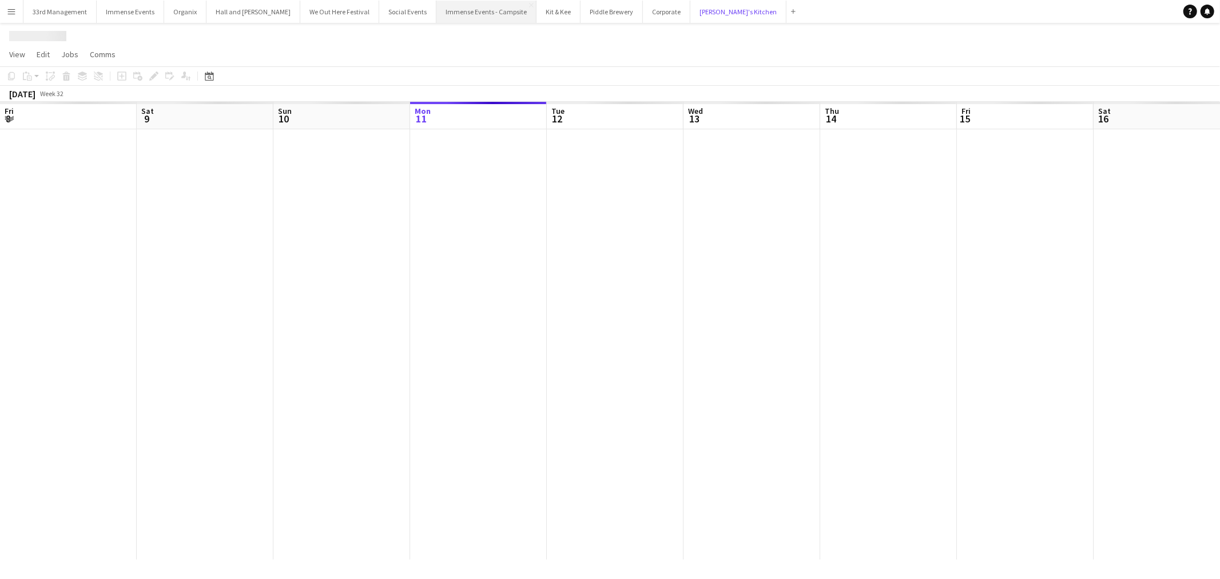
scroll to position [0, 273]
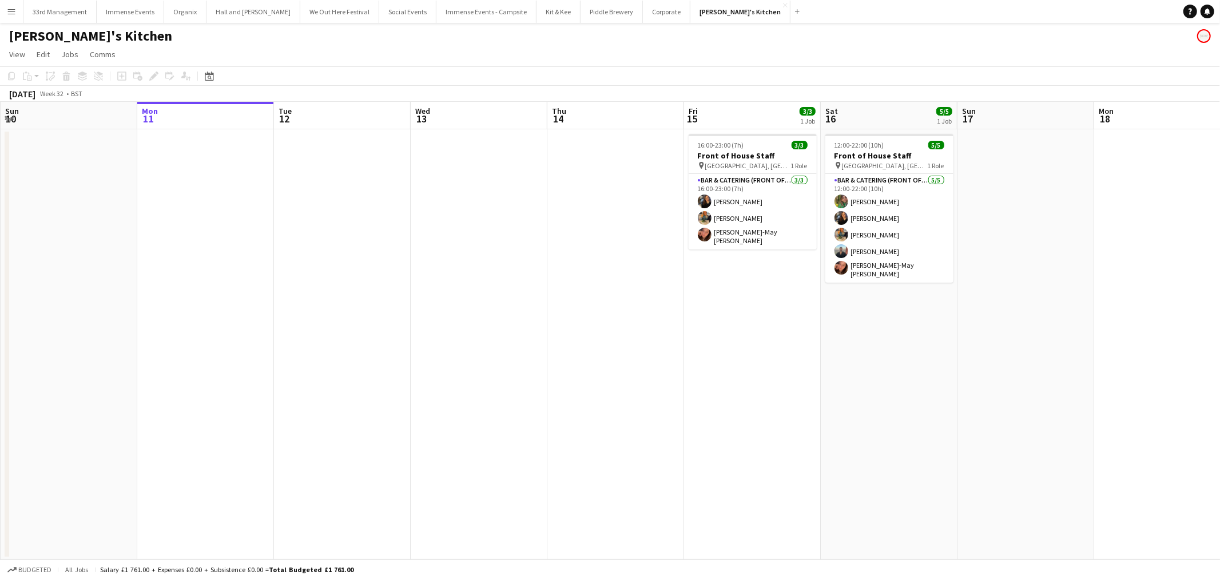
click at [7, 15] on app-icon "Menu" at bounding box center [11, 11] width 9 height 9
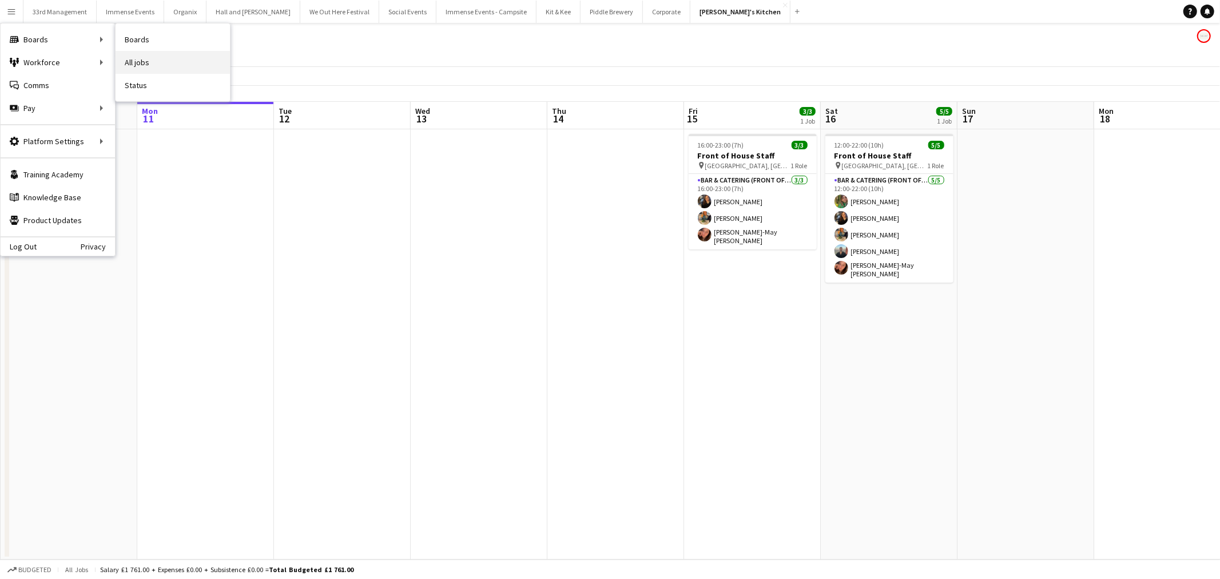
click at [133, 60] on link "All jobs" at bounding box center [173, 62] width 114 height 23
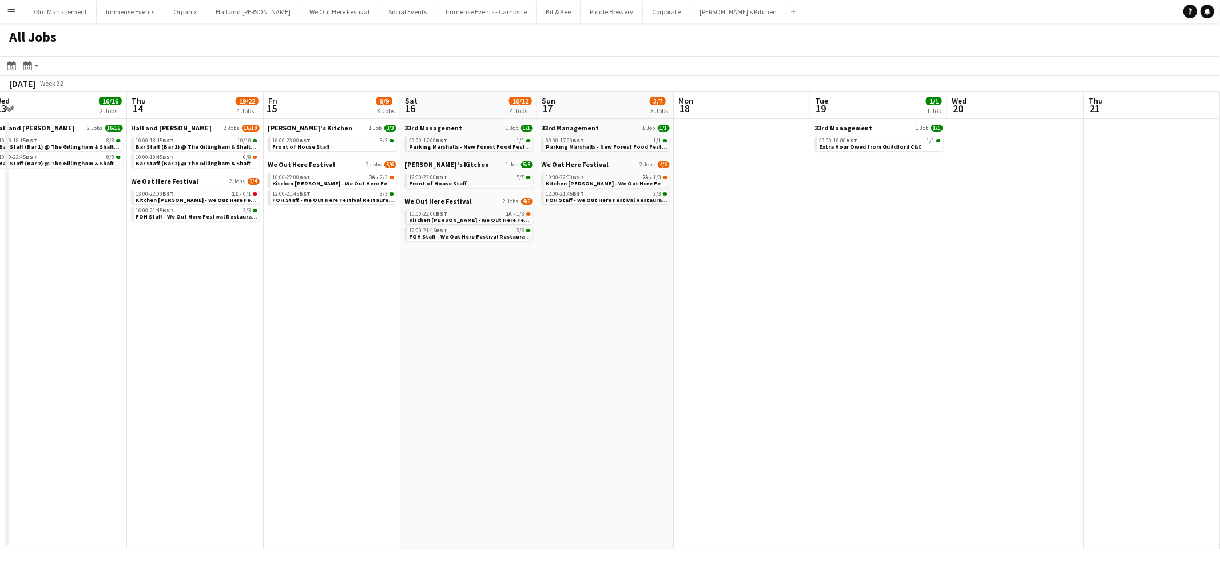
drag, startPoint x: 588, startPoint y: 347, endPoint x: 659, endPoint y: 328, distance: 73.3
click at [381, 351] on app-calendar-viewport "Fri 8 9/21 12 Jobs Sat 9 24/32 14 Jobs Sun 10 10/18 10 Jobs Mon 11 3/11 5 Jobs …" at bounding box center [610, 321] width 1220 height 458
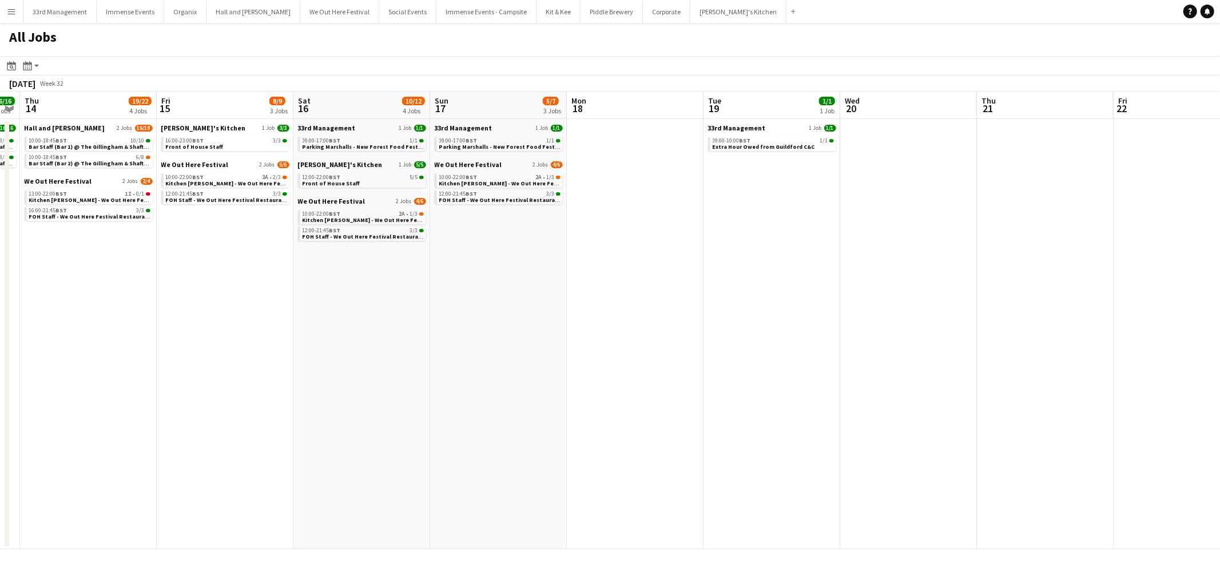
click at [608, 350] on app-all-jobs "All Jobs Date picker [DATE] [DATE] [DATE] M [DATE] T [DATE] W [DATE] T [DATE] F…" at bounding box center [610, 286] width 1220 height 526
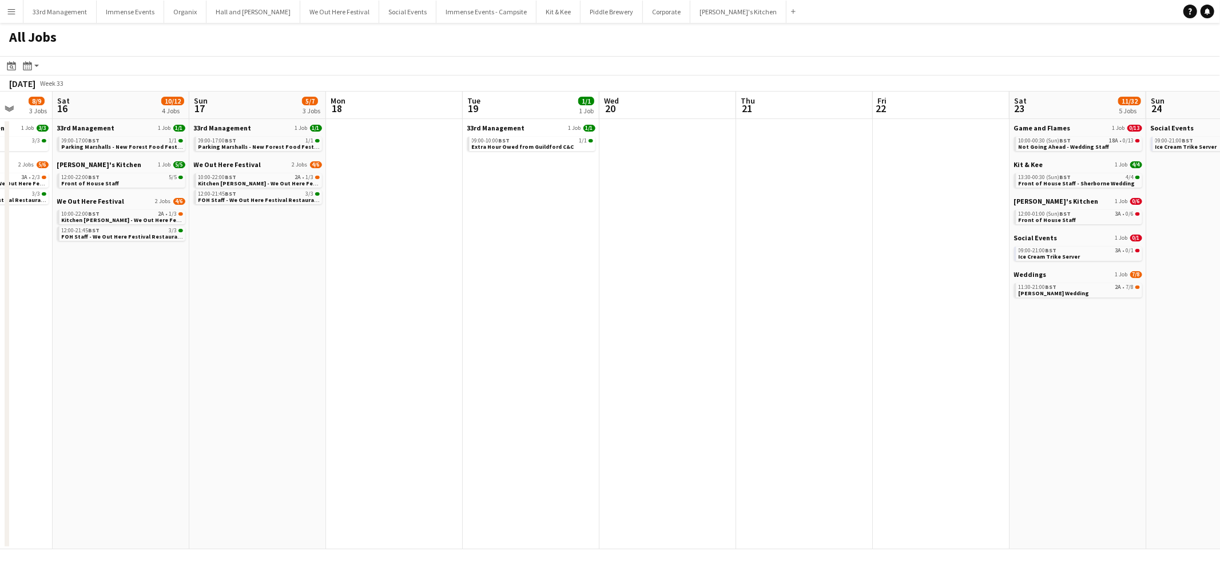
click at [259, 322] on app-all-jobs "All Jobs Date picker [DATE] [DATE] [DATE] M [DATE] T [DATE] W [DATE] T [DATE] F…" at bounding box center [610, 286] width 1220 height 526
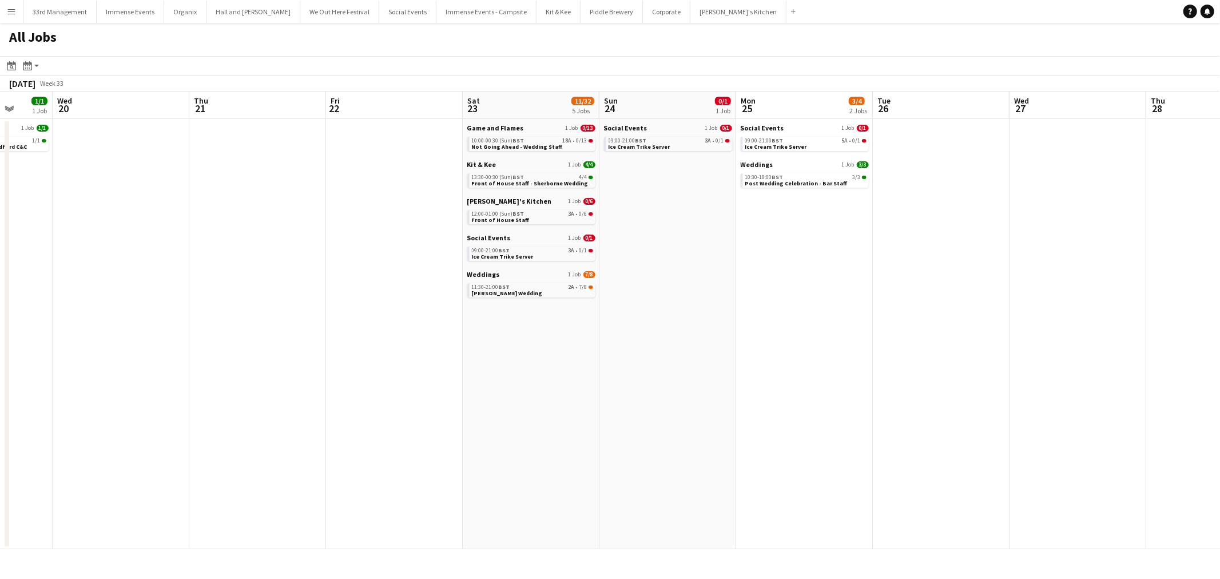
click at [454, 339] on app-all-jobs "All Jobs Date picker [DATE] [DATE] [DATE] M [DATE] T [DATE] W [DATE] T [DATE] F…" at bounding box center [610, 286] width 1220 height 526
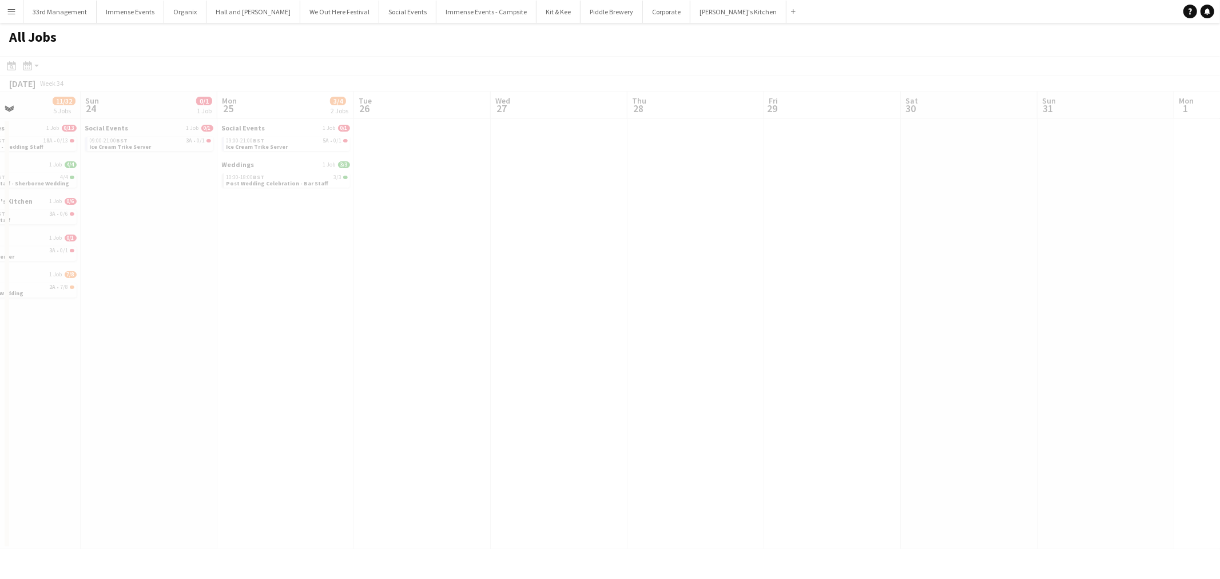
drag, startPoint x: 783, startPoint y: 311, endPoint x: 586, endPoint y: 314, distance: 196.8
click at [586, 314] on app-calendar-viewport "Thu 21 Fri 22 Sat 23 11/32 5 Jobs Sun 24 0/1 1 Job Mon 25 3/4 2 Jobs Tue 26 Wed…" at bounding box center [610, 321] width 1220 height 458
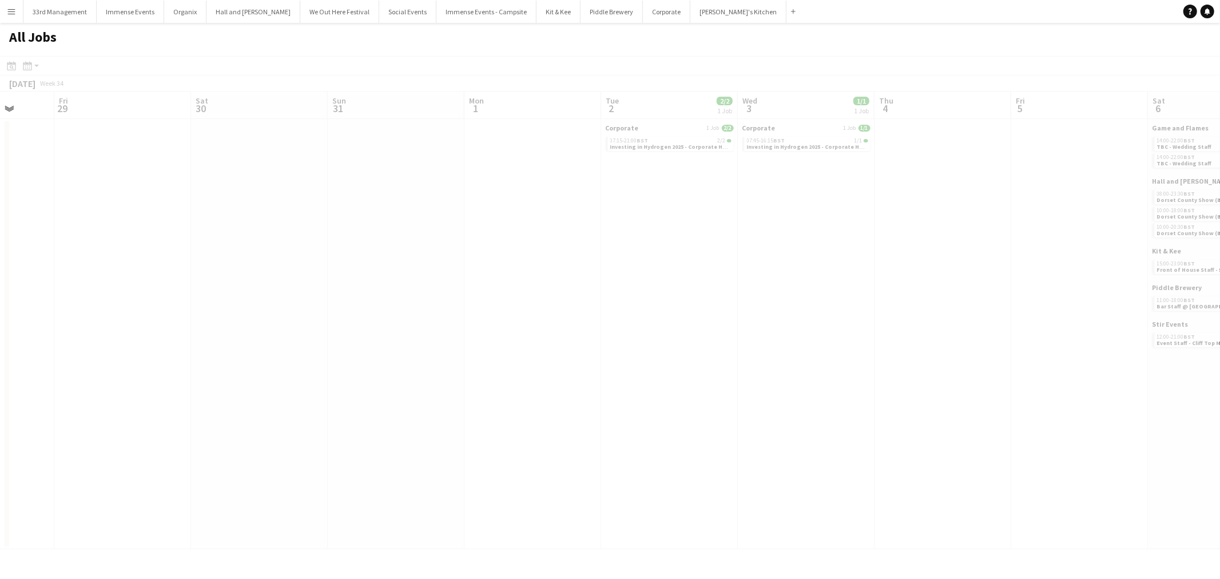
drag, startPoint x: 677, startPoint y: 307, endPoint x: 618, endPoint y: 285, distance: 62.5
click at [529, 318] on app-all-jobs "All Jobs Date picker [DATE] [DATE] [DATE] M [DATE] T [DATE] W [DATE] T [DATE] F…" at bounding box center [610, 286] width 1220 height 526
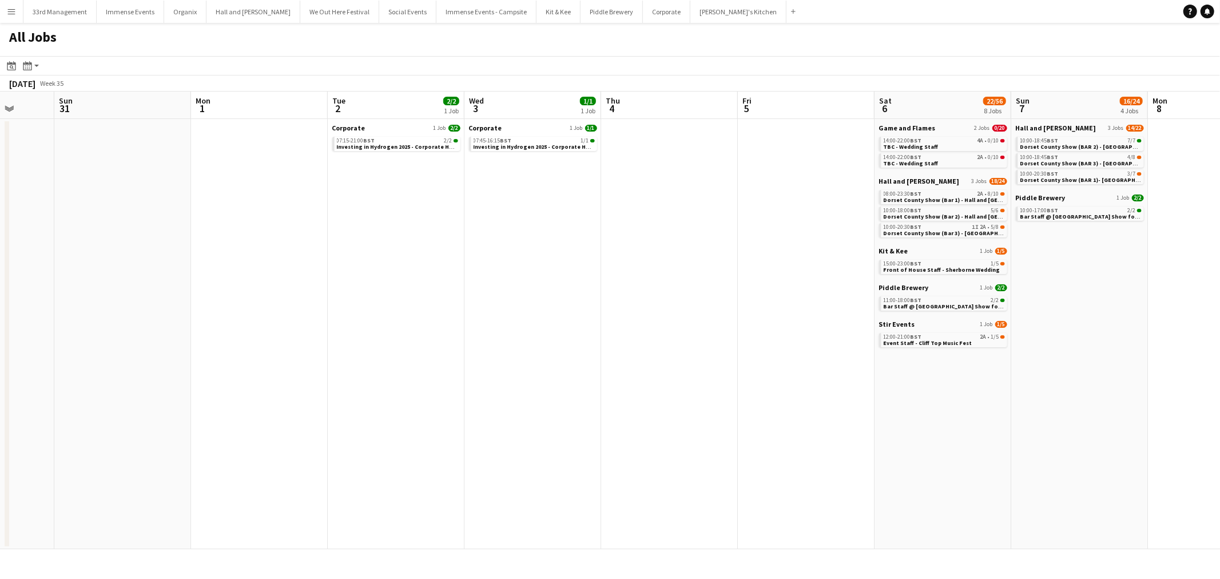
scroll to position [0, 283]
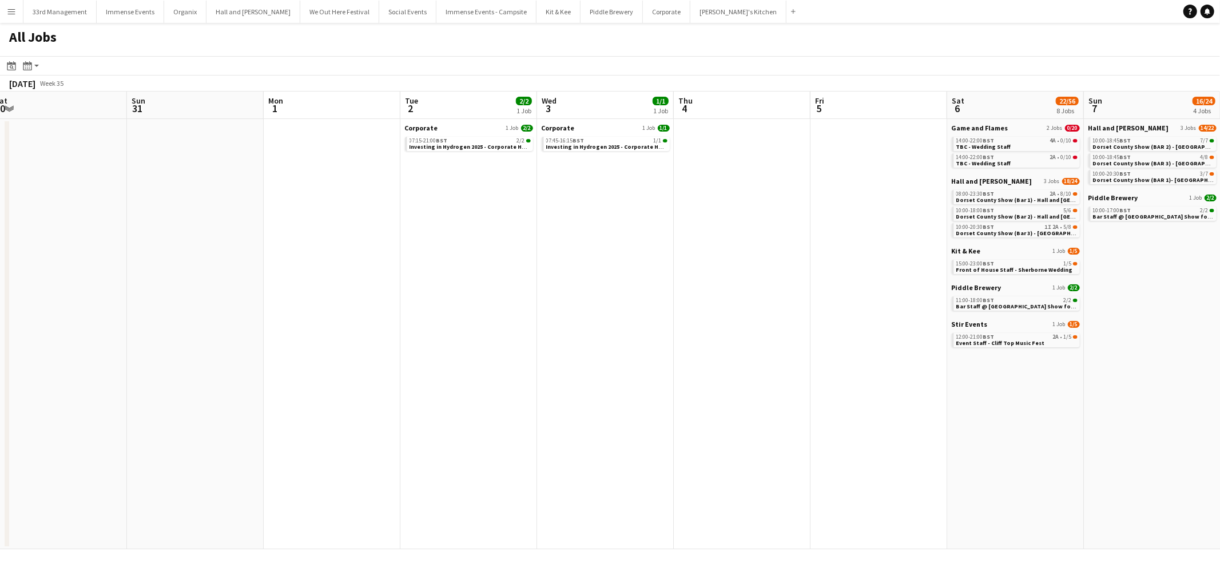
drag, startPoint x: 384, startPoint y: 253, endPoint x: -177, endPoint y: 253, distance: 561.9
click at [0, 253] on html "Menu Boards Boards Boards All jobs Status Workforce Workforce My Workforce Recr…" at bounding box center [610, 289] width 1220 height 579
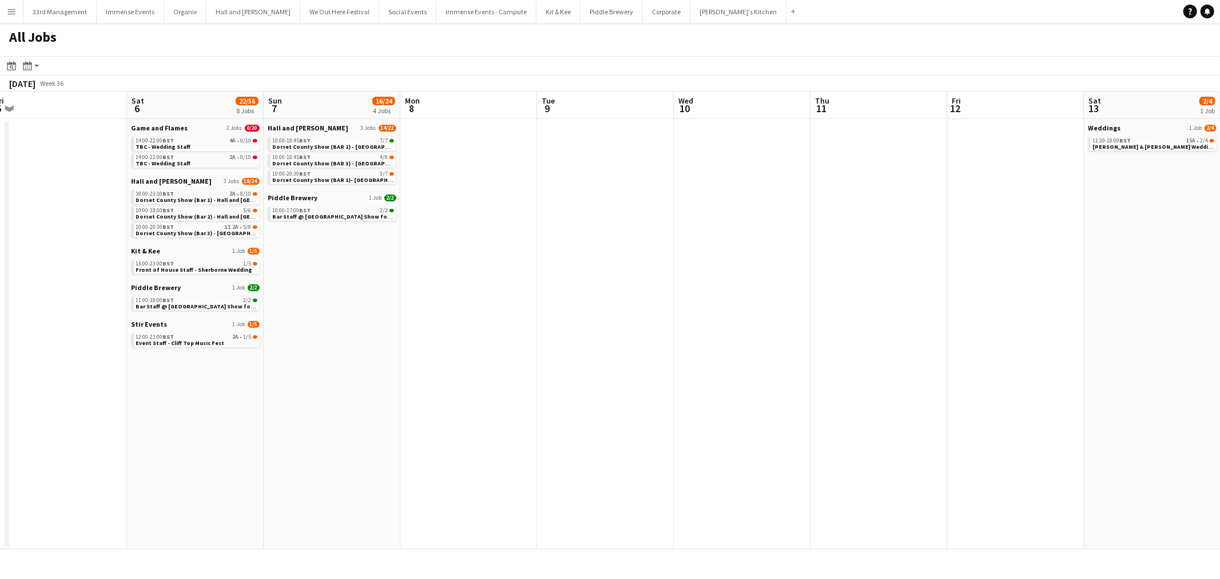
scroll to position [0, 382]
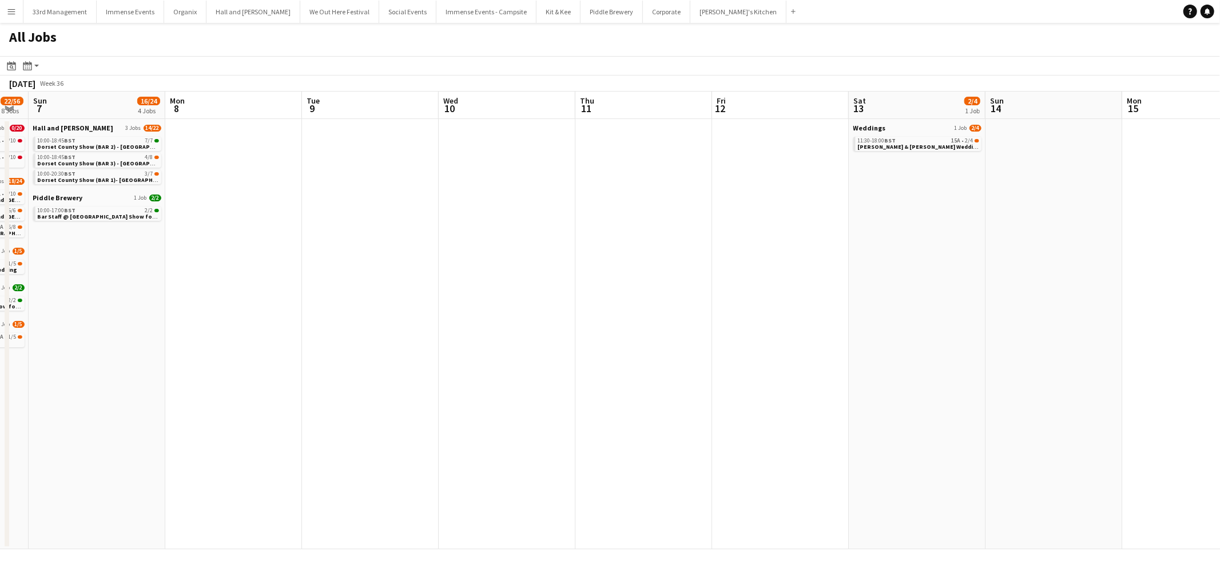
drag, startPoint x: 870, startPoint y: 362, endPoint x: 224, endPoint y: 371, distance: 645.4
click at [224, 371] on app-calendar-viewport "Thu 4 Fri 5 Sat 6 22/56 8 Jobs Sun 7 16/24 4 Jobs Mon 8 Tue 9 Wed 10 Thu 11 Fri…" at bounding box center [610, 321] width 1220 height 458
click at [608, 133] on app-calendar-brief-board "Weddings 1 Job [DATE] 11:30-18:00 BST 15A • 2/4 [PERSON_NAME] & [PERSON_NAME] W…" at bounding box center [918, 137] width 128 height 27
click at [608, 144] on span "[PERSON_NAME] & [PERSON_NAME] Wedding" at bounding box center [919, 146] width 123 height 7
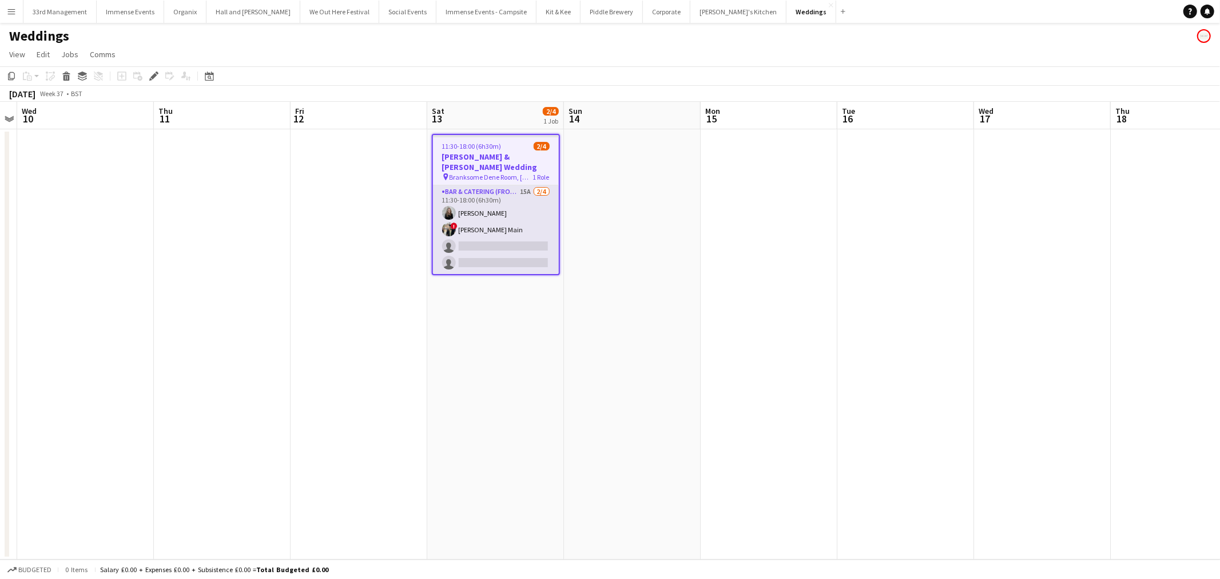
click at [472, 240] on app-card-role "Bar & Catering (Front of House) 15A 2/4 11:30-18:00 (6h30m) Charlotte Foley ! T…" at bounding box center [496, 229] width 126 height 89
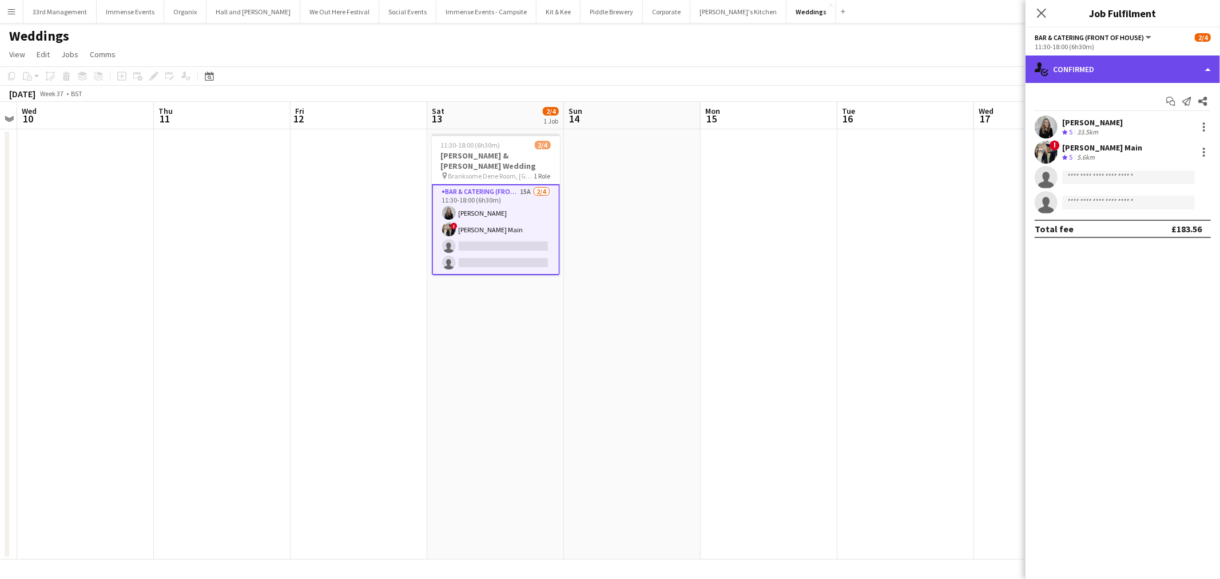
click at [1119, 70] on div "single-neutral-actions-check-2 Confirmed" at bounding box center [1123, 68] width 195 height 27
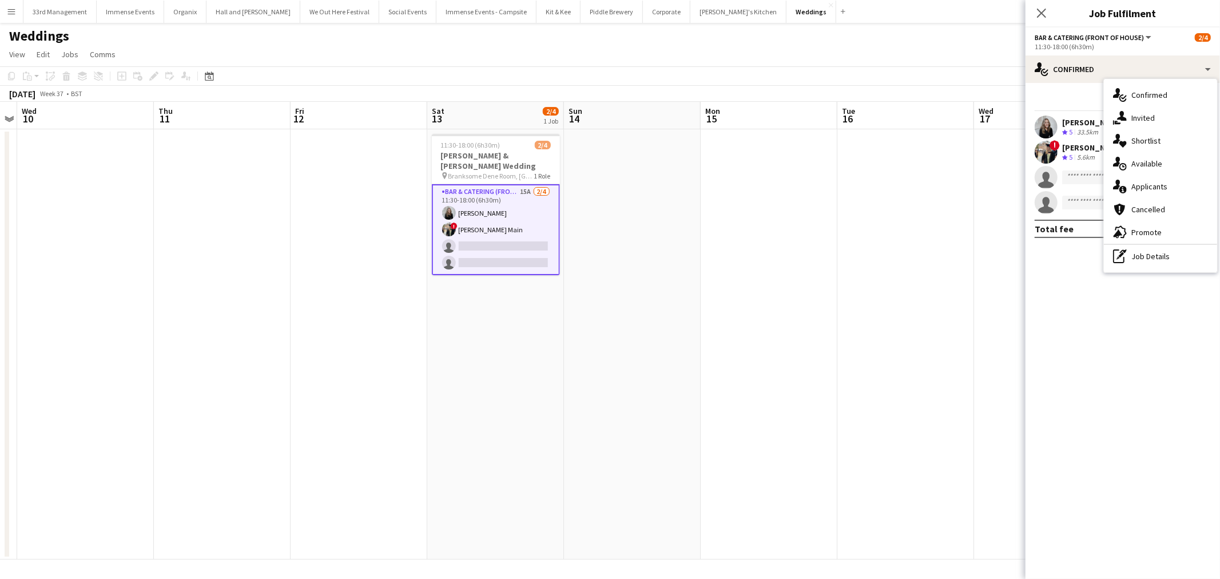
click at [1180, 190] on div "single-neutral-actions-information Applicants" at bounding box center [1160, 186] width 113 height 23
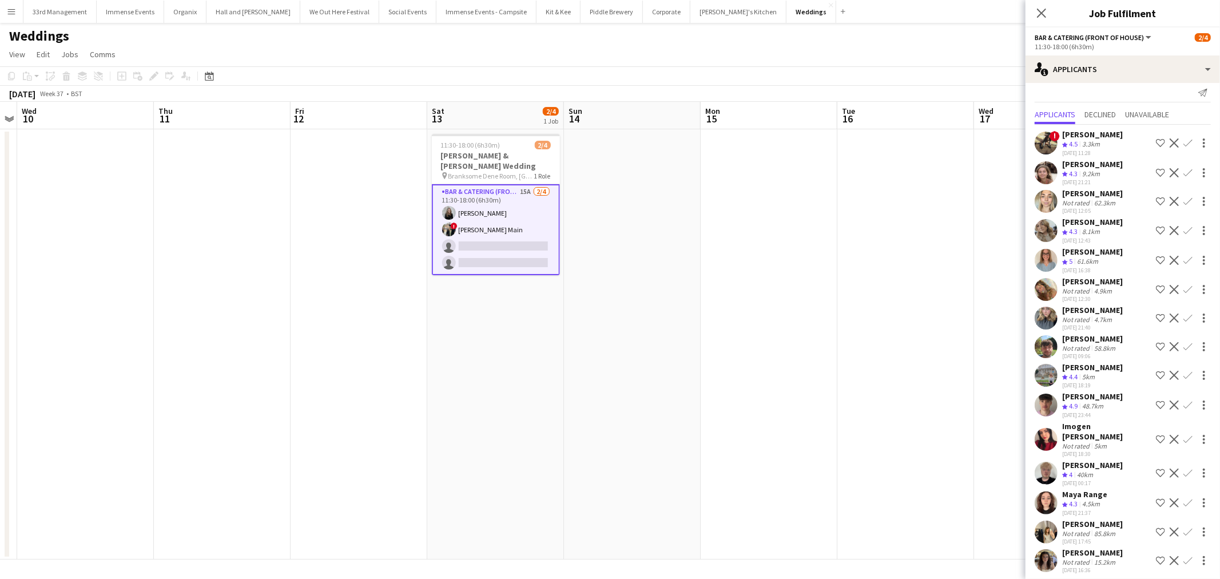
scroll to position [10, 0]
click at [1045, 465] on app-user-avatar at bounding box center [1046, 471] width 23 height 23
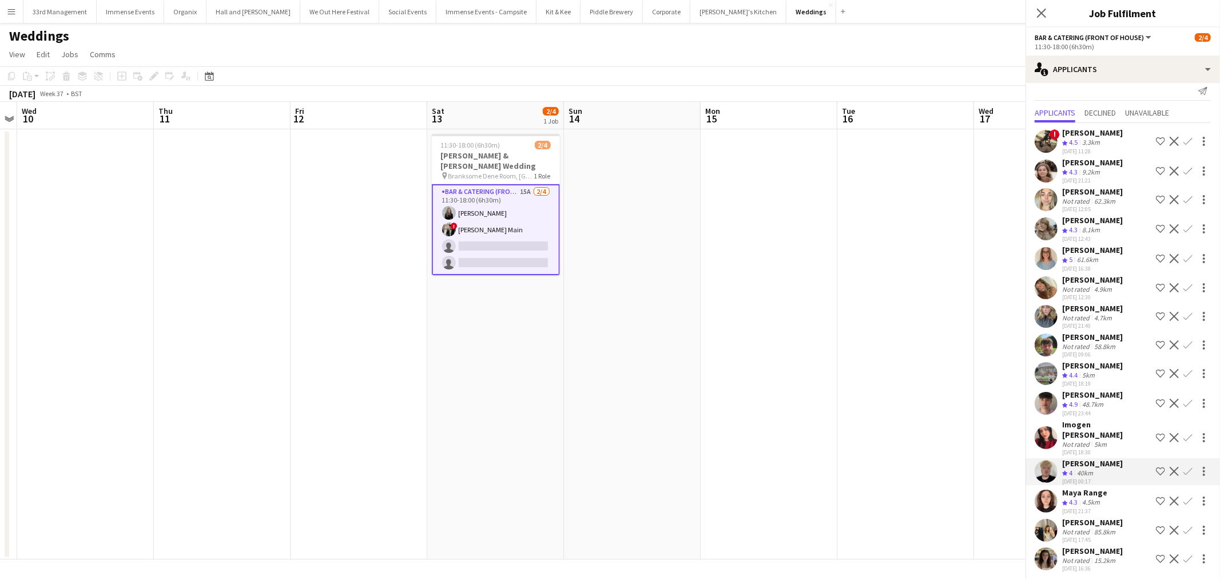
click at [1042, 412] on app-user-avatar at bounding box center [1046, 403] width 23 height 23
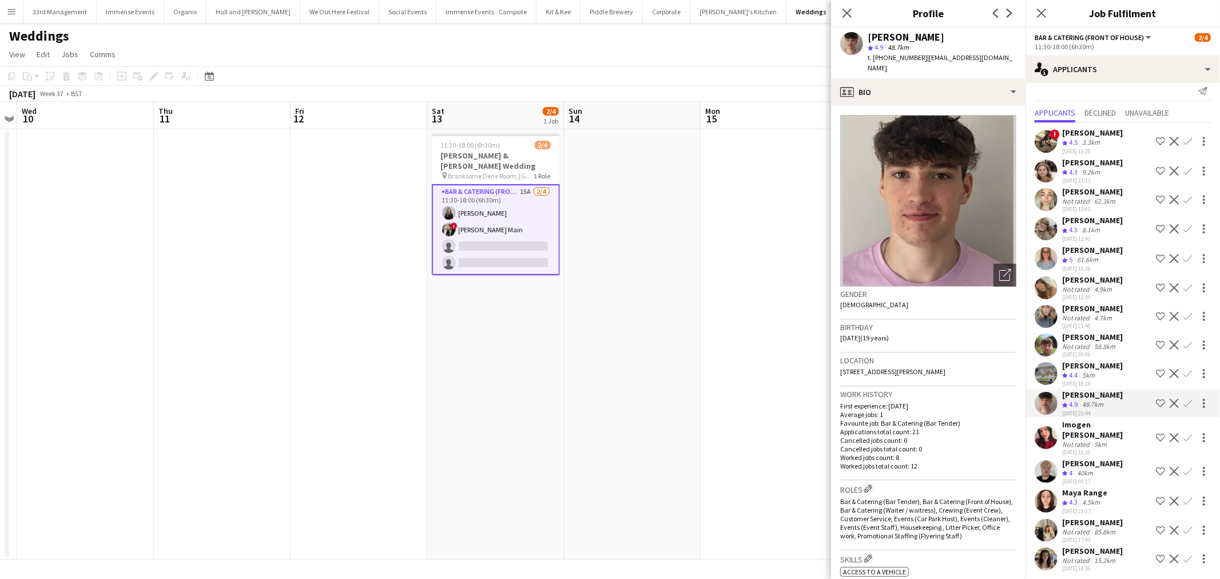
click at [1047, 374] on app-user-avatar at bounding box center [1046, 373] width 23 height 23
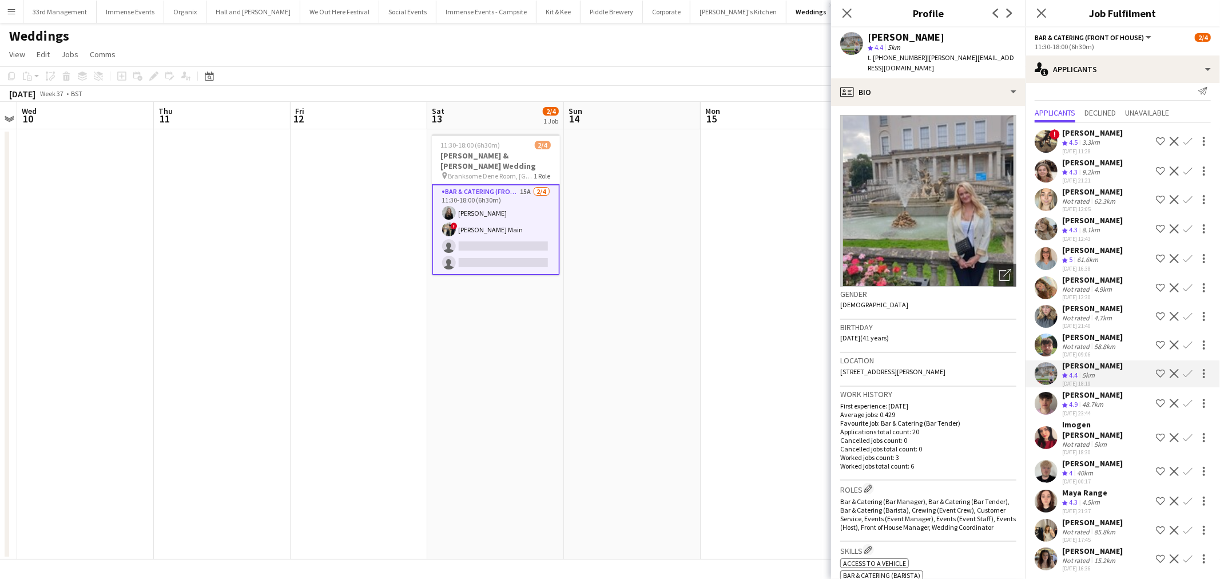
click at [1053, 328] on app-user-avatar at bounding box center [1046, 316] width 23 height 23
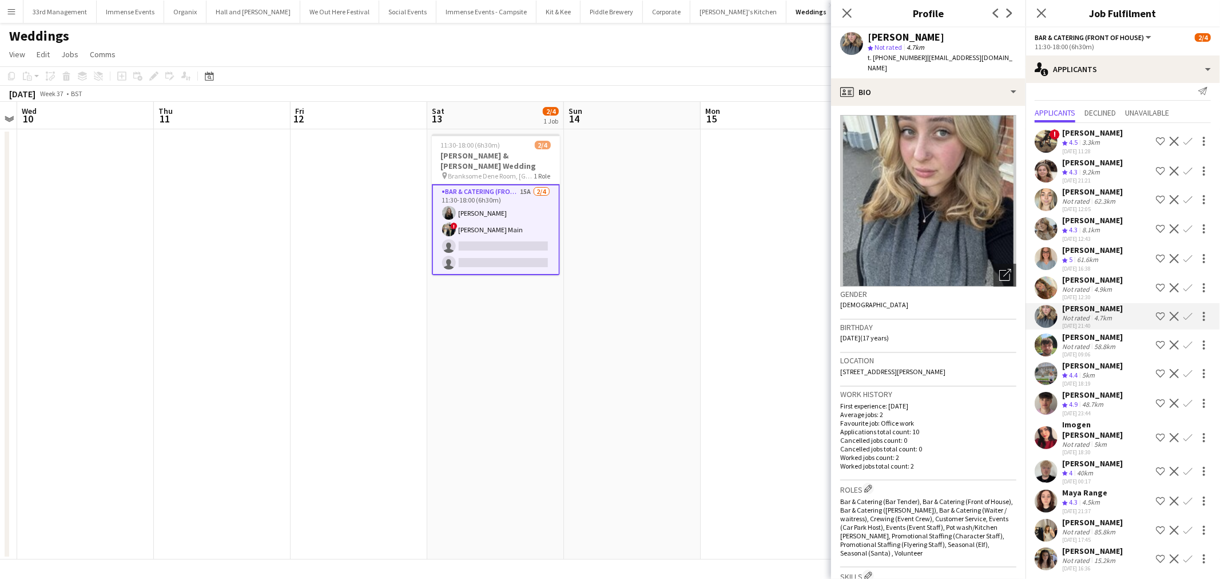
click at [1052, 299] on div at bounding box center [1046, 287] width 23 height 23
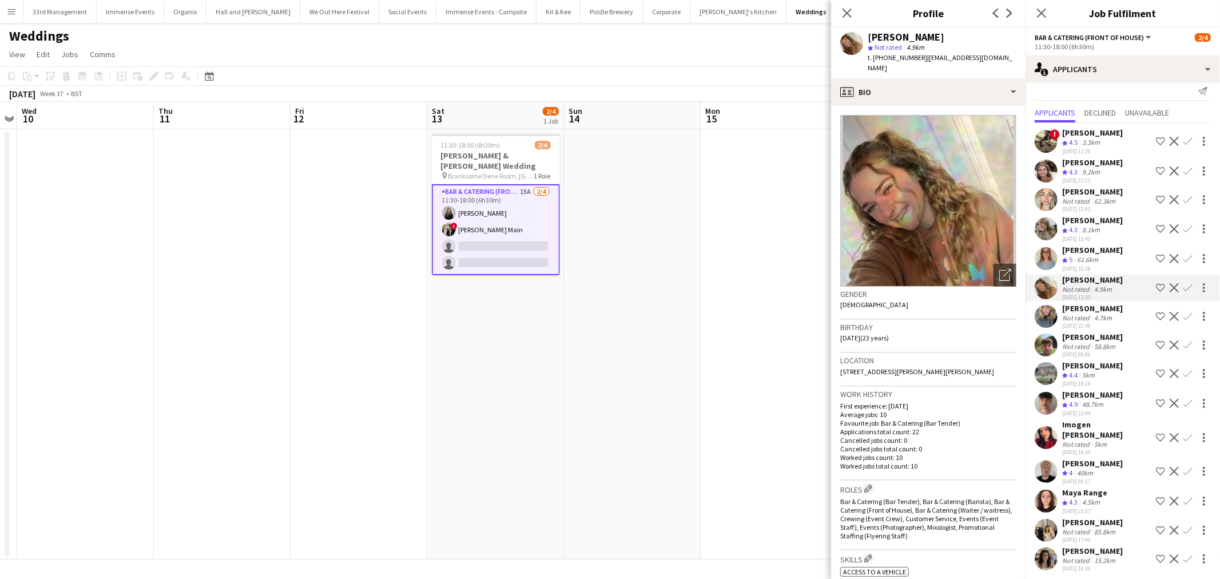
click at [1052, 263] on app-user-avatar at bounding box center [1046, 258] width 23 height 23
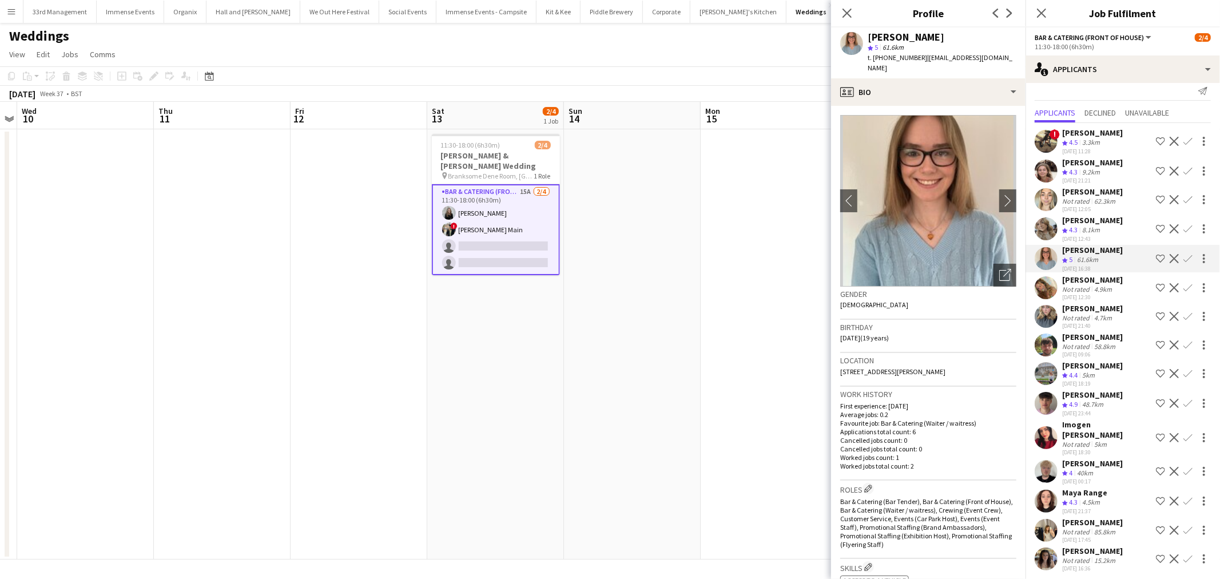
click at [1052, 239] on app-user-avatar at bounding box center [1046, 228] width 23 height 23
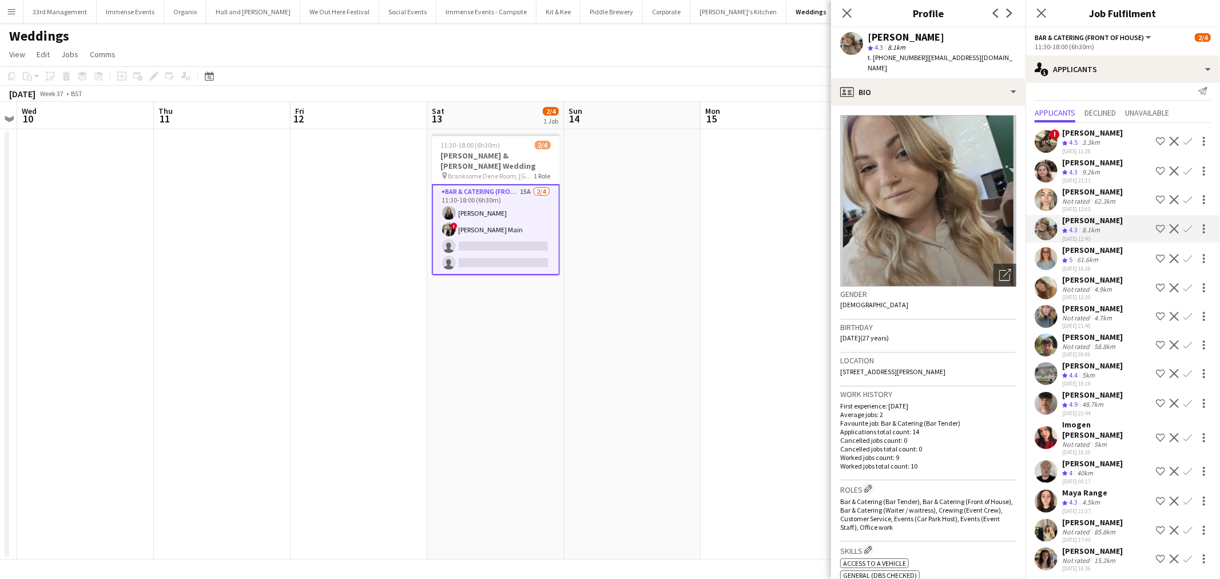
click at [1056, 321] on app-user-avatar at bounding box center [1046, 316] width 23 height 23
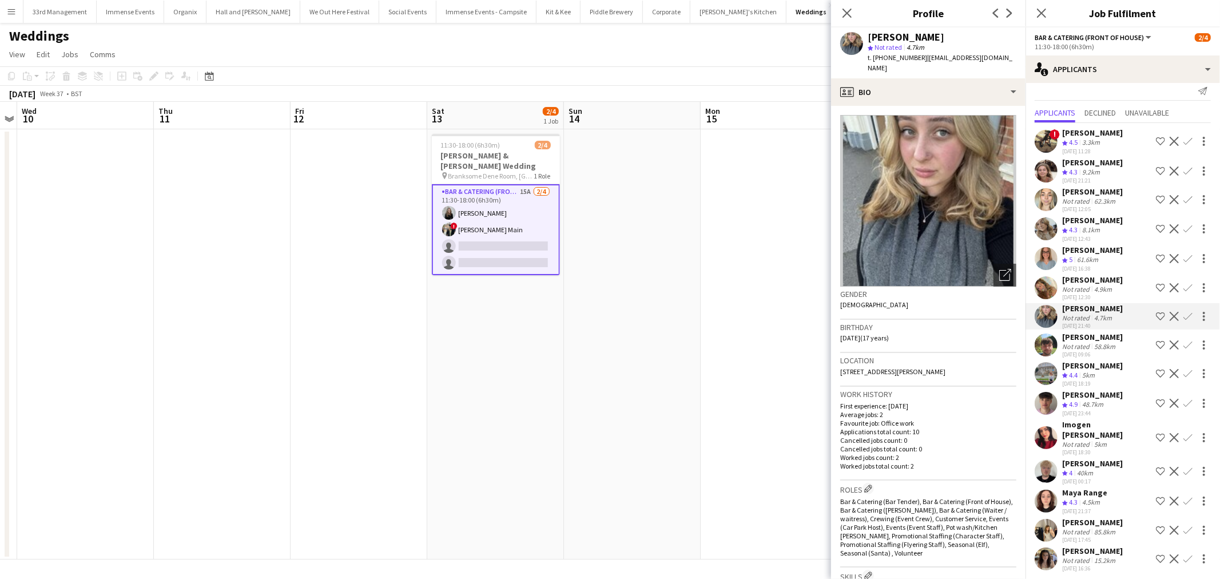
click at [1045, 299] on app-user-avatar at bounding box center [1046, 287] width 23 height 23
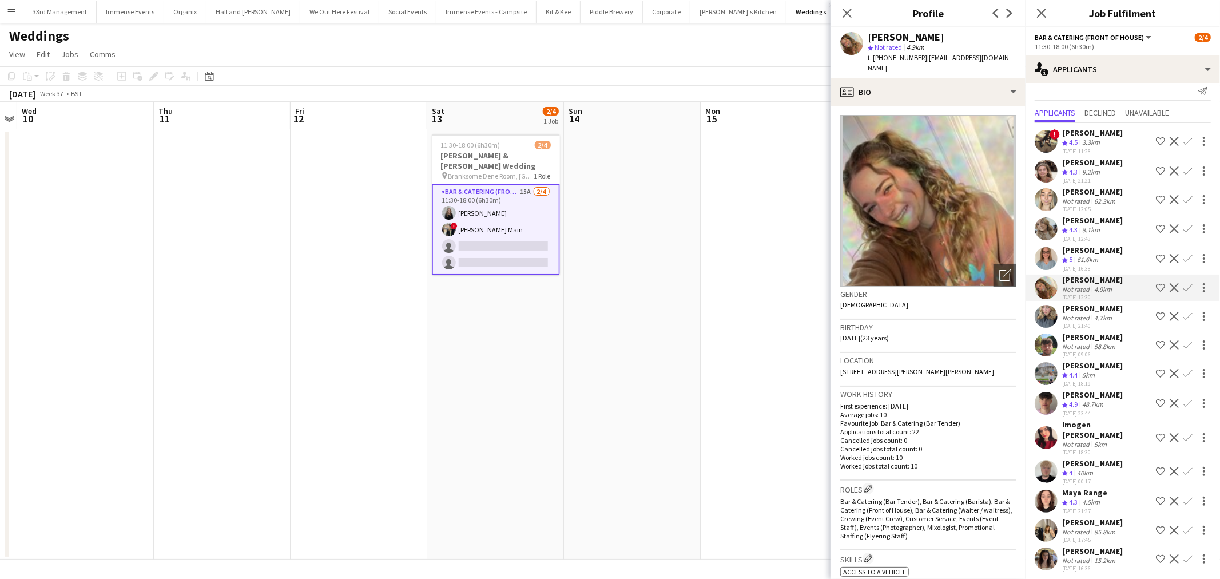
click at [1051, 267] on app-user-avatar at bounding box center [1046, 258] width 23 height 23
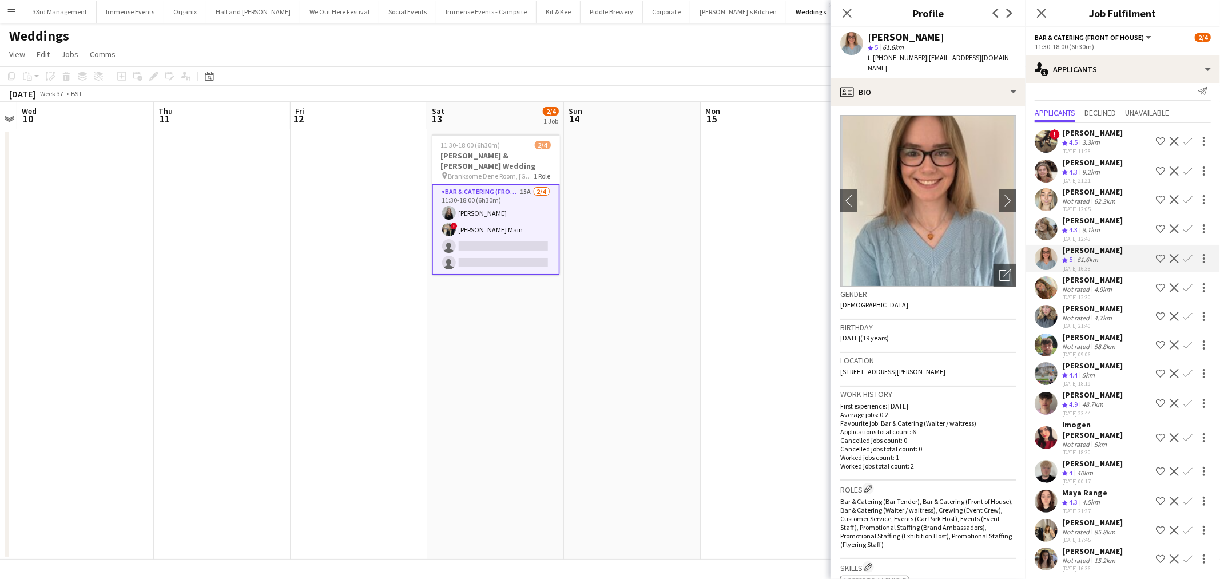
click at [1184, 233] on app-icon "Confirm" at bounding box center [1188, 228] width 9 height 9
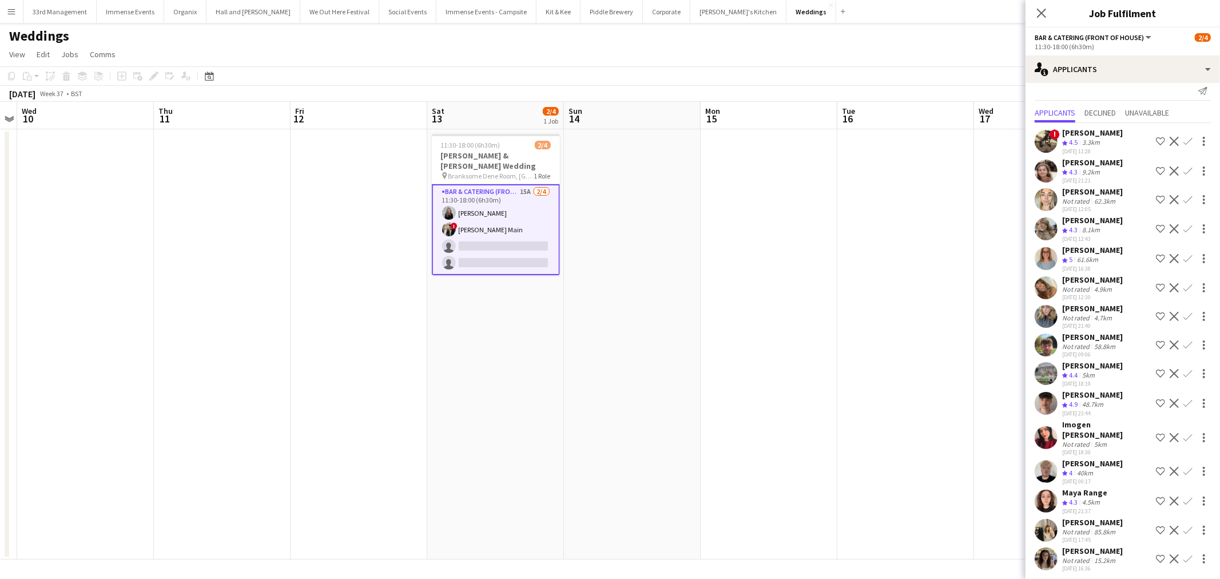
click at [1184, 233] on app-icon "Confirm" at bounding box center [1188, 228] width 9 height 9
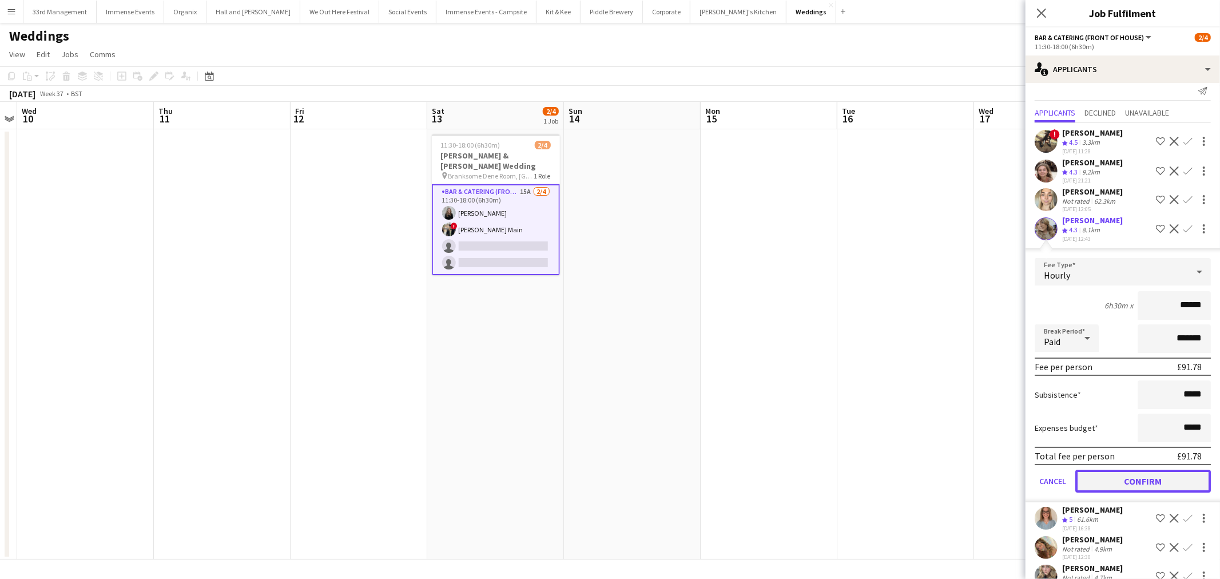
click at [1128, 483] on button "Confirm" at bounding box center [1144, 481] width 136 height 23
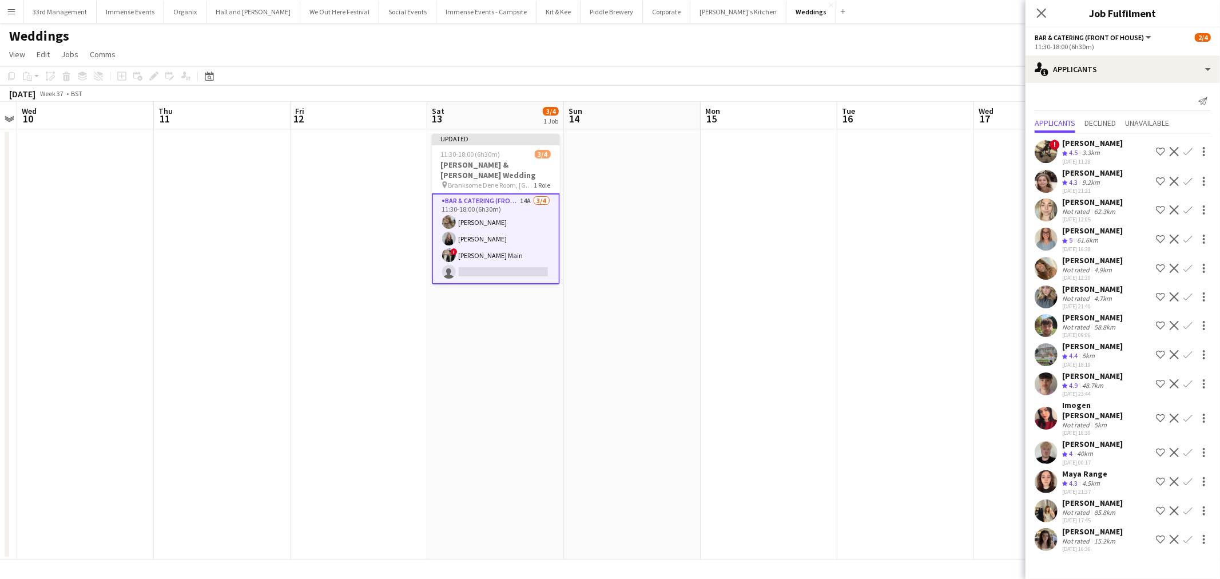
scroll to position [0, 0]
click at [838, 325] on app-date-cell at bounding box center [906, 344] width 137 height 430
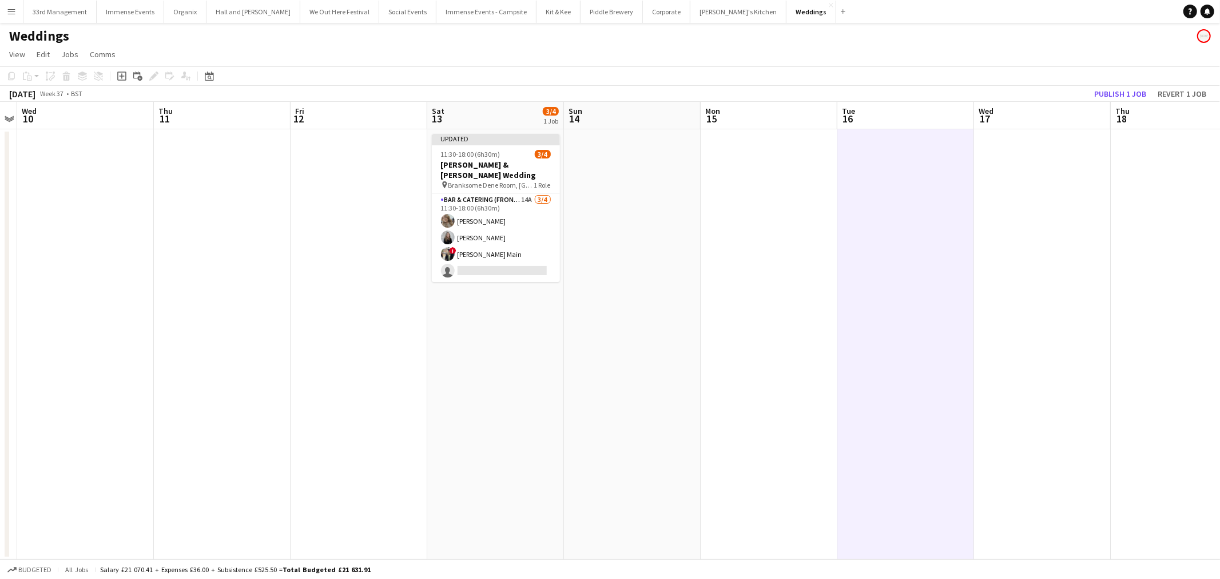
click at [1124, 84] on app-toolbar "Copy Paste Paste Ctrl+V Paste with crew Ctrl+Shift+V Paste linked Job [GEOGRAPH…" at bounding box center [610, 75] width 1220 height 19
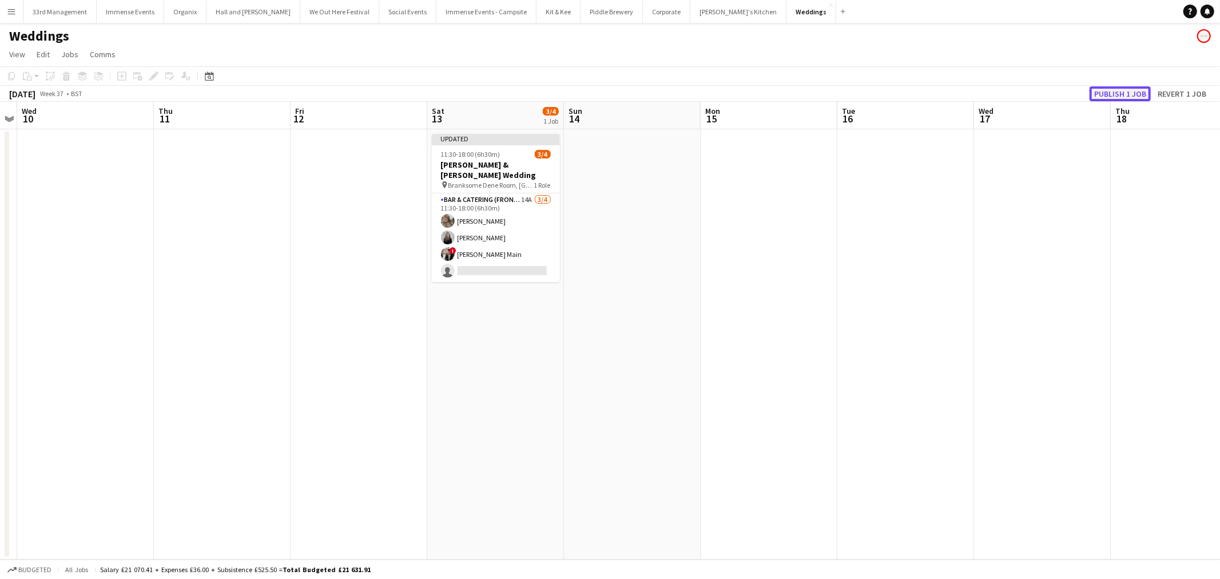
click at [1124, 92] on button "Publish 1 job" at bounding box center [1120, 93] width 61 height 15
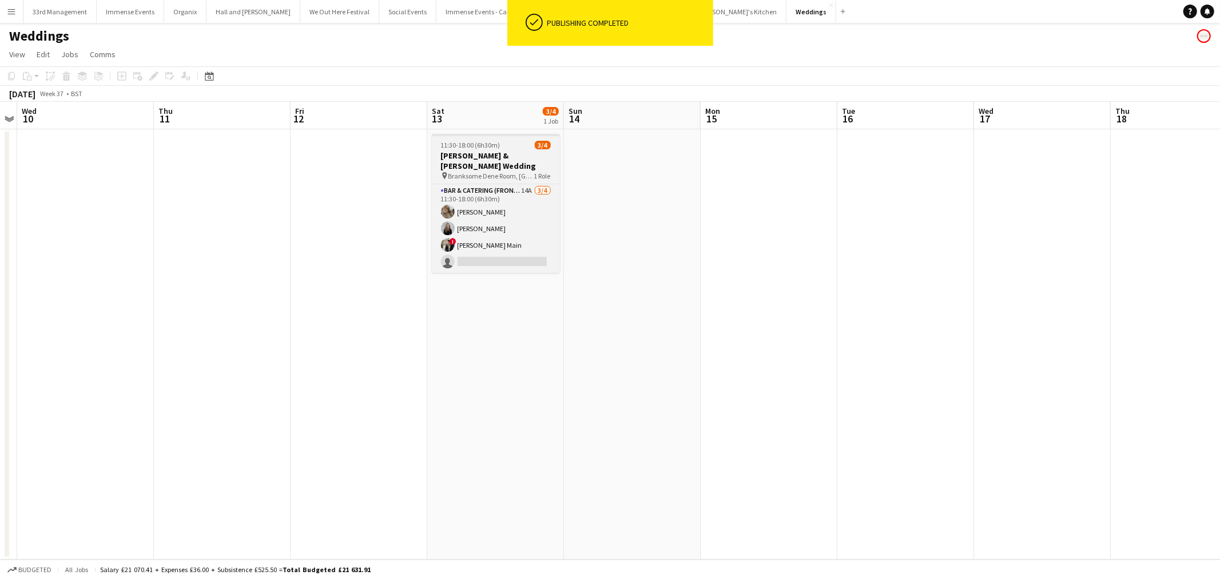
click at [514, 172] on span "Branksome Dene Room, Pinewood Road, Westbourne, Poole" at bounding box center [492, 176] width 86 height 9
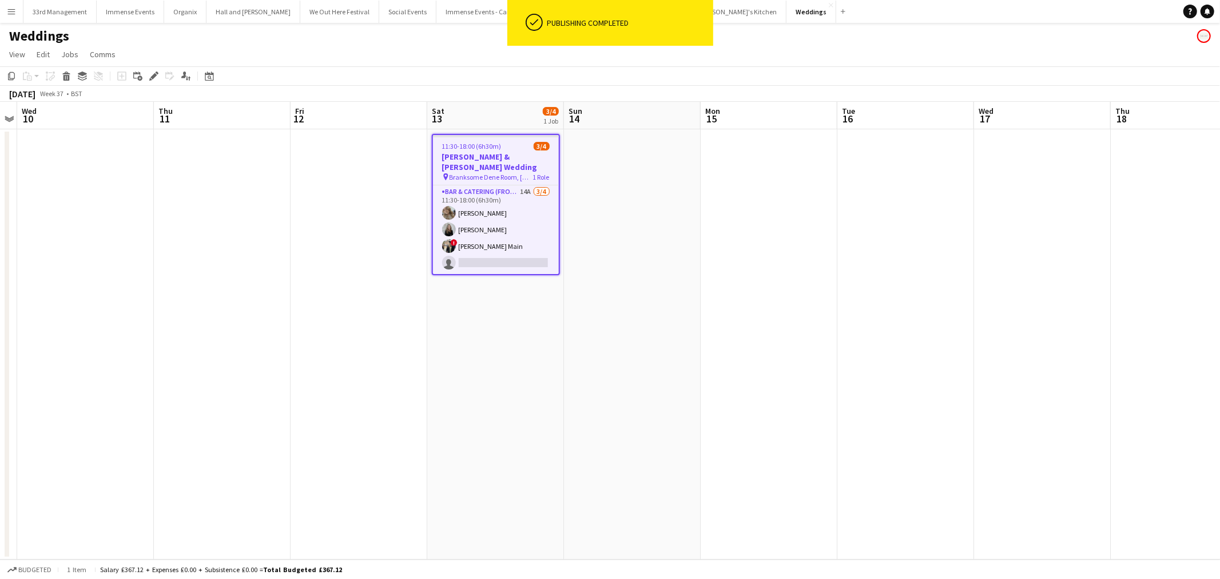
click at [562, 209] on app-date-cell "11:30-18:00 (6h30m) 3/4 Christian & Chloe Wedding pin Branksome Dene Room, Pine…" at bounding box center [495, 344] width 137 height 430
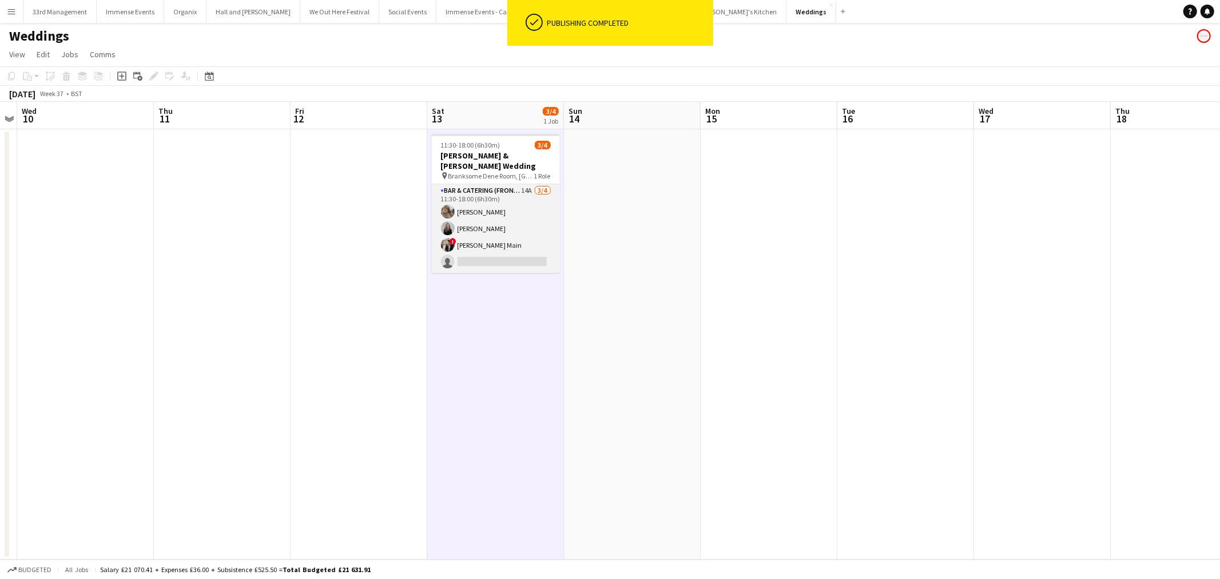
click at [535, 210] on app-card-role "Bar & Catering (Front of House) 14A 3/4 11:30-18:00 (6h30m) Hannah Lee Charlott…" at bounding box center [496, 228] width 128 height 89
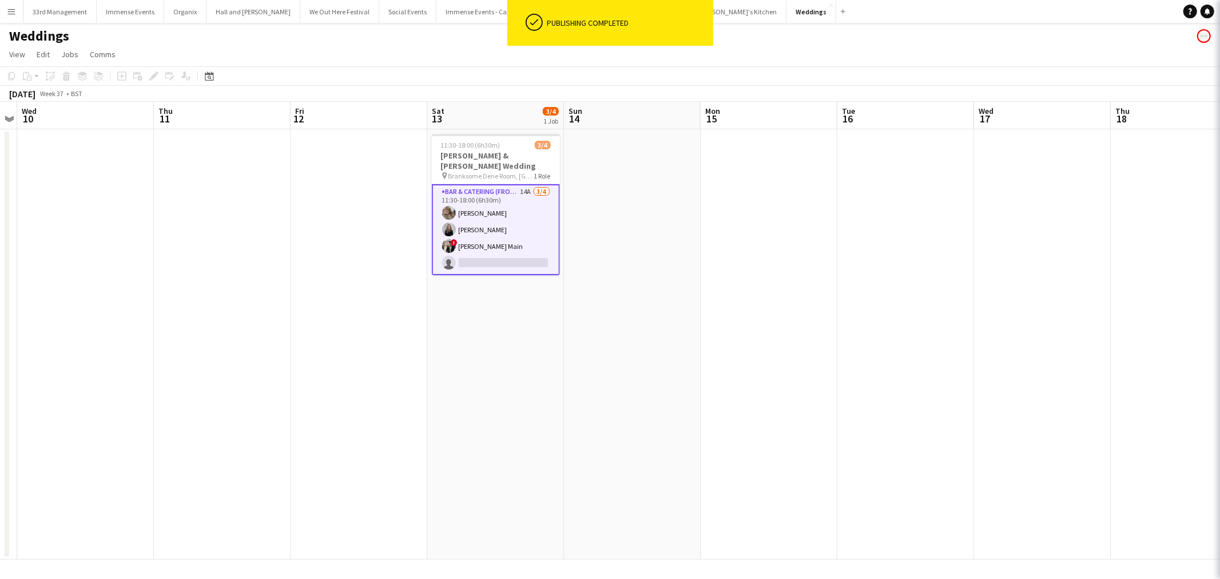
click at [490, 132] on app-date-cell "11:30-18:00 (6h30m) 3/4 Christian & Chloe Wedding pin Branksome Dene Room, Pine…" at bounding box center [495, 344] width 137 height 430
